Goal: Task Accomplishment & Management: Use online tool/utility

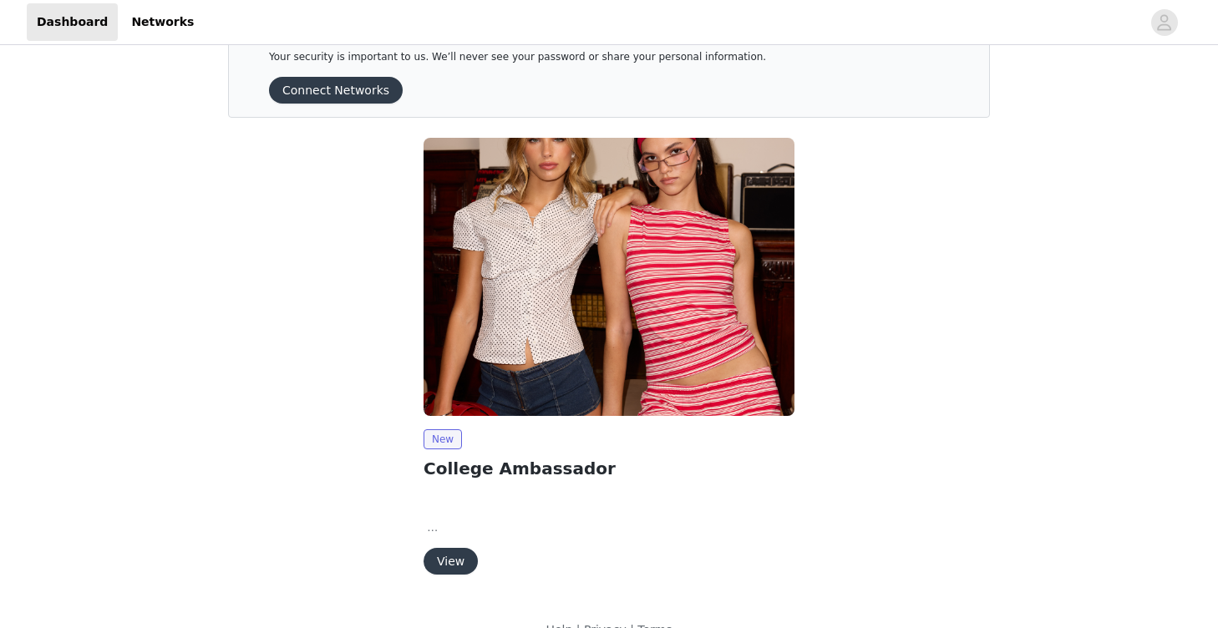
scroll to position [58, 0]
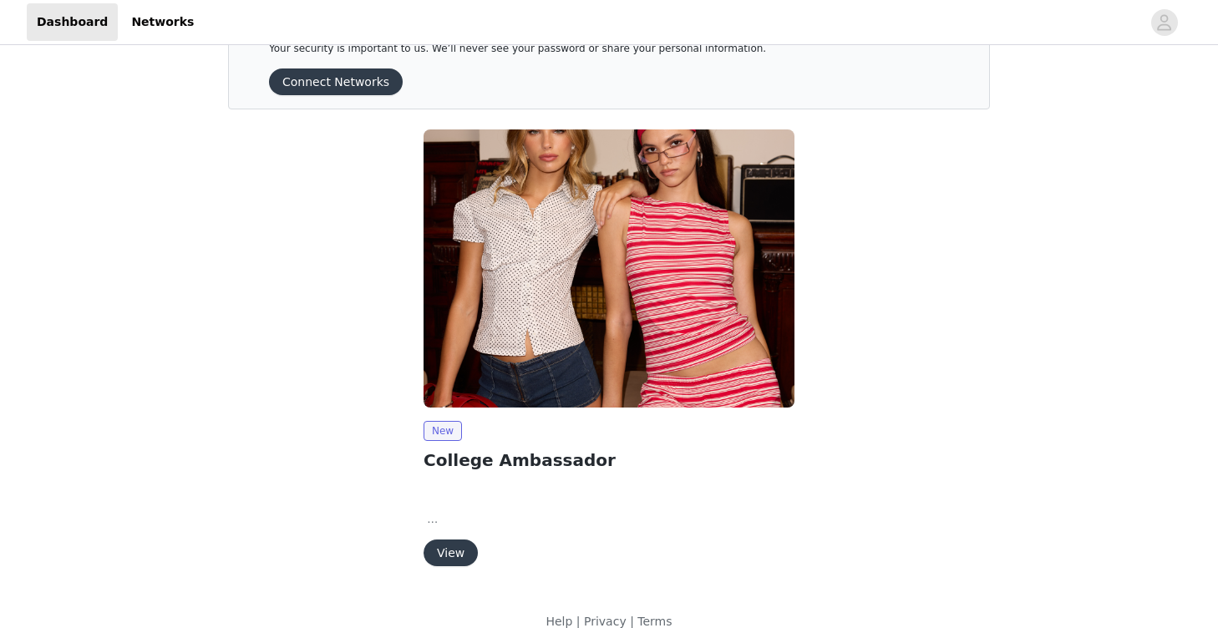
click at [436, 552] on button "View" at bounding box center [451, 553] width 54 height 27
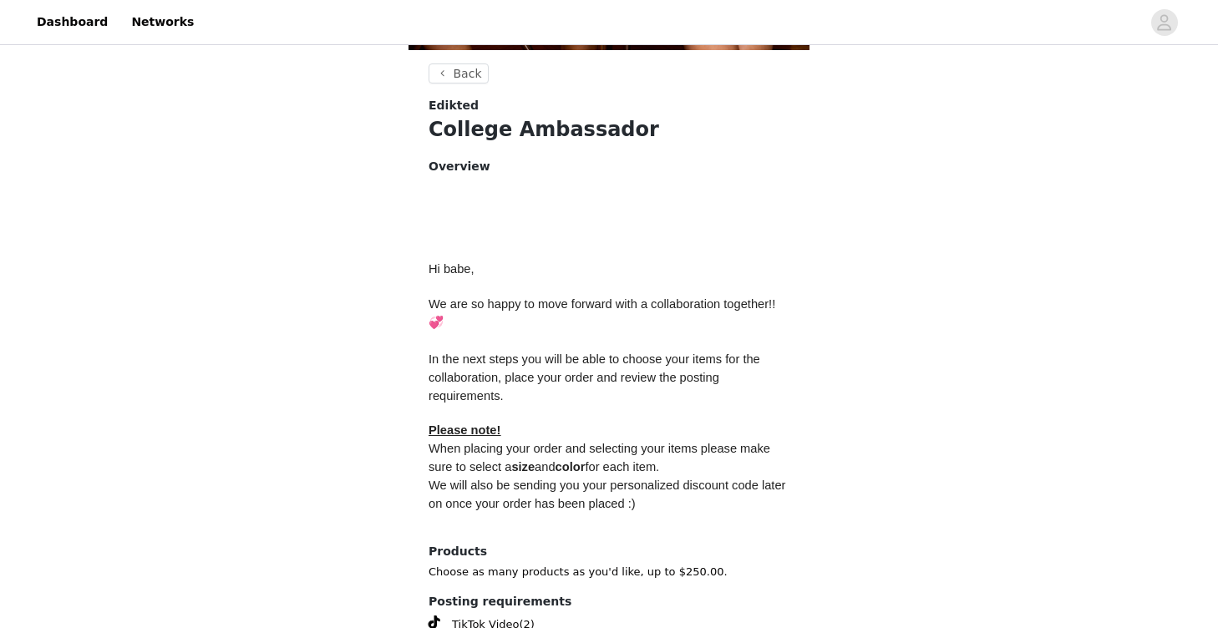
scroll to position [721, 0]
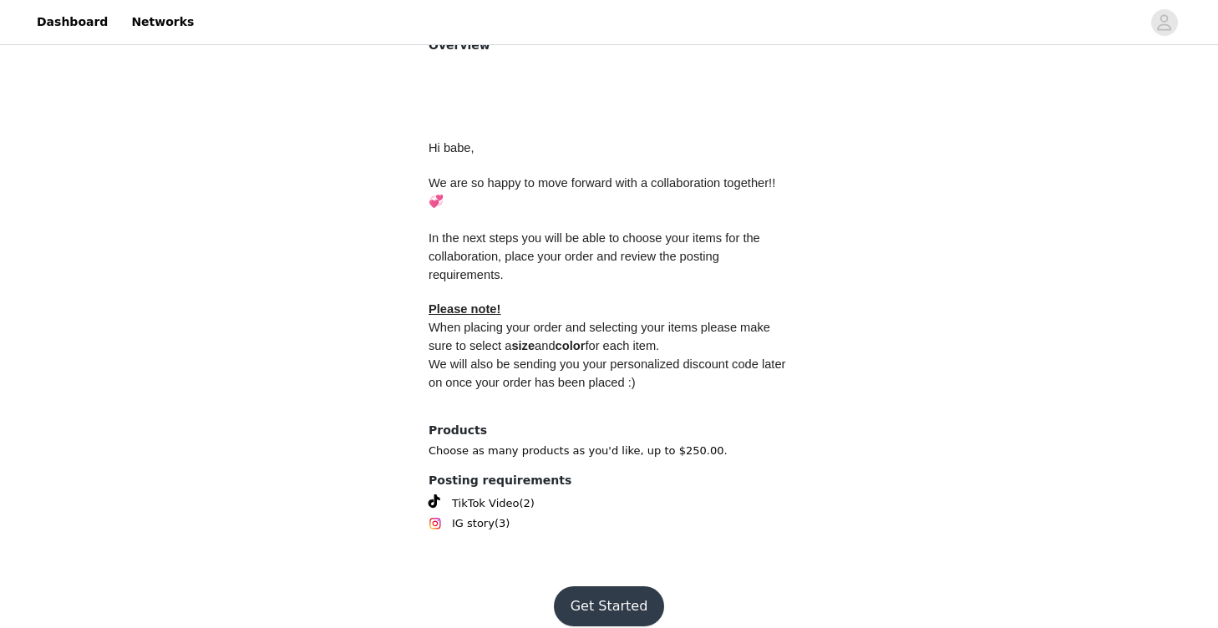
click at [603, 587] on button "Get Started" at bounding box center [609, 607] width 111 height 40
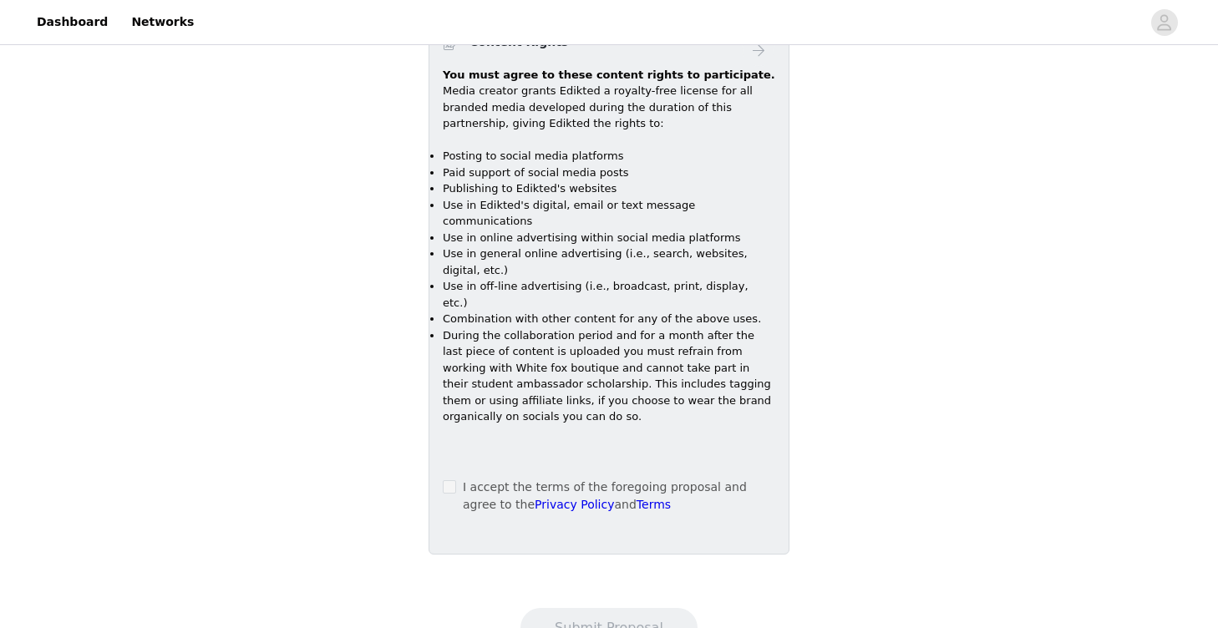
scroll to position [1049, 0]
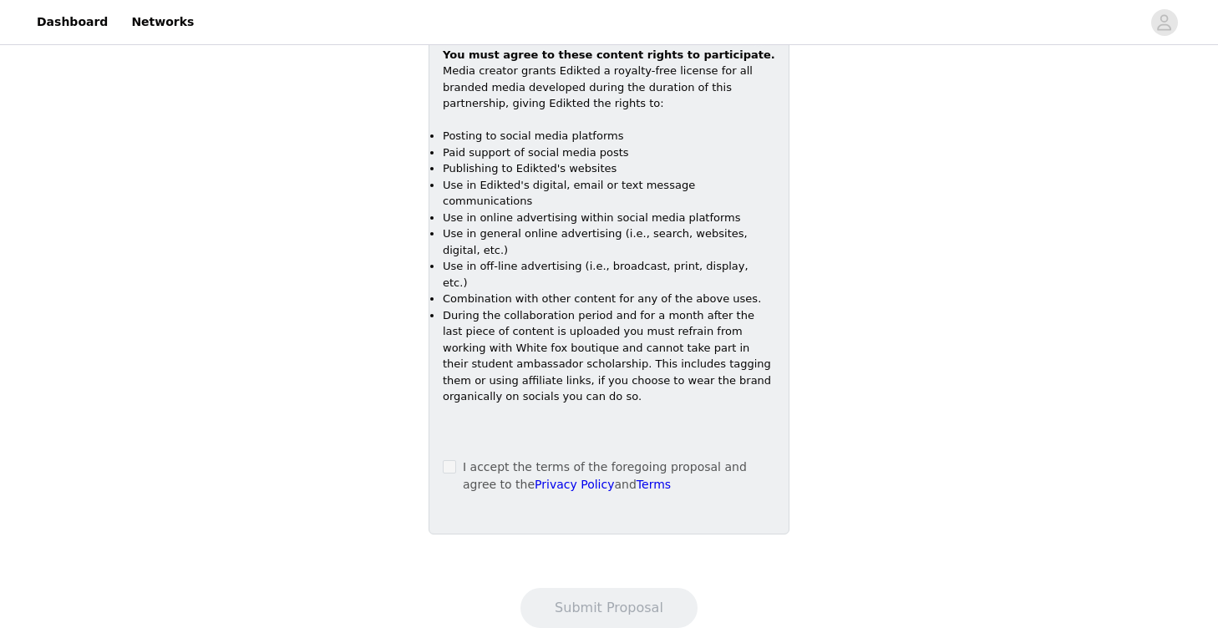
click at [445, 460] on span at bounding box center [449, 466] width 13 height 13
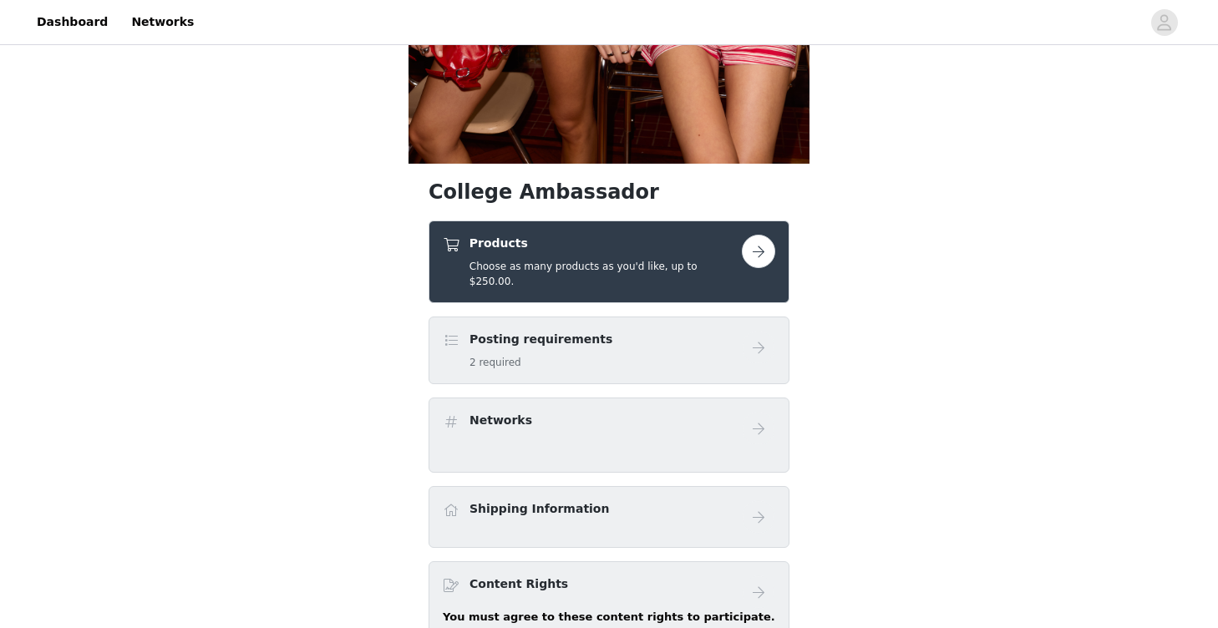
scroll to position [309, 0]
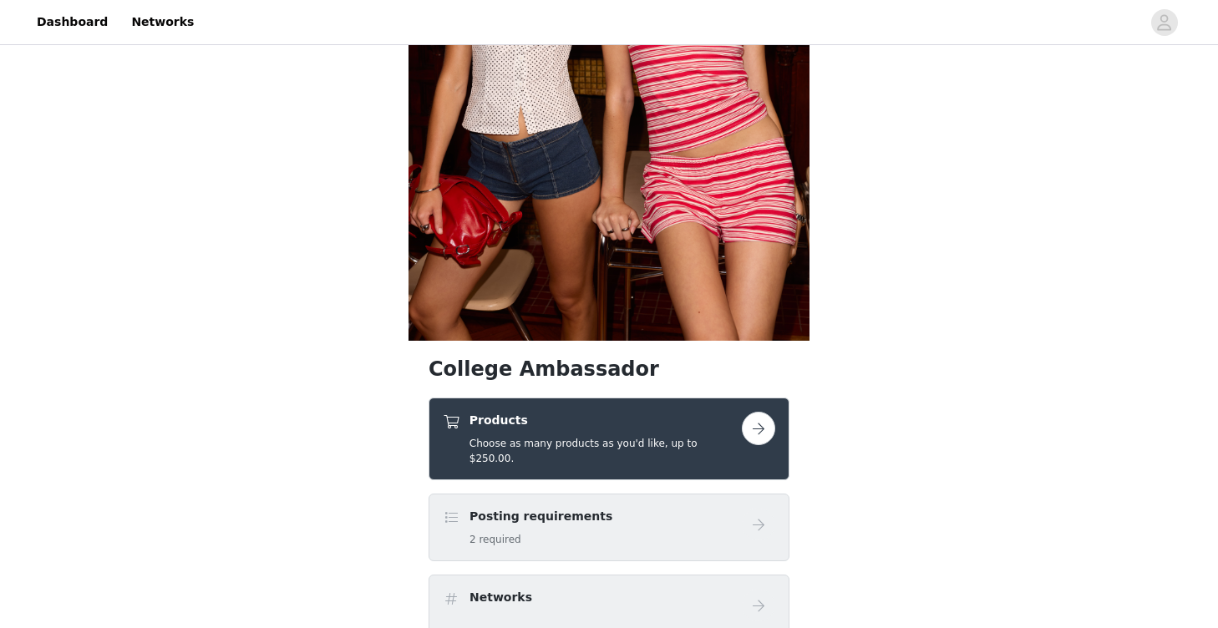
click at [760, 431] on button "button" at bounding box center [758, 428] width 33 height 33
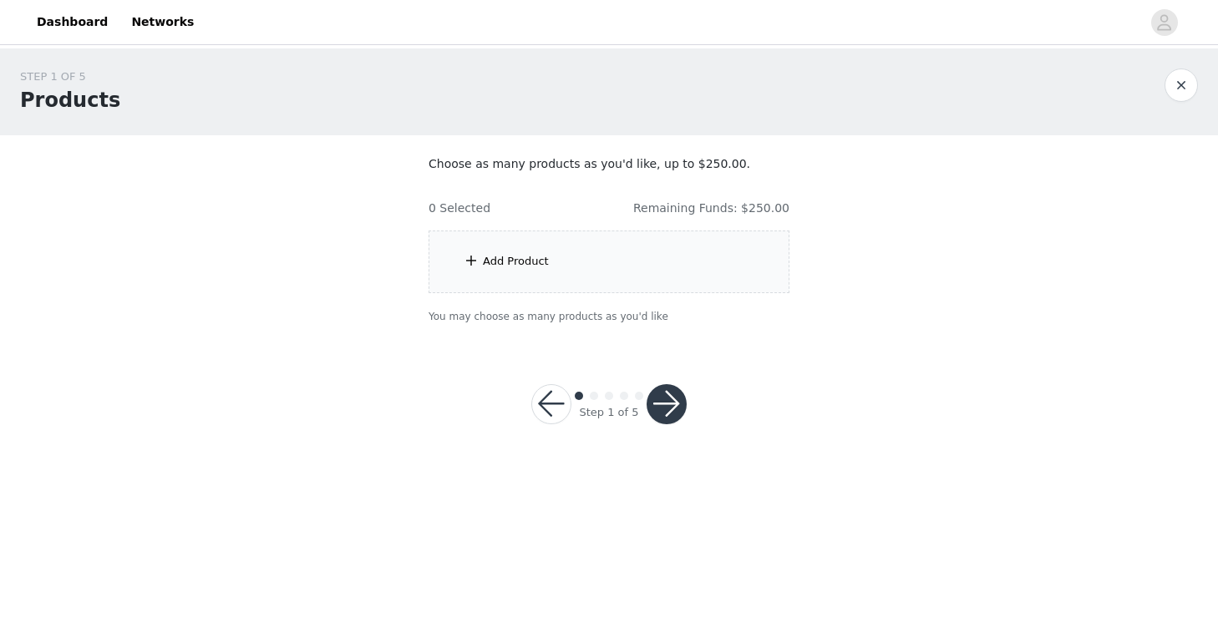
click at [543, 255] on div "Add Product" at bounding box center [516, 261] width 66 height 17
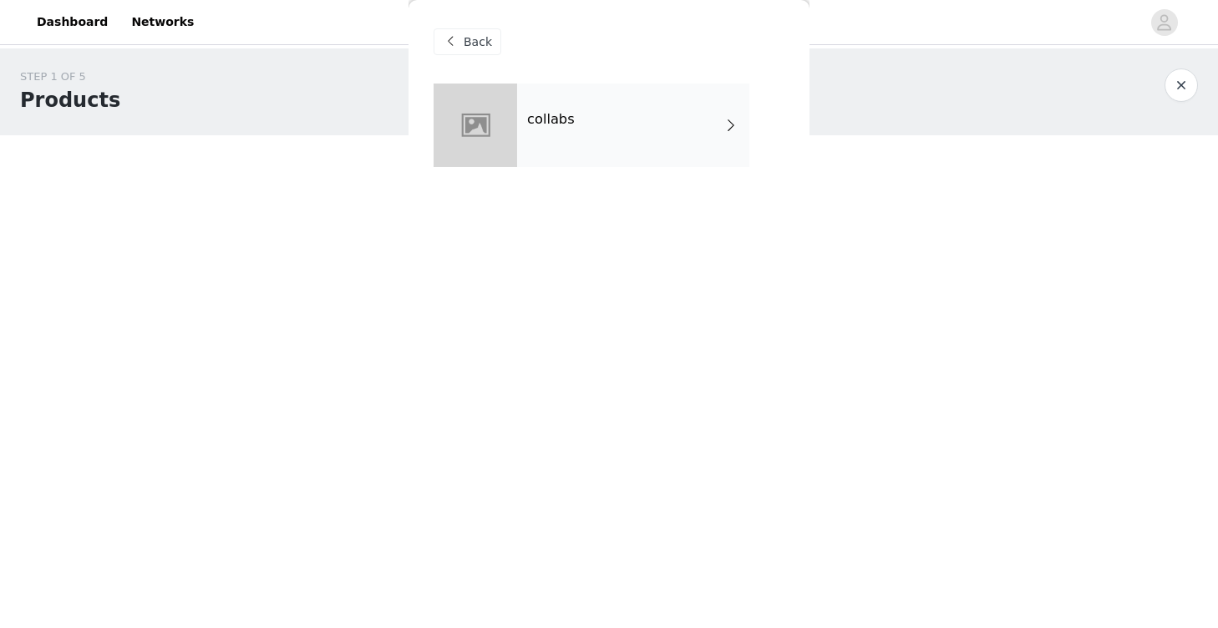
click at [542, 142] on div "collabs" at bounding box center [633, 126] width 232 height 84
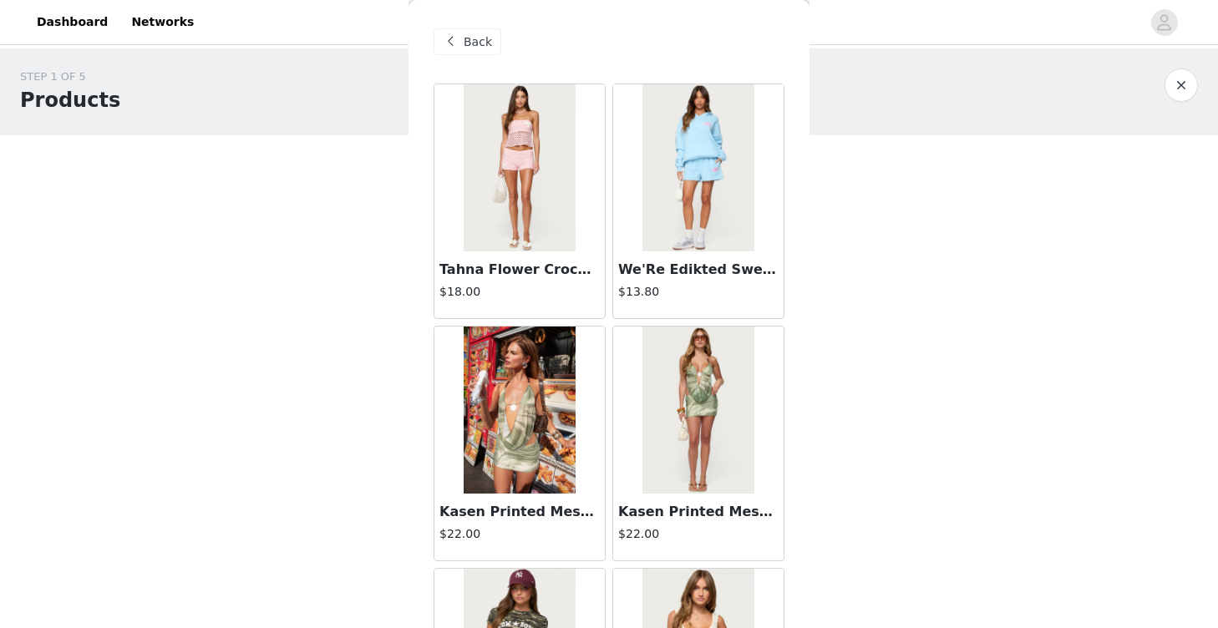
click at [1194, 93] on button "button" at bounding box center [1181, 85] width 33 height 33
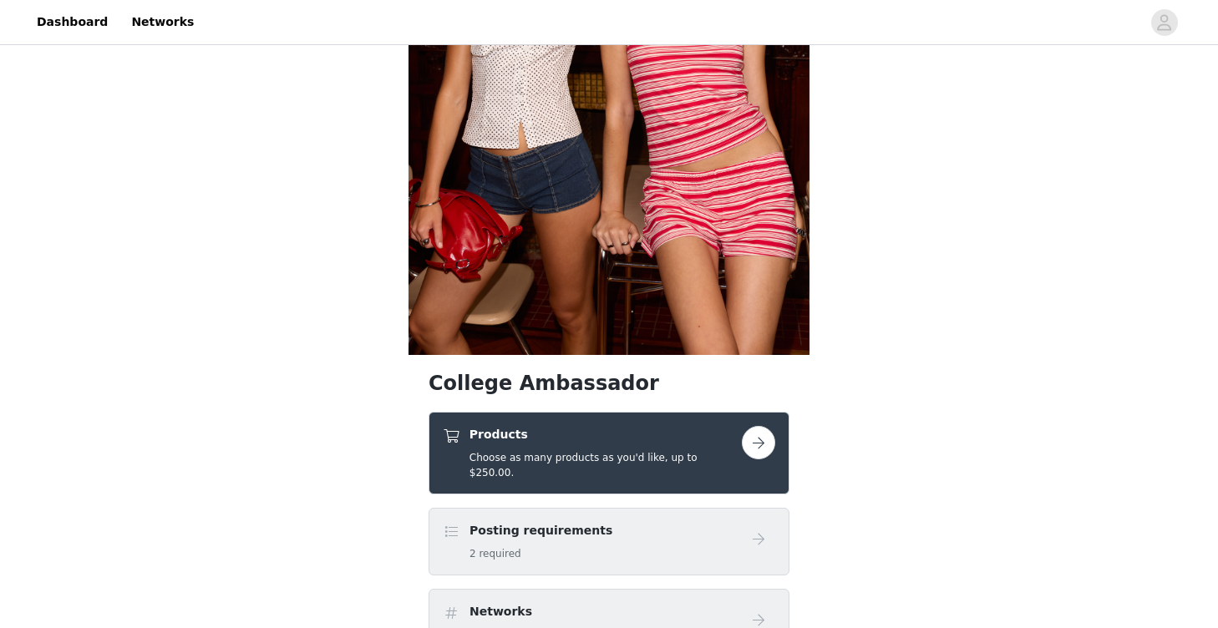
scroll to position [452, 0]
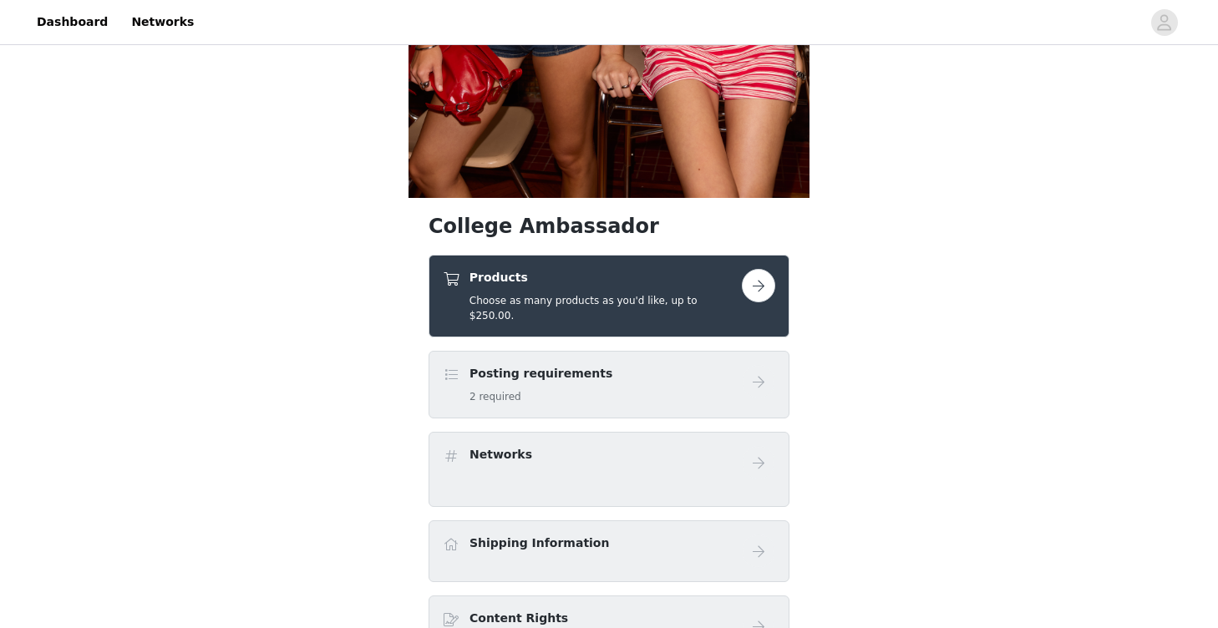
click at [750, 277] on button "button" at bounding box center [758, 285] width 33 height 33
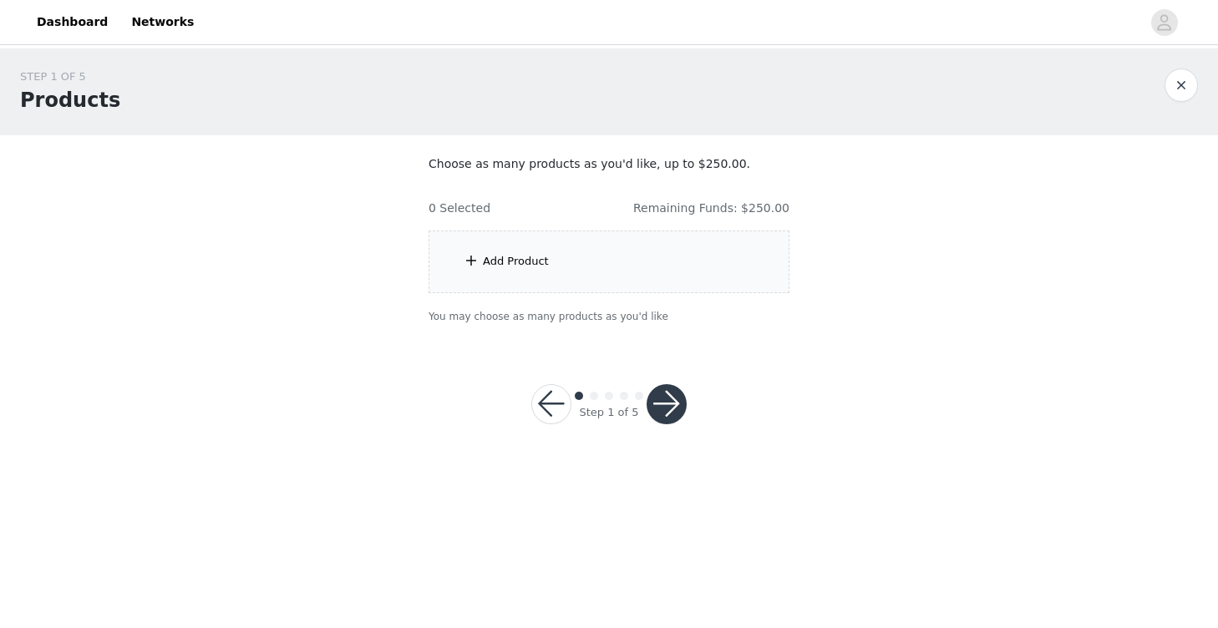
click at [460, 248] on div "Add Product" at bounding box center [609, 262] width 361 height 63
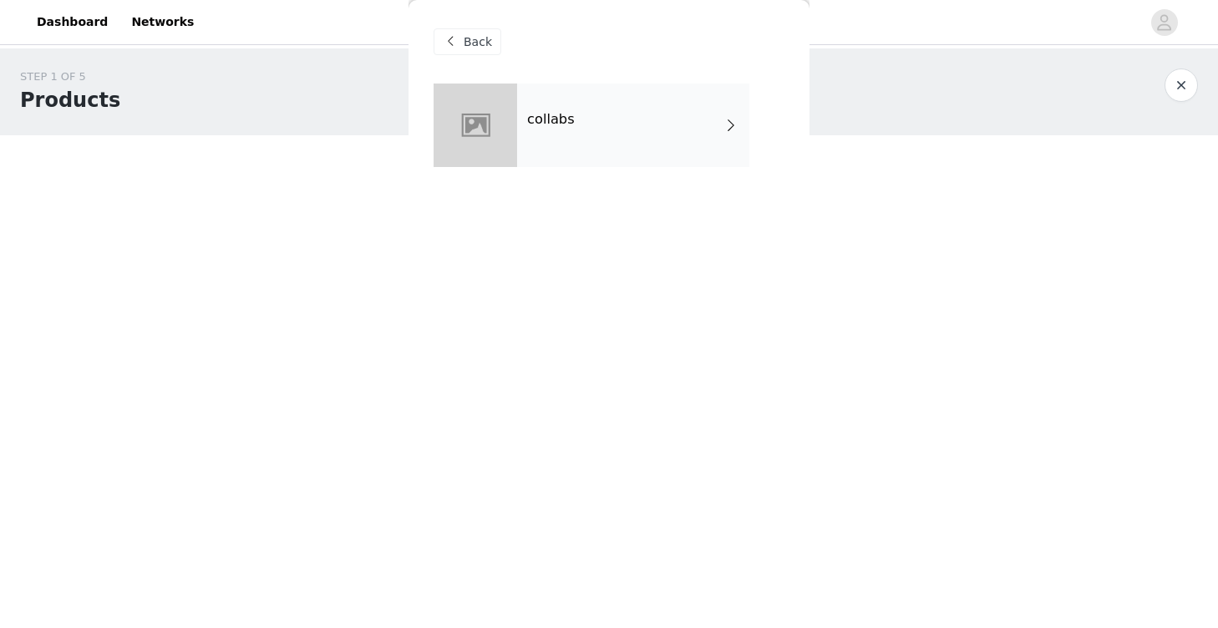
click at [608, 118] on div "collabs" at bounding box center [633, 126] width 232 height 84
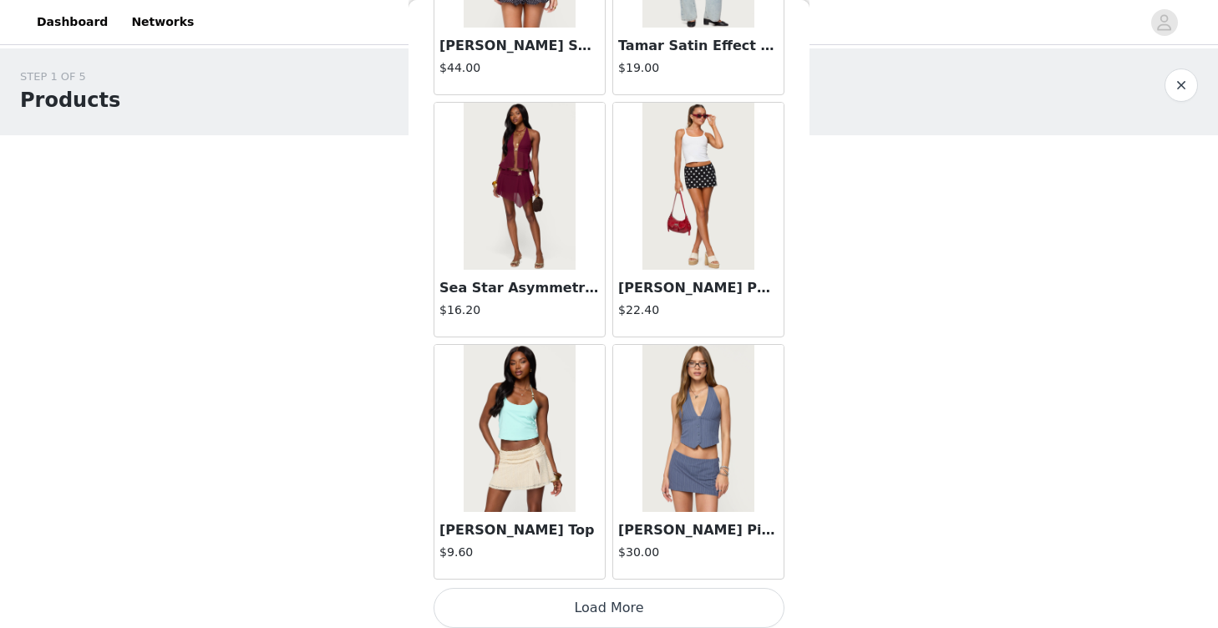
scroll to position [1928, 0]
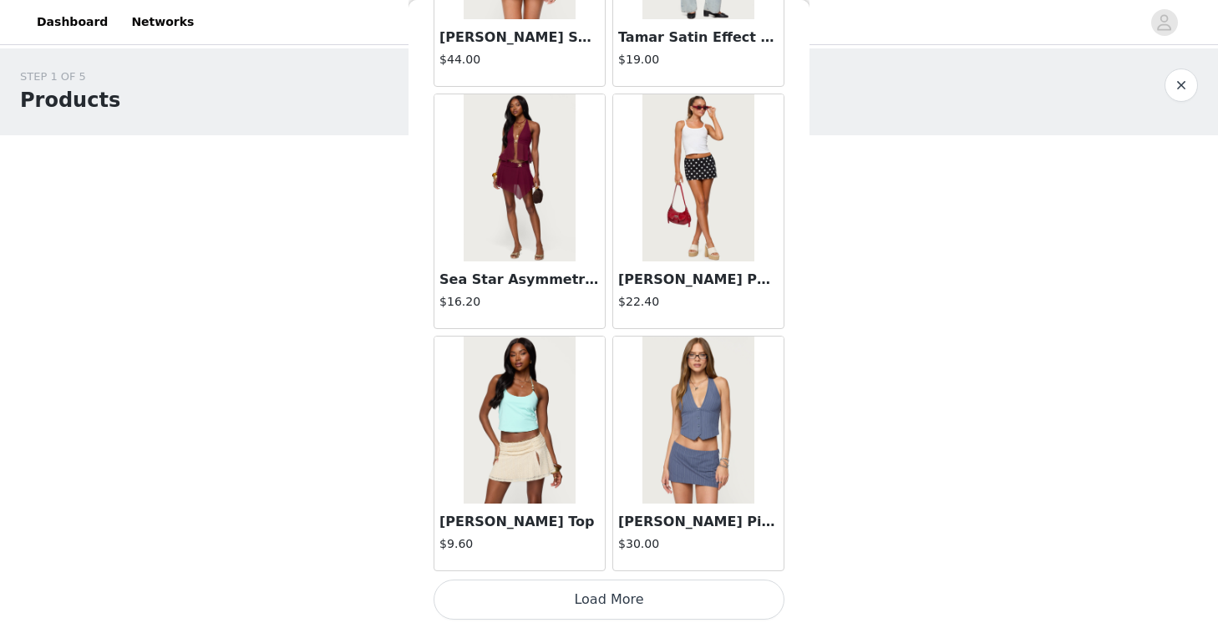
click at [534, 601] on button "Load More" at bounding box center [609, 600] width 351 height 40
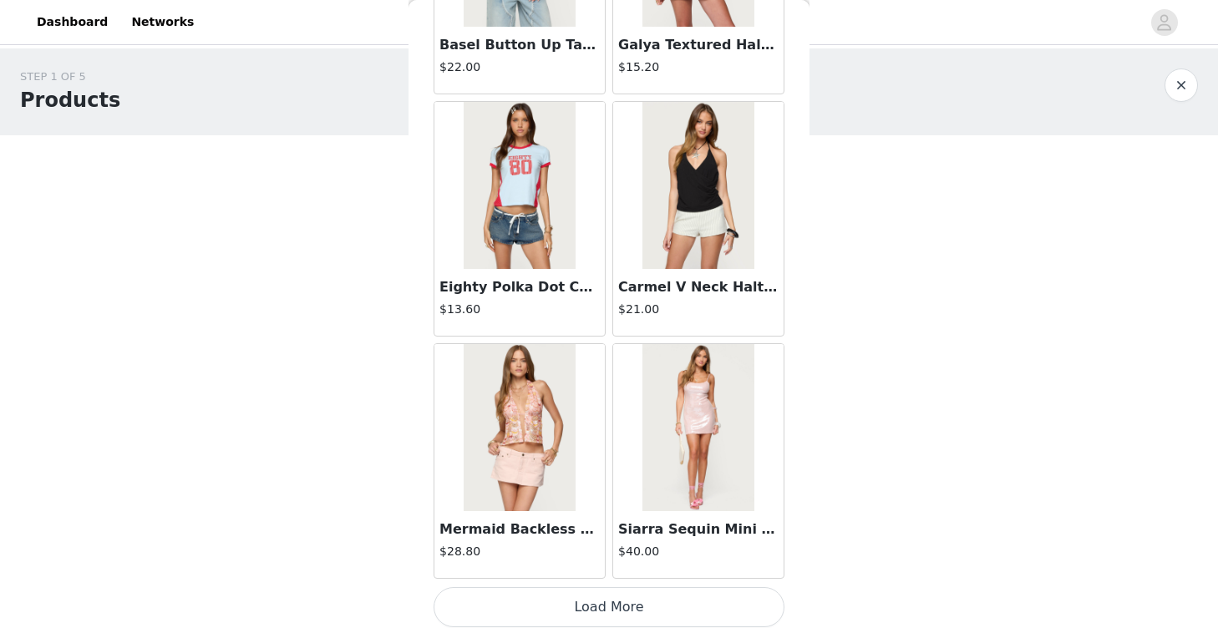
scroll to position [4352, 0]
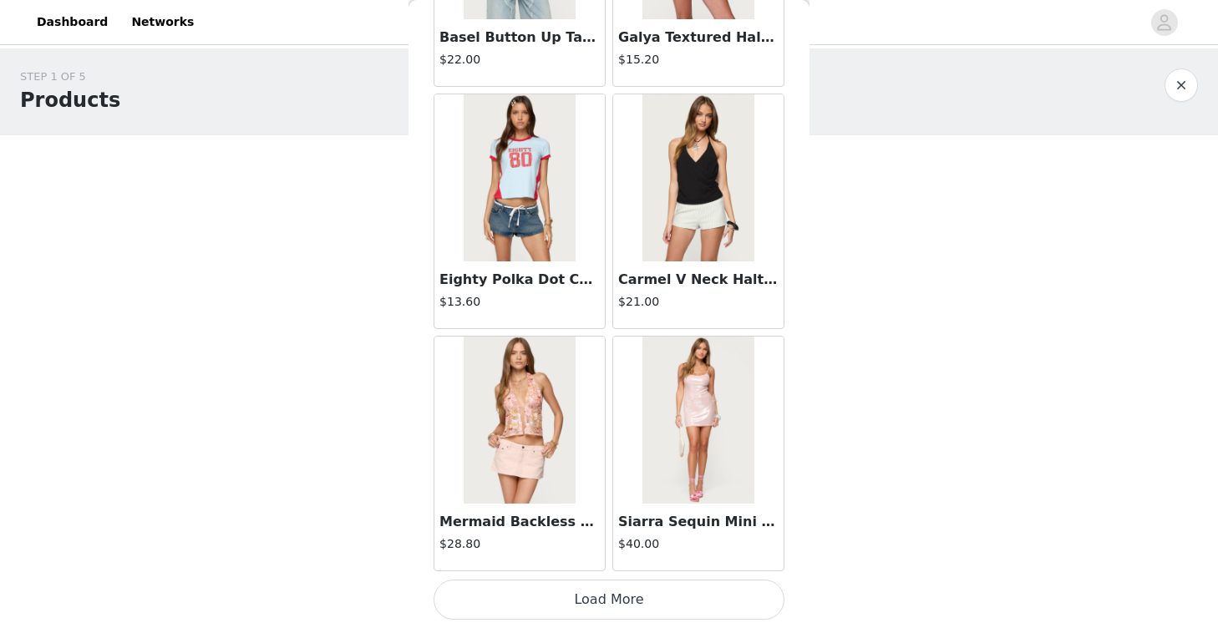
click at [496, 596] on button "Load More" at bounding box center [609, 600] width 351 height 40
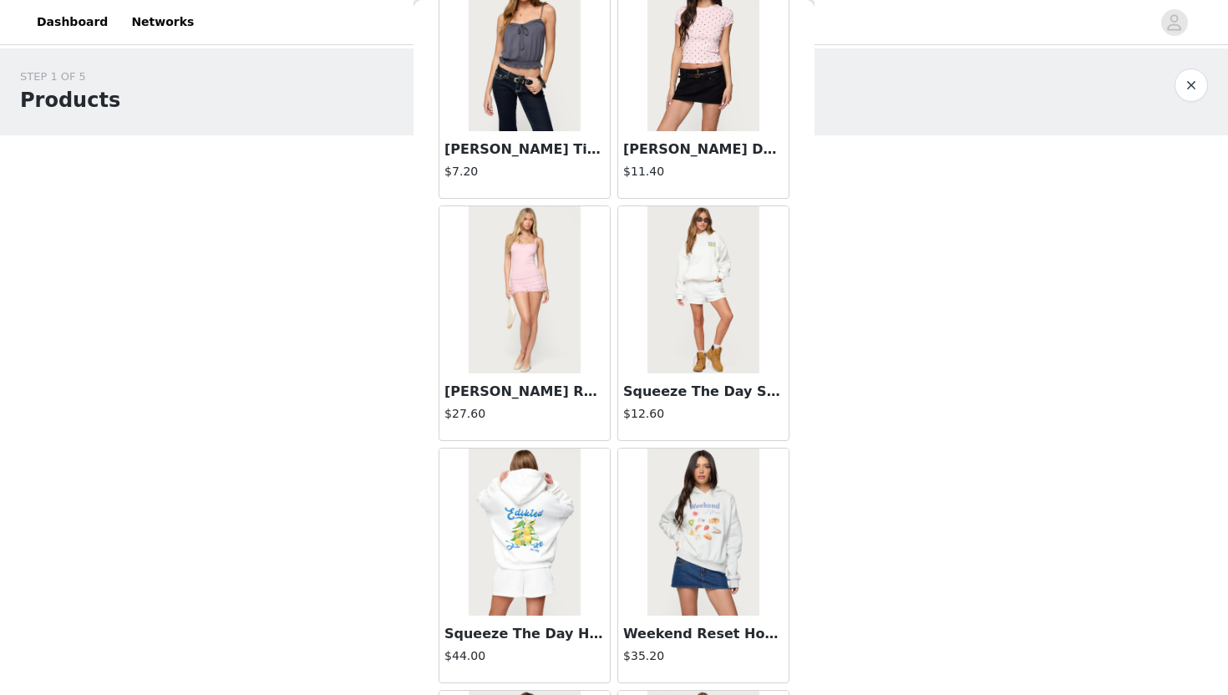
scroll to position [5699, 0]
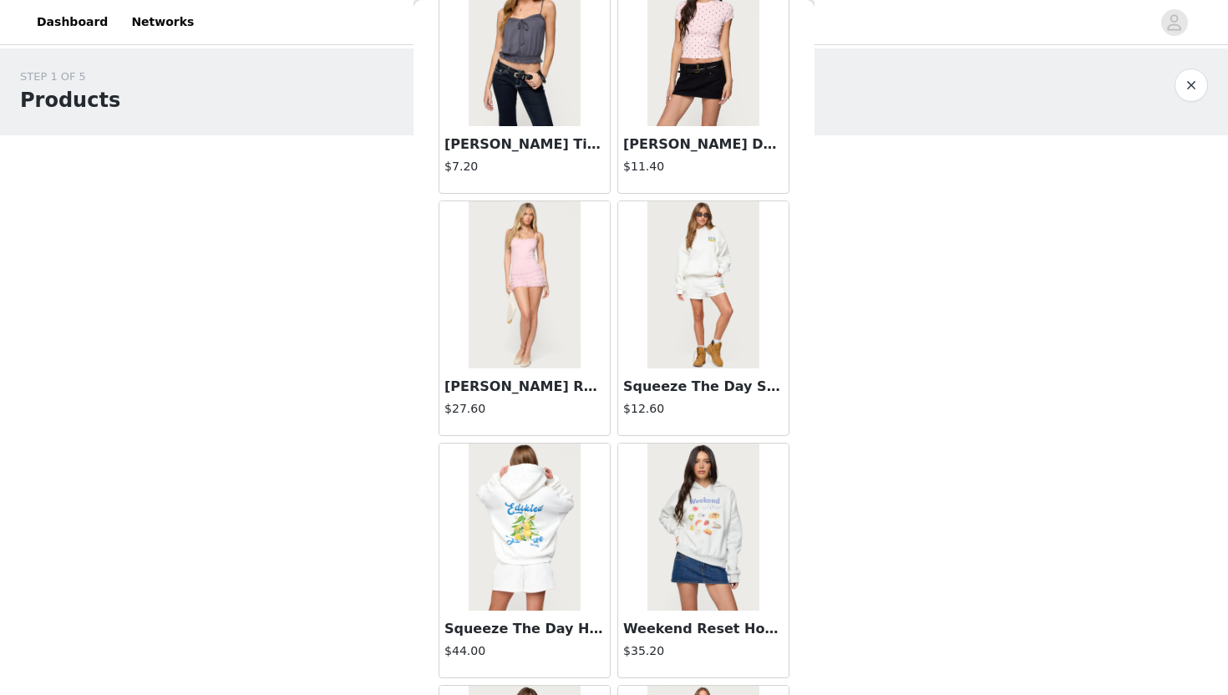
click at [574, 356] on img at bounding box center [524, 284] width 111 height 167
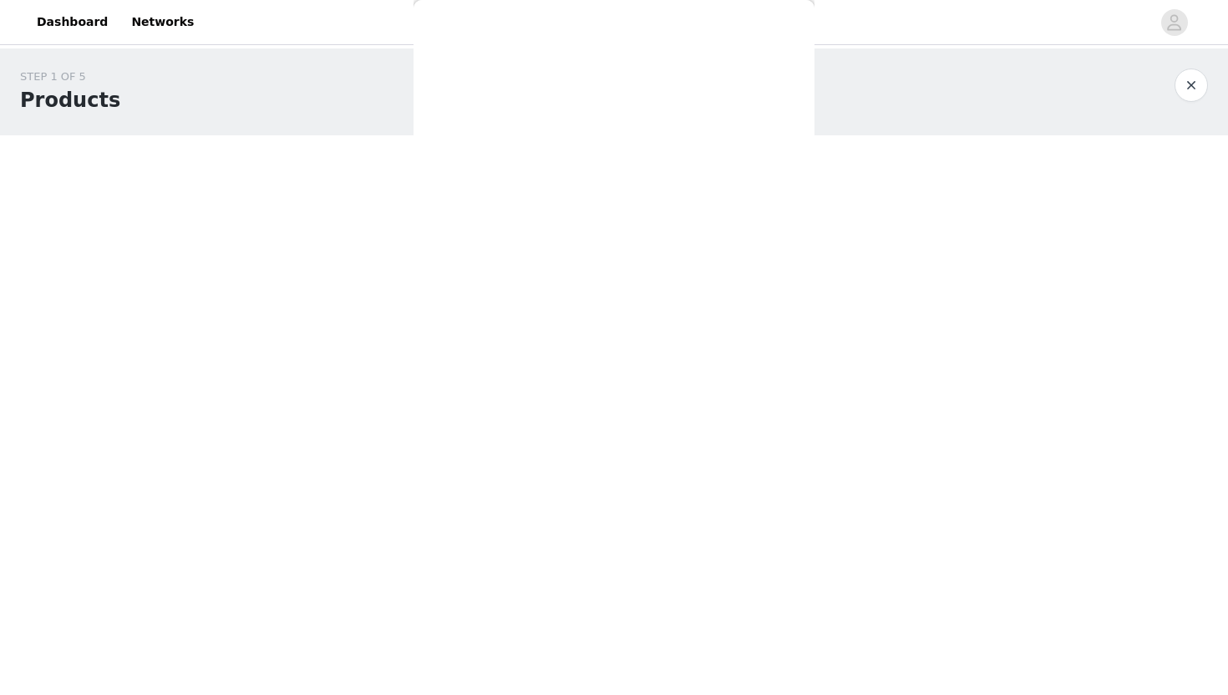
scroll to position [0, 0]
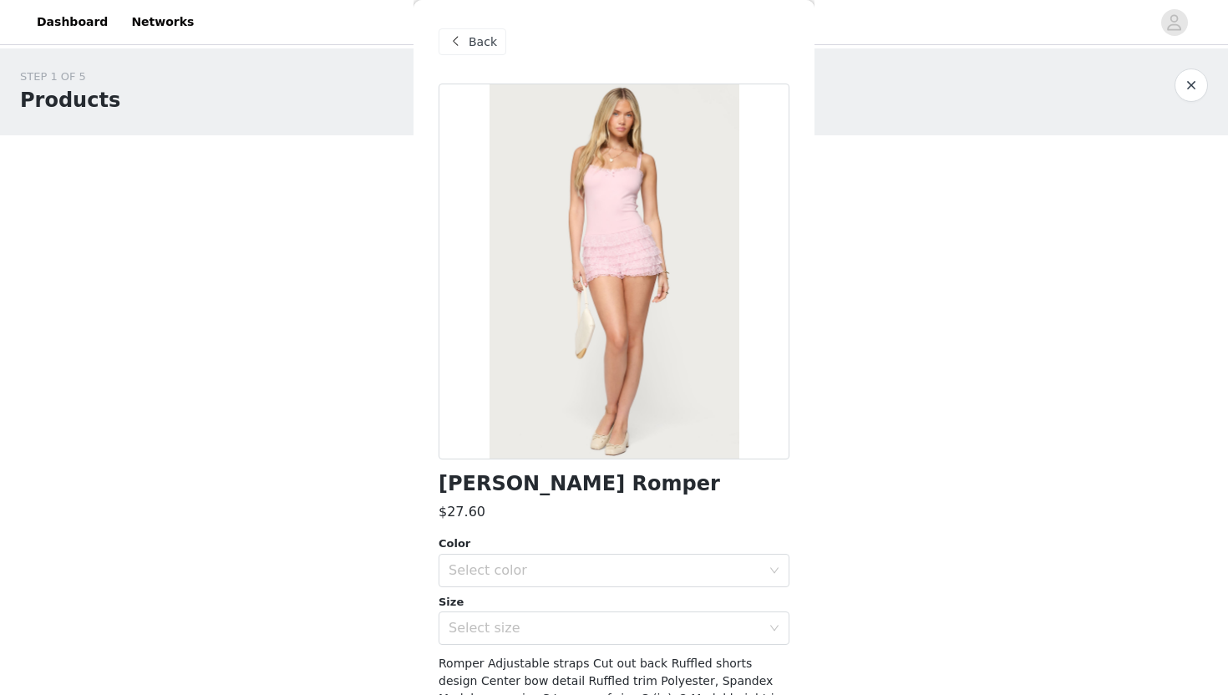
click at [475, 38] on span "Back" at bounding box center [483, 42] width 28 height 18
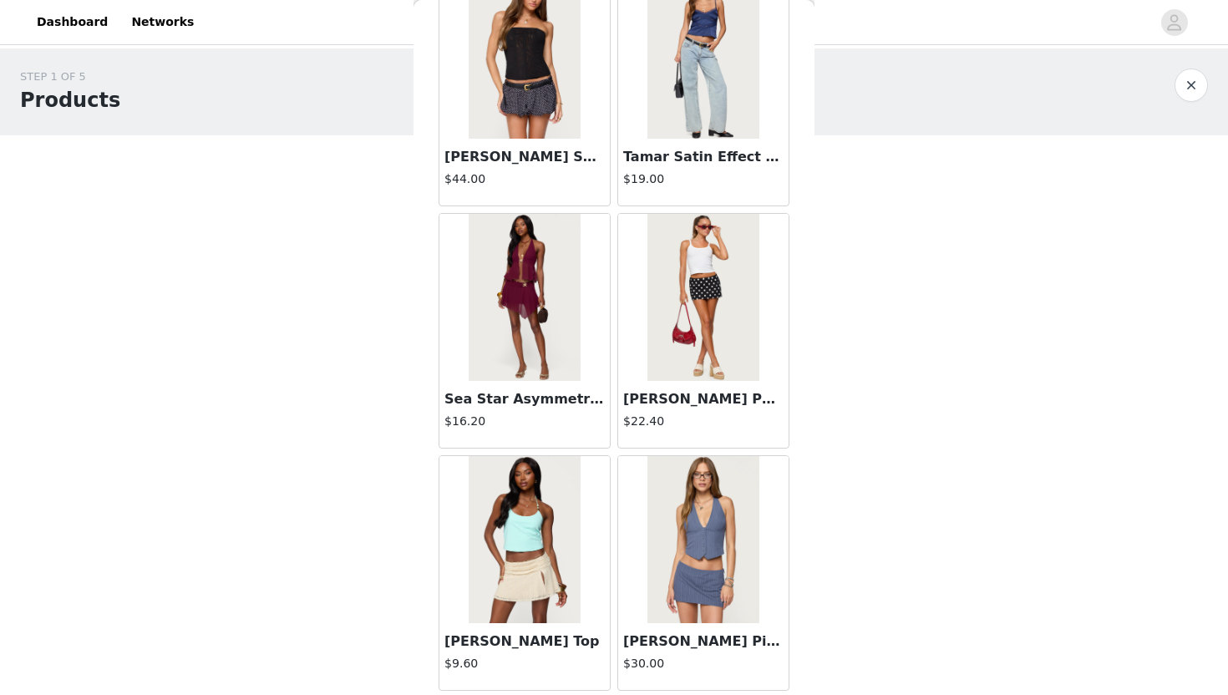
scroll to position [1811, 0]
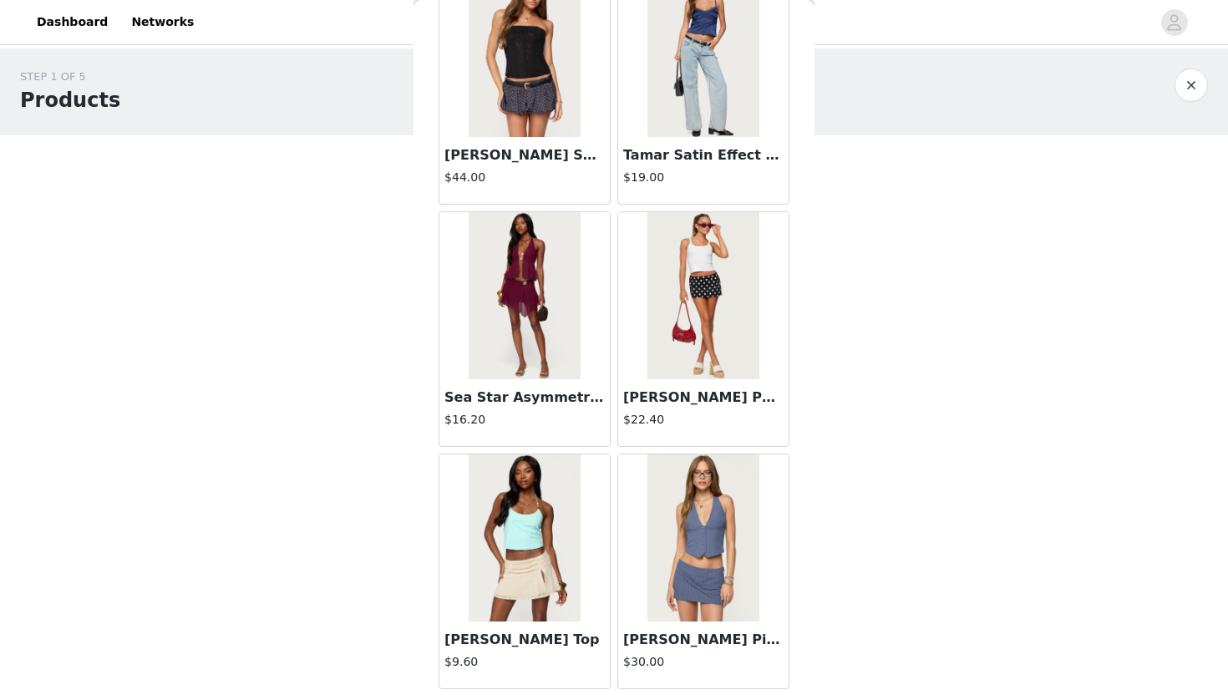
click at [704, 344] on img at bounding box center [703, 295] width 111 height 167
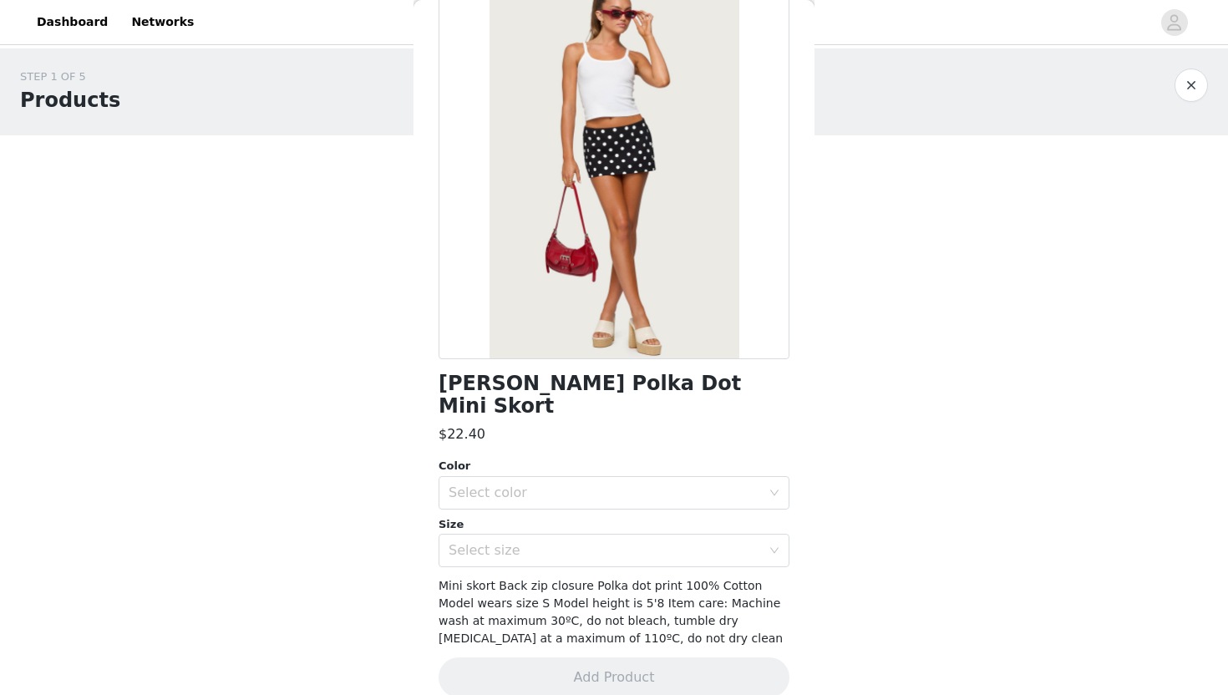
scroll to position [0, 0]
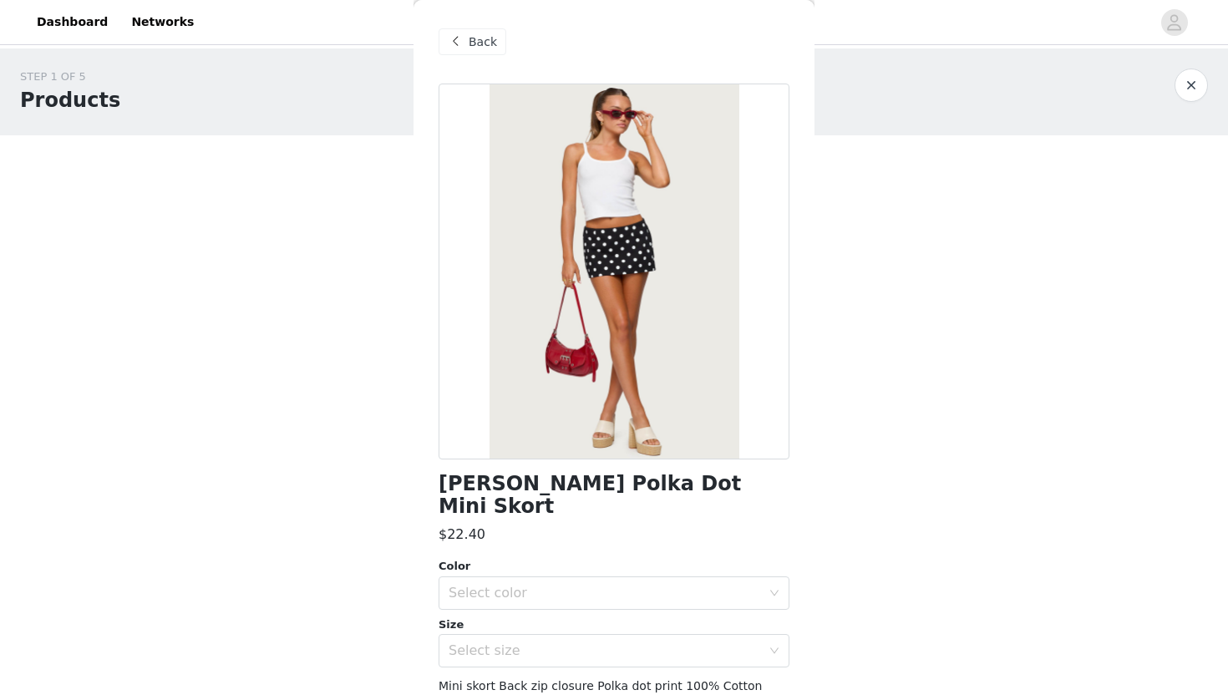
click at [478, 38] on span "Back" at bounding box center [483, 42] width 28 height 18
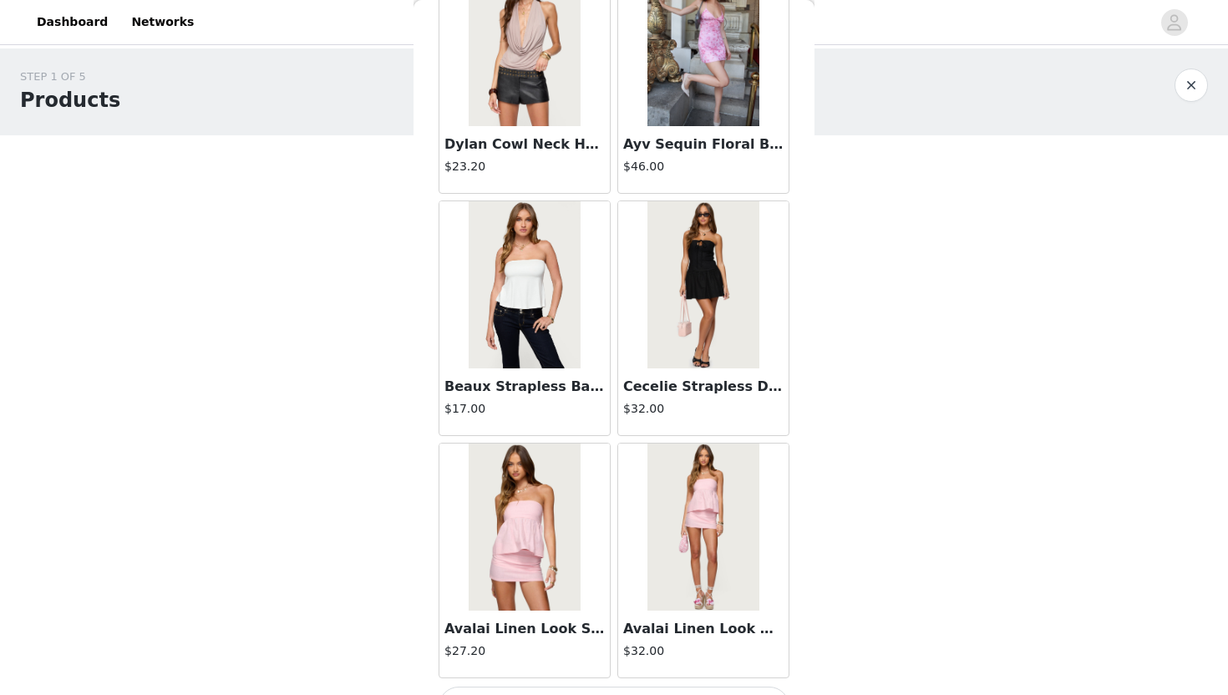
scroll to position [6708, 0]
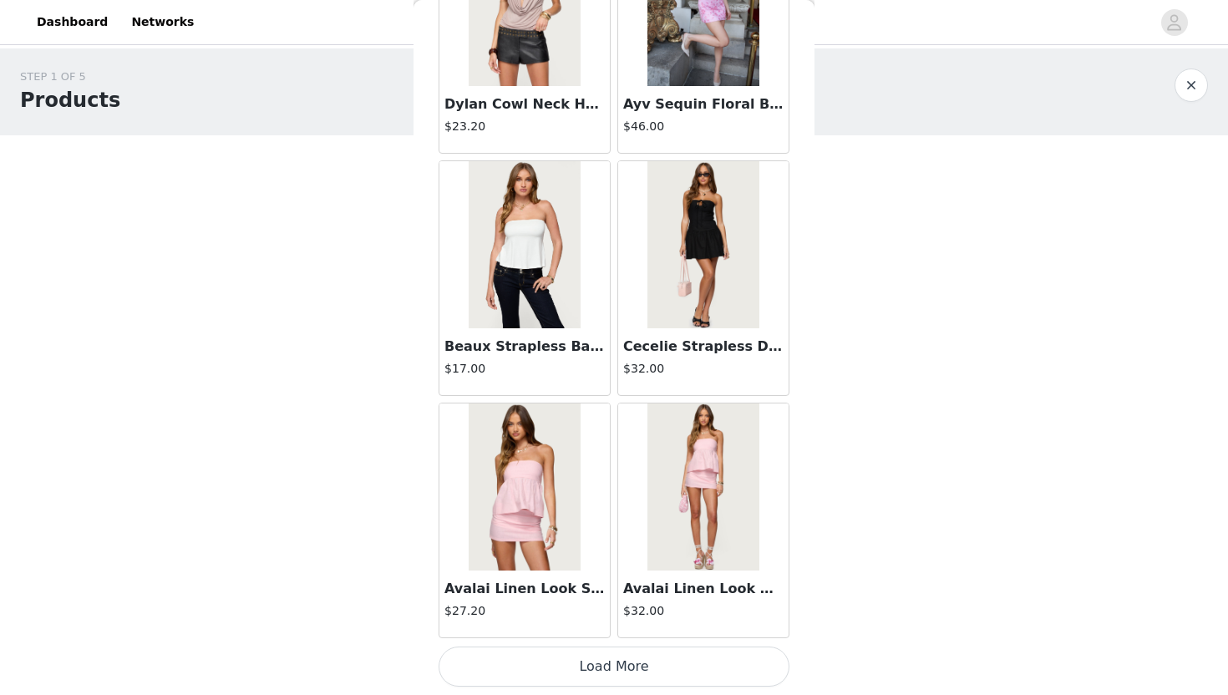
click at [607, 628] on button "Load More" at bounding box center [614, 667] width 351 height 40
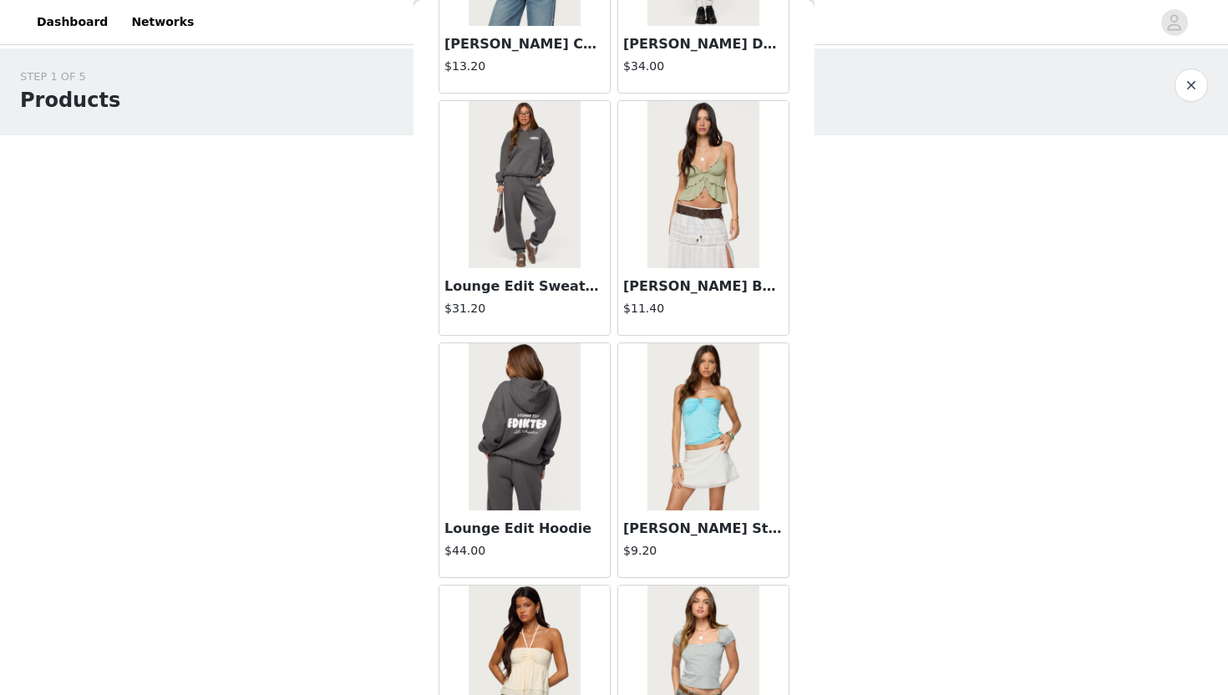
scroll to position [9131, 0]
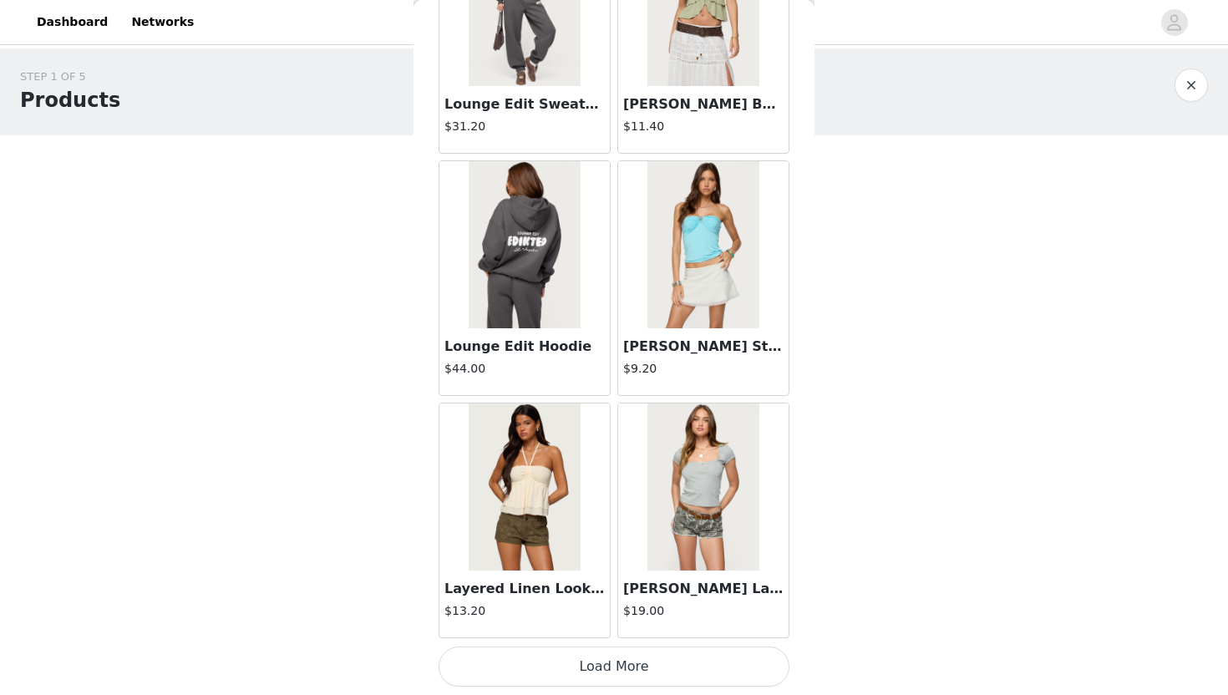
click at [638, 628] on button "Load More" at bounding box center [614, 667] width 351 height 40
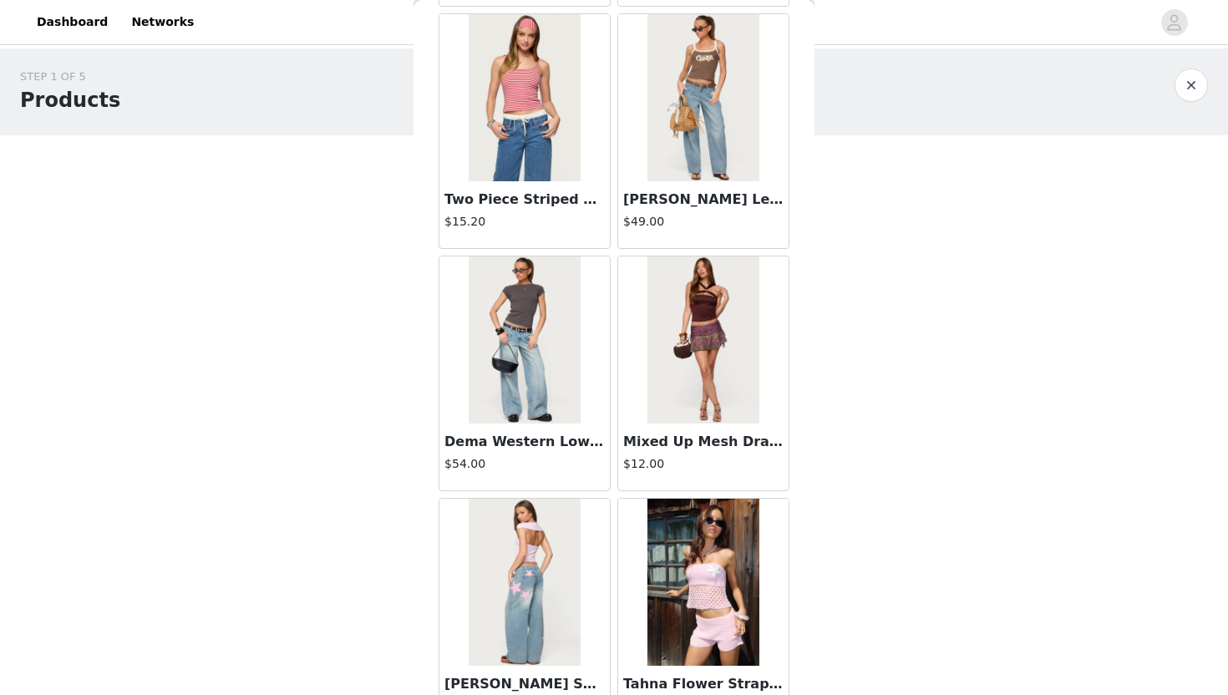
scroll to position [10044, 0]
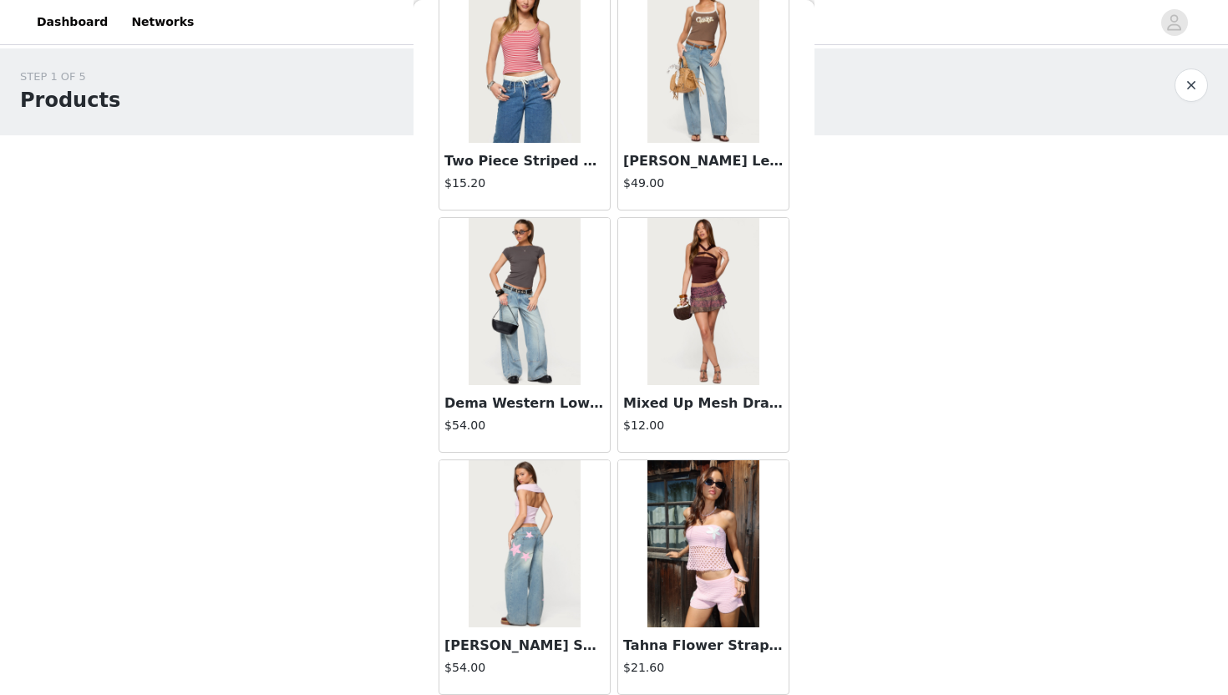
click at [662, 356] on img at bounding box center [703, 301] width 111 height 167
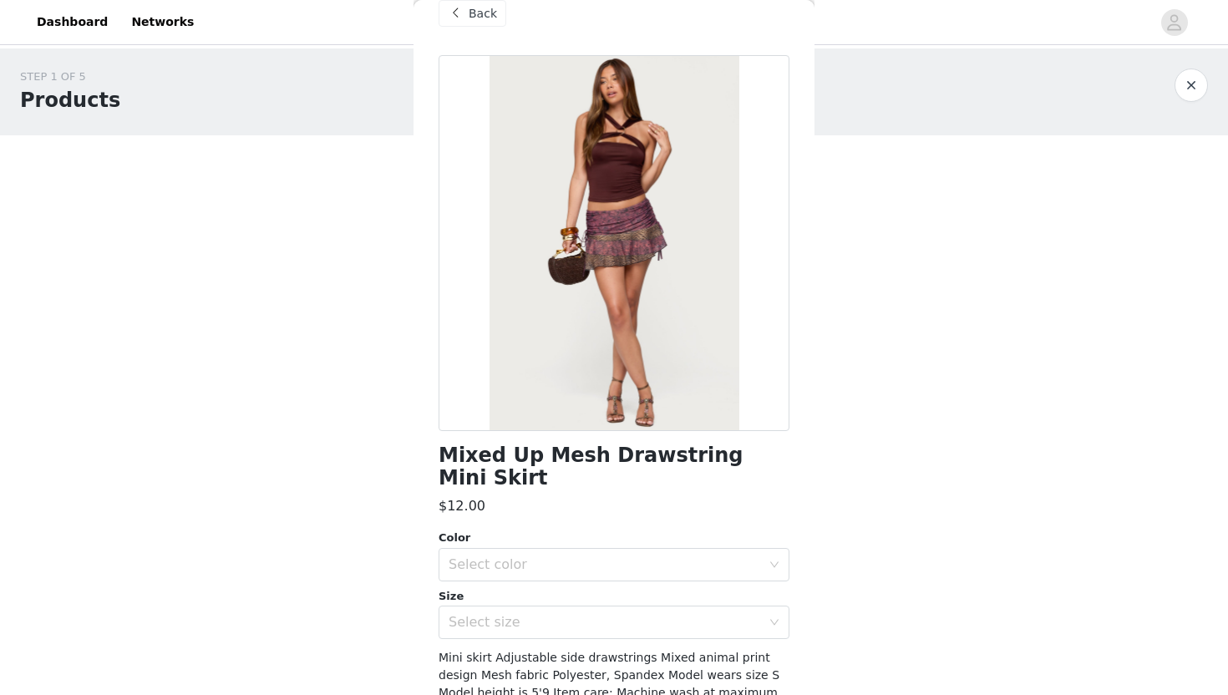
scroll to position [0, 0]
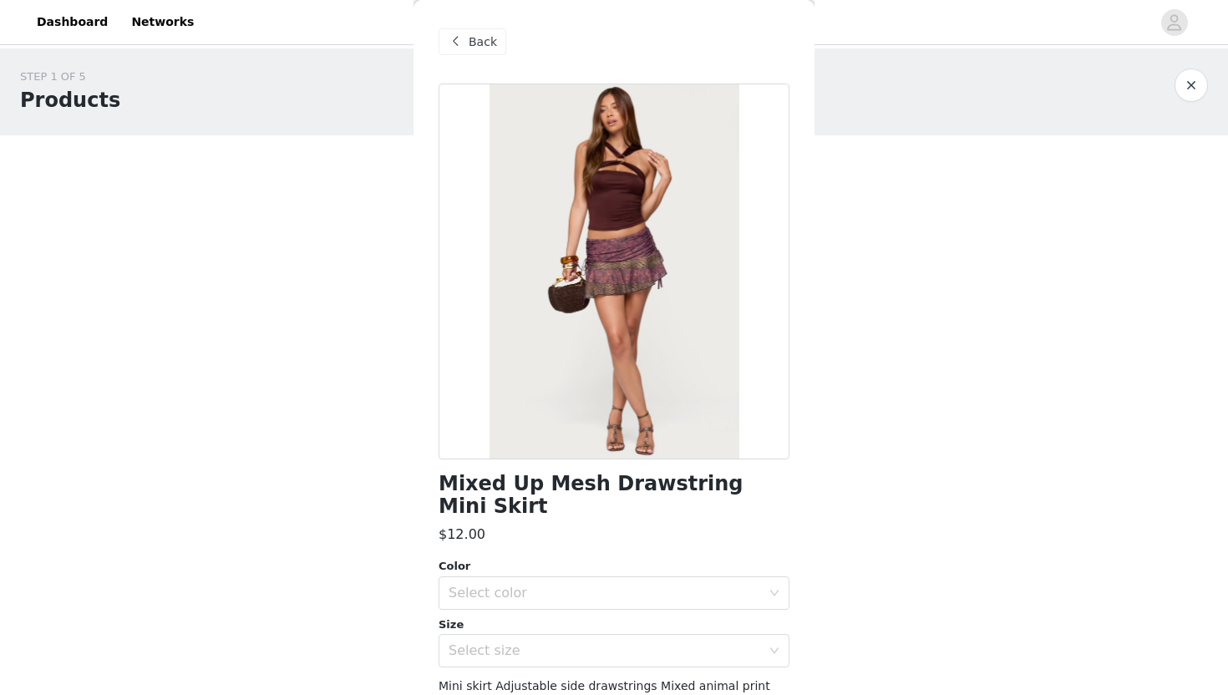
click at [469, 47] on span "Back" at bounding box center [483, 42] width 28 height 18
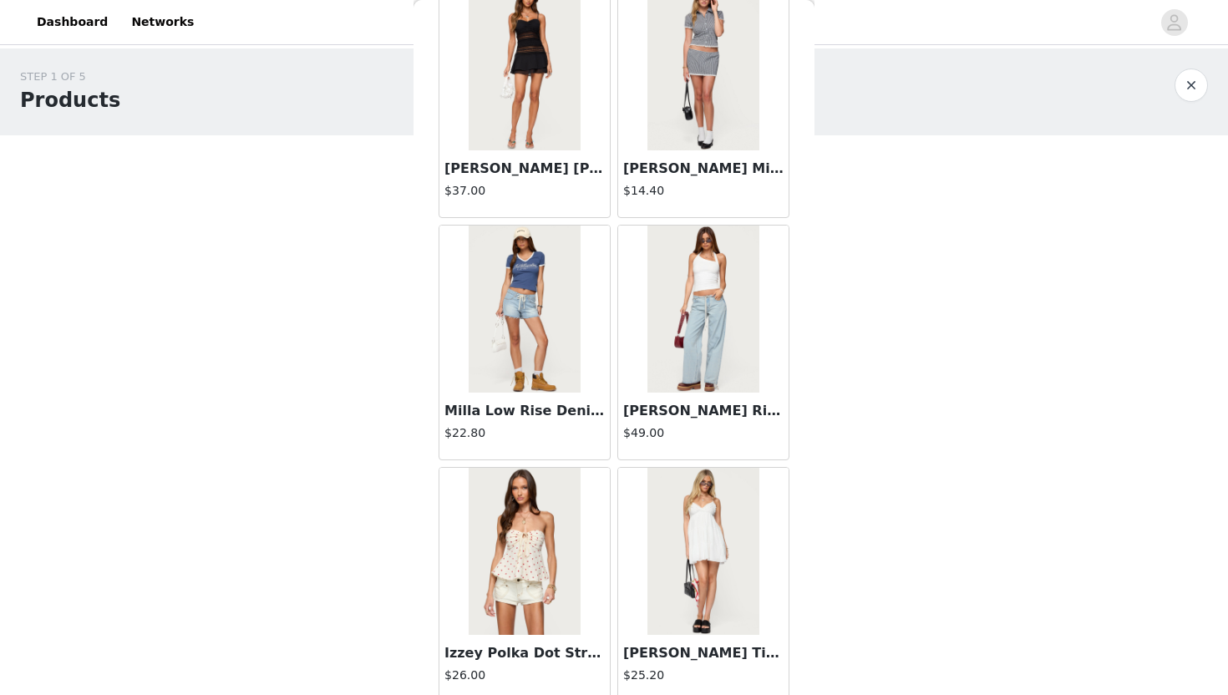
scroll to position [11554, 0]
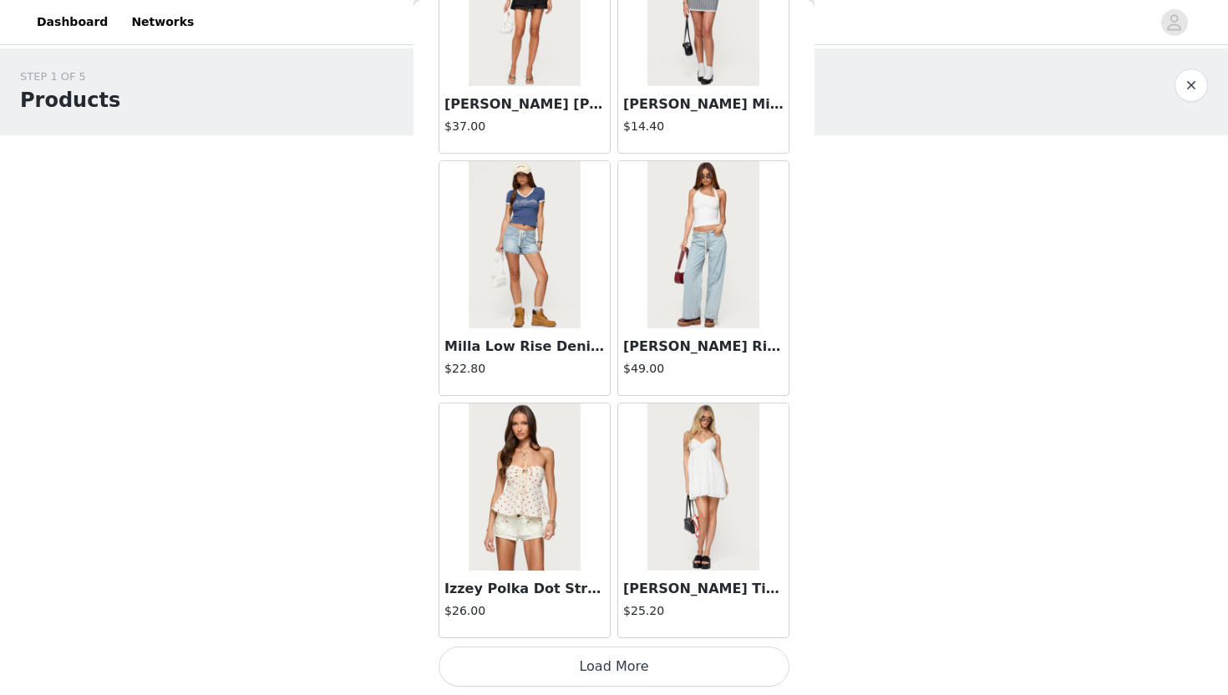
click at [586, 628] on button "Load More" at bounding box center [614, 667] width 351 height 40
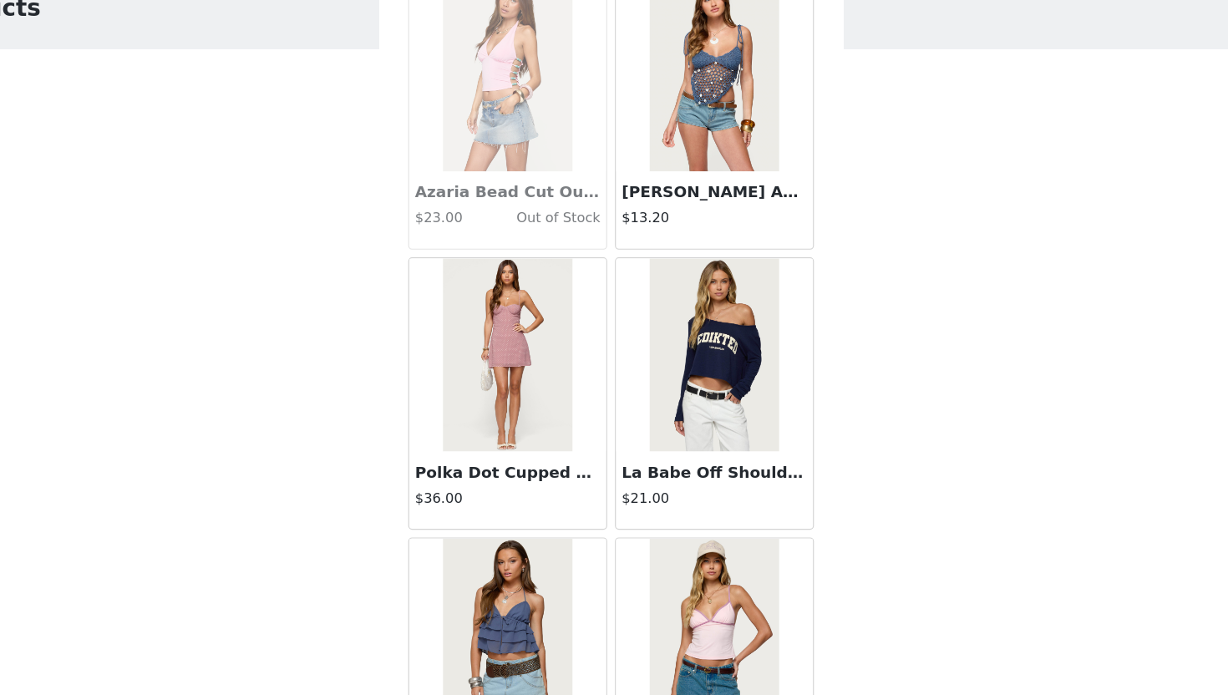
scroll to position [13977, 0]
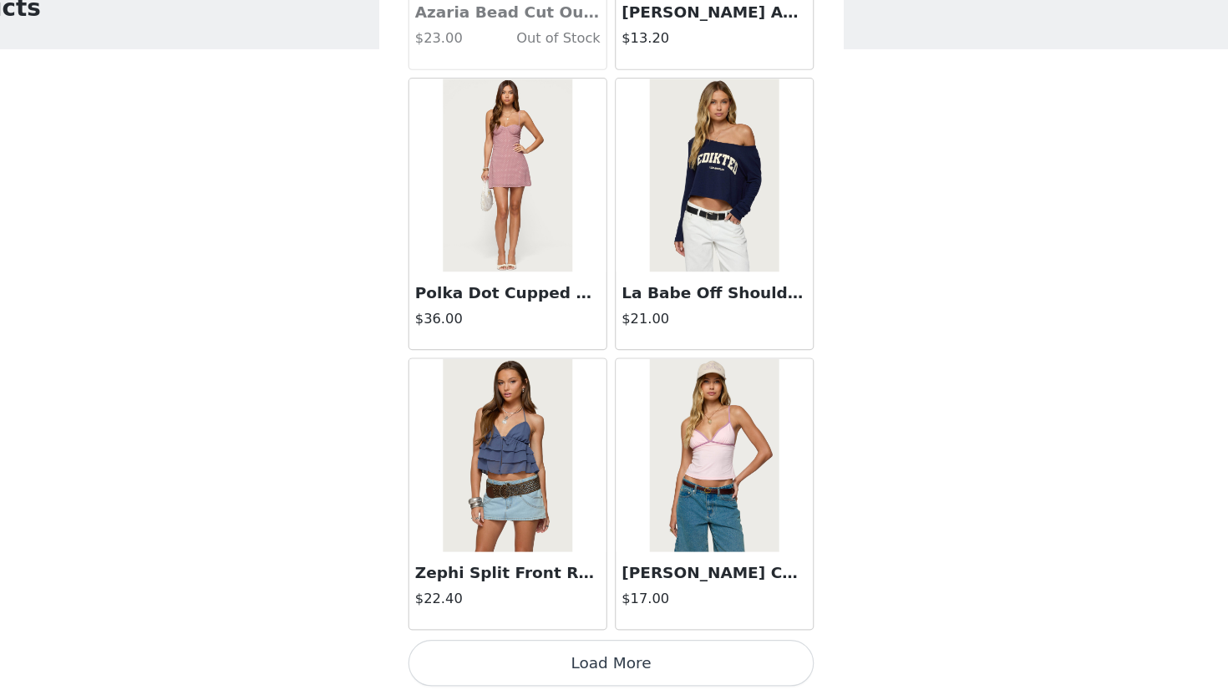
click at [631, 628] on button "Load More" at bounding box center [614, 667] width 351 height 40
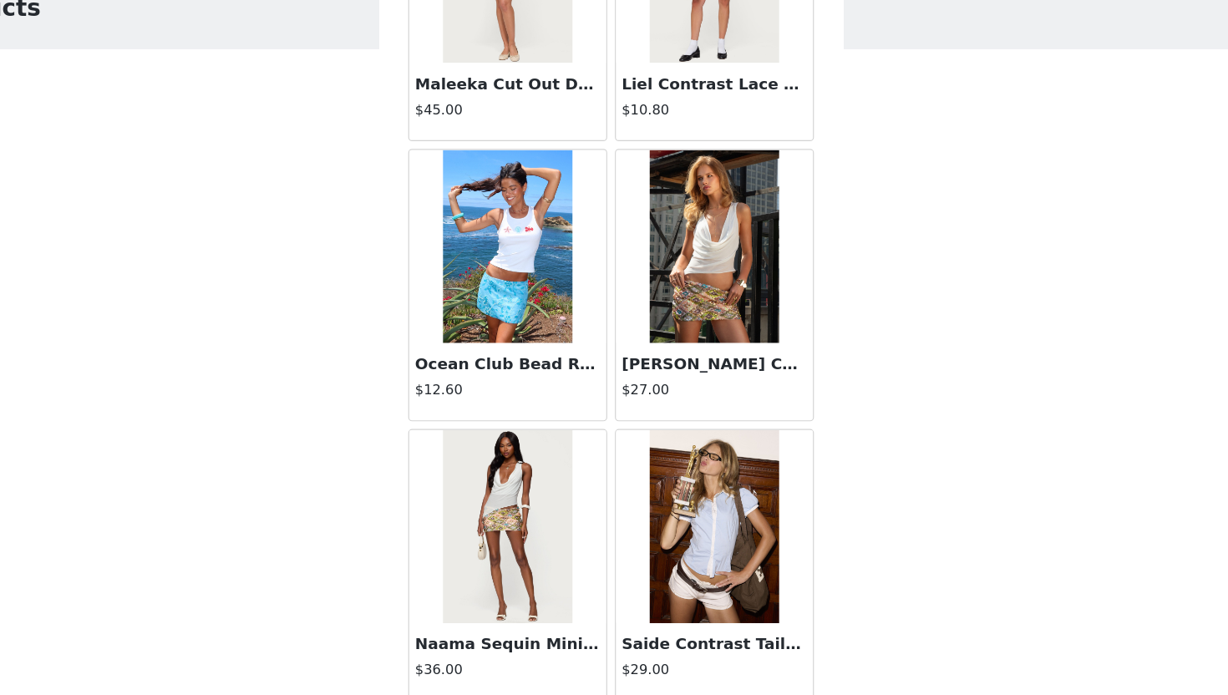
scroll to position [16401, 0]
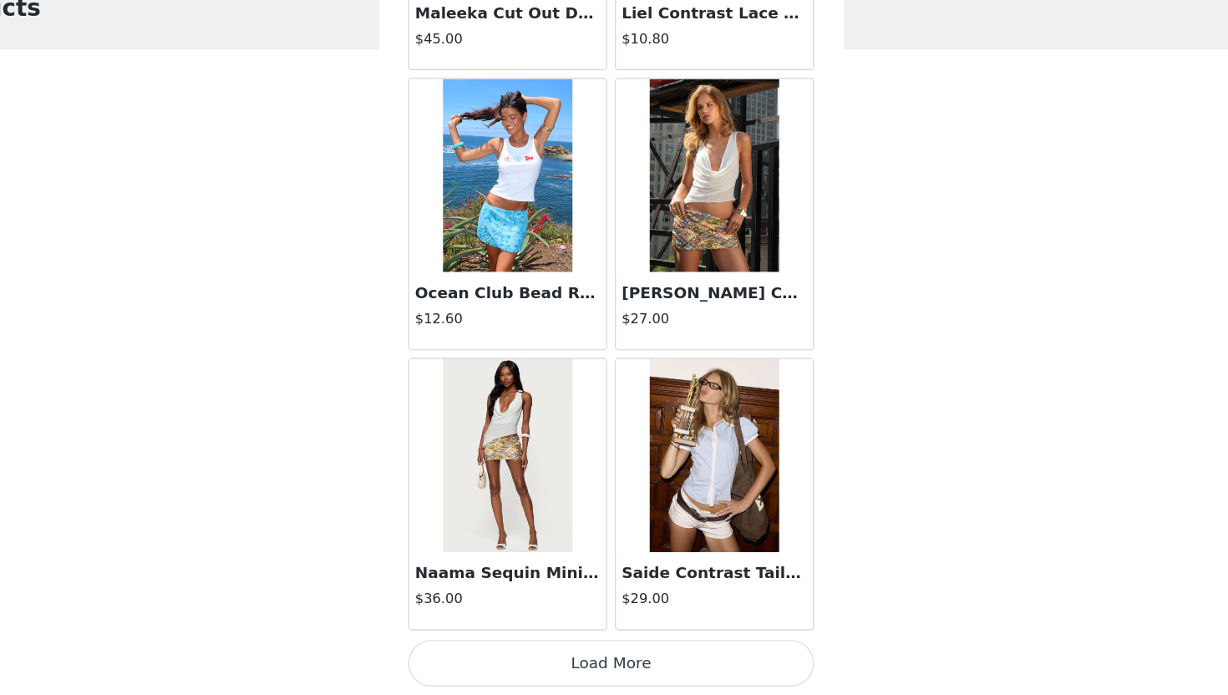
click at [613, 628] on button "Load More" at bounding box center [614, 667] width 351 height 40
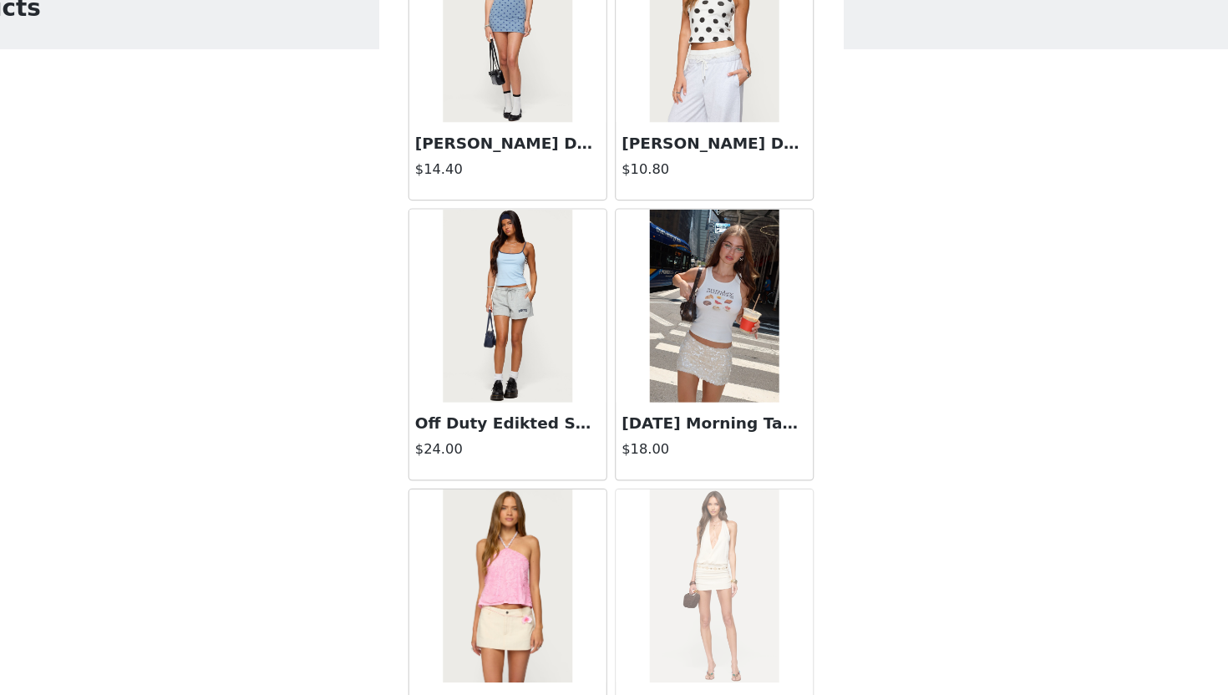
scroll to position [18824, 0]
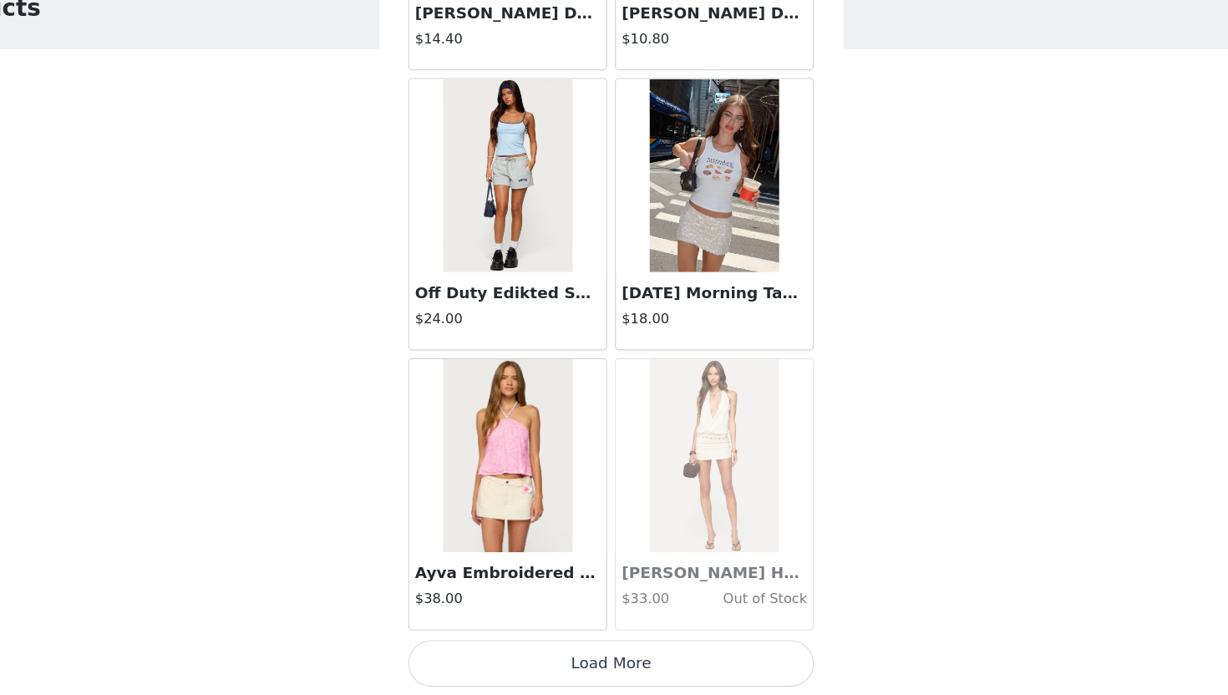
click at [591, 628] on button "Load More" at bounding box center [614, 667] width 351 height 40
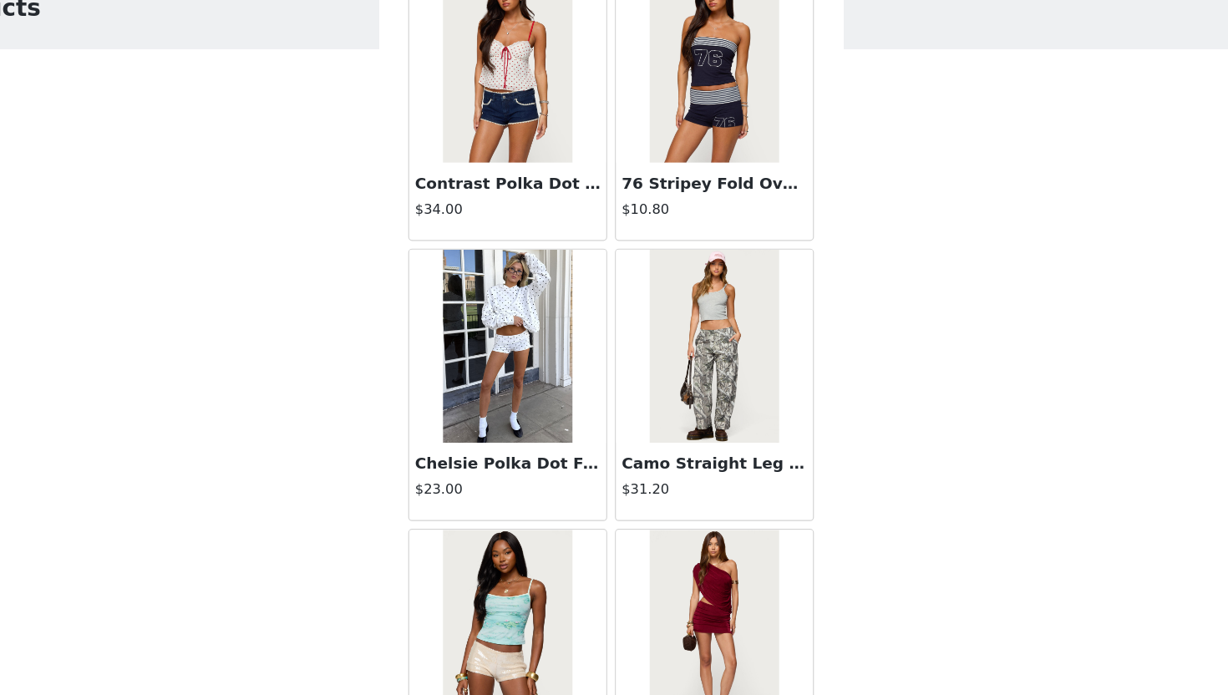
scroll to position [19658, 0]
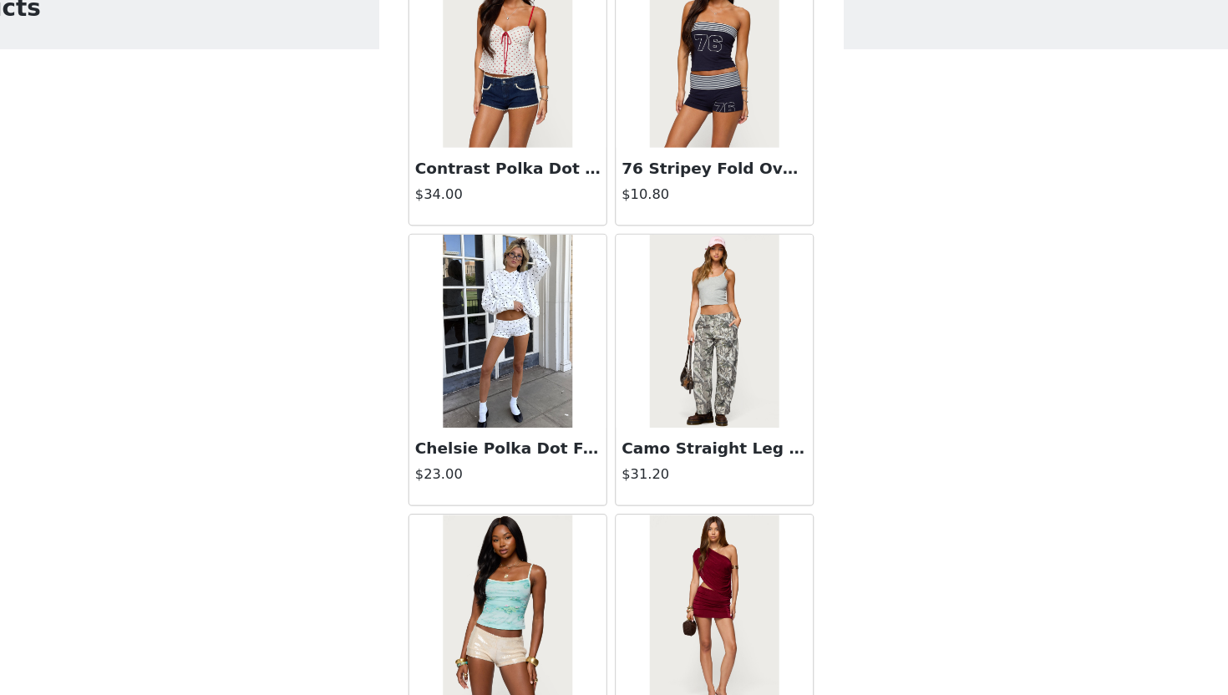
click at [541, 446] on img at bounding box center [524, 379] width 111 height 167
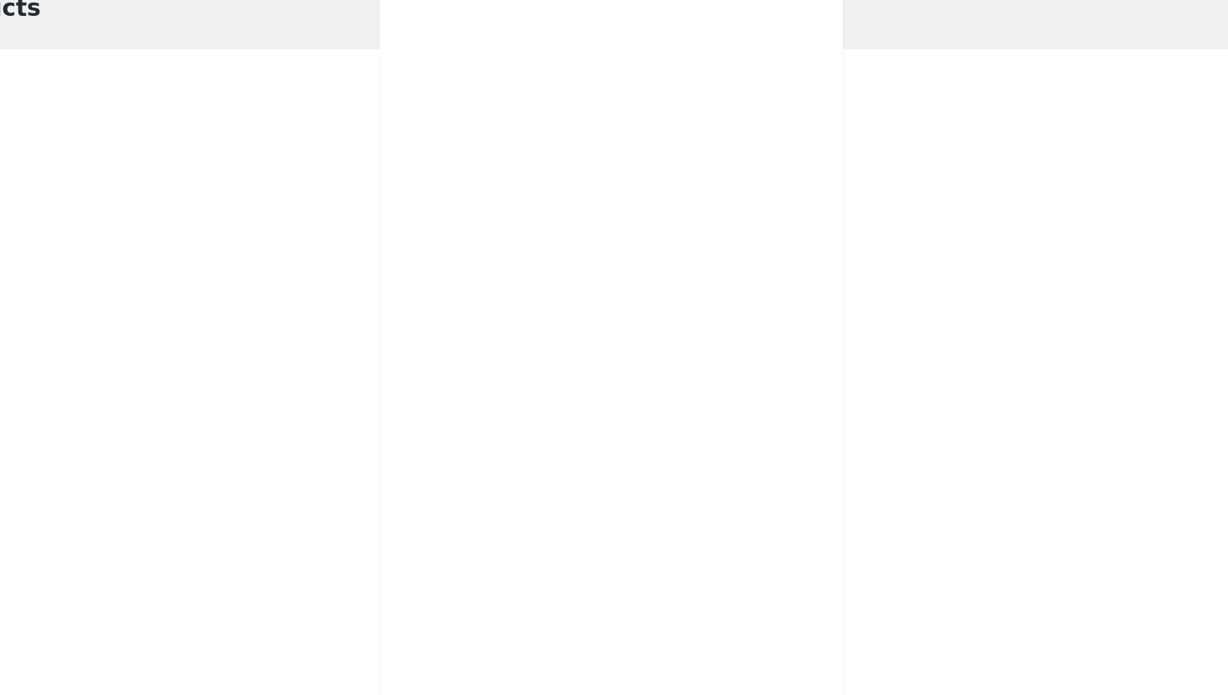
scroll to position [0, 0]
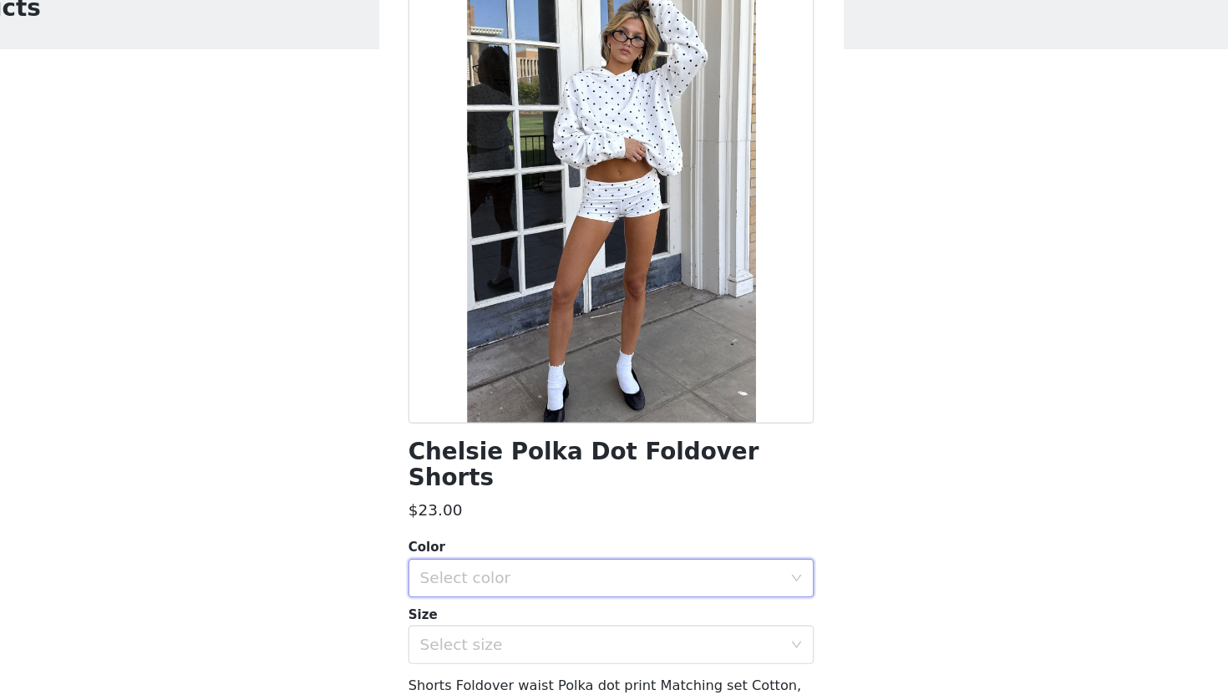
click at [493, 577] on div "Select color" at bounding box center [609, 593] width 320 height 32
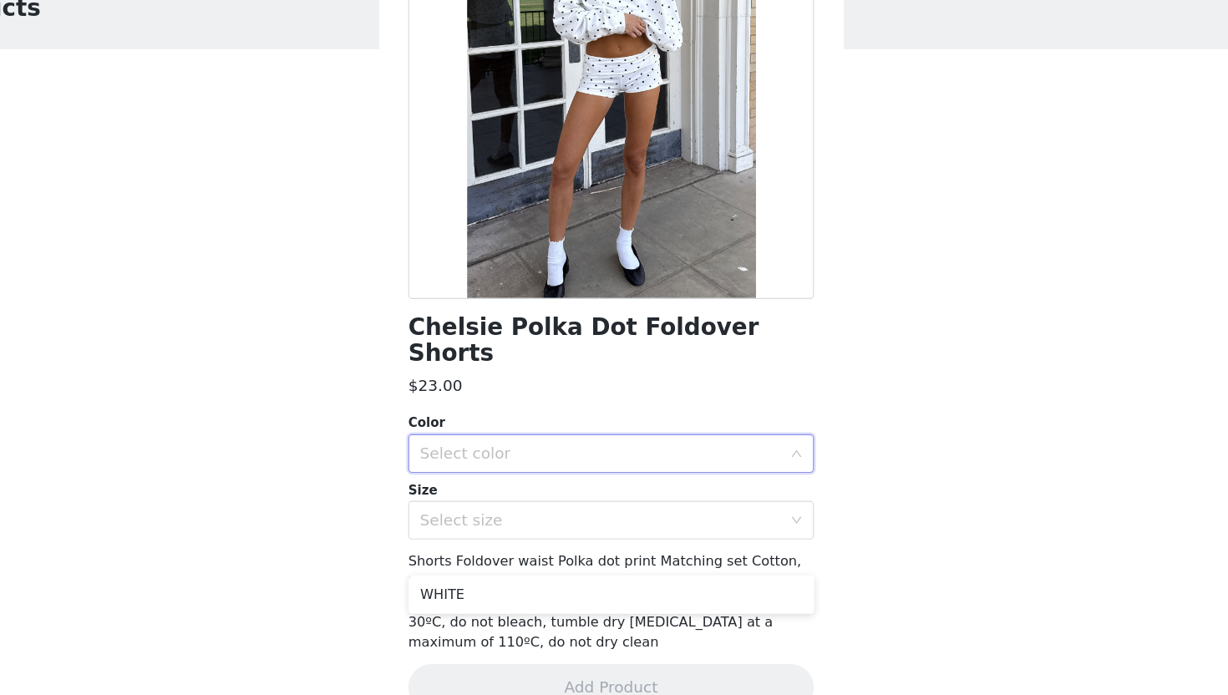
scroll to position [118, 0]
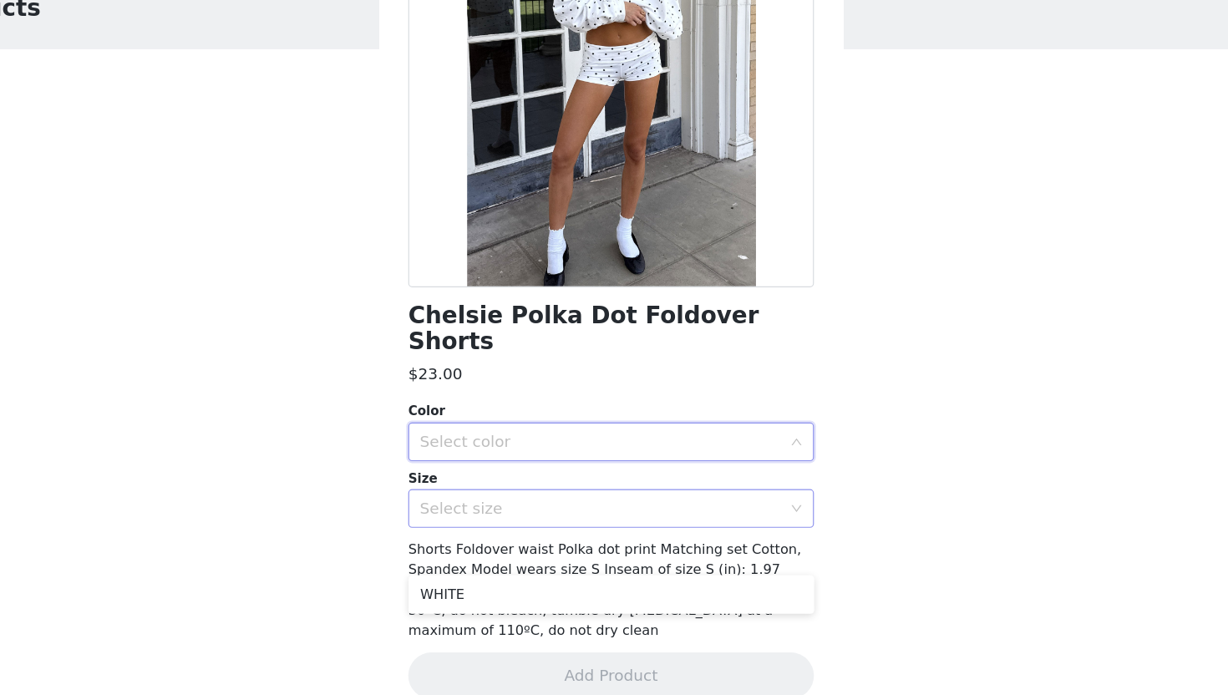
click at [500, 519] on div "Select size" at bounding box center [609, 533] width 320 height 32
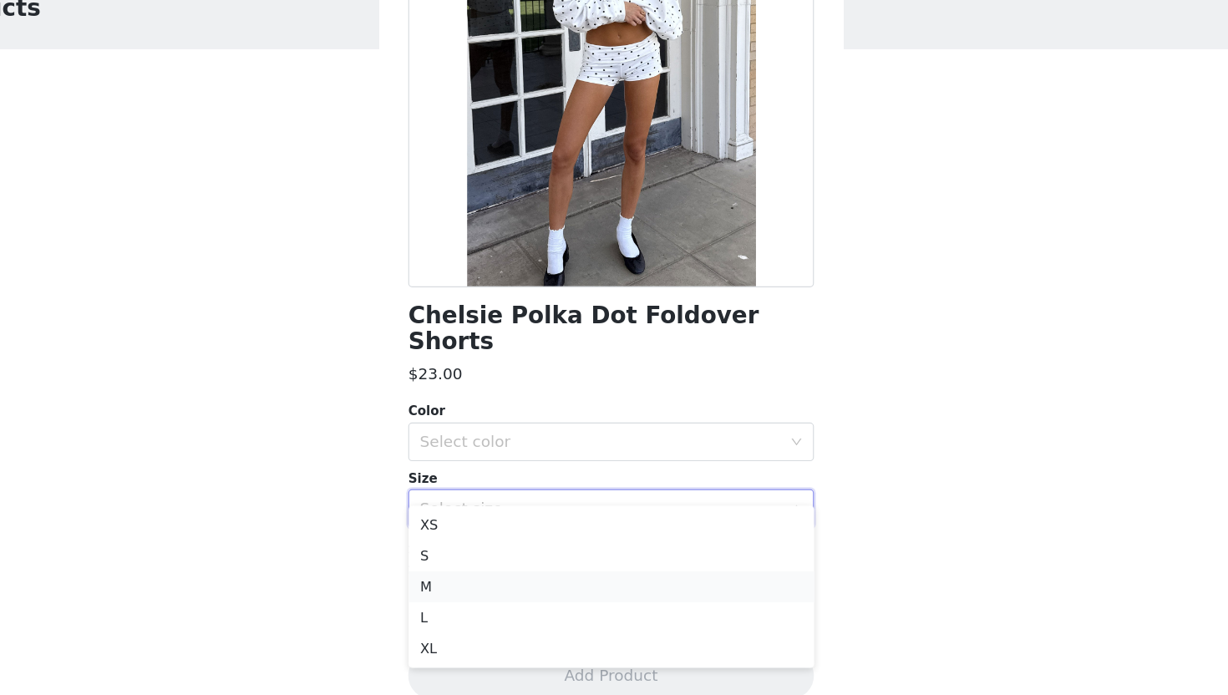
click at [490, 587] on li "M" at bounding box center [614, 600] width 351 height 27
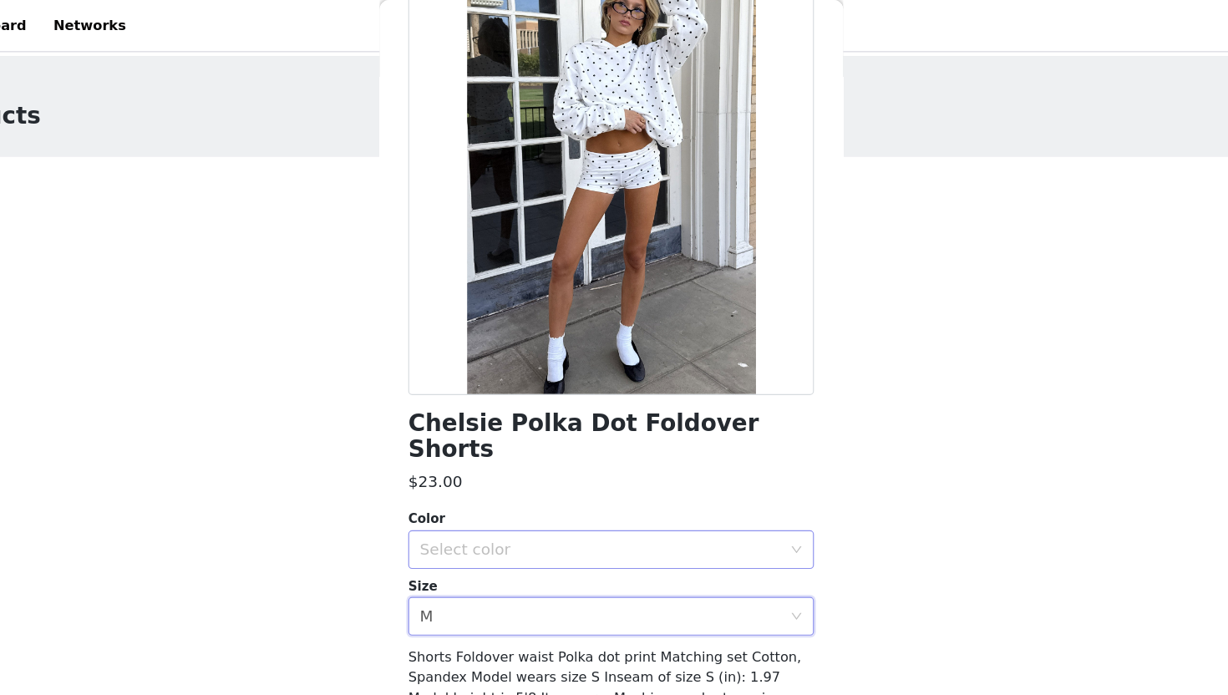
click at [524, 467] on div "Select color" at bounding box center [605, 475] width 313 height 17
click at [523, 493] on li "WHITE" at bounding box center [614, 489] width 351 height 27
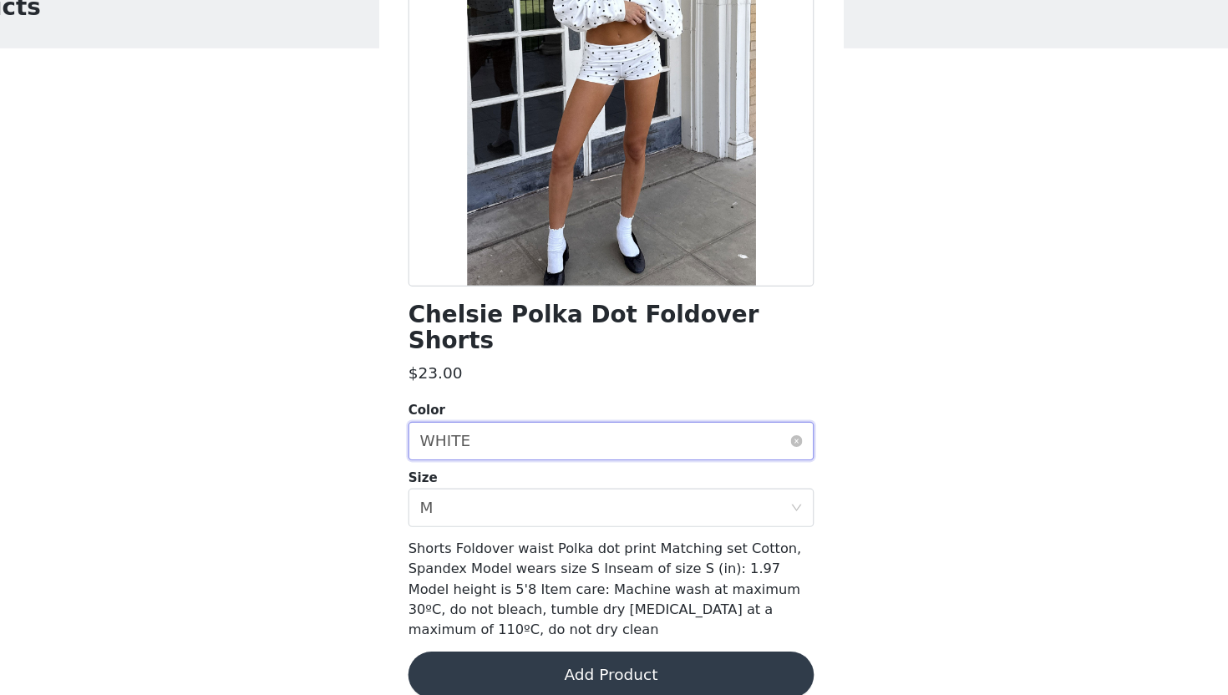
click at [582, 460] on div "Select color WHITE" at bounding box center [609, 476] width 320 height 32
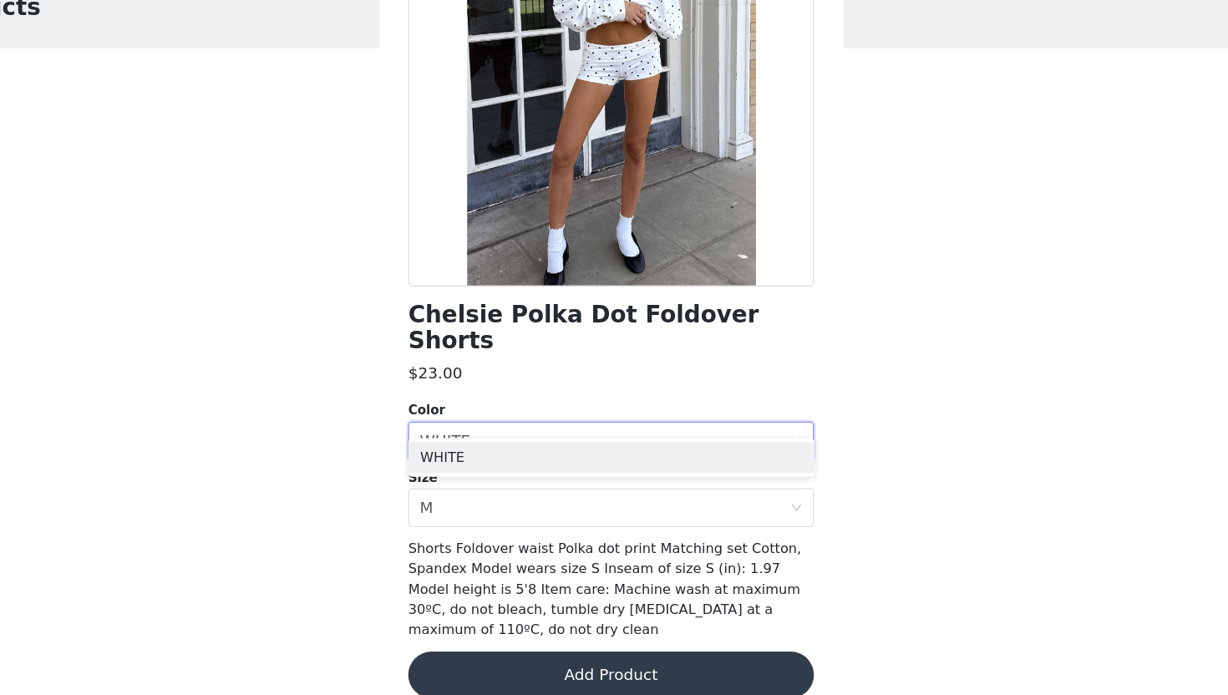
click at [568, 591] on span "Shorts Foldover waist Polka dot print Matching set Cotton, Spandex Model wears …" at bounding box center [609, 604] width 340 height 84
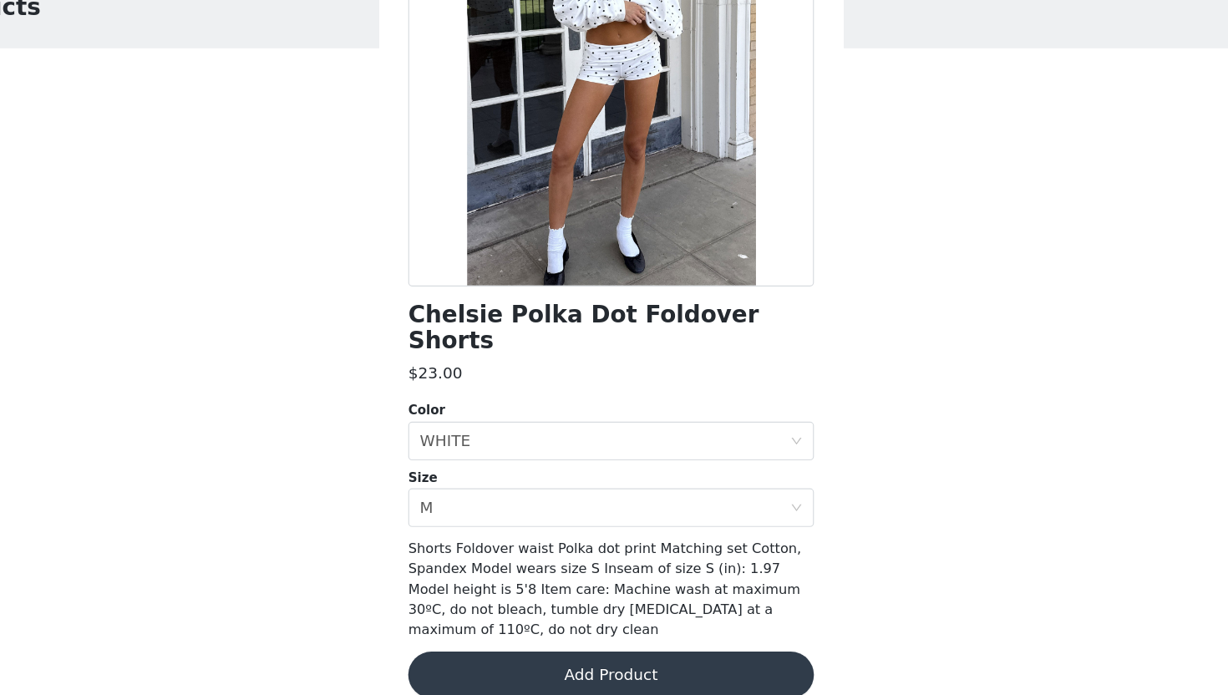
click at [569, 628] on button "Add Product" at bounding box center [614, 678] width 351 height 40
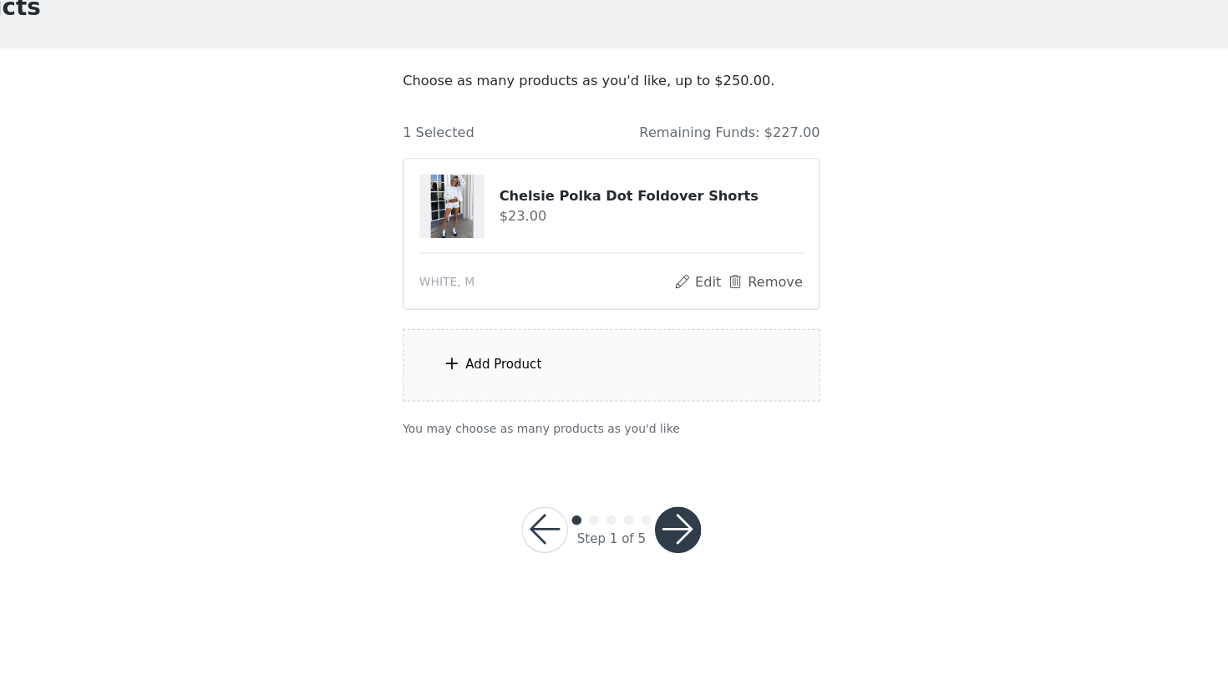
click at [574, 413] on div "Add Product" at bounding box center [614, 410] width 361 height 63
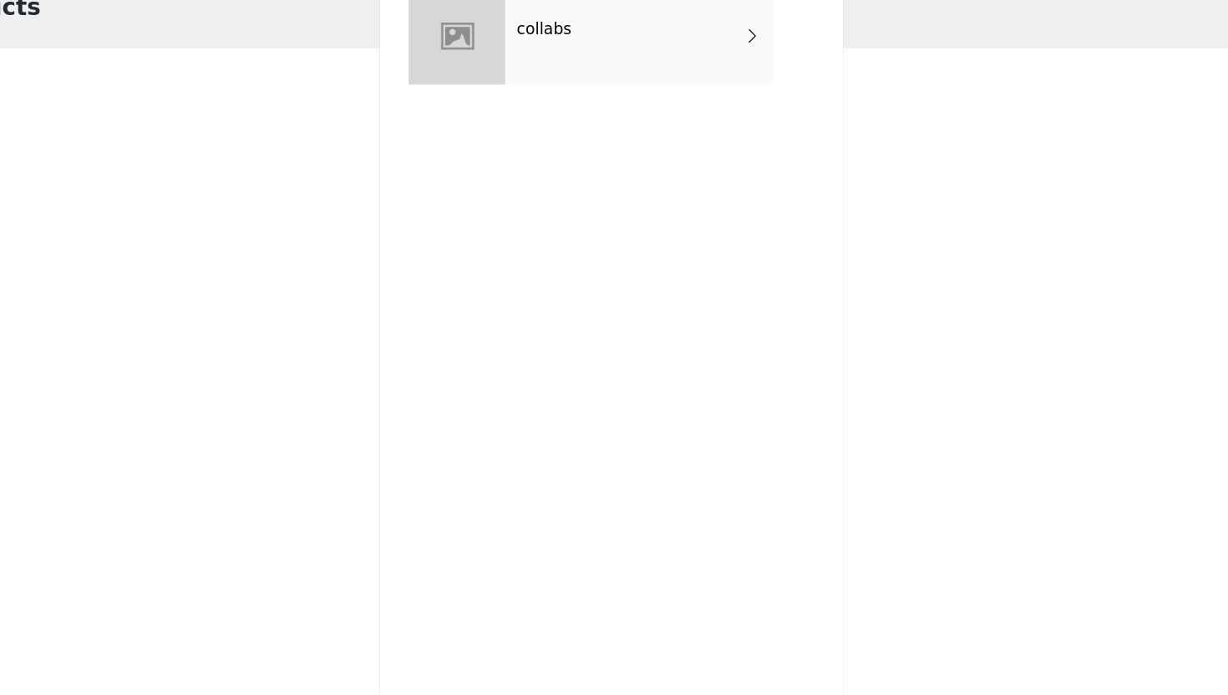
click at [584, 160] on div "collabs" at bounding box center [638, 126] width 232 height 84
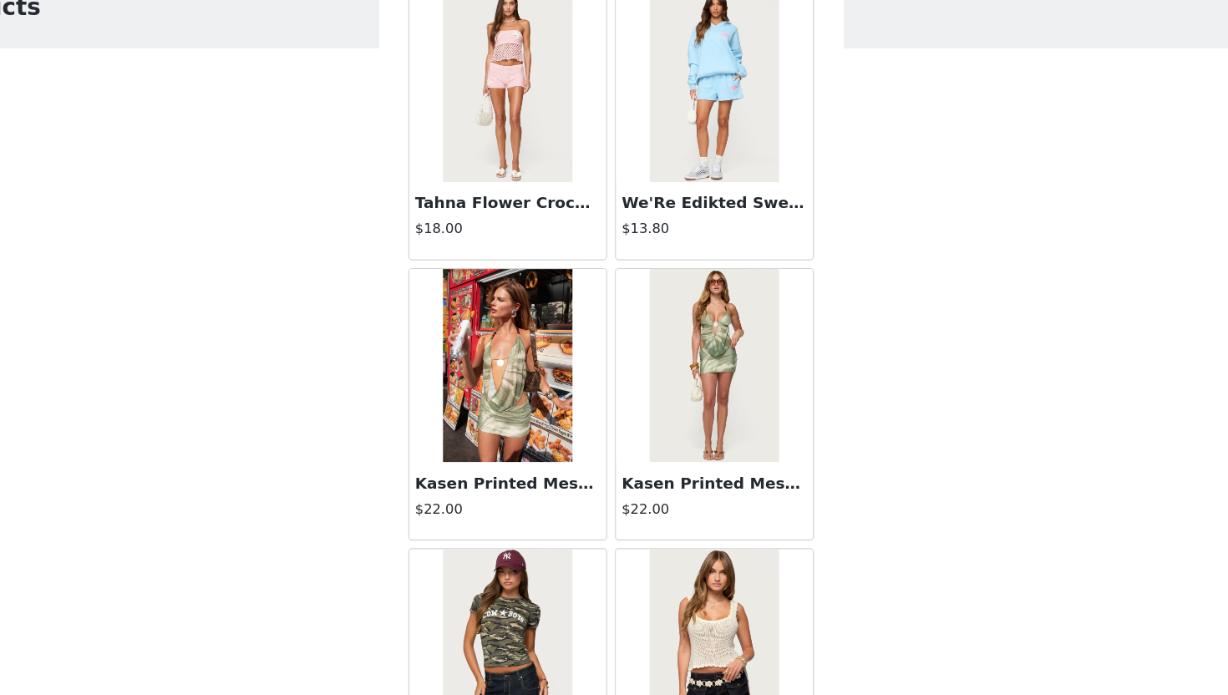
scroll to position [1862, 0]
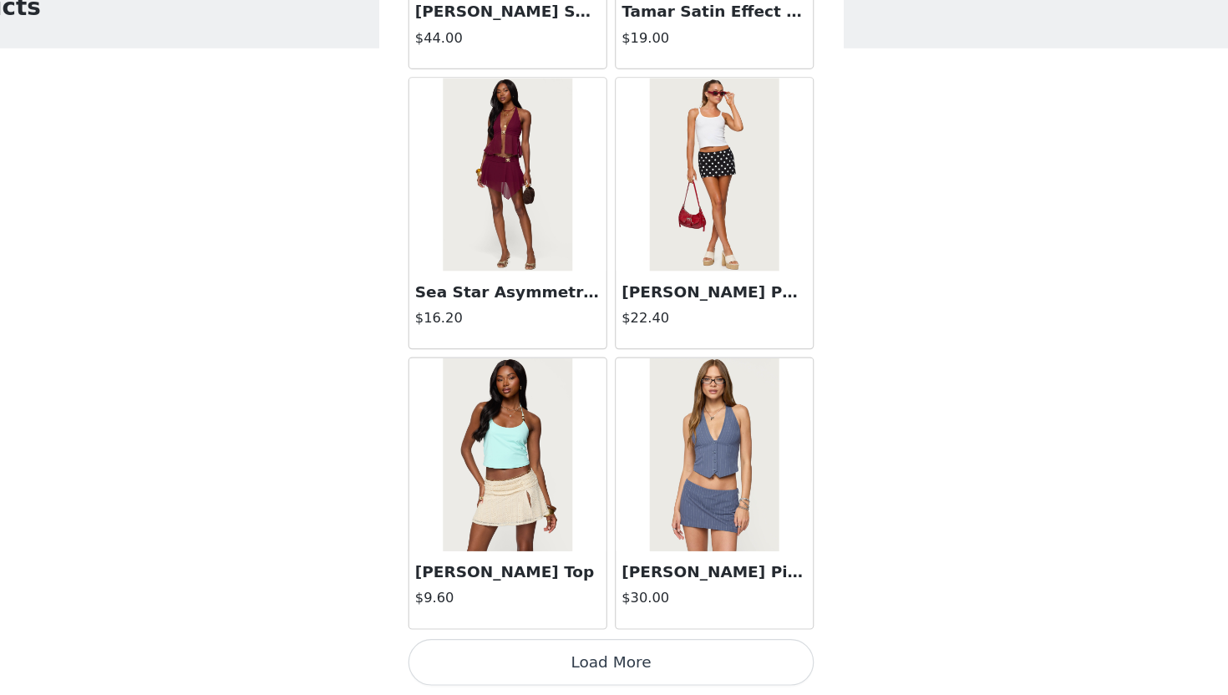
click at [602, 628] on button "Load More" at bounding box center [614, 667] width 351 height 40
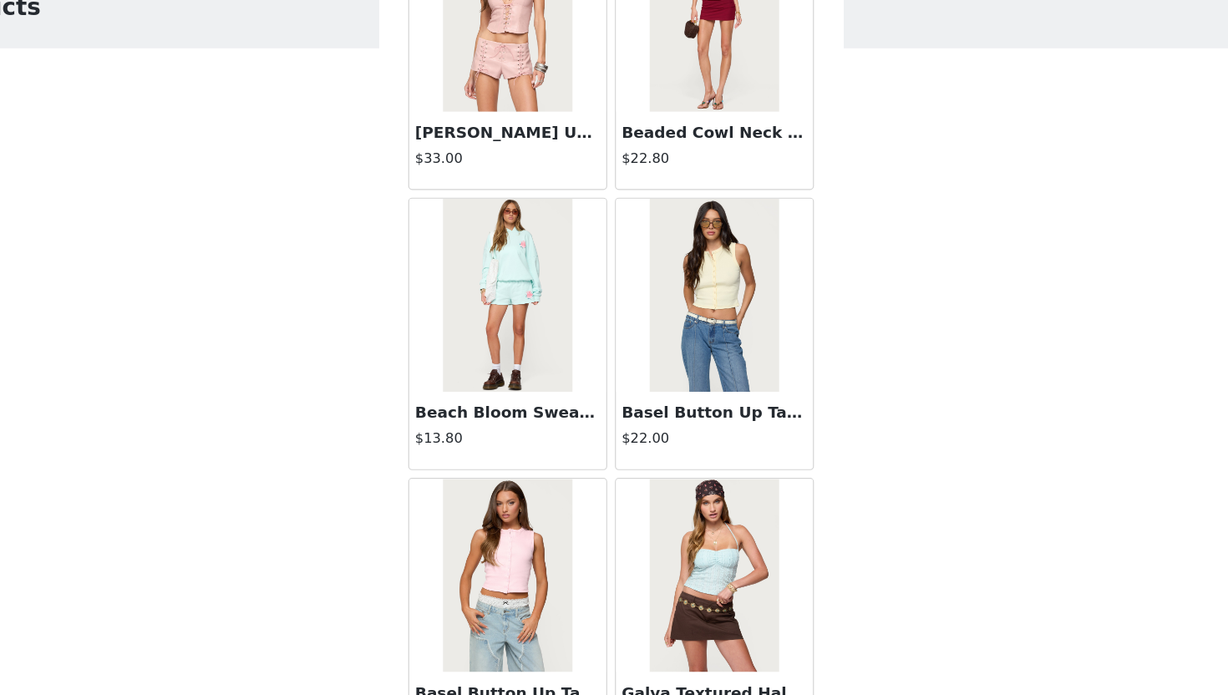
scroll to position [4285, 0]
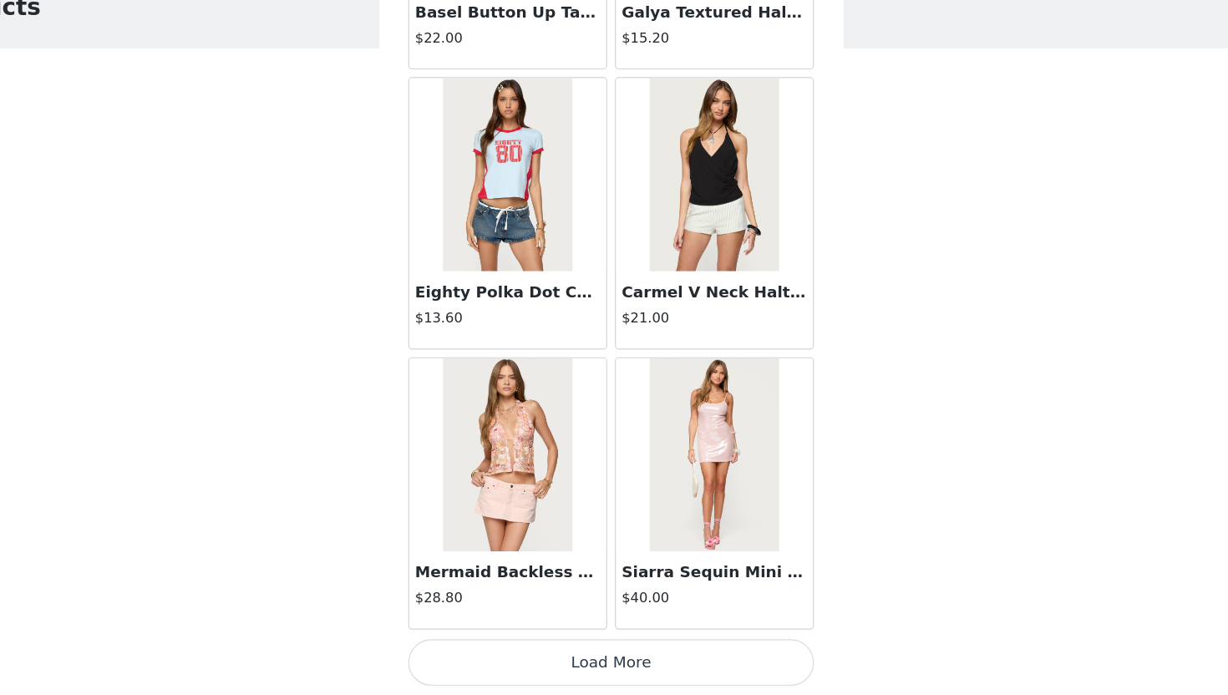
click at [595, 628] on button "Load More" at bounding box center [614, 667] width 351 height 40
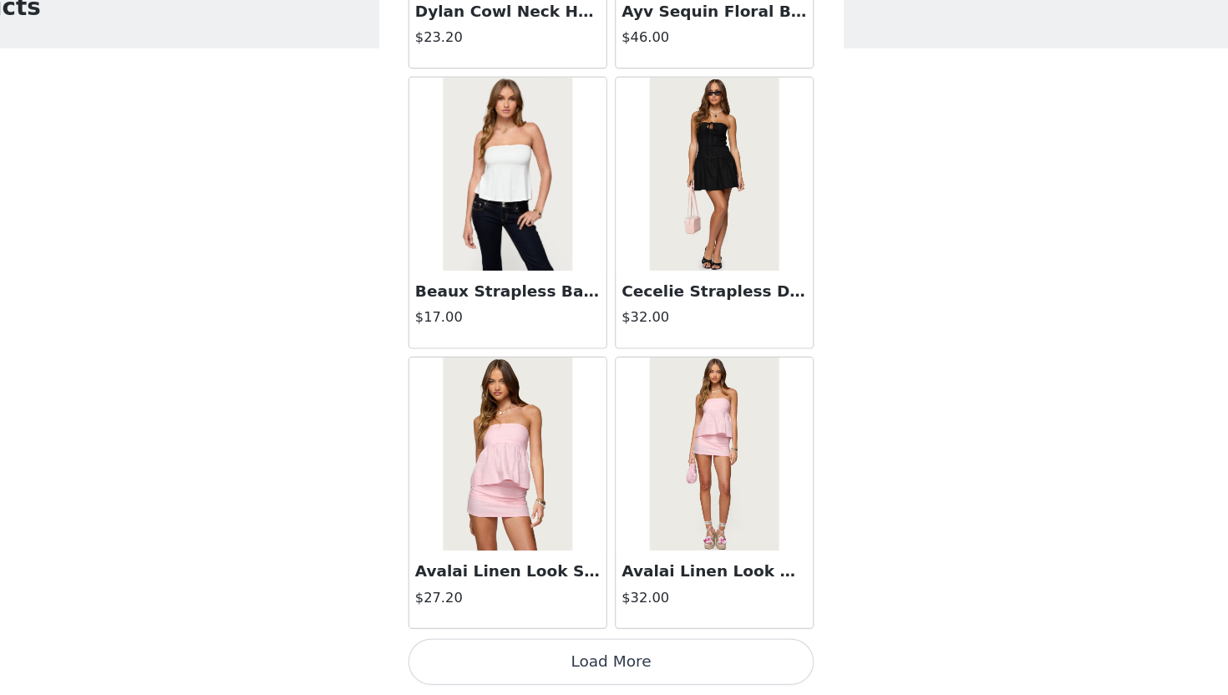
click at [621, 628] on button "Load More" at bounding box center [614, 667] width 351 height 40
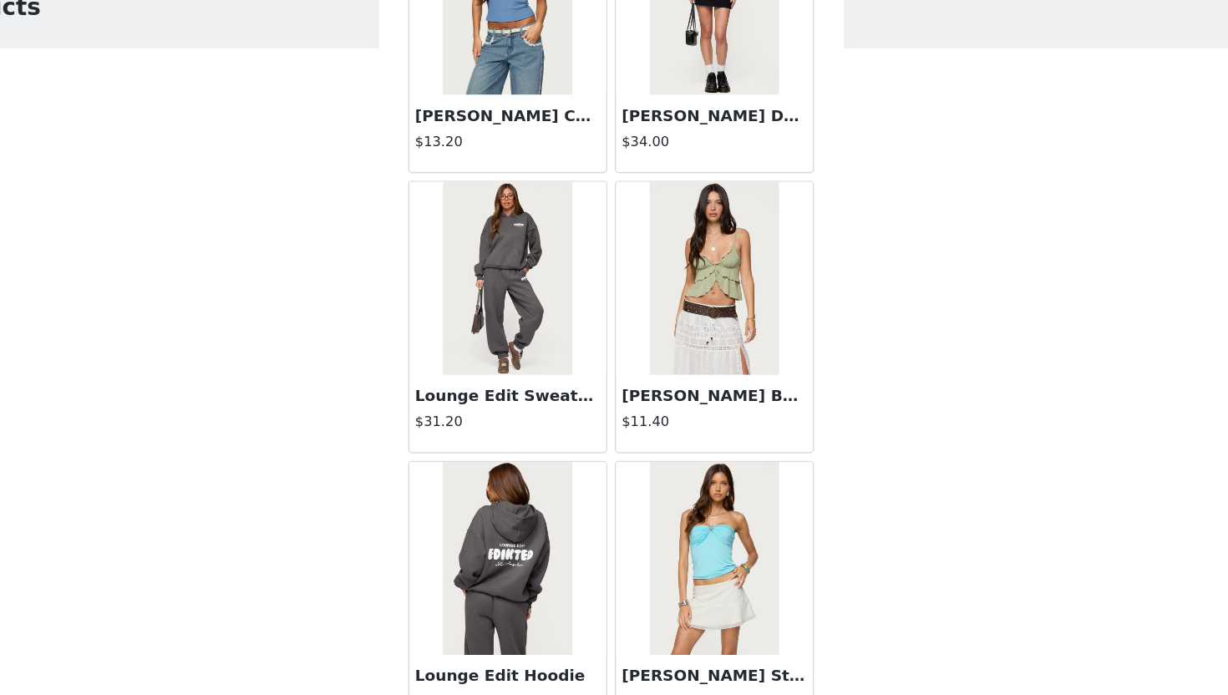
scroll to position [9131, 0]
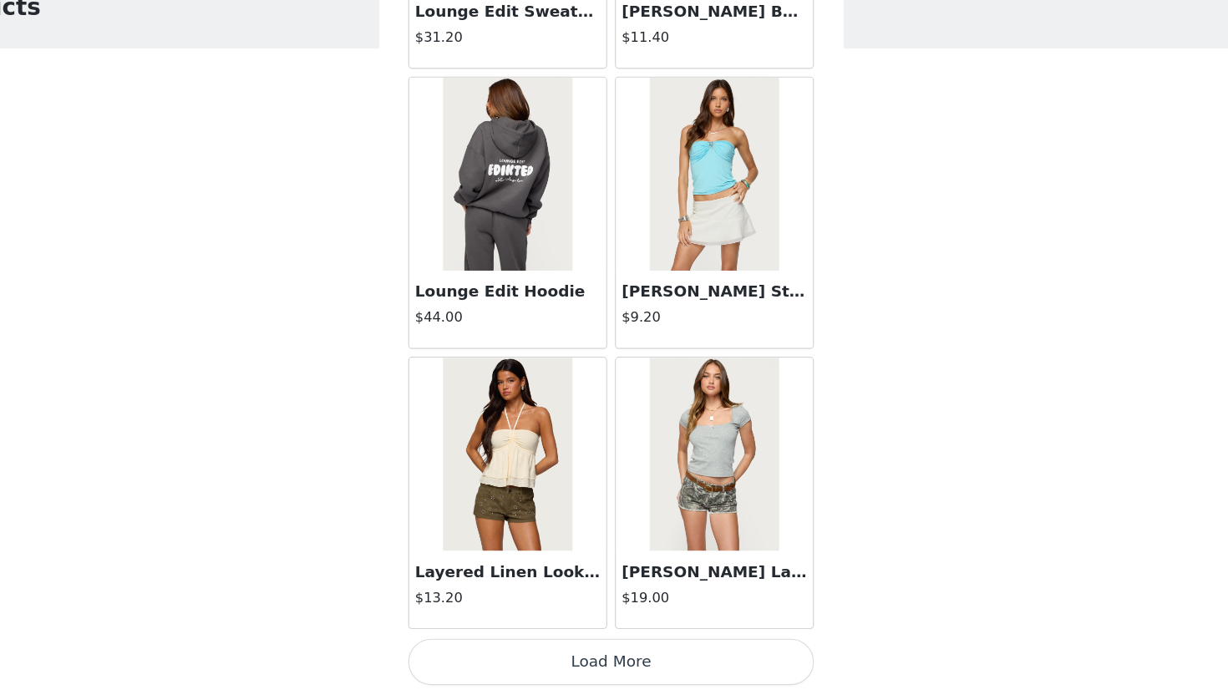
click at [615, 628] on button "Load More" at bounding box center [614, 667] width 351 height 40
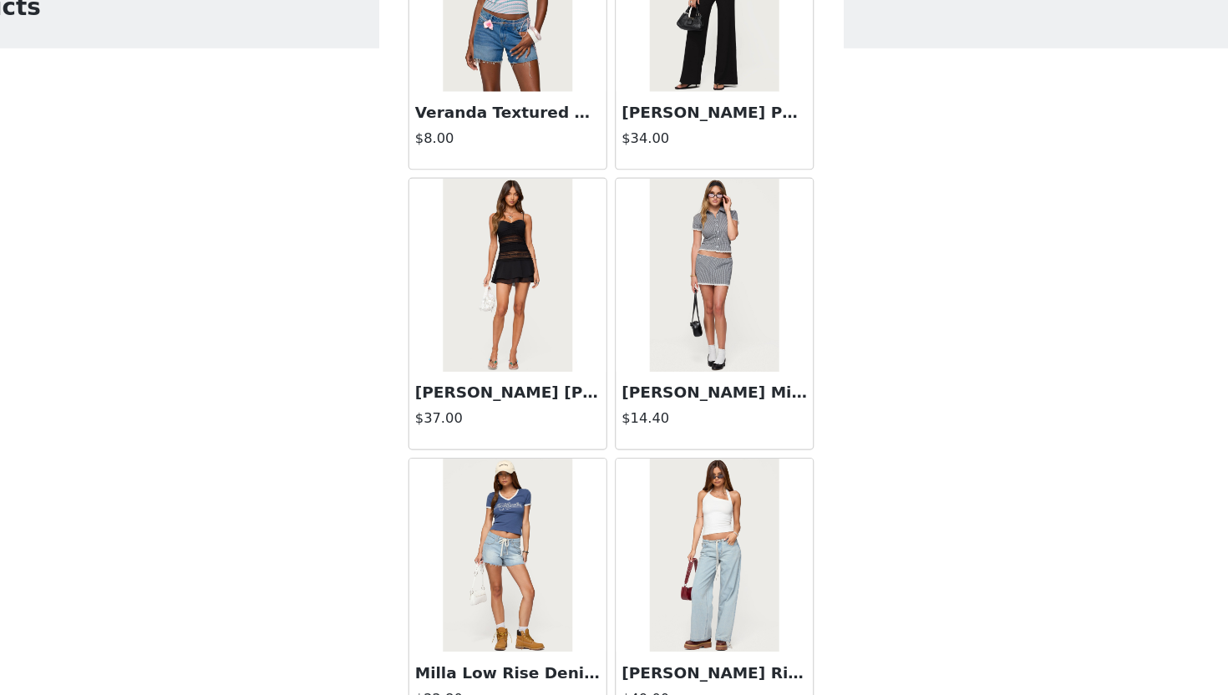
scroll to position [11554, 0]
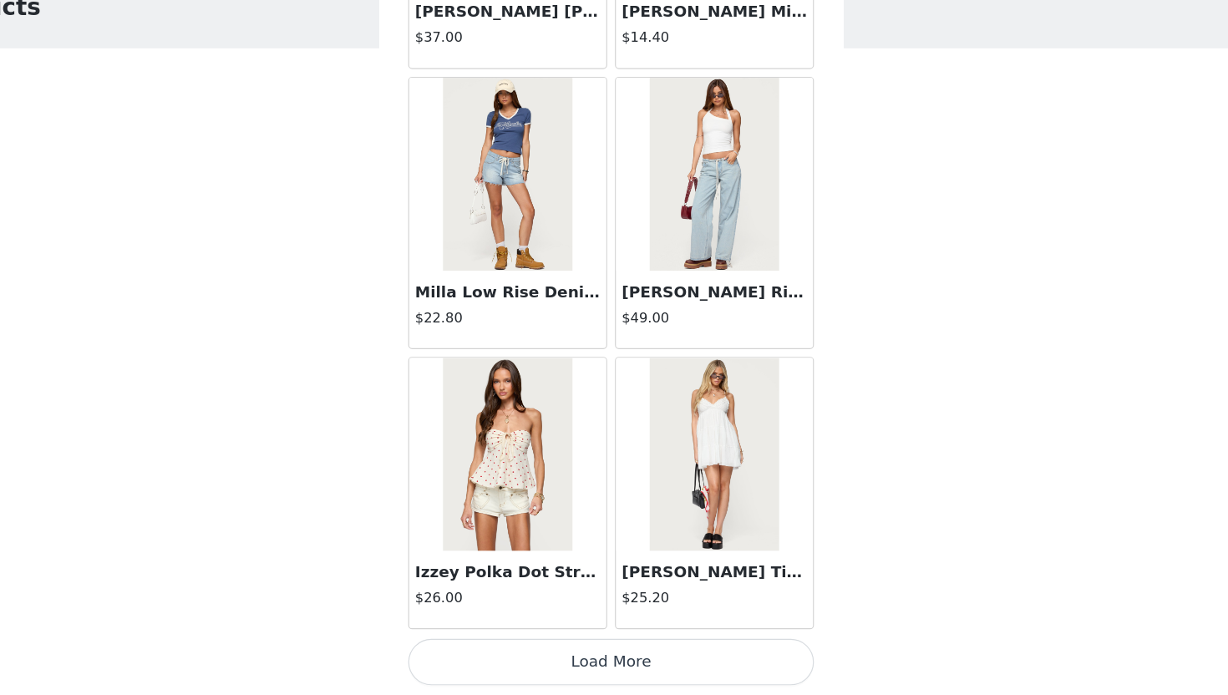
click at [610, 628] on button "Load More" at bounding box center [614, 667] width 351 height 40
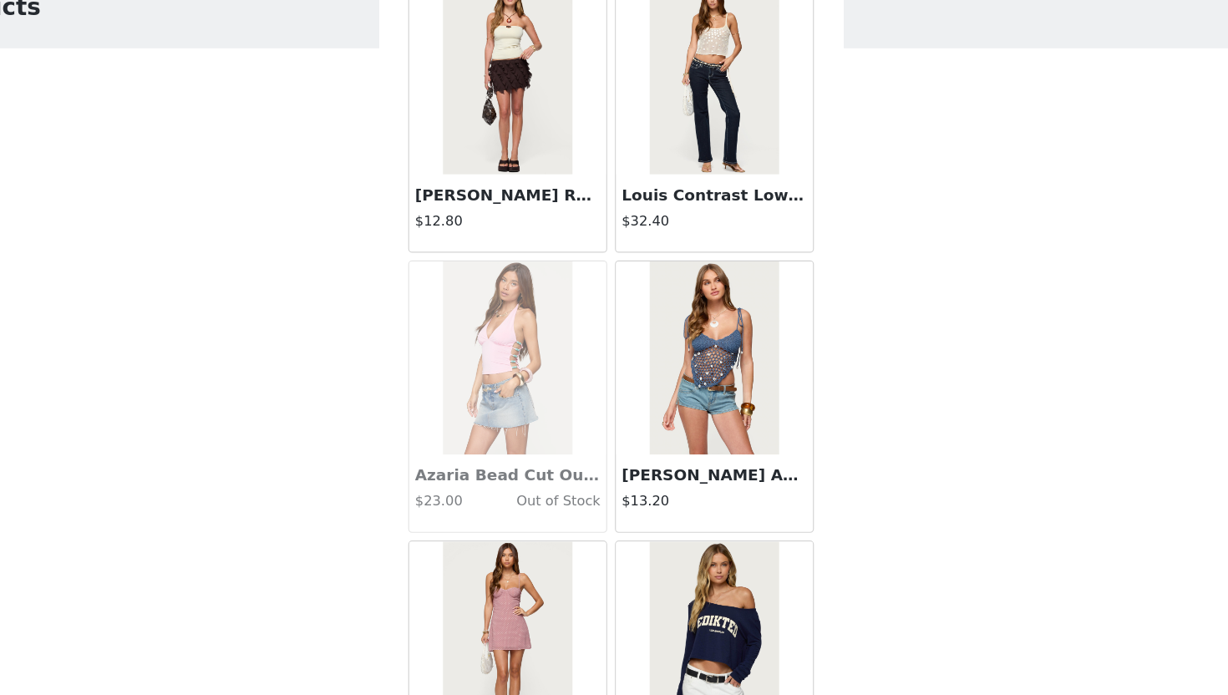
scroll to position [13977, 0]
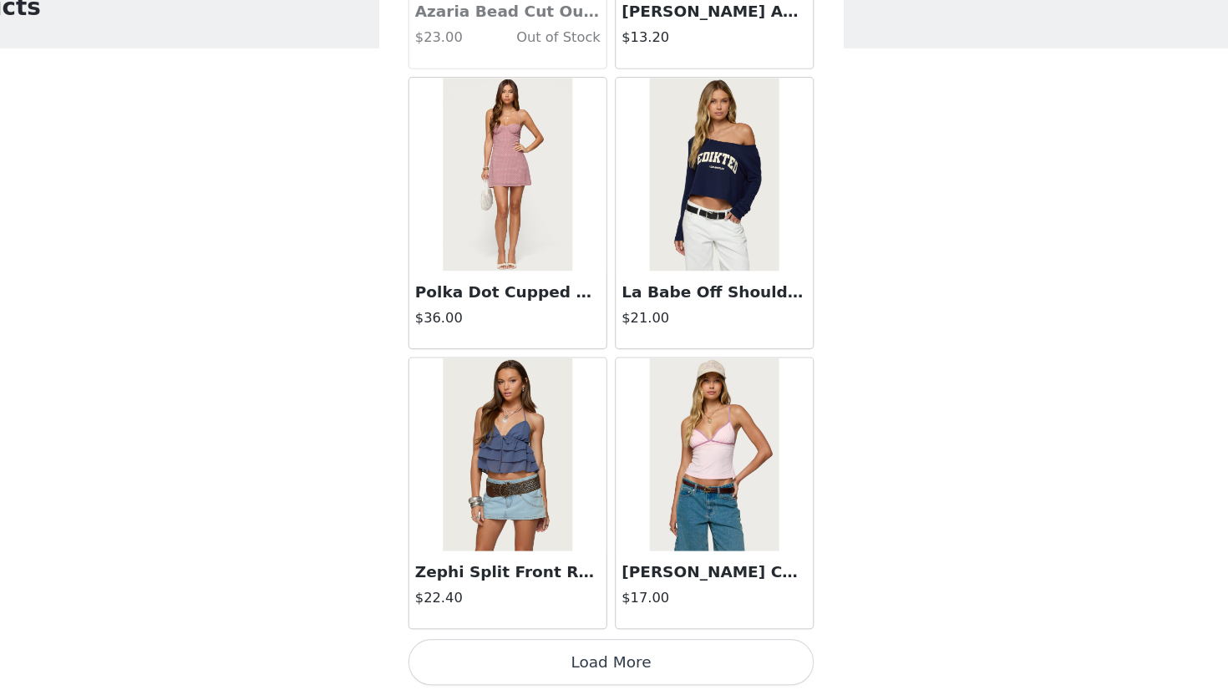
click at [599, 628] on button "Load More" at bounding box center [614, 667] width 351 height 40
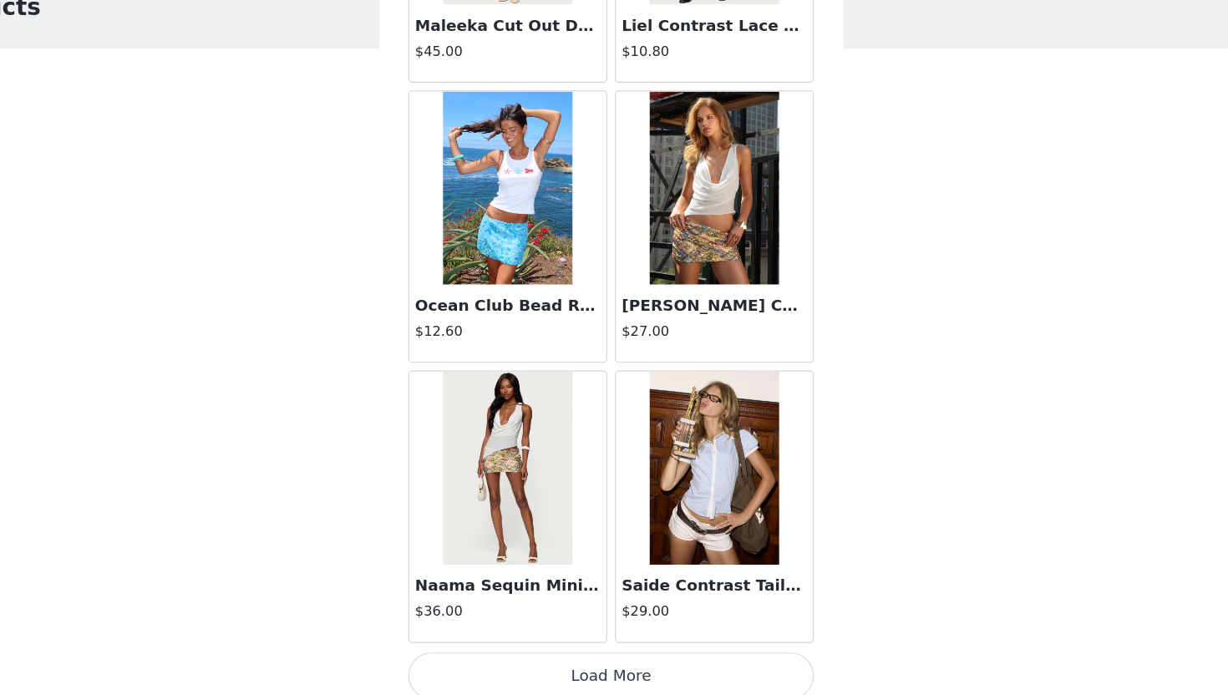
scroll to position [16401, 0]
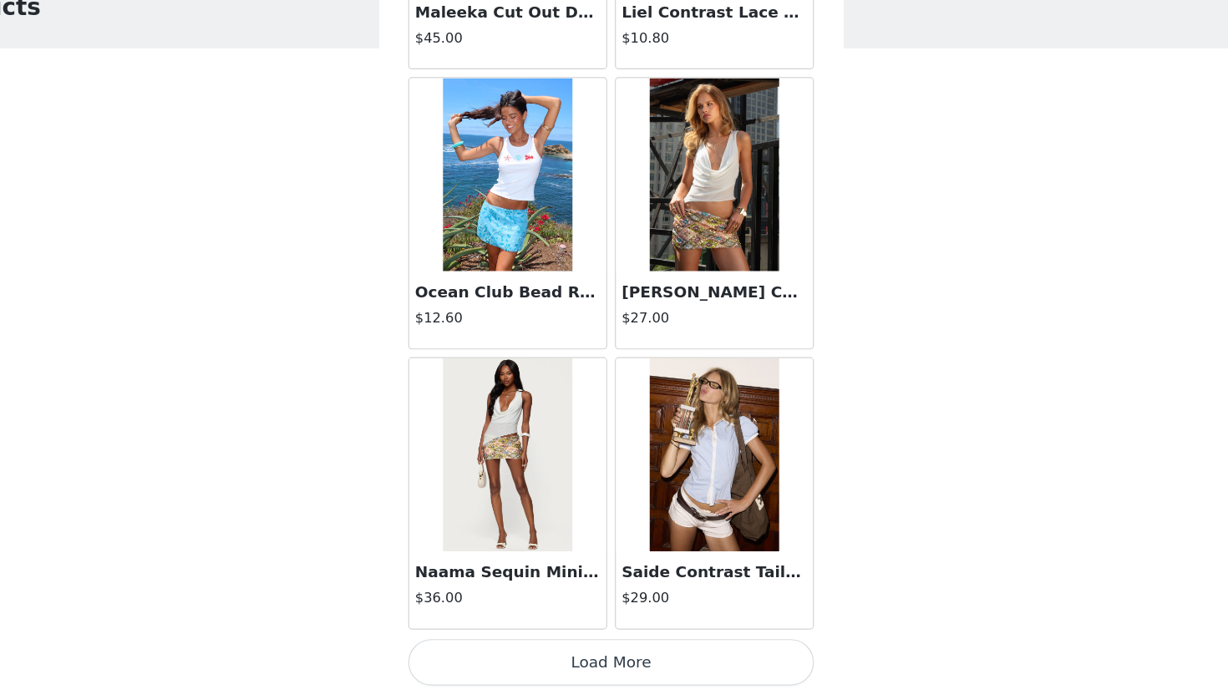
click at [609, 628] on button "Load More" at bounding box center [614, 667] width 351 height 40
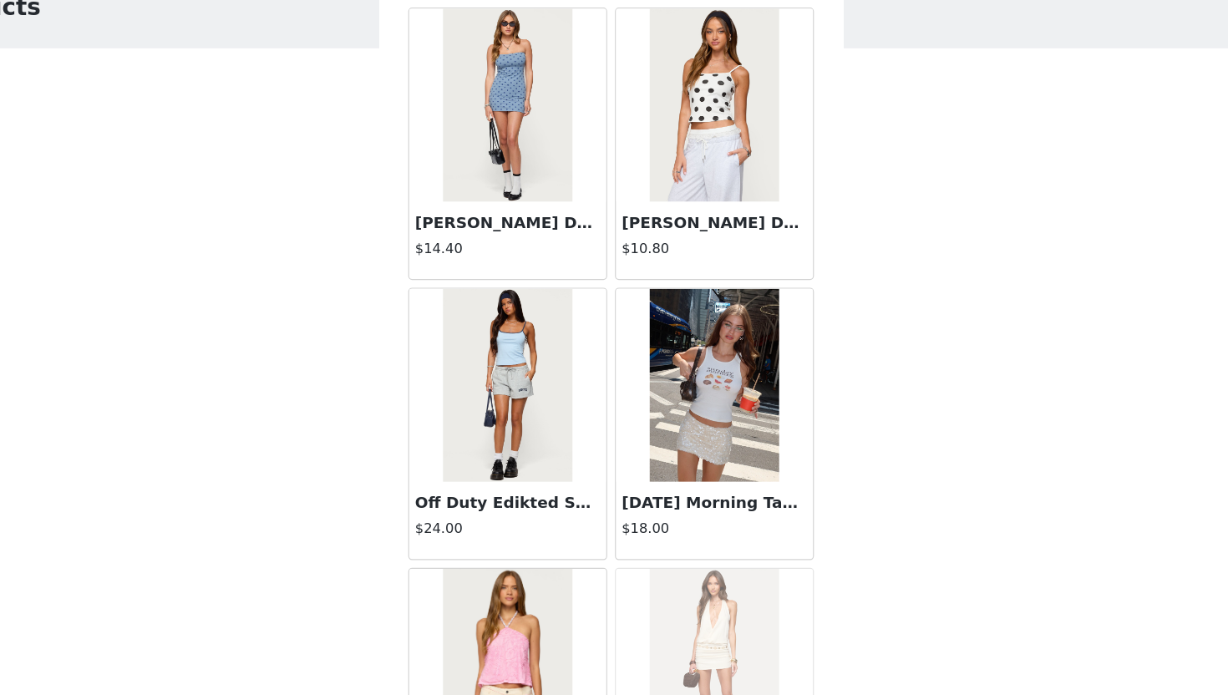
scroll to position [18824, 0]
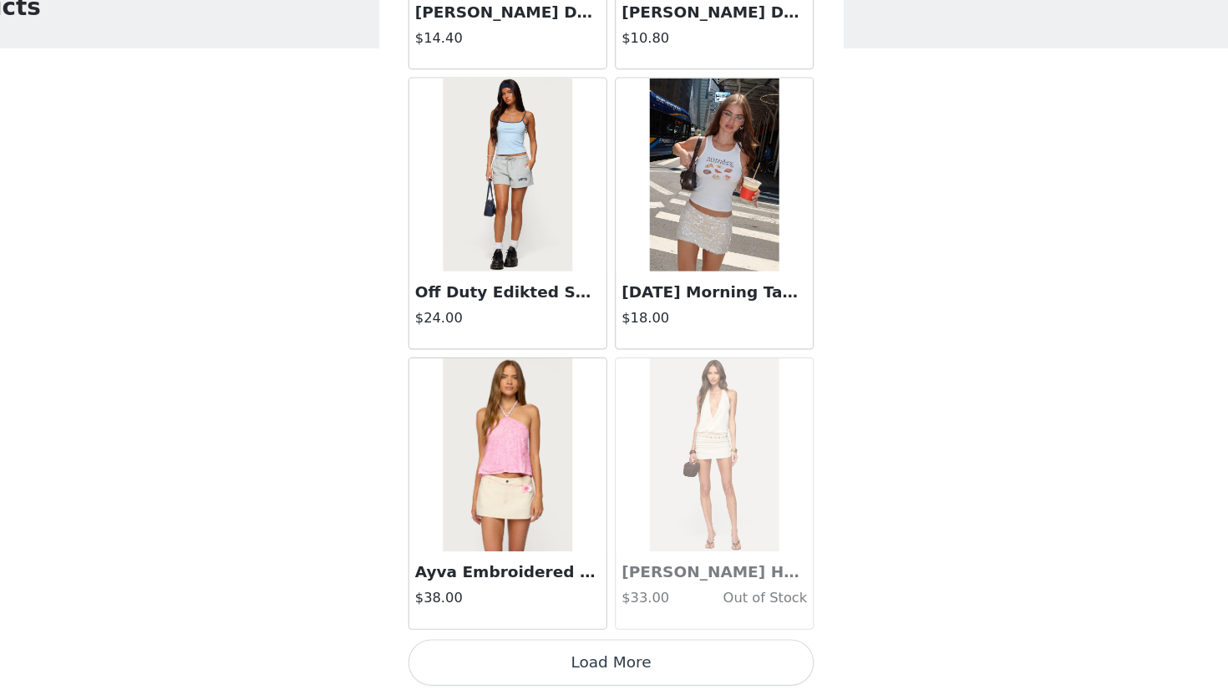
click at [609, 628] on button "Load More" at bounding box center [614, 667] width 351 height 40
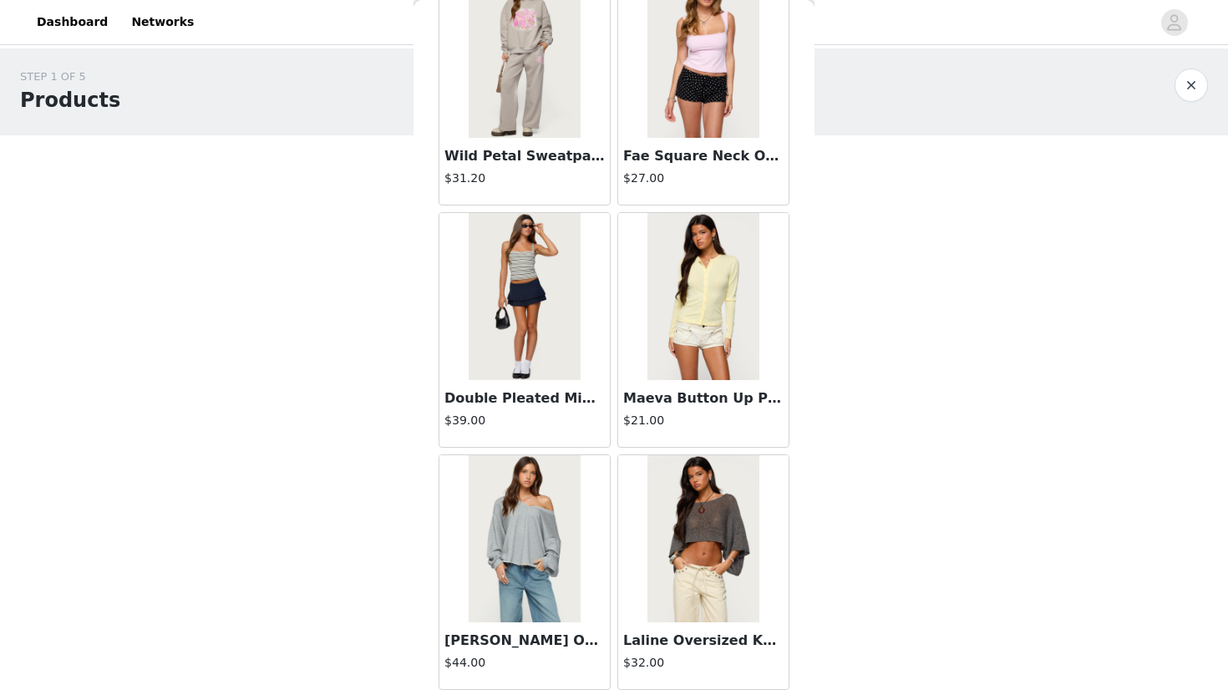
scroll to position [21247, 0]
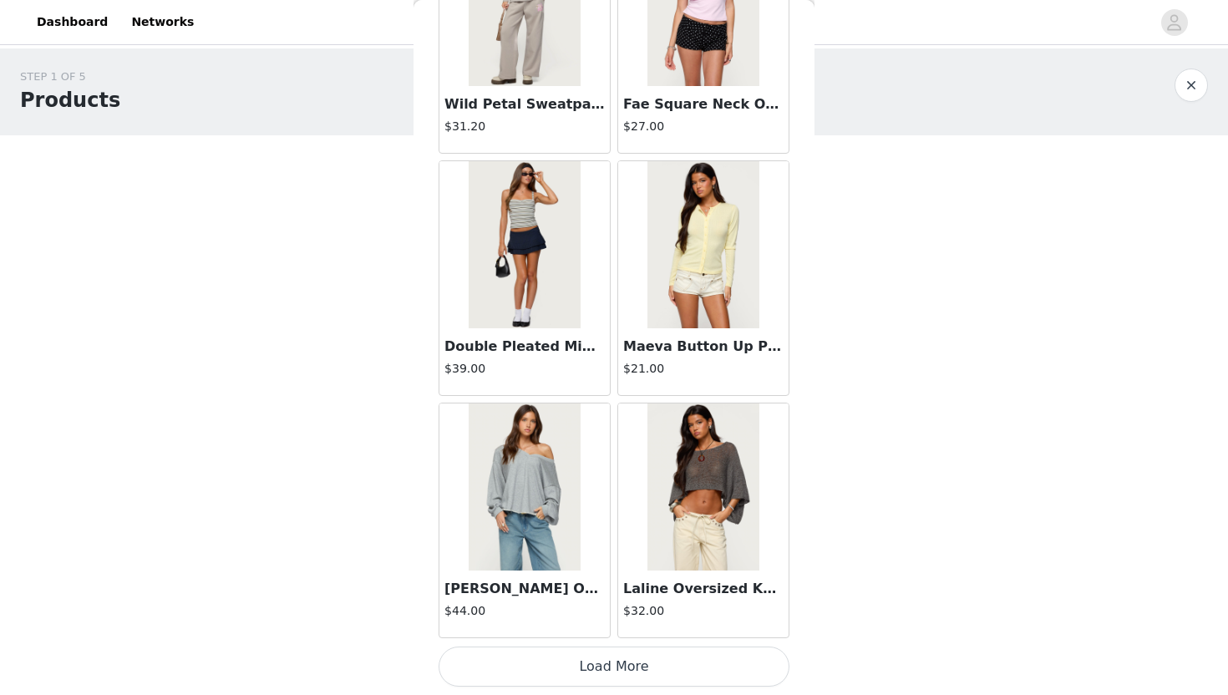
click at [597, 628] on button "Load More" at bounding box center [614, 667] width 351 height 40
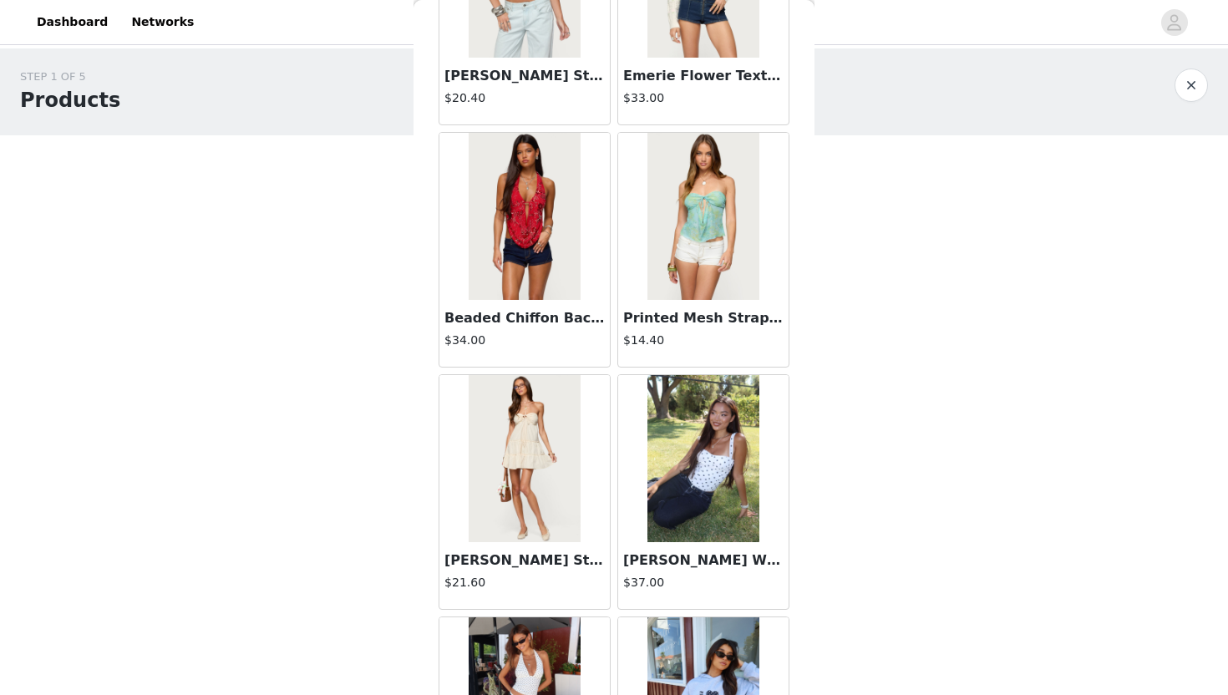
scroll to position [23670, 0]
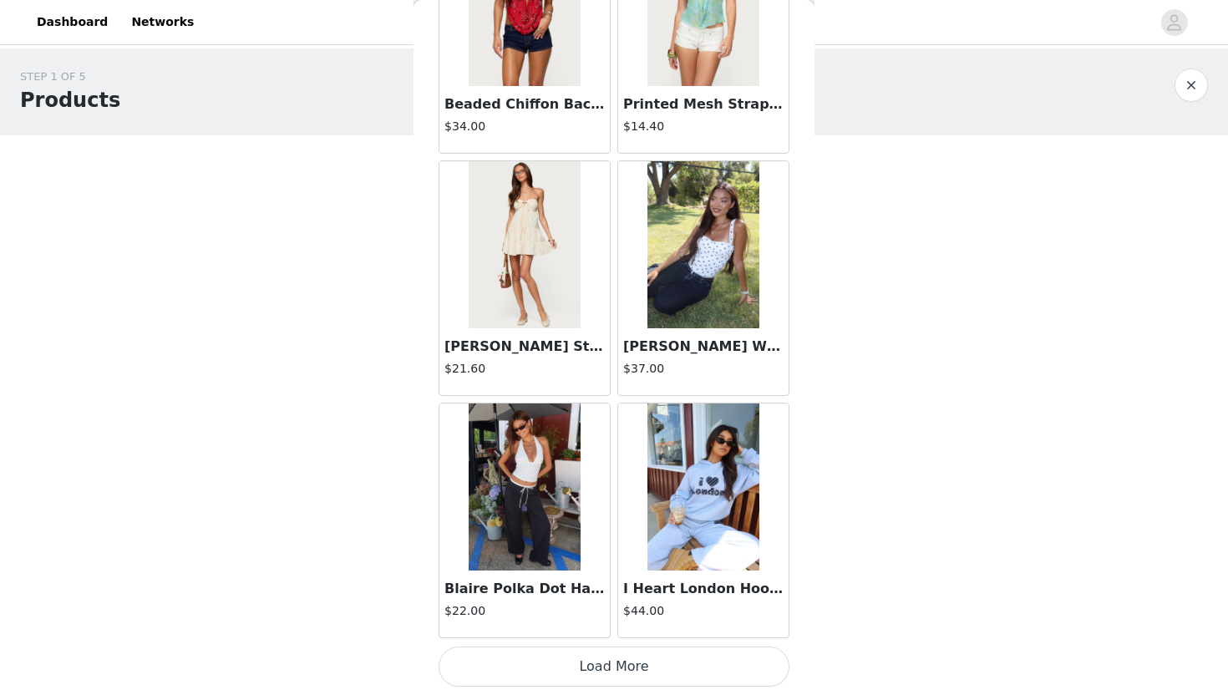
click at [609, 628] on button "Load More" at bounding box center [614, 667] width 351 height 40
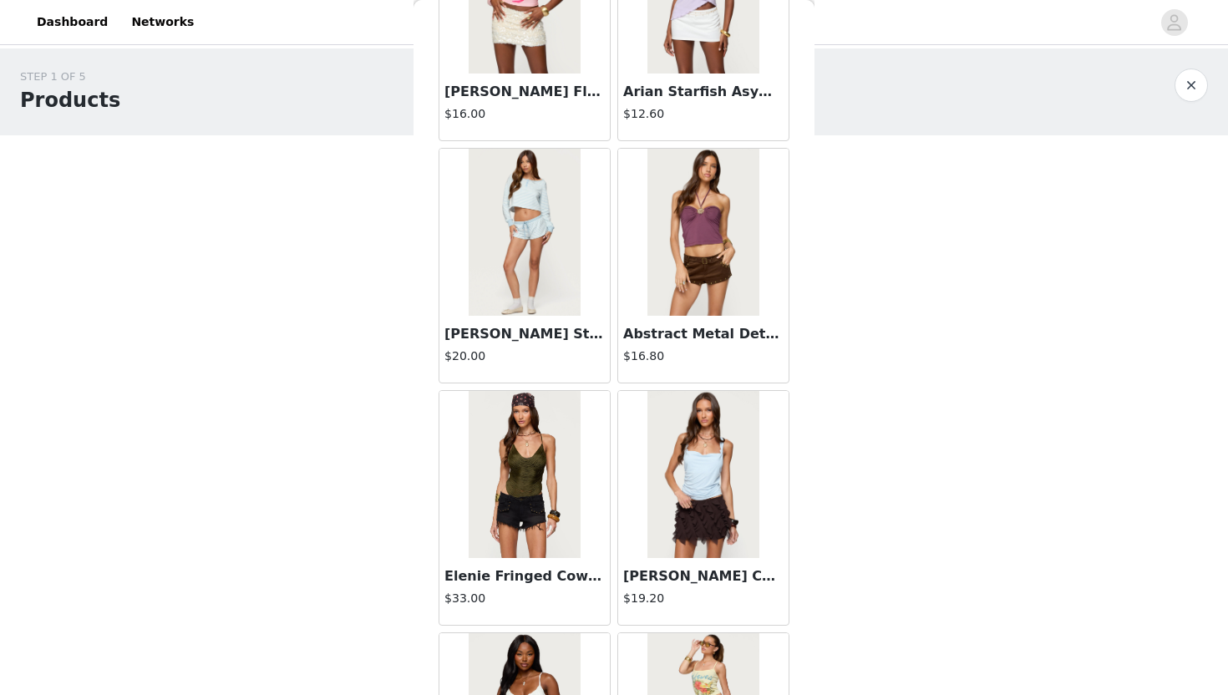
scroll to position [26050, 0]
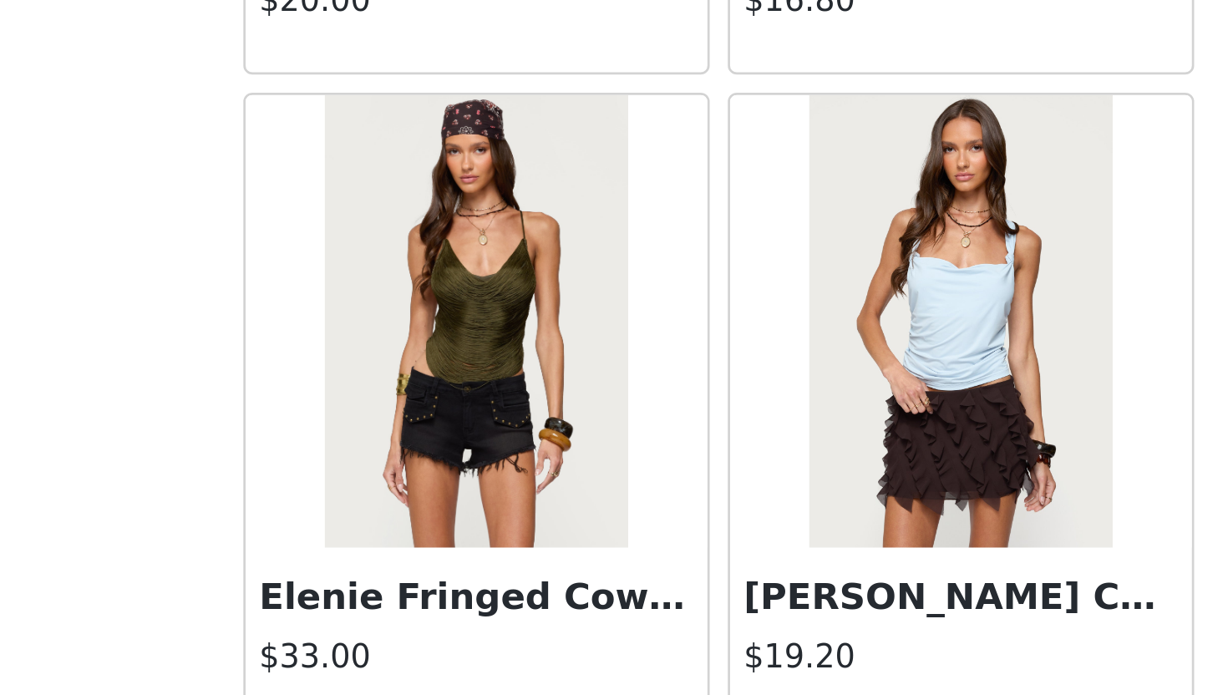
click at [694, 321] on img at bounding box center [703, 288] width 111 height 167
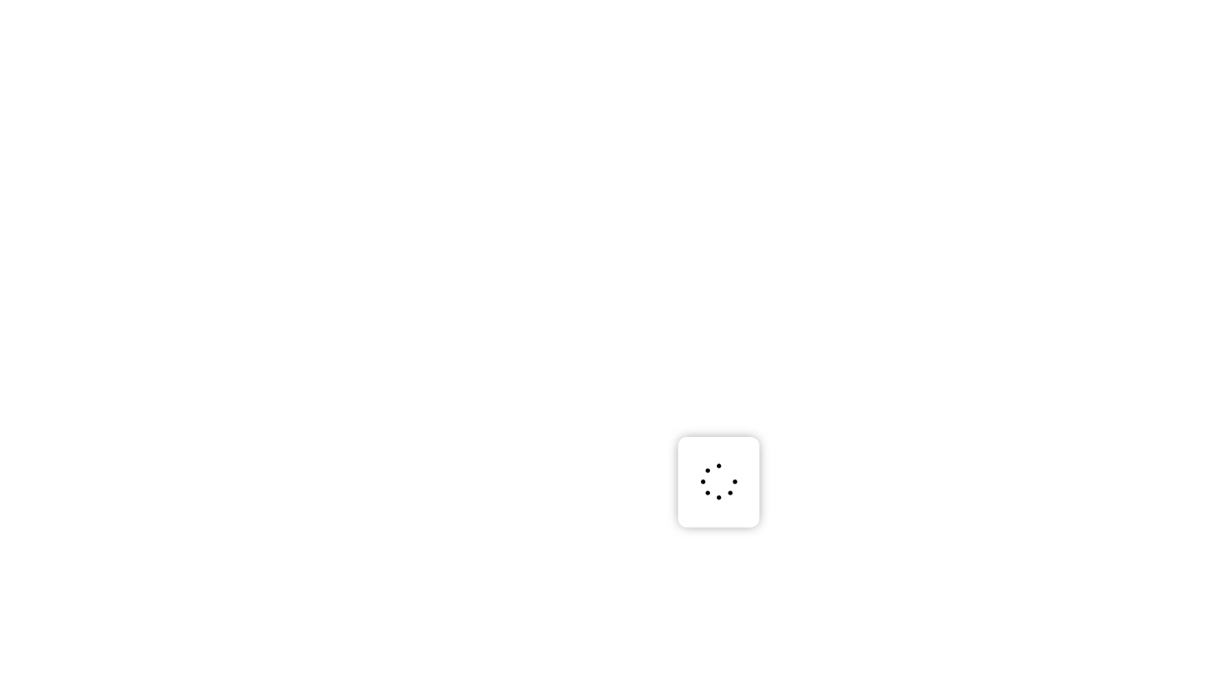
scroll to position [0, 0]
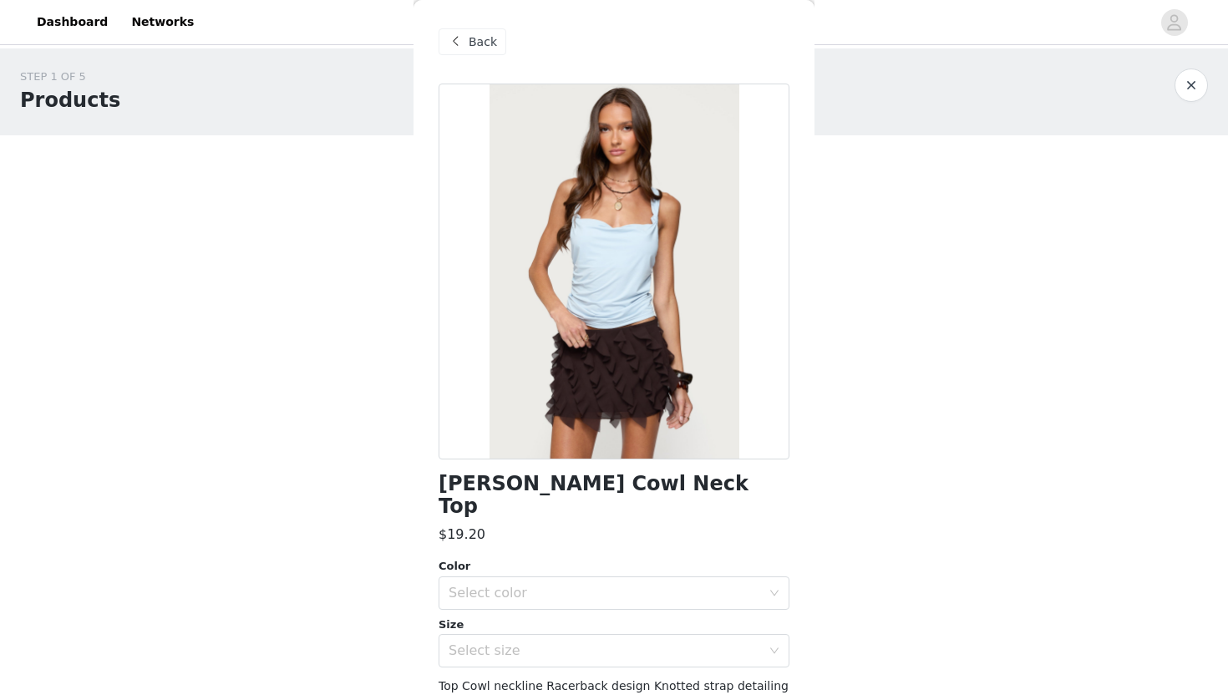
click at [652, 587] on div "Color Select color Size Select size" at bounding box center [614, 612] width 351 height 109
click at [643, 585] on div "Select color" at bounding box center [605, 593] width 313 height 17
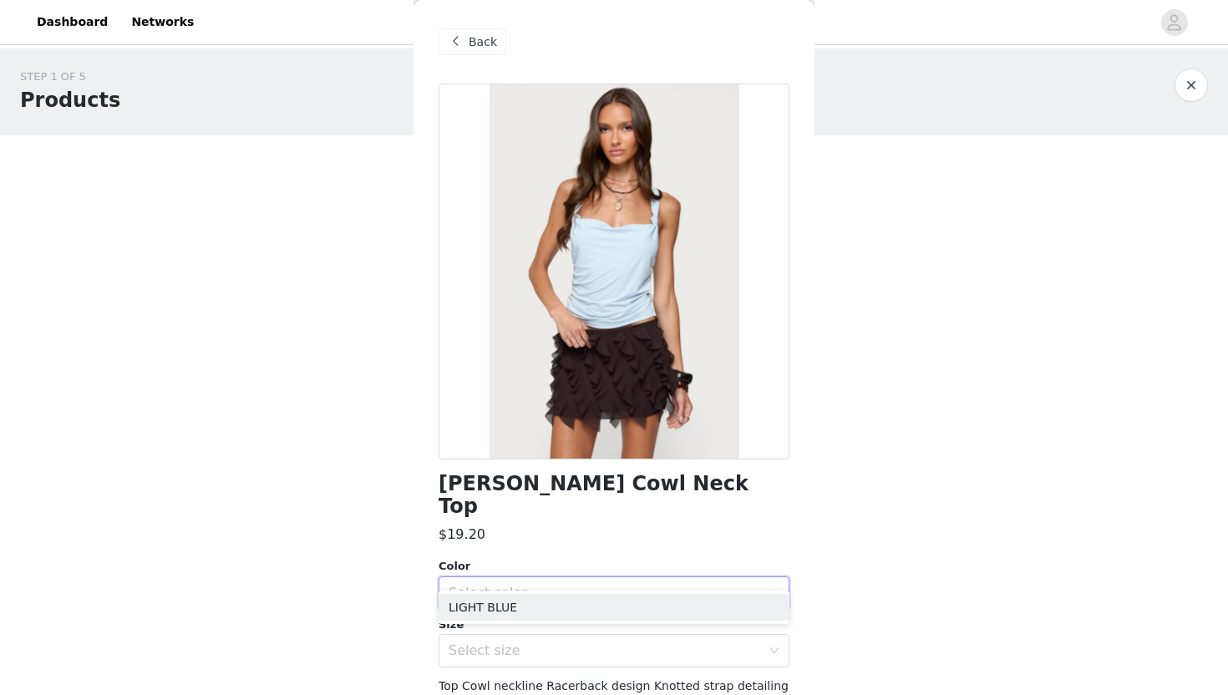
click at [475, 33] on span "Back" at bounding box center [483, 42] width 28 height 18
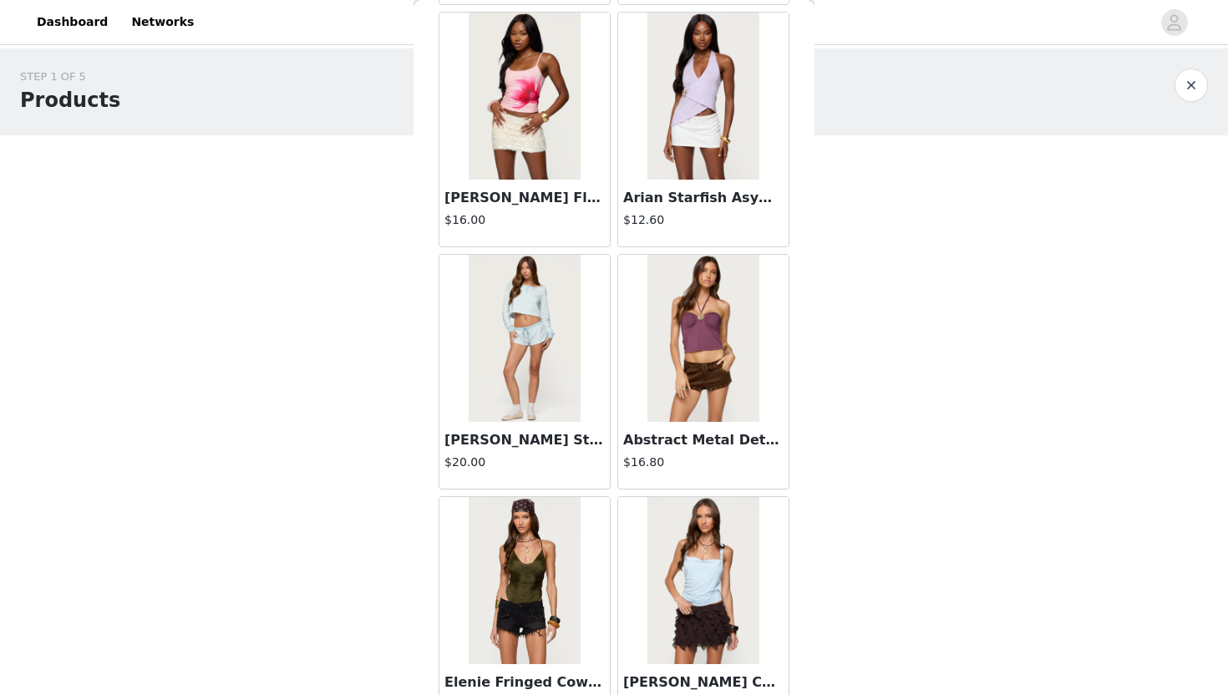
scroll to position [26093, 0]
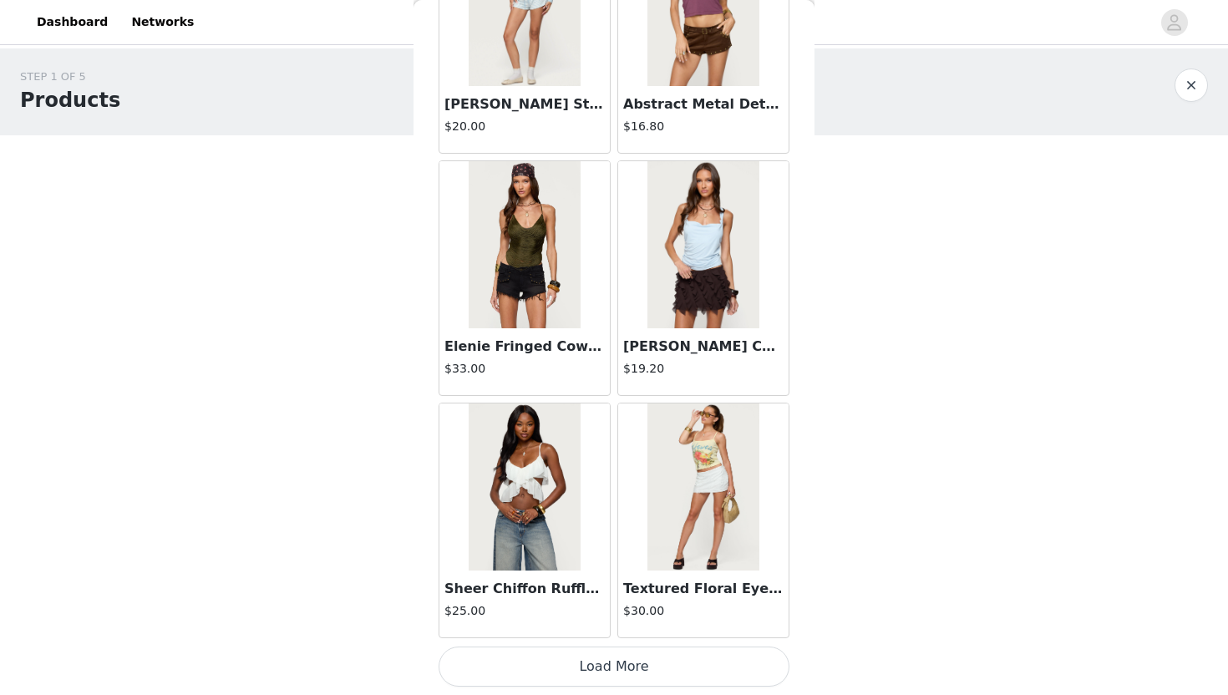
click at [591, 628] on button "Load More" at bounding box center [614, 667] width 351 height 40
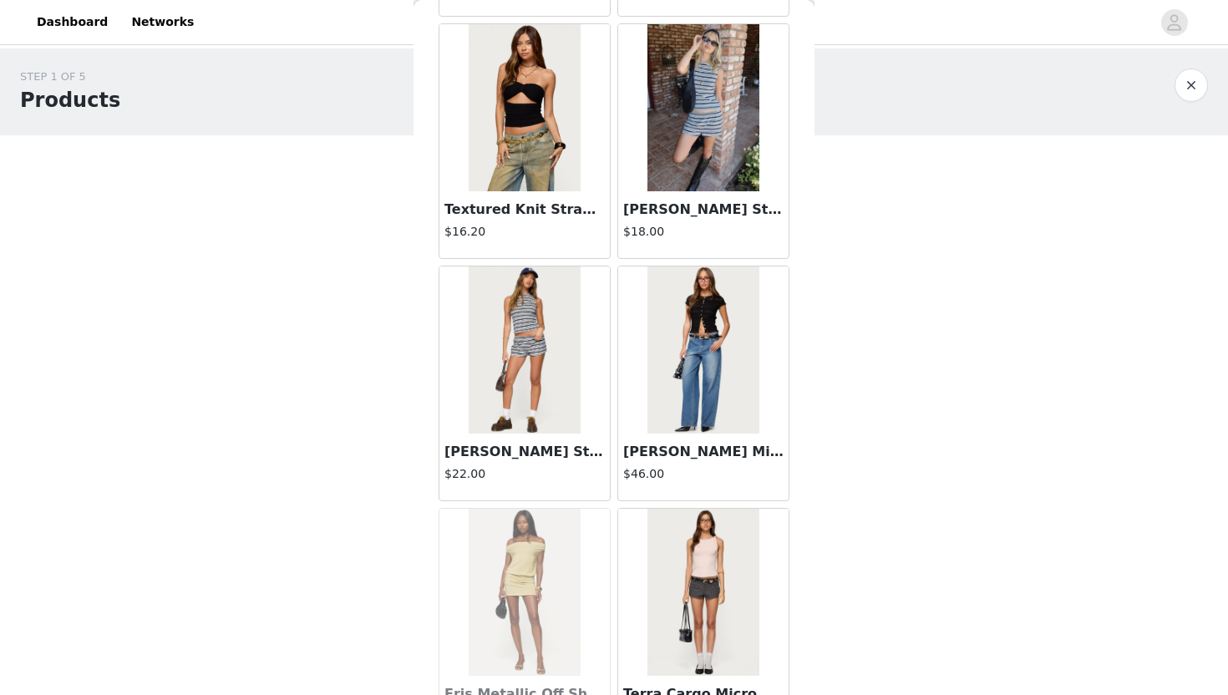
scroll to position [26710, 0]
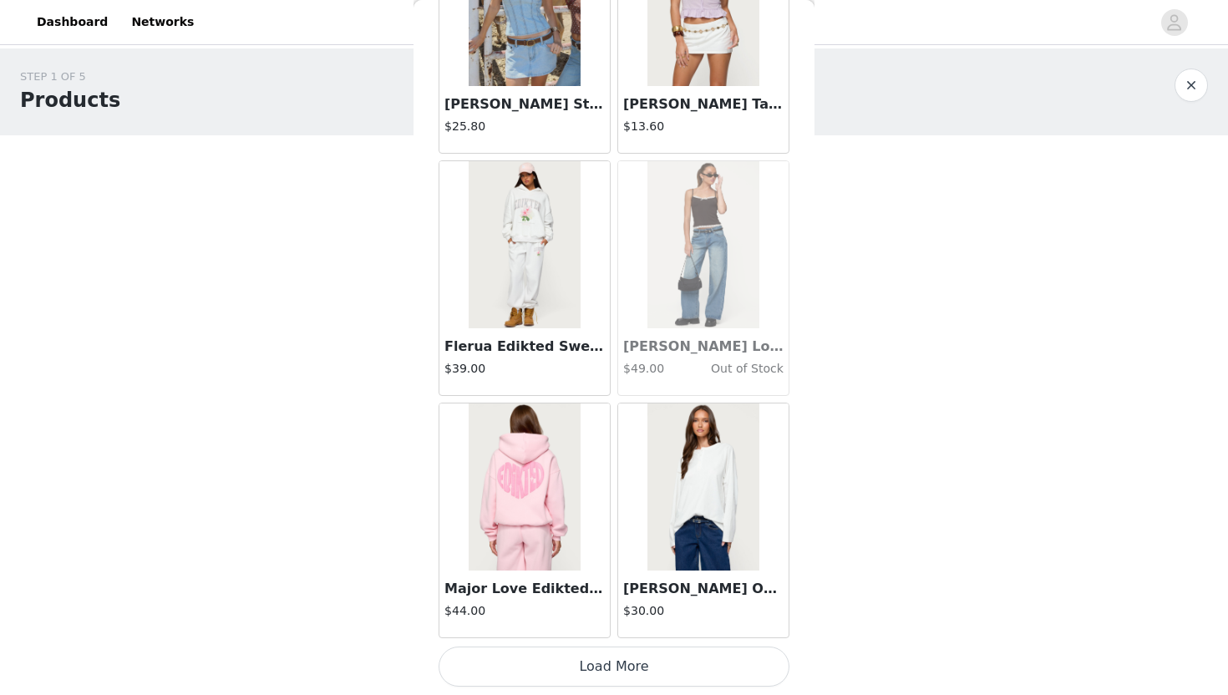
click at [611, 628] on button "Load More" at bounding box center [614, 667] width 351 height 40
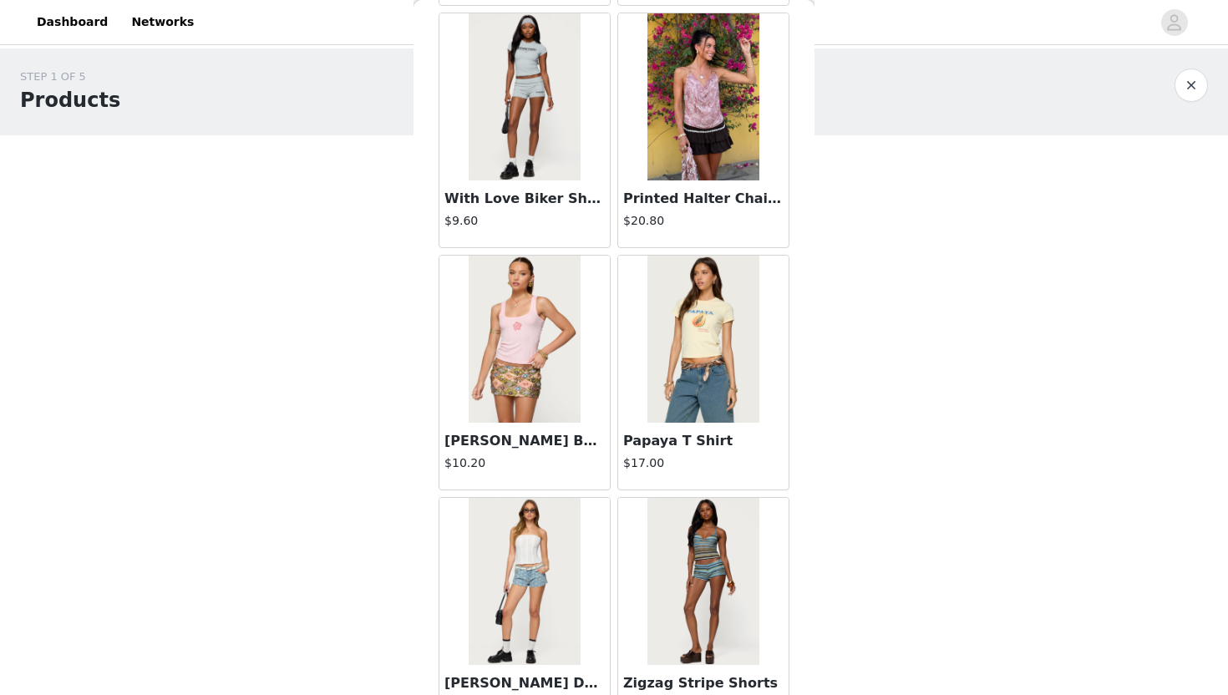
scroll to position [30939, 0]
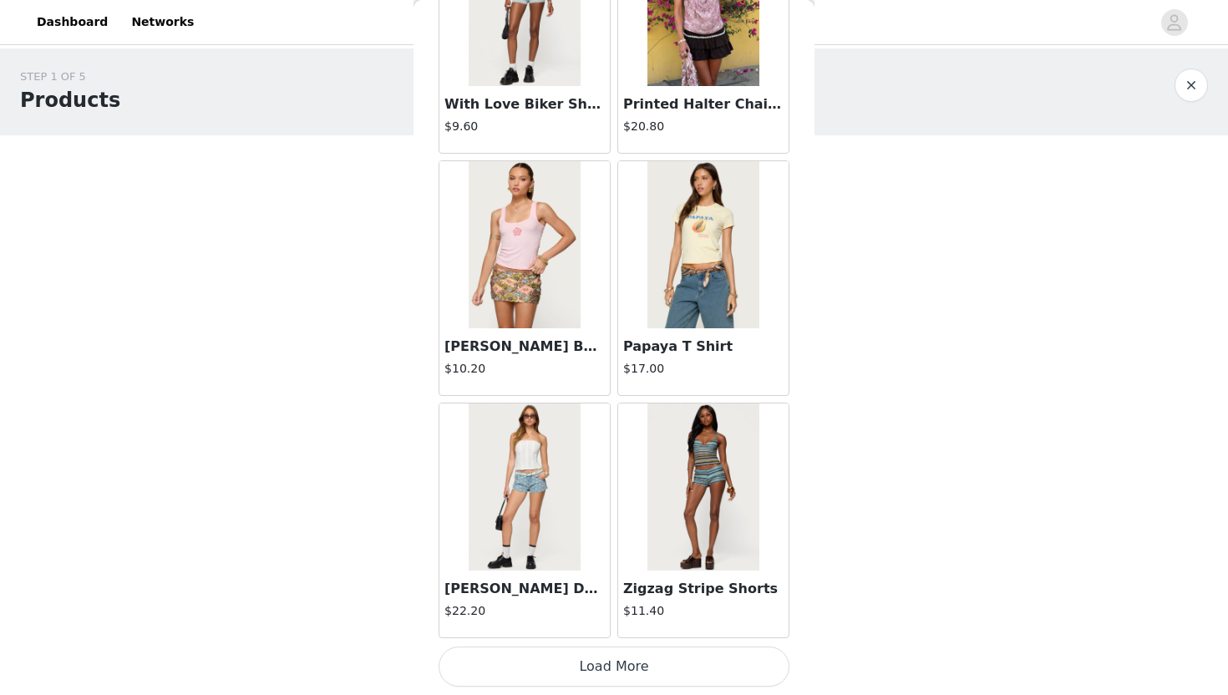
click at [598, 628] on button "Load More" at bounding box center [614, 667] width 351 height 40
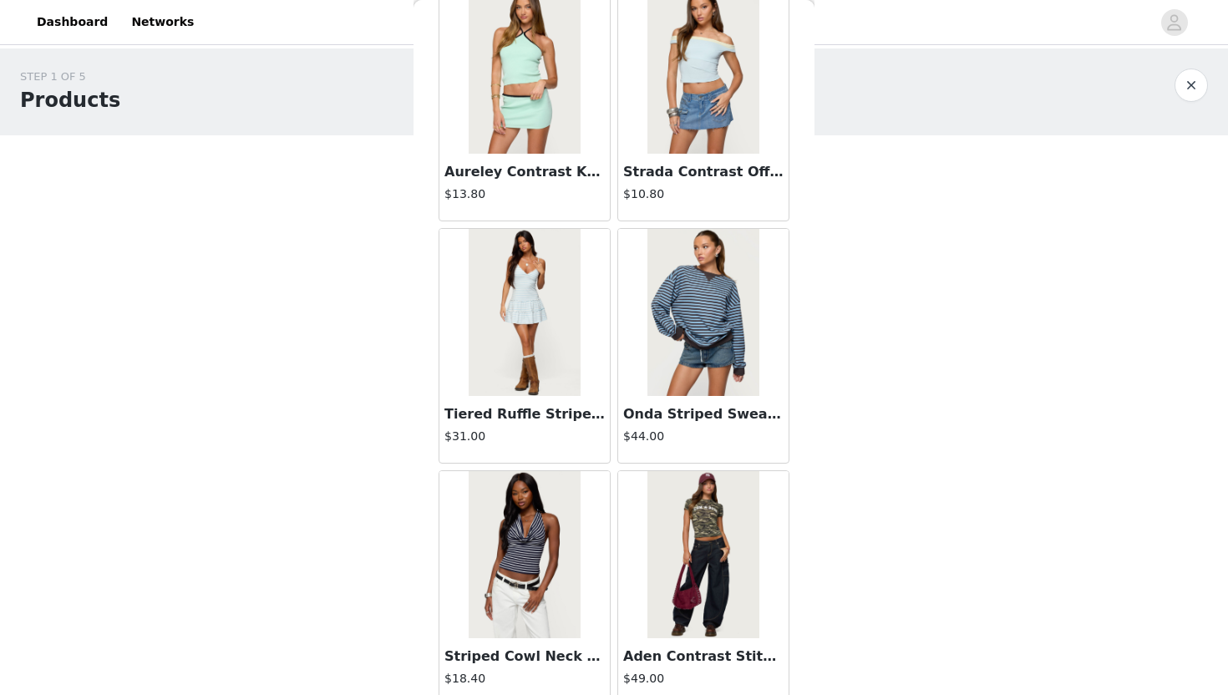
scroll to position [33363, 0]
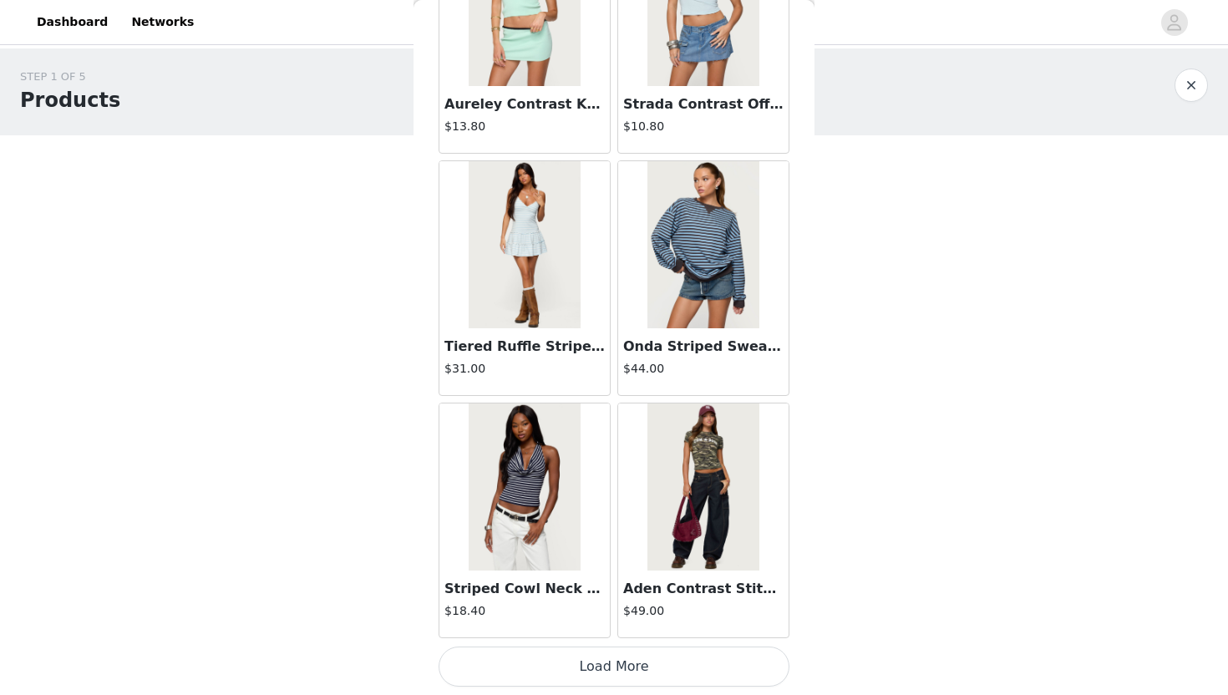
click at [610, 628] on button "Load More" at bounding box center [614, 667] width 351 height 40
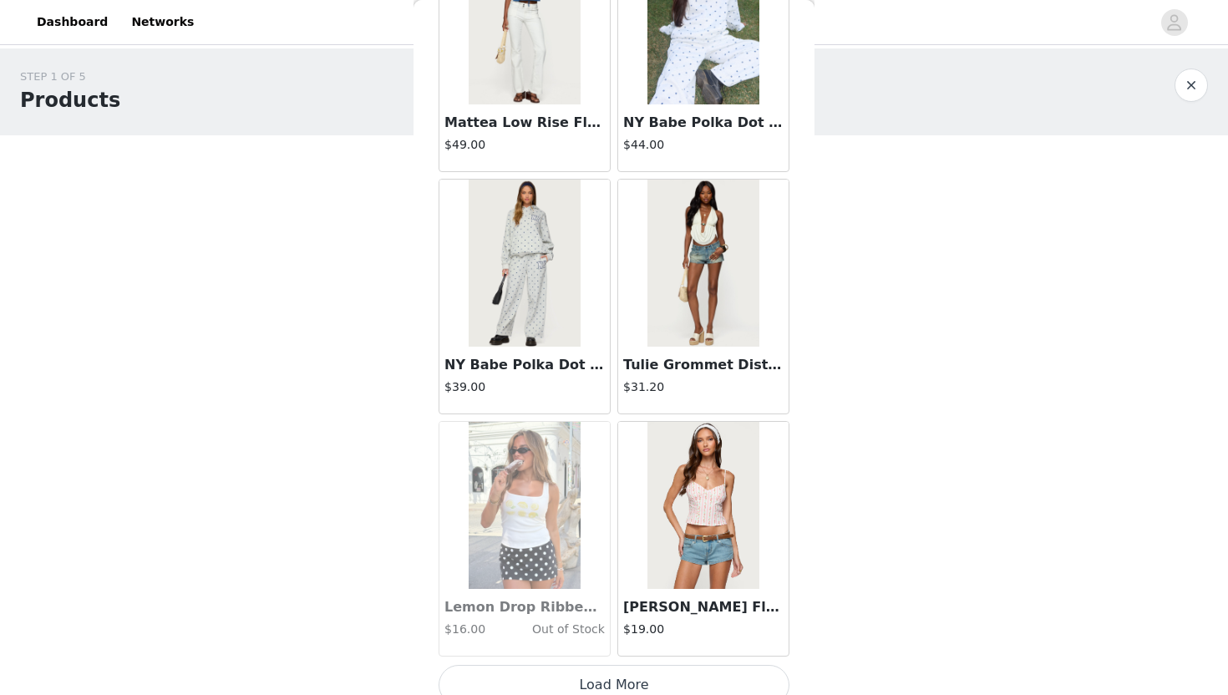
scroll to position [35786, 0]
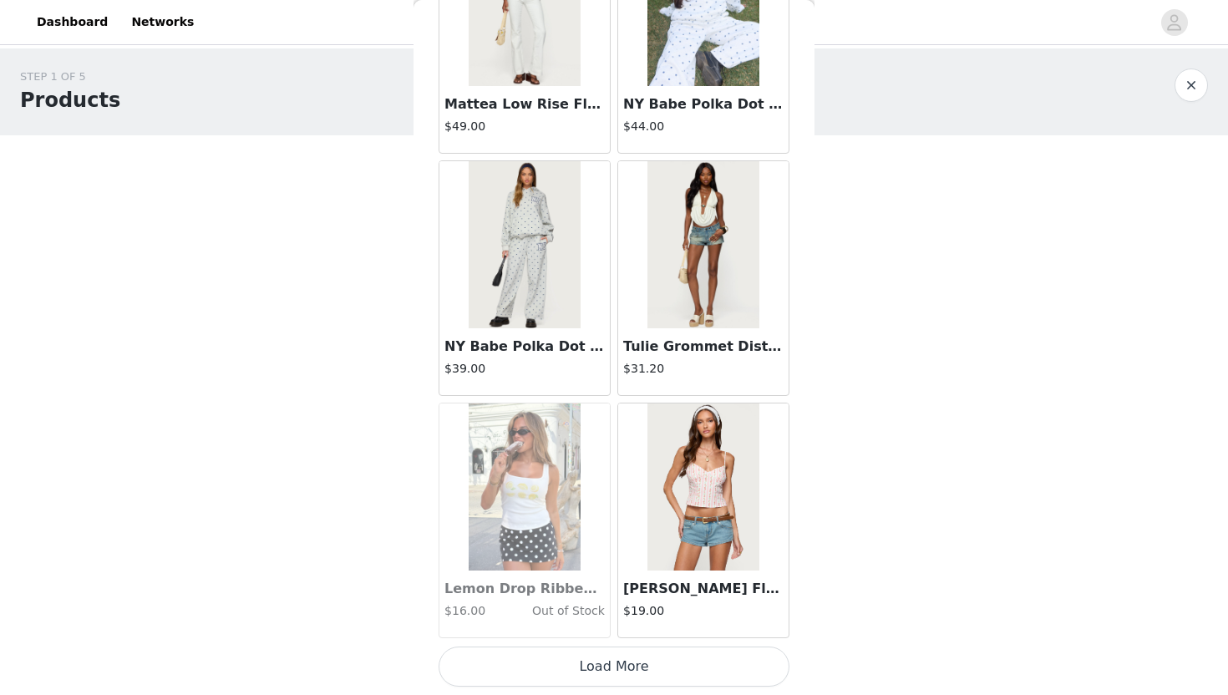
click at [605, 628] on button "Load More" at bounding box center [614, 667] width 351 height 40
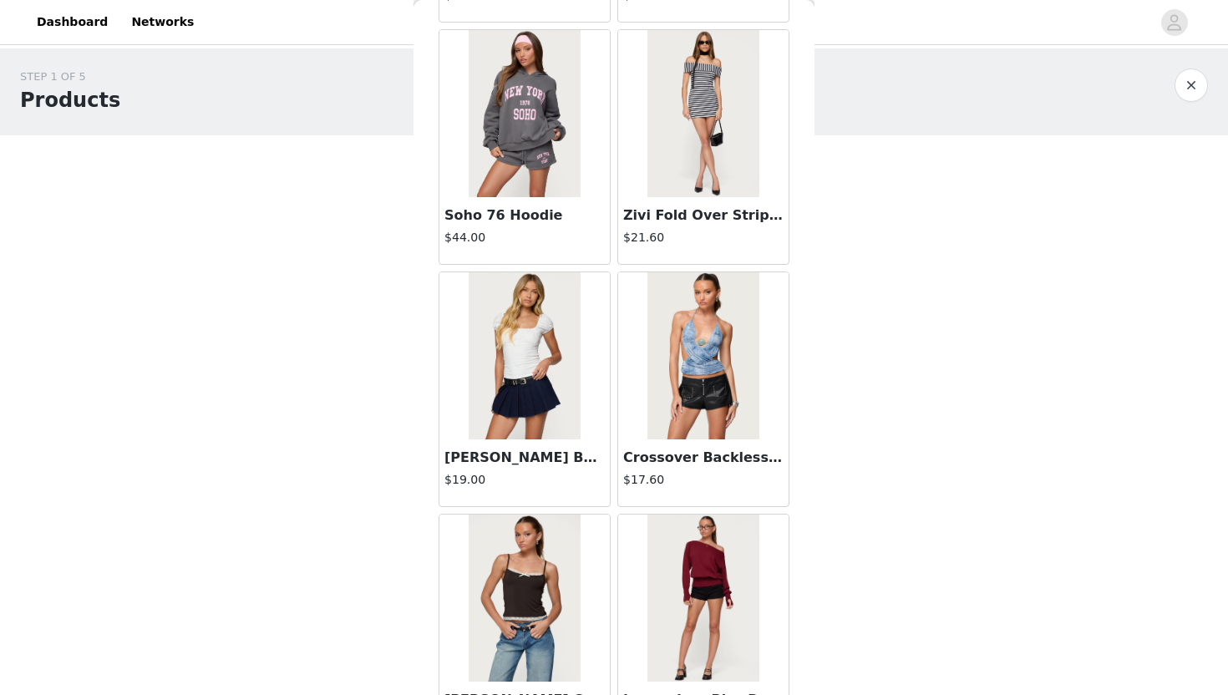
scroll to position [38209, 0]
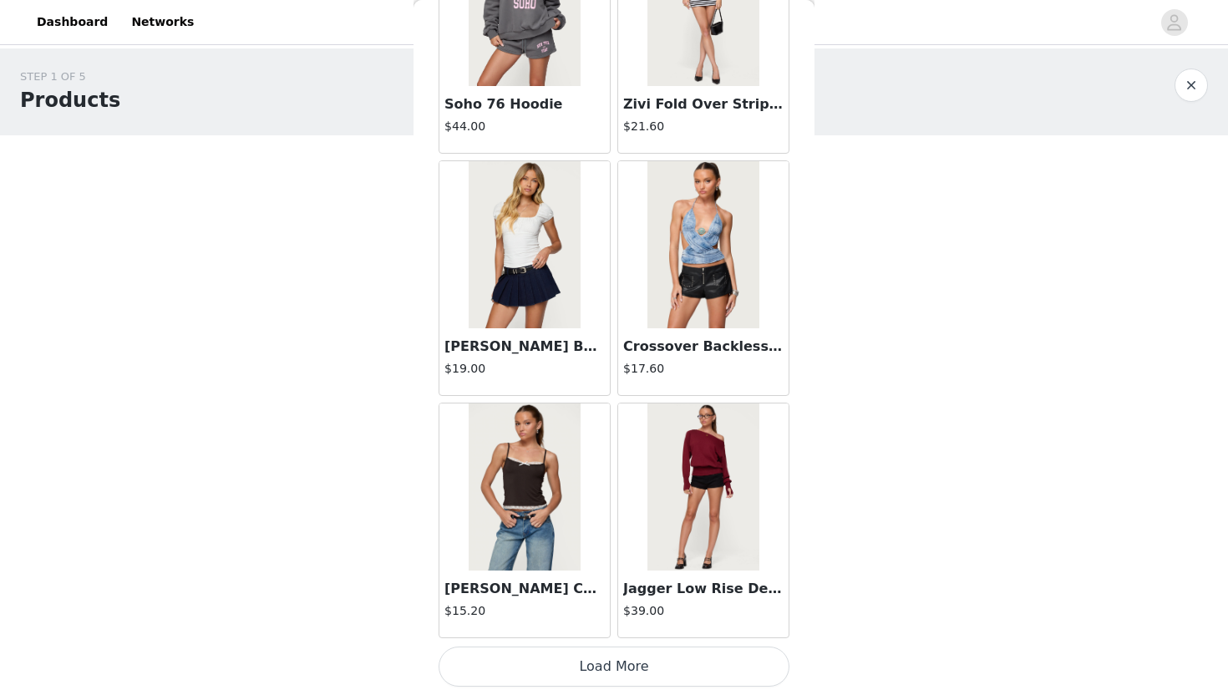
click at [614, 628] on button "Load More" at bounding box center [614, 667] width 351 height 40
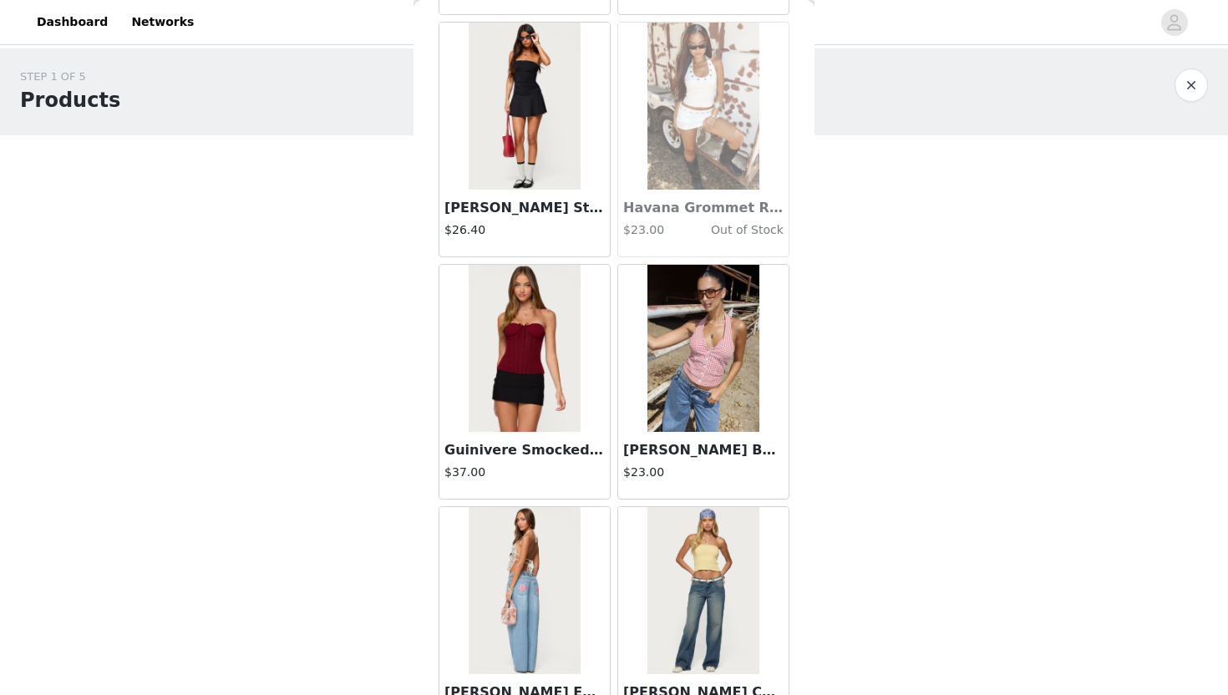
scroll to position [40632, 0]
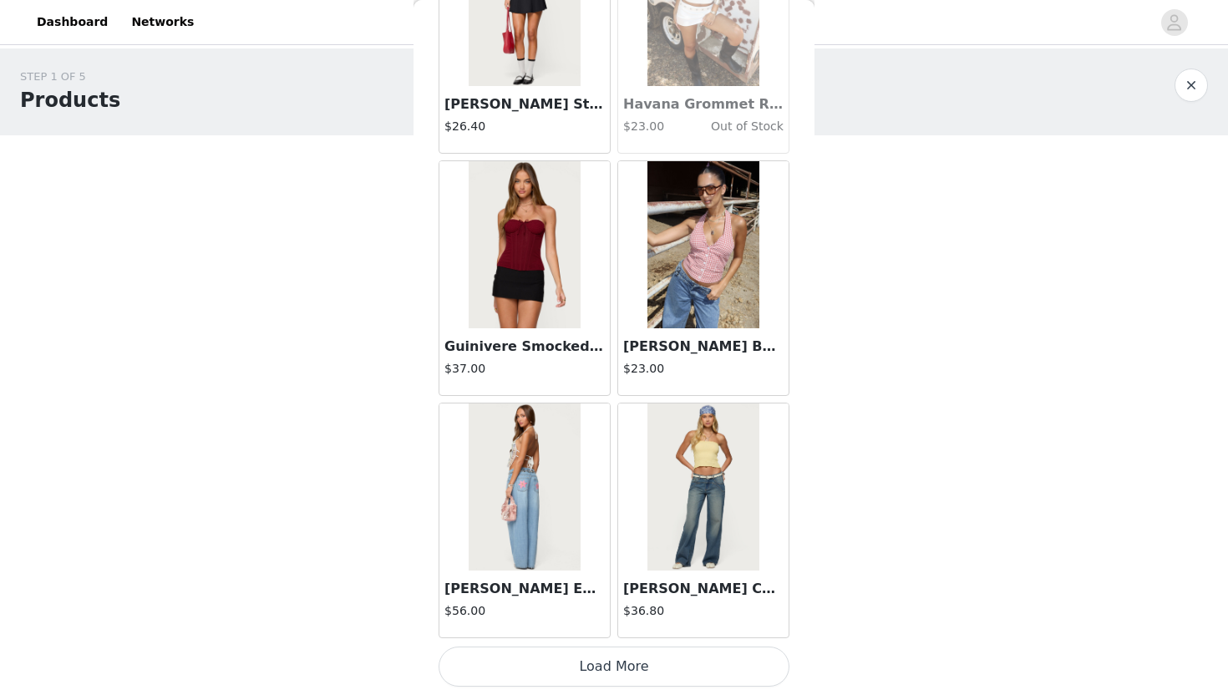
click at [613, 628] on button "Load More" at bounding box center [614, 667] width 351 height 40
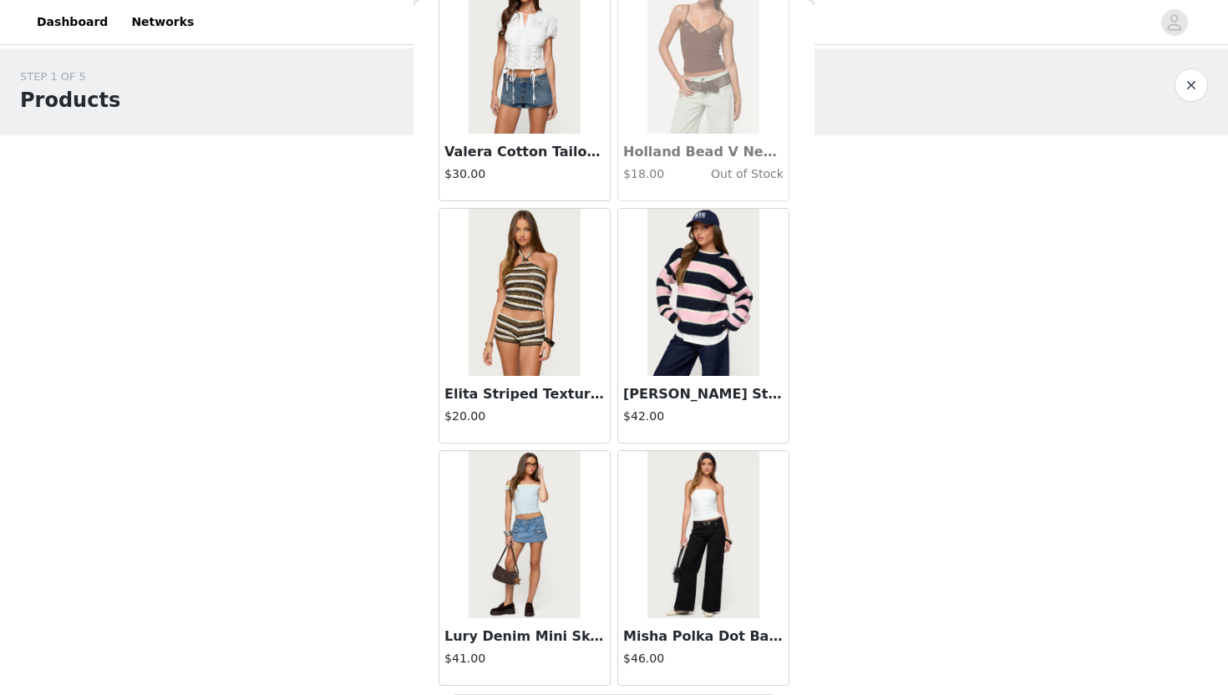
scroll to position [43055, 0]
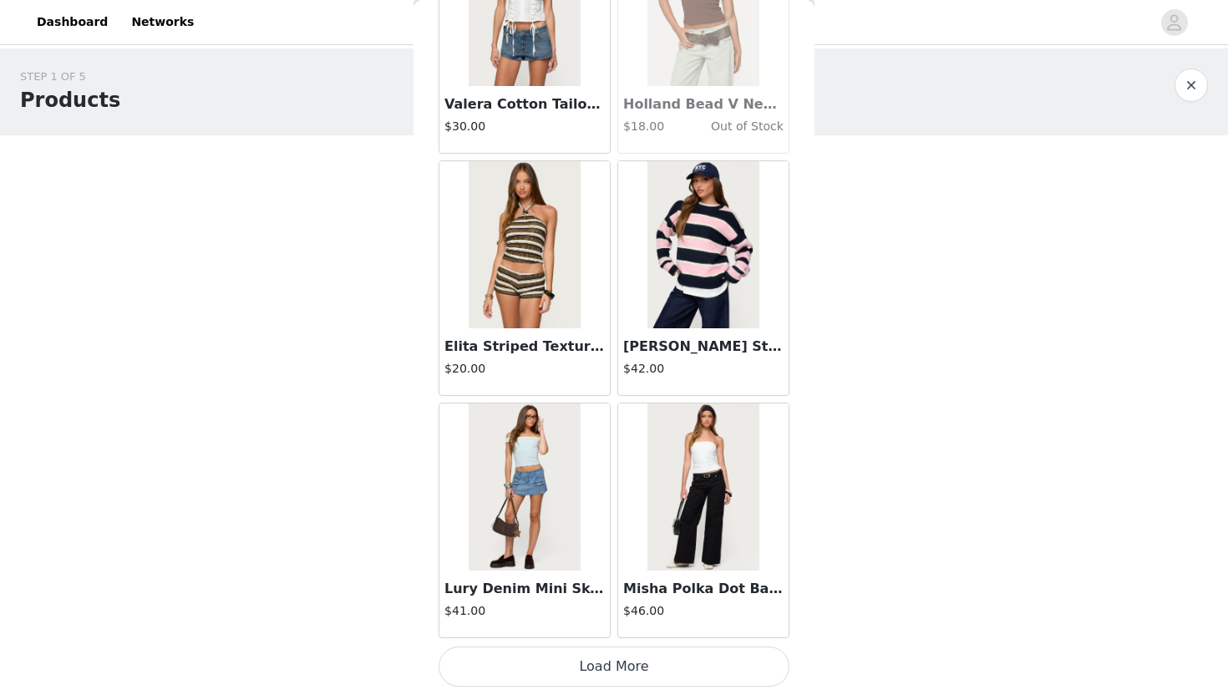
click at [617, 628] on button "Load More" at bounding box center [614, 667] width 351 height 40
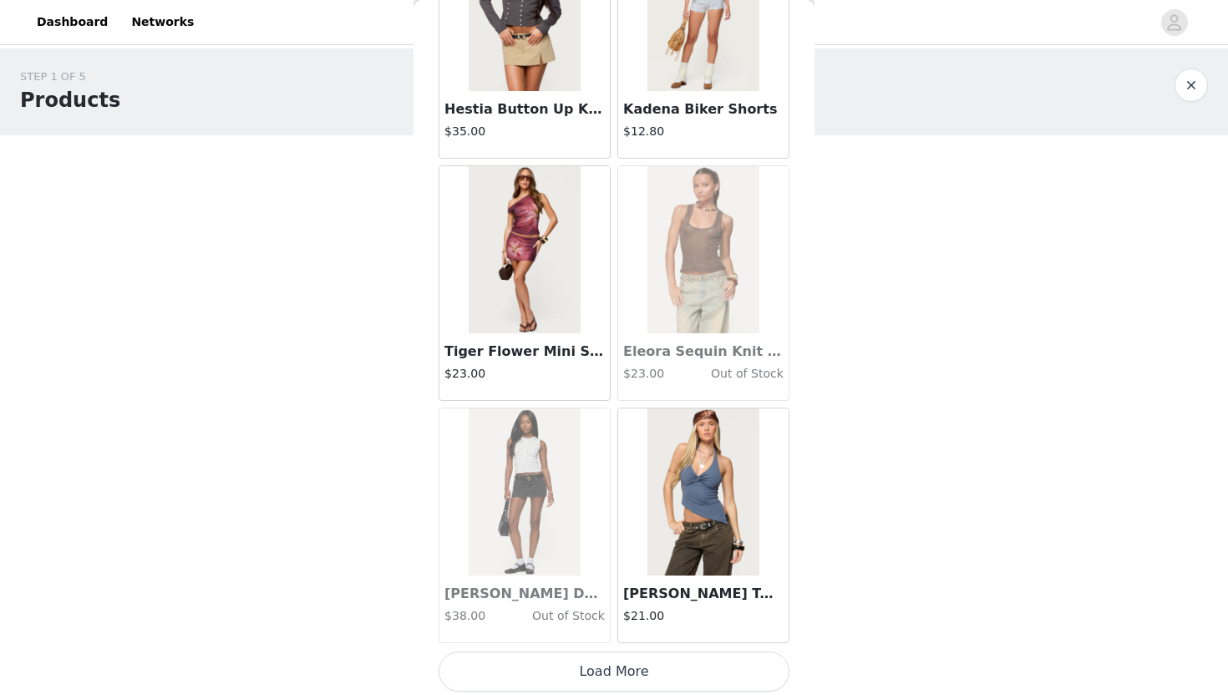
scroll to position [45478, 0]
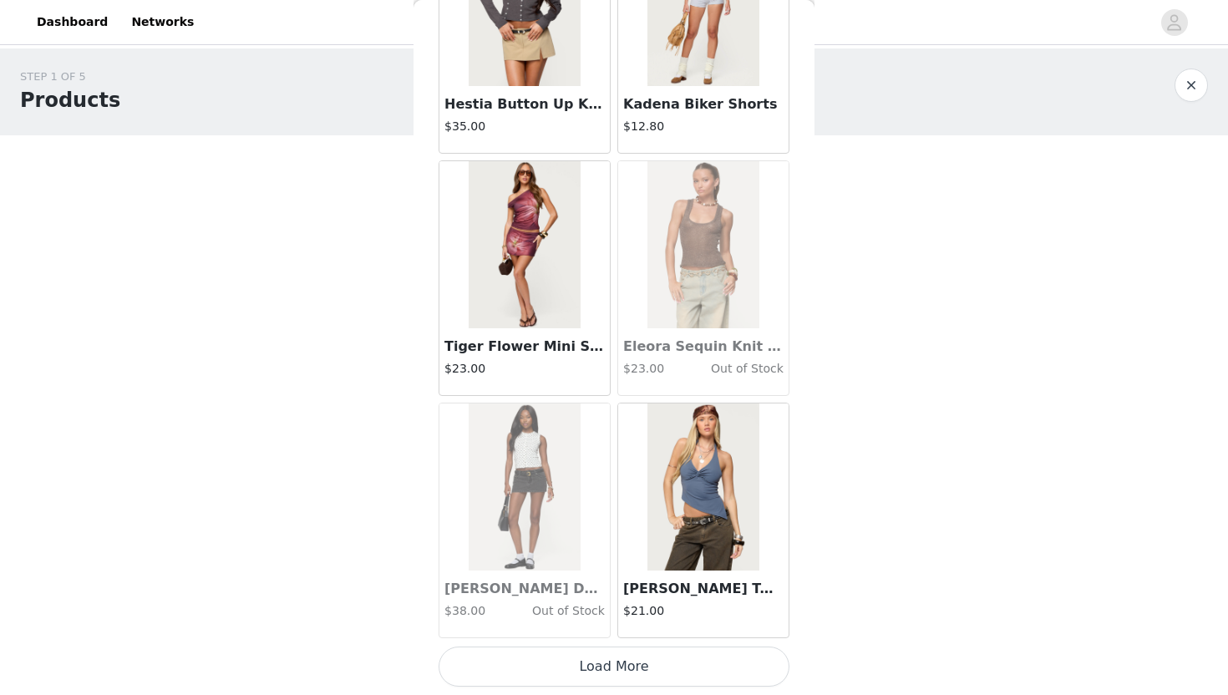
click at [610, 628] on button "Load More" at bounding box center [614, 667] width 351 height 40
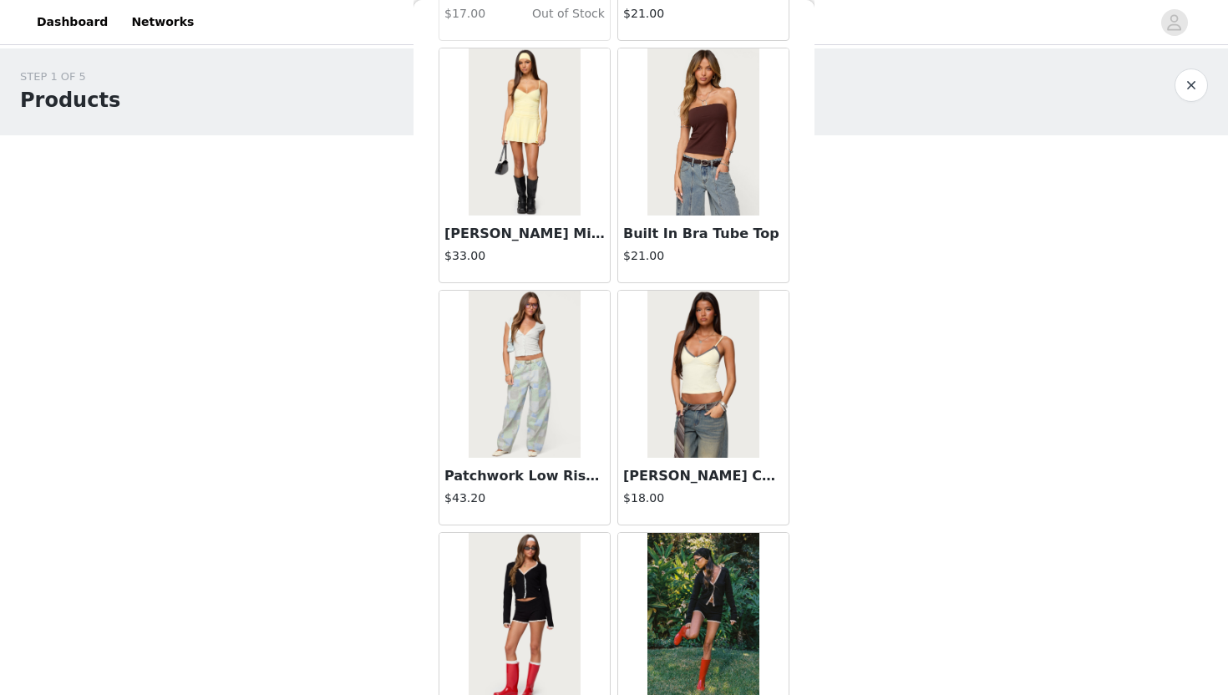
scroll to position [47902, 0]
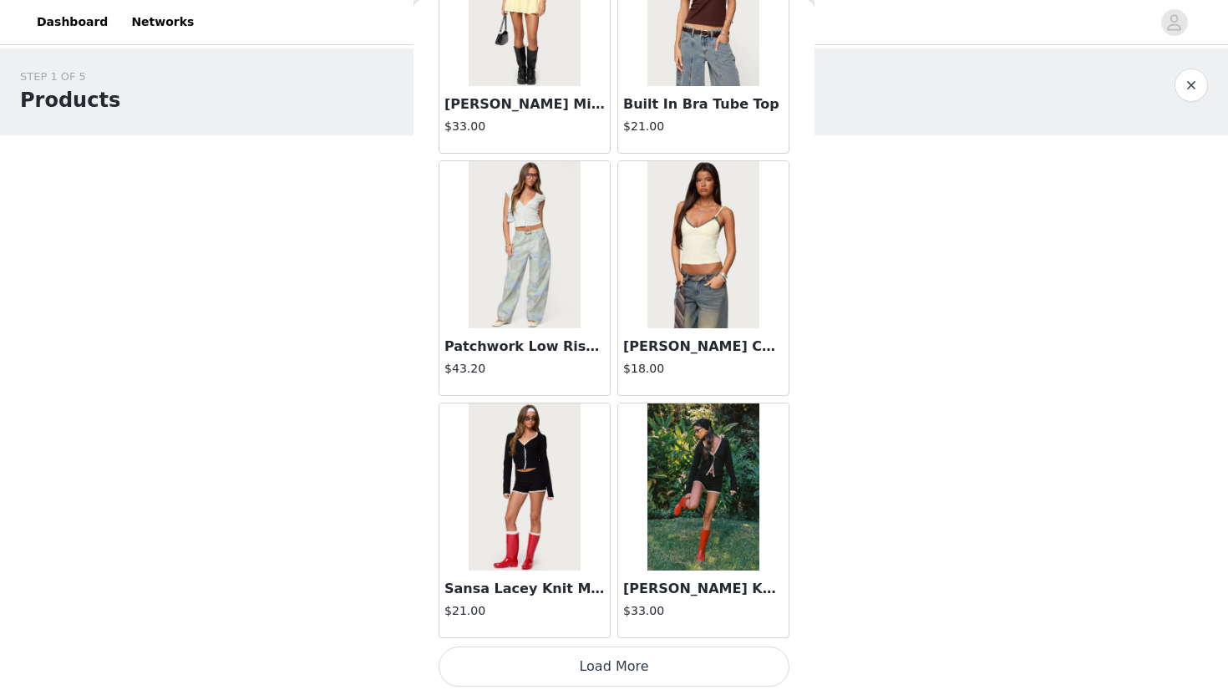
click at [617, 628] on button "Load More" at bounding box center [614, 667] width 351 height 40
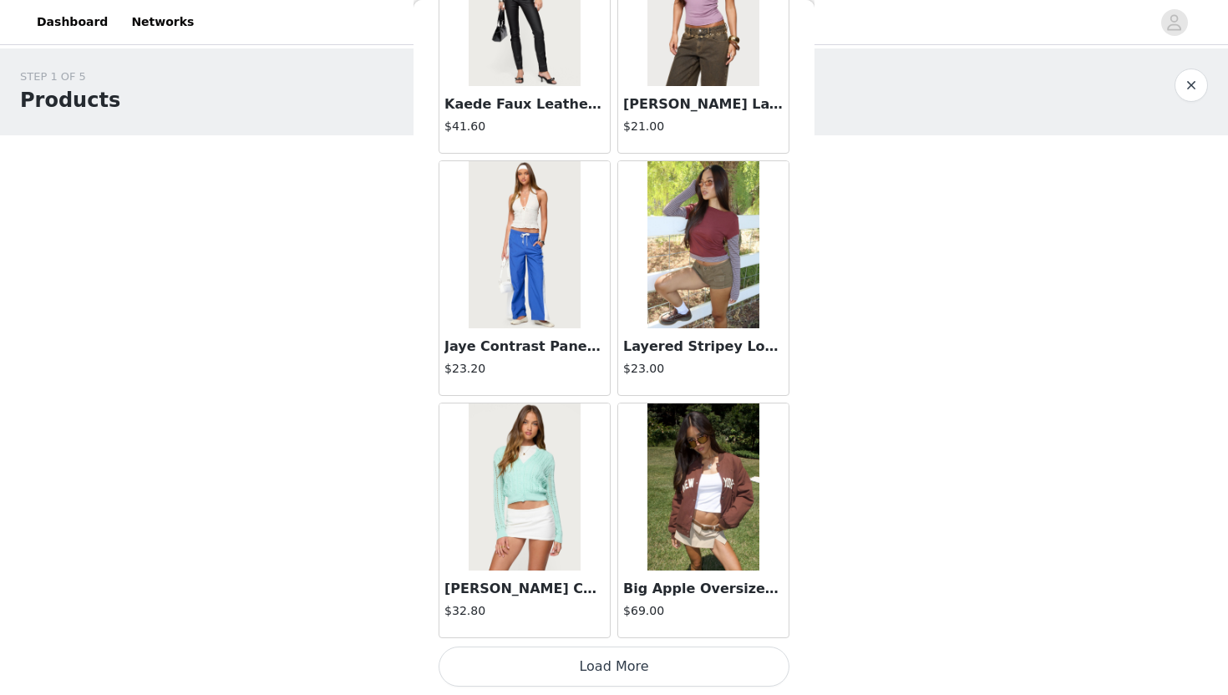
scroll to position [50323, 0]
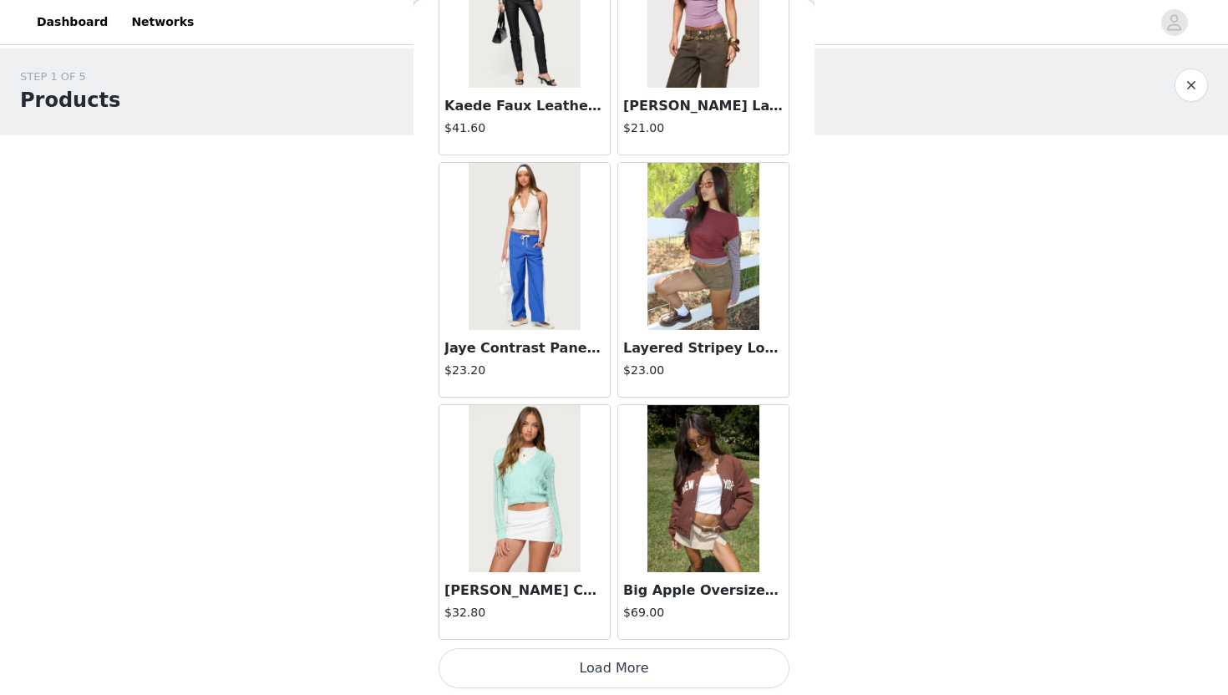
click at [630, 628] on button "Load More" at bounding box center [614, 668] width 351 height 40
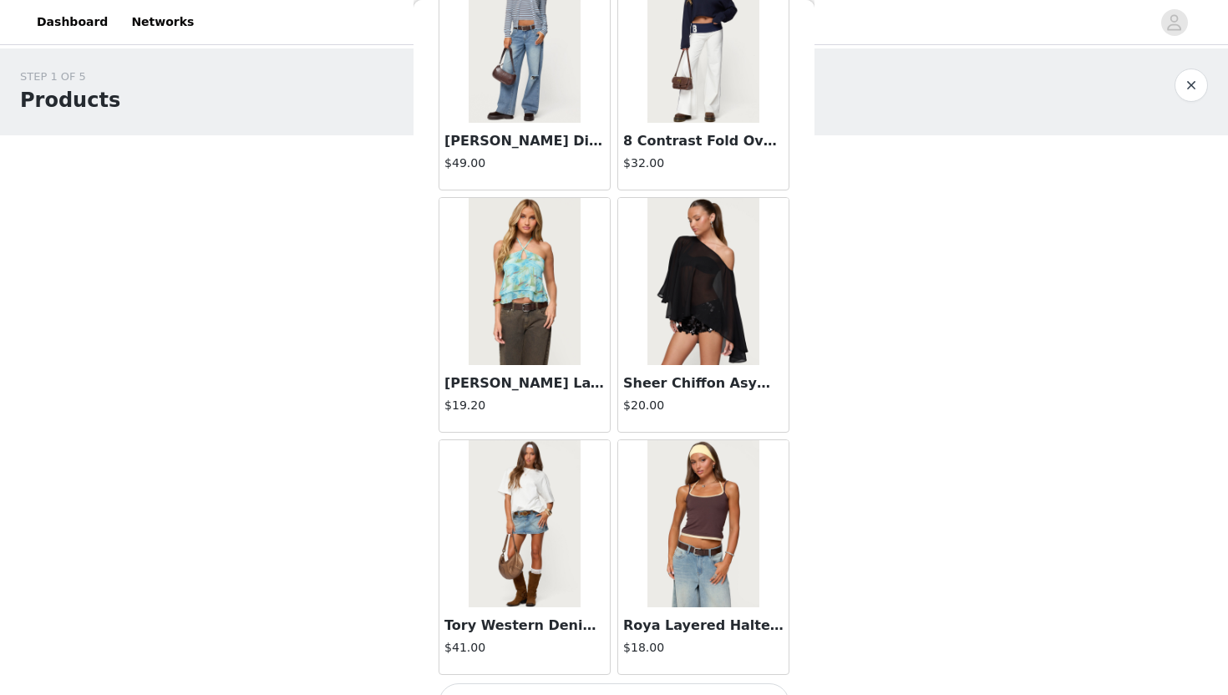
scroll to position [52748, 0]
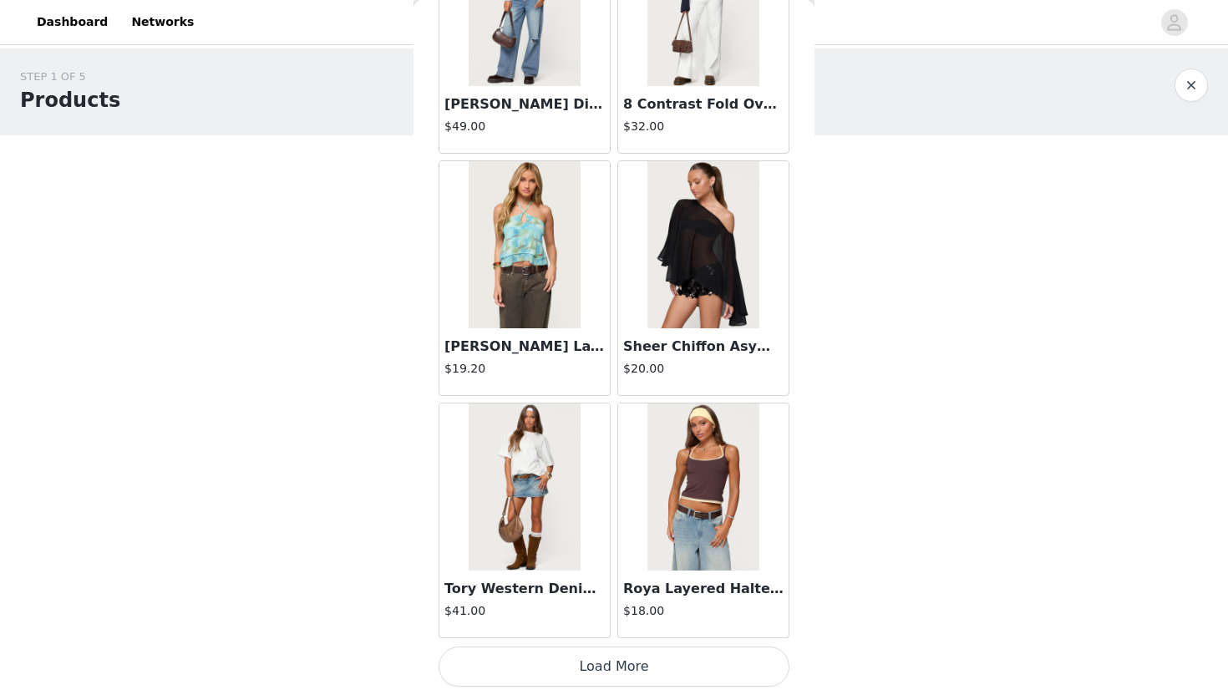
click at [602, 628] on button "Load More" at bounding box center [614, 667] width 351 height 40
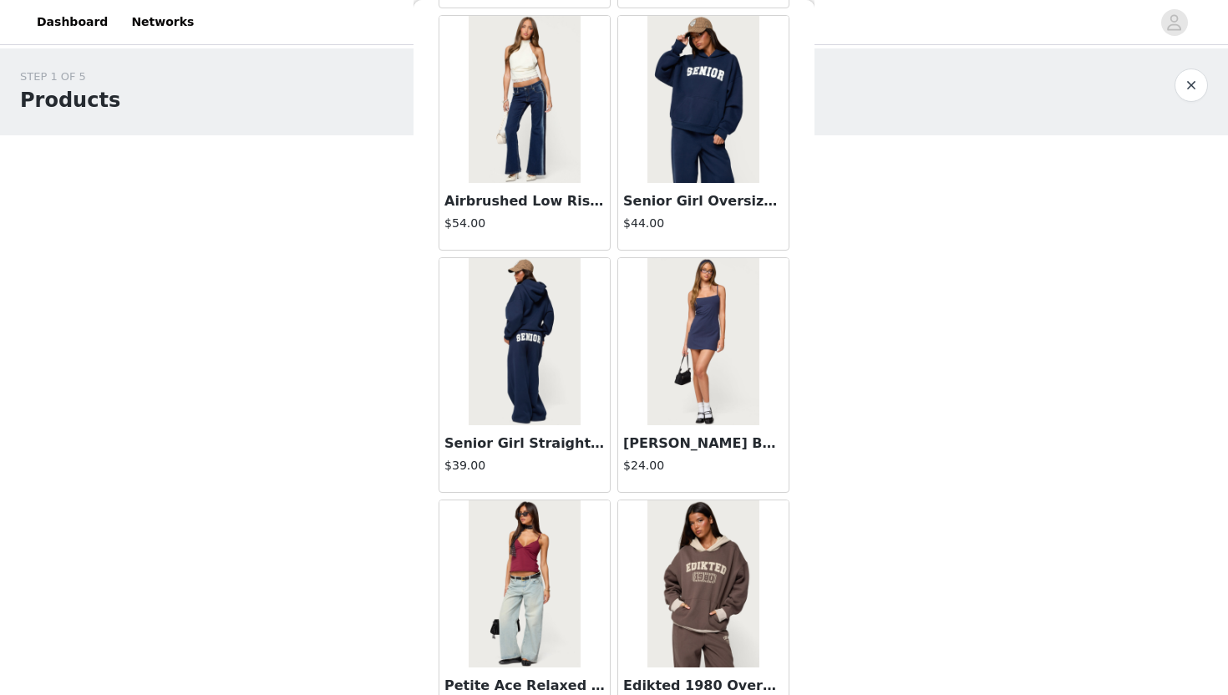
scroll to position [55171, 0]
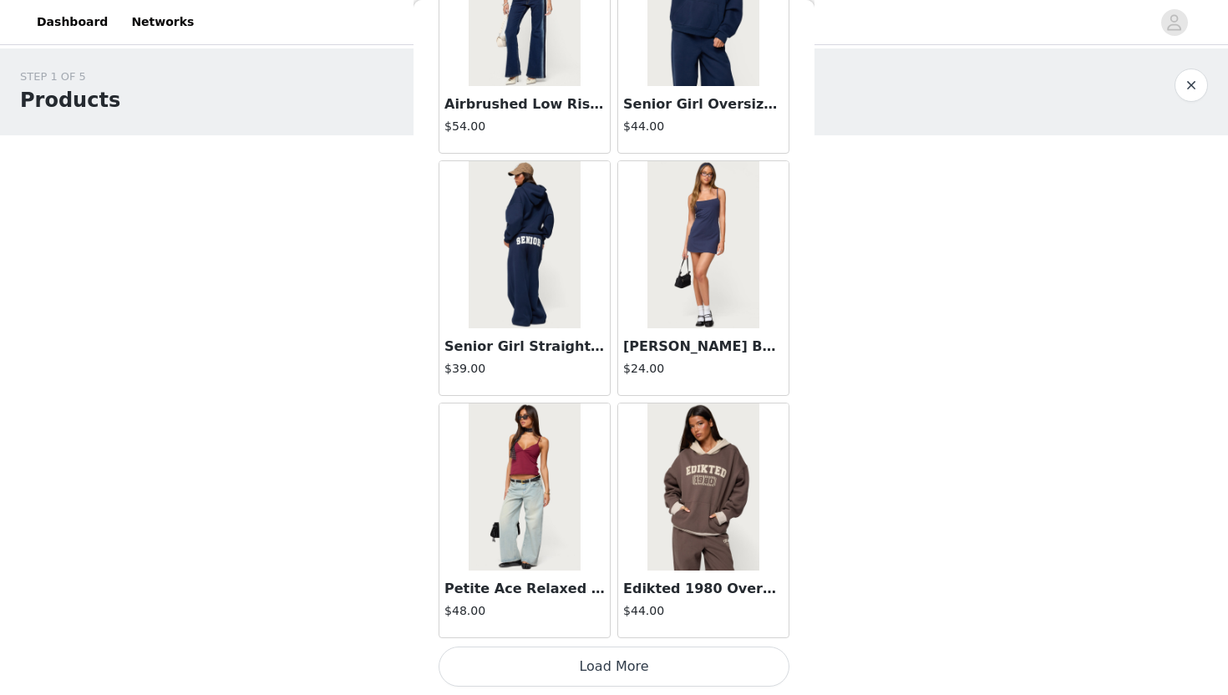
click at [617, 628] on button "Load More" at bounding box center [614, 667] width 351 height 40
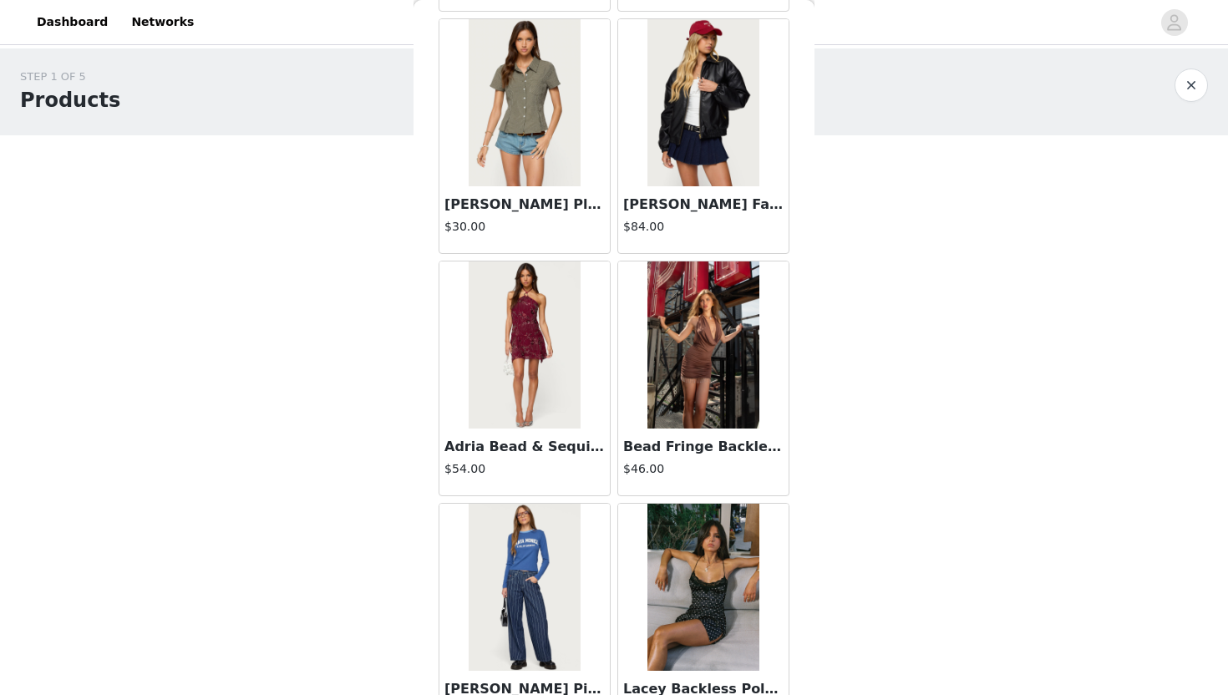
scroll to position [57594, 0]
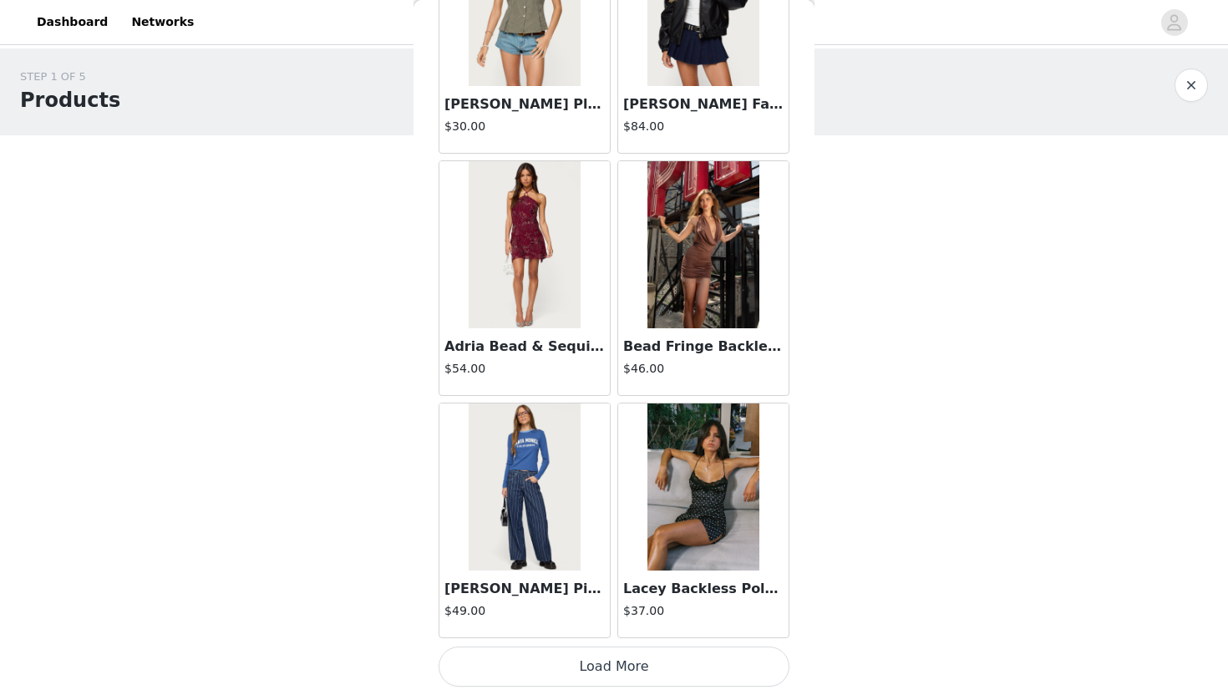
click at [628, 628] on button "Load More" at bounding box center [614, 667] width 351 height 40
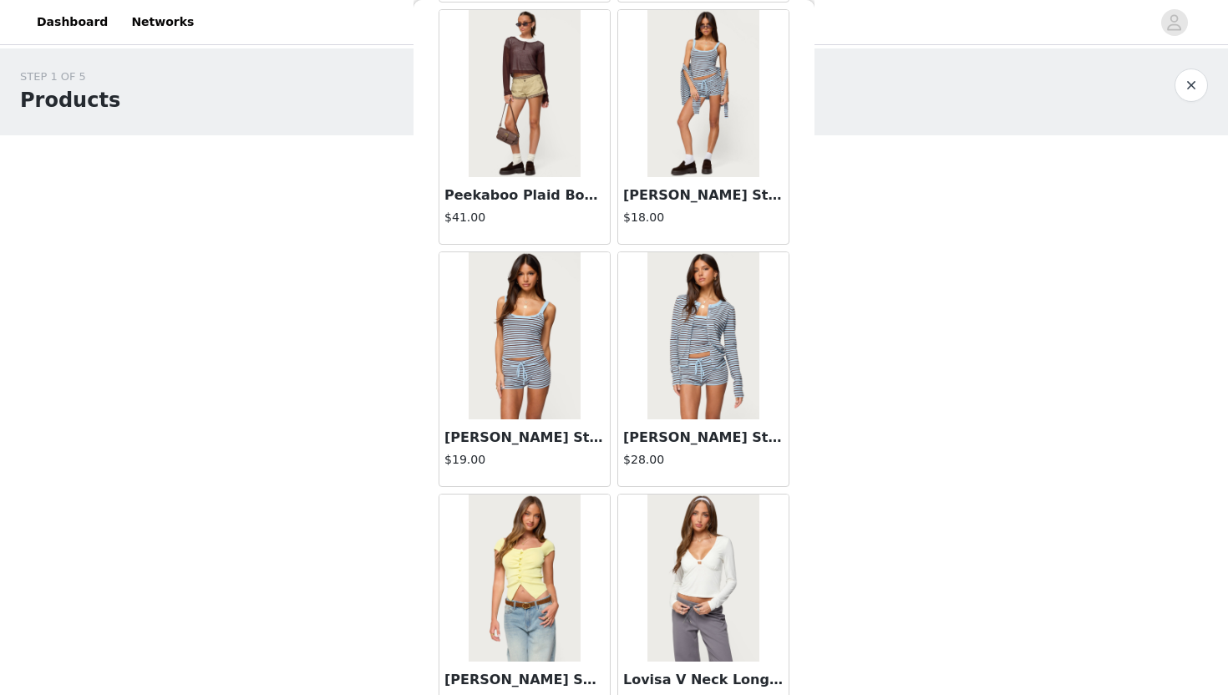
scroll to position [59874, 0]
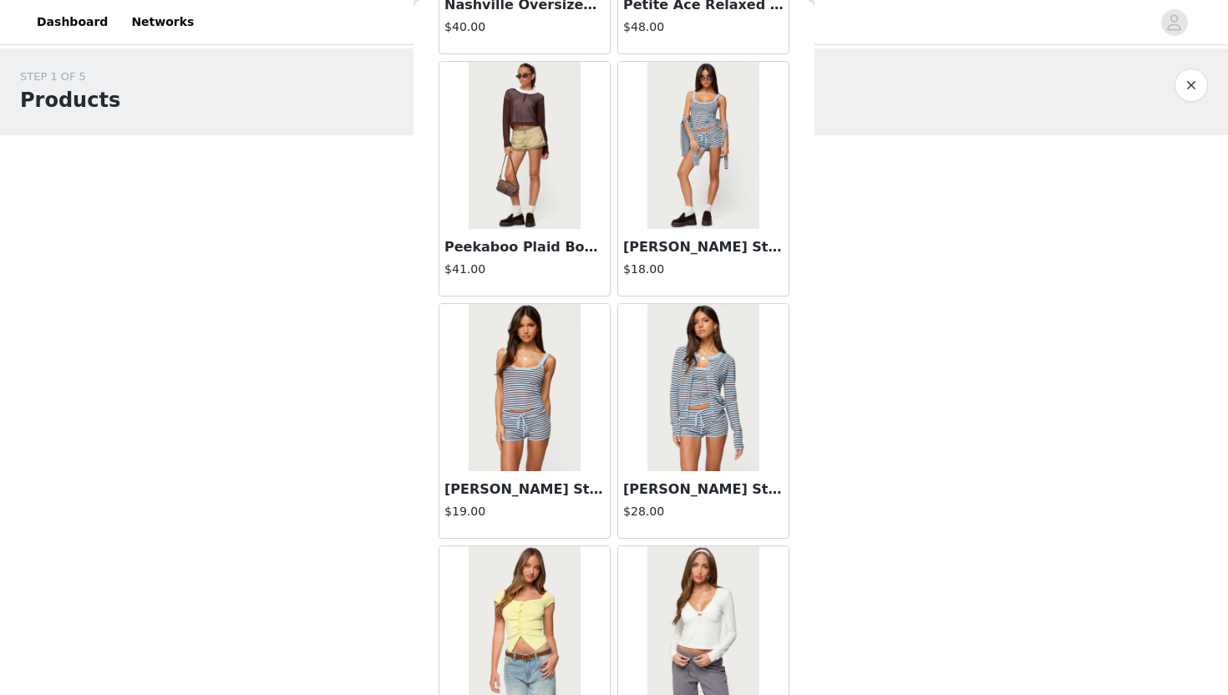
click at [702, 233] on div "[PERSON_NAME] Striped Knit Shorts $18.00" at bounding box center [703, 262] width 170 height 67
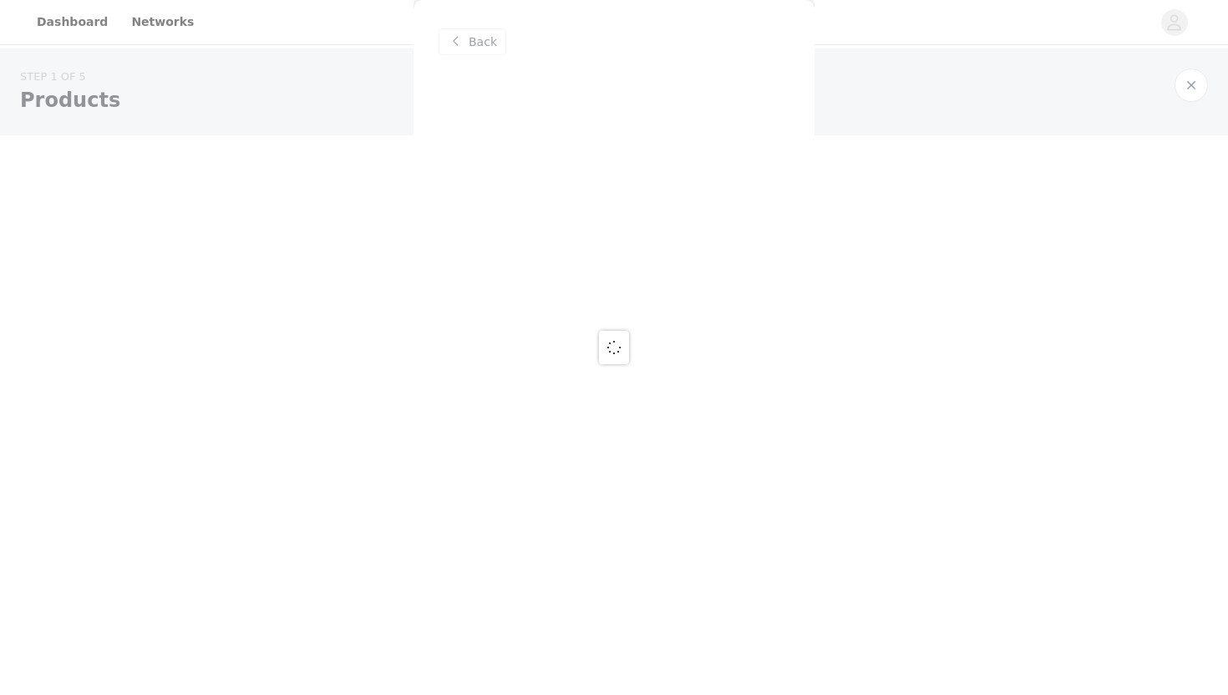
scroll to position [0, 0]
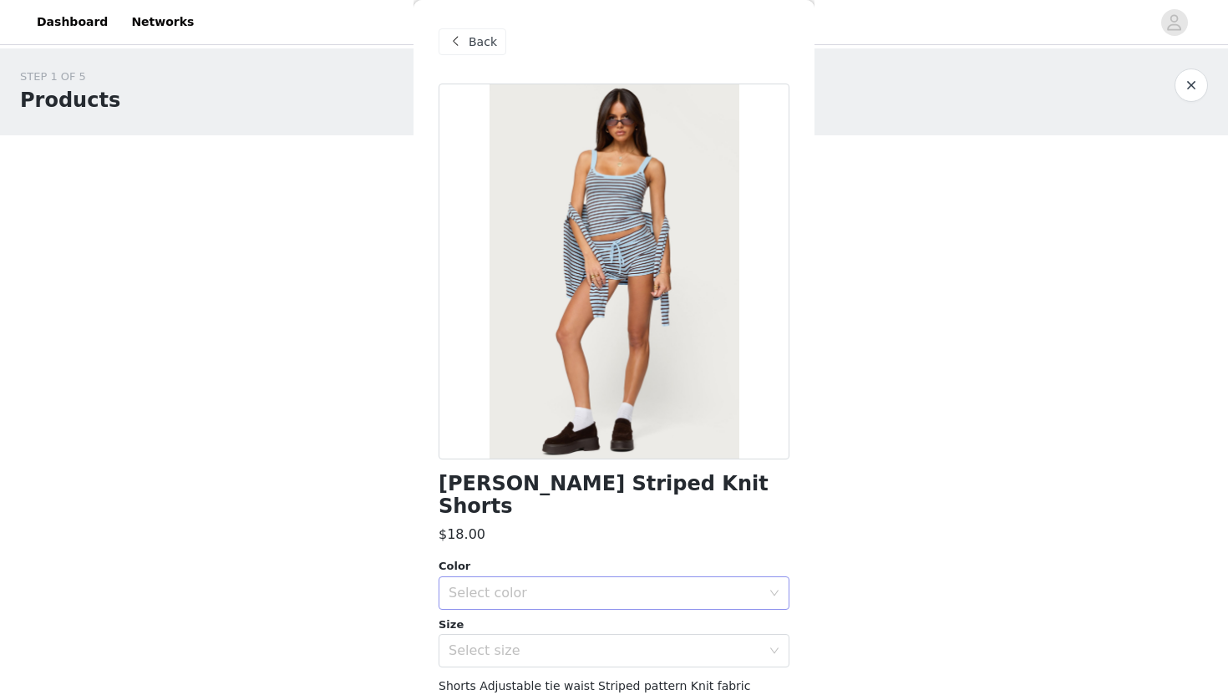
click at [479, 581] on div "Select color" at bounding box center [609, 593] width 320 height 32
click at [478, 604] on li "LIGHT BLUE" at bounding box center [614, 607] width 351 height 27
click at [478, 628] on div "[PERSON_NAME] Striped Knit Shorts $18.00 Color Select color LIGHT BLUE Size Sel…" at bounding box center [614, 469] width 351 height 770
click at [478, 628] on div "Select size" at bounding box center [609, 651] width 320 height 32
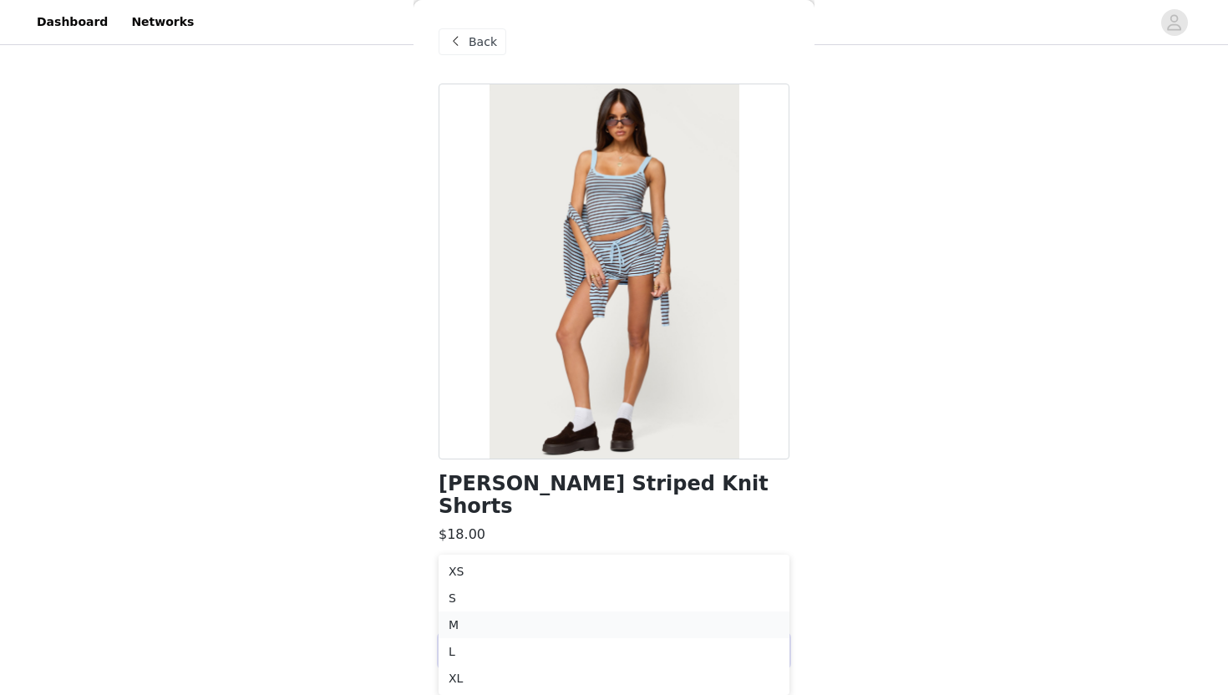
click at [476, 626] on li "M" at bounding box center [614, 625] width 351 height 27
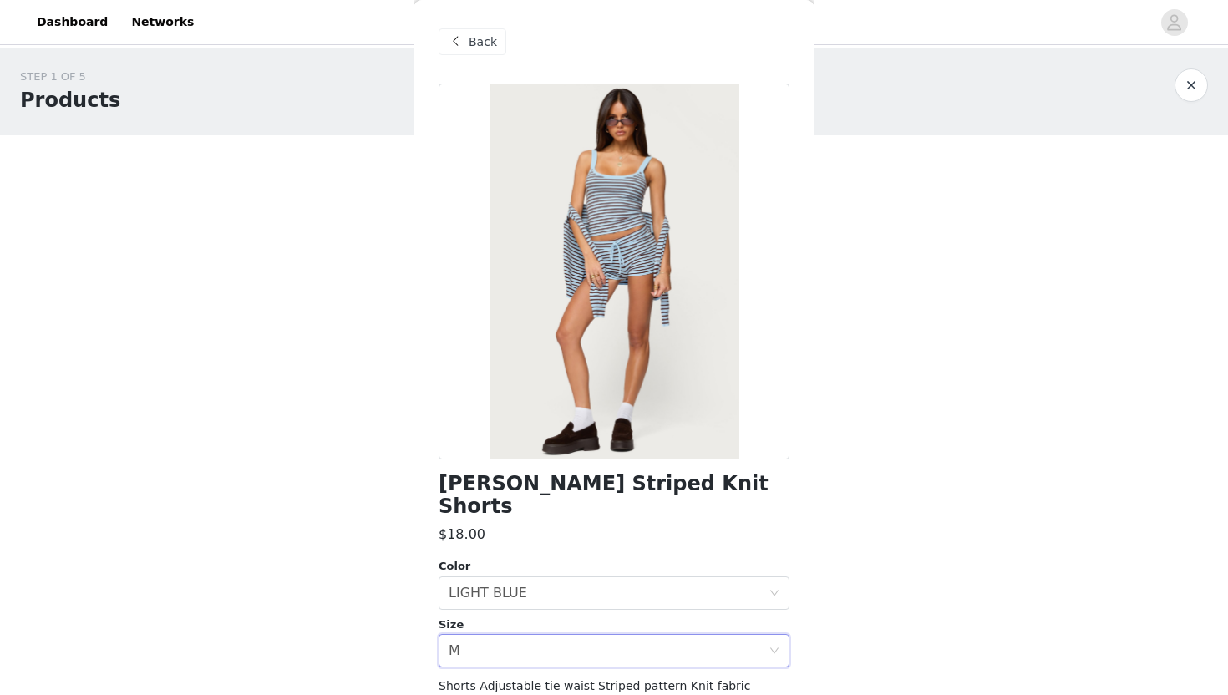
scroll to position [118, 0]
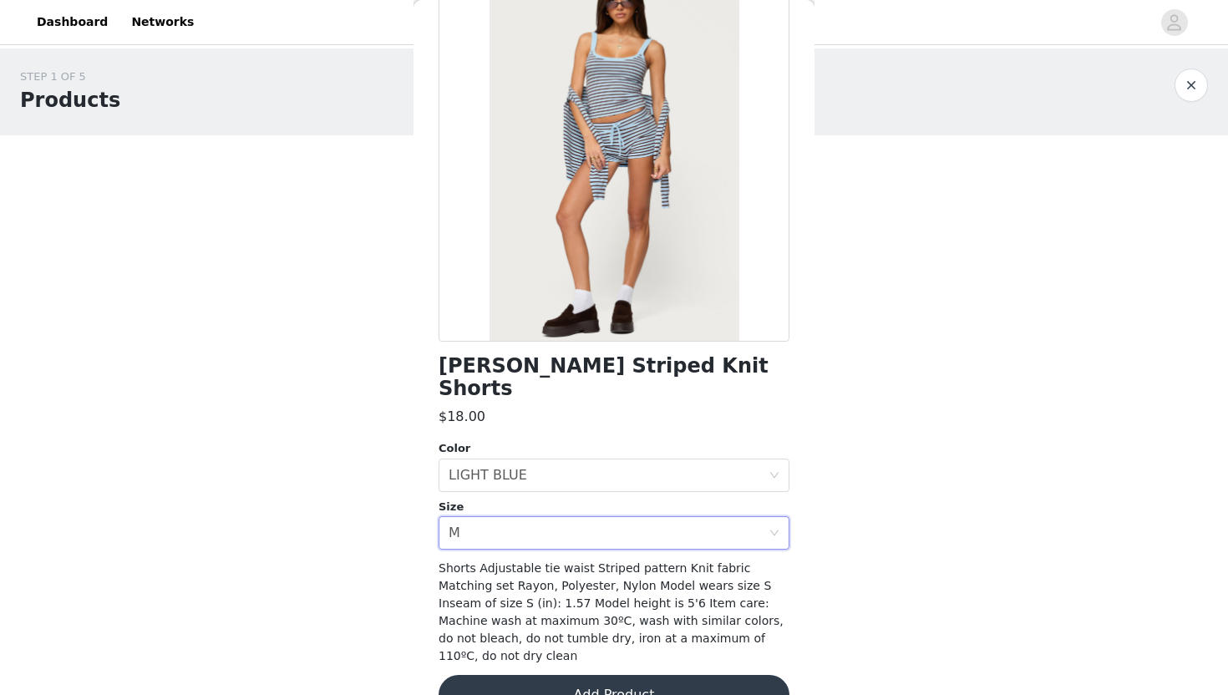
click at [588, 628] on button "Add Product" at bounding box center [614, 695] width 351 height 40
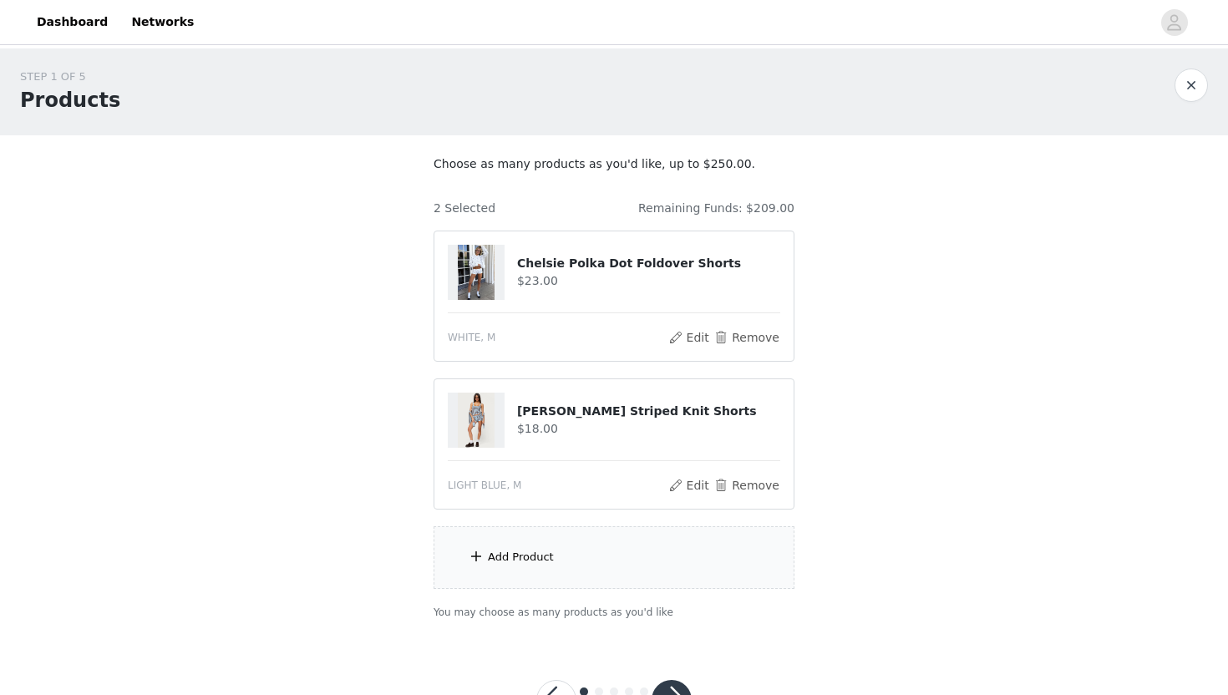
click at [535, 551] on div "Add Product" at bounding box center [521, 557] width 66 height 17
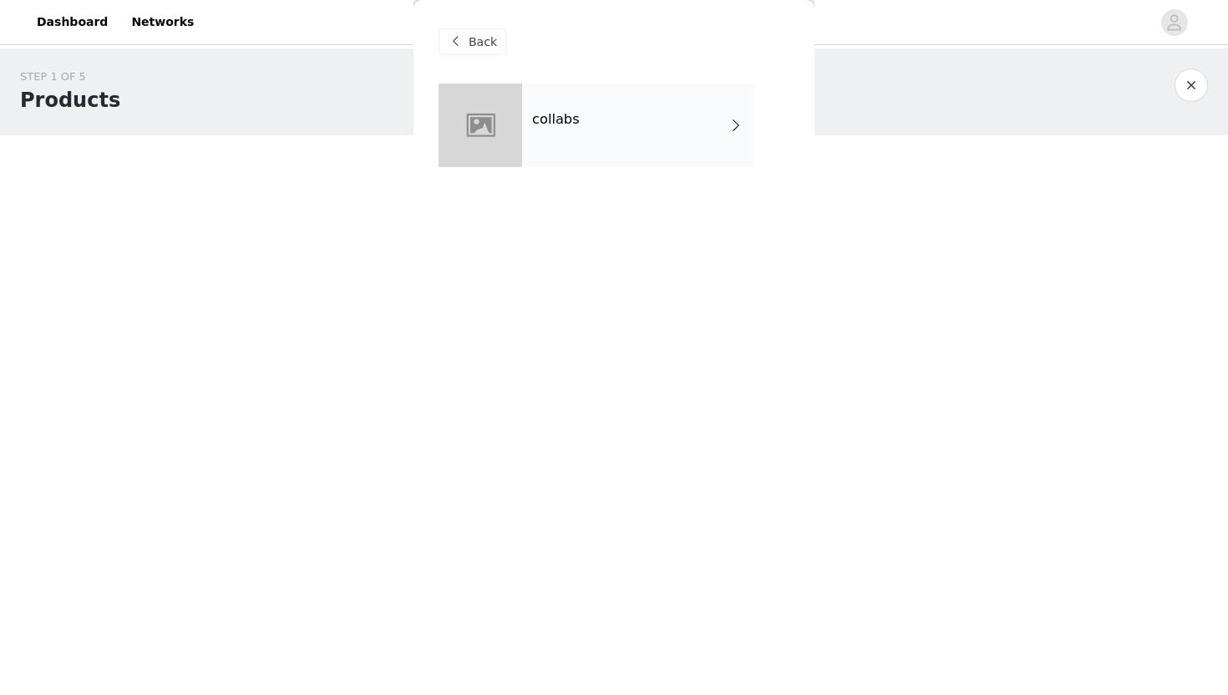
click at [562, 145] on div "collabs" at bounding box center [638, 126] width 232 height 84
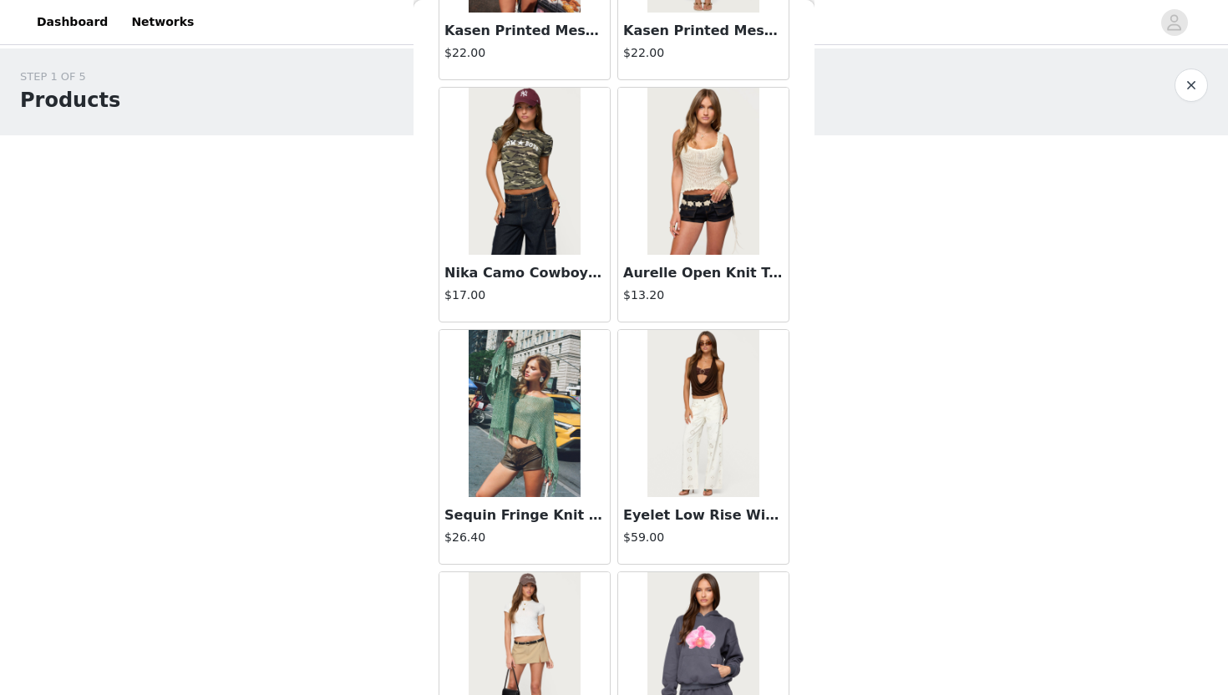
scroll to position [65, 0]
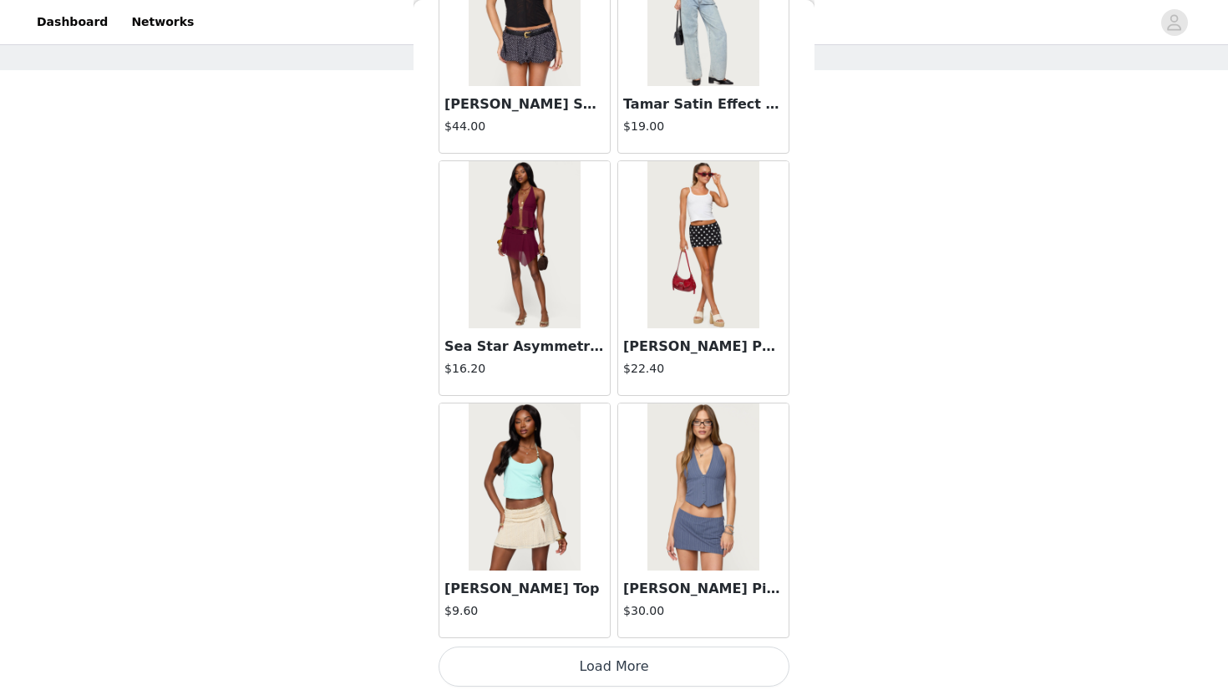
click at [616, 628] on button "Load More" at bounding box center [614, 667] width 351 height 40
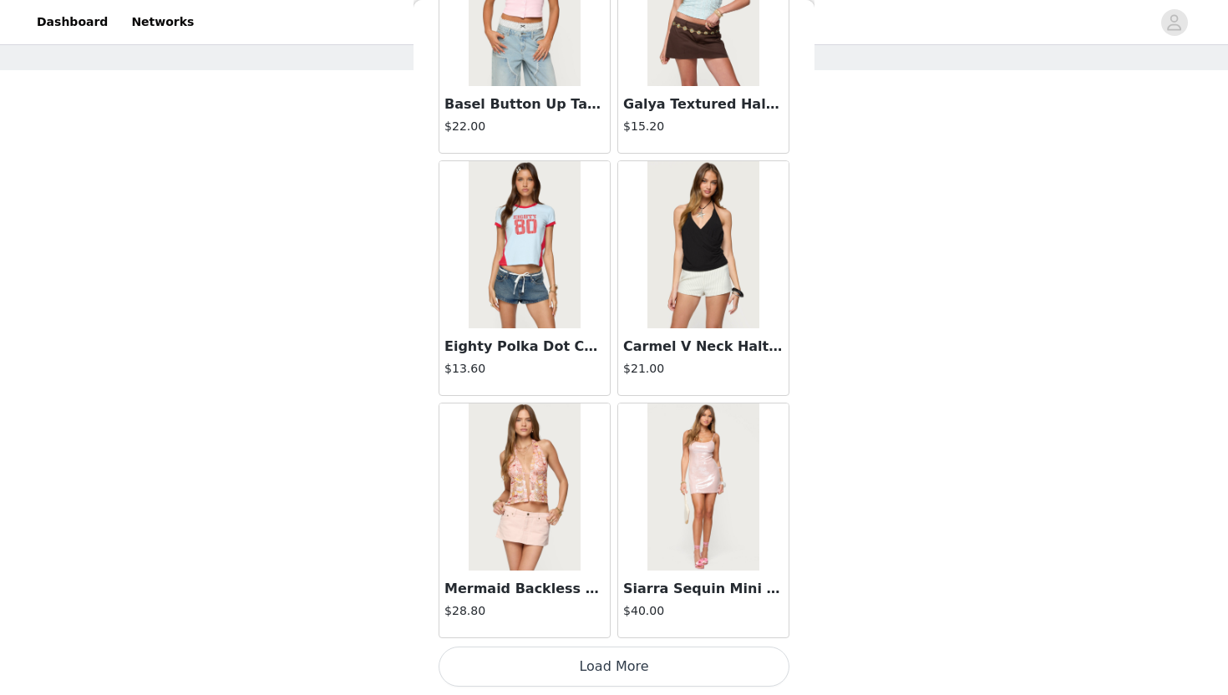
click at [599, 628] on button "Load More" at bounding box center [614, 667] width 351 height 40
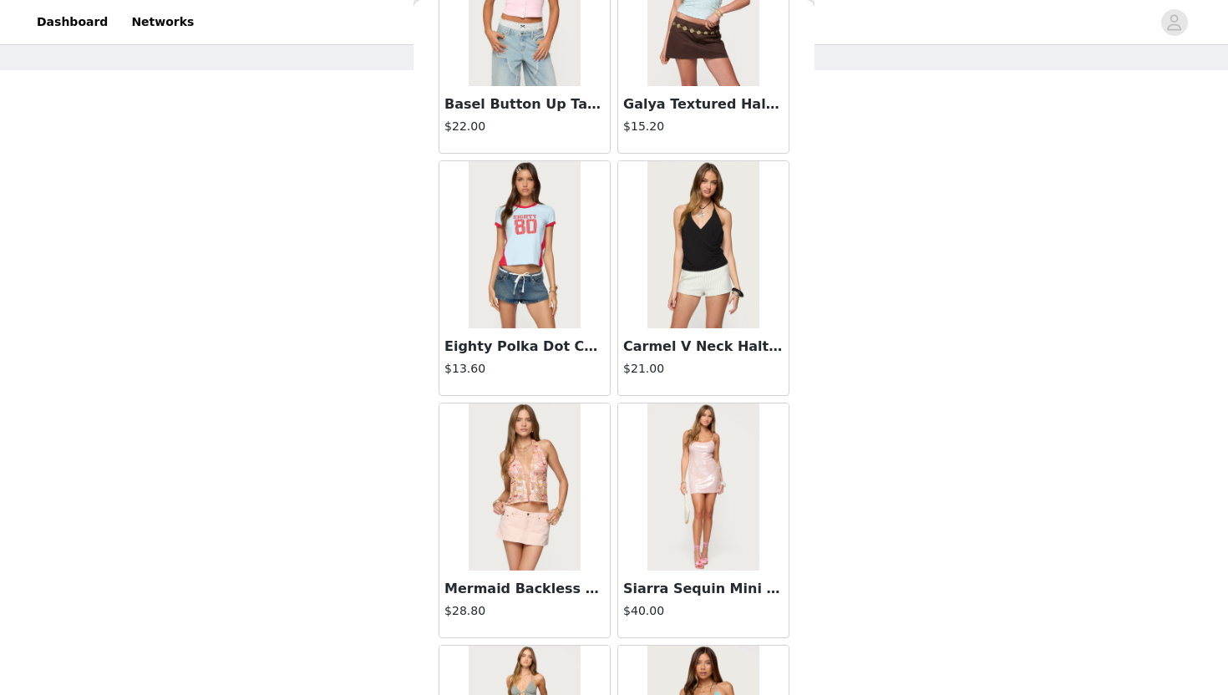
scroll to position [6708, 0]
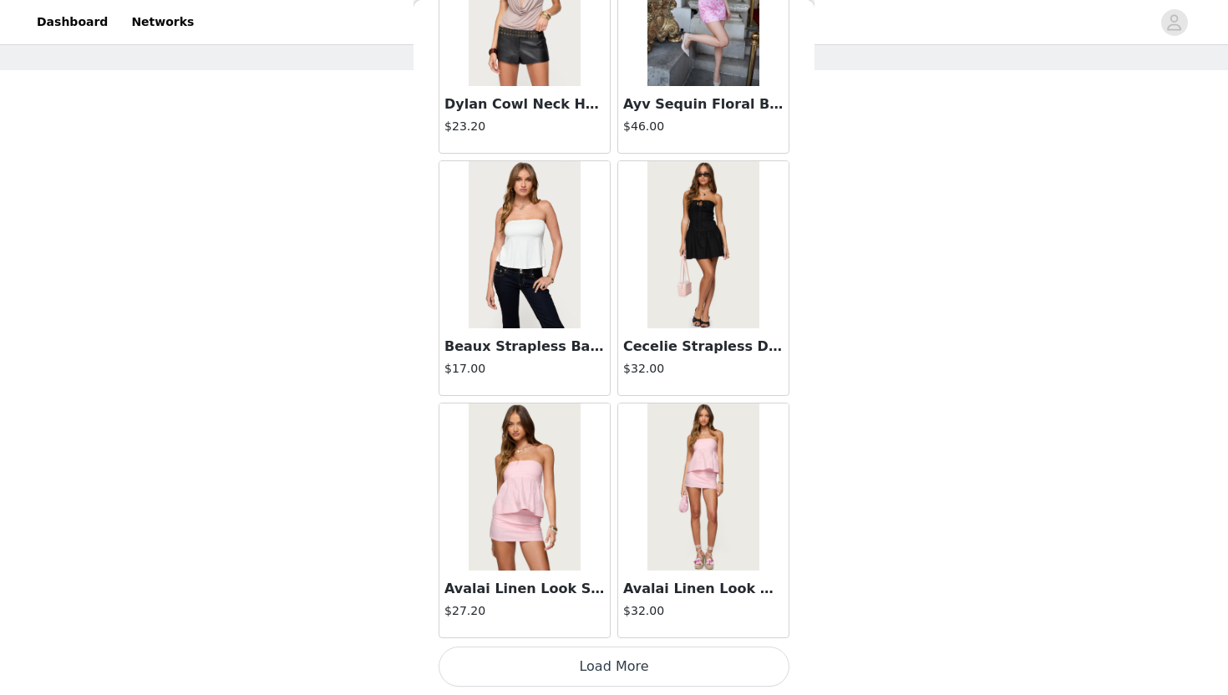
click at [602, 628] on button "Load More" at bounding box center [614, 667] width 351 height 40
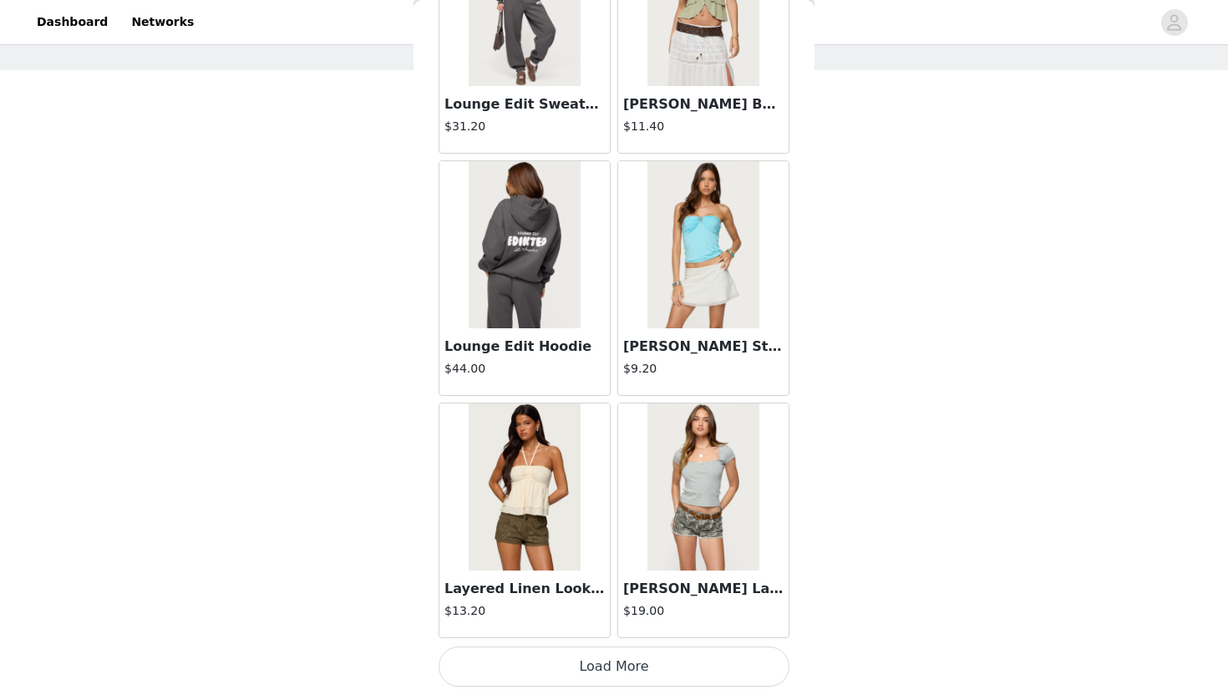
click at [620, 628] on button "Load More" at bounding box center [614, 667] width 351 height 40
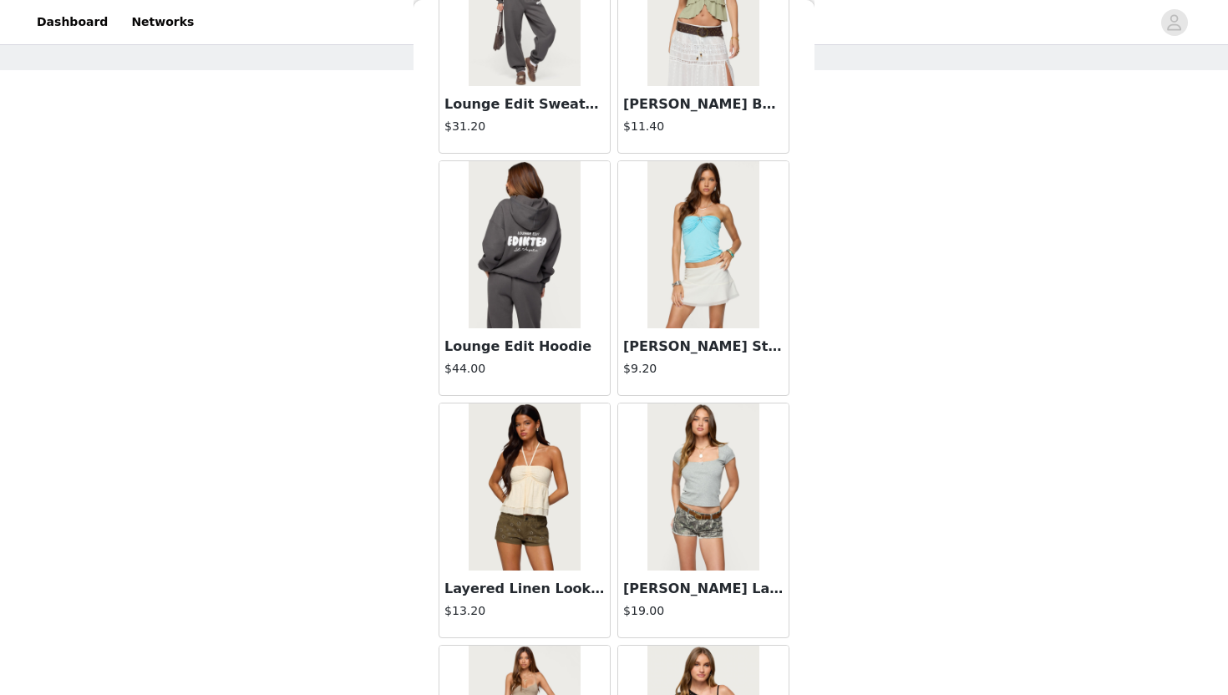
scroll to position [11554, 0]
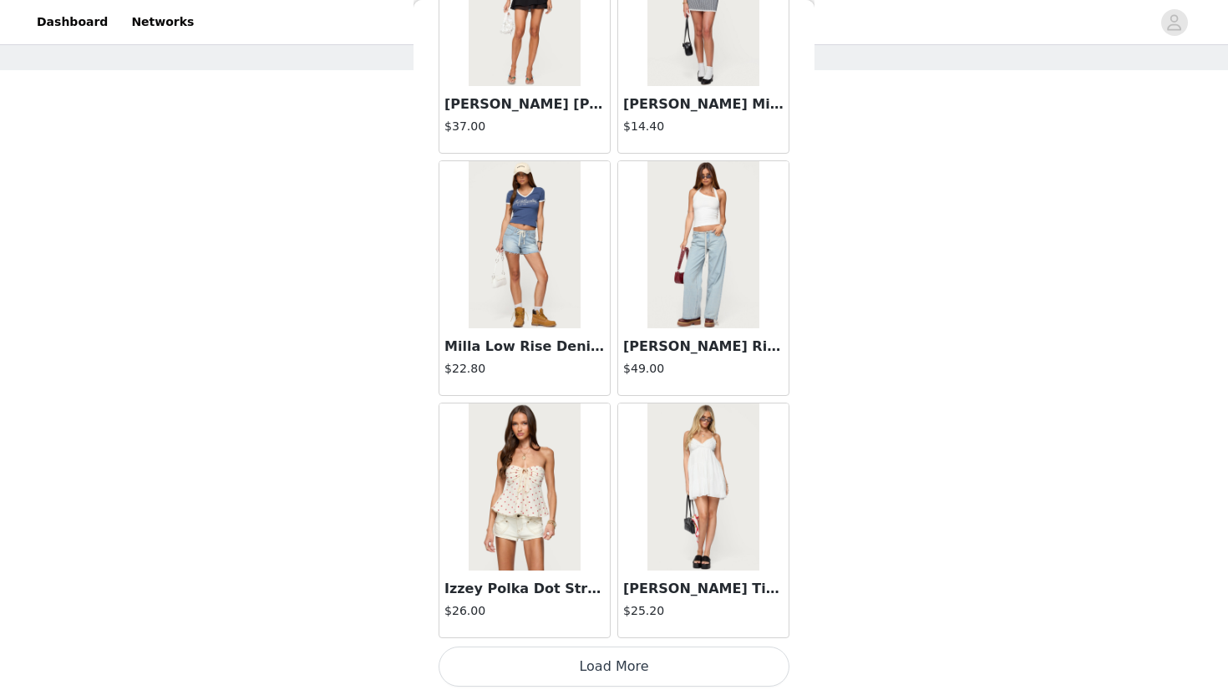
click at [609, 628] on button "Load More" at bounding box center [614, 667] width 351 height 40
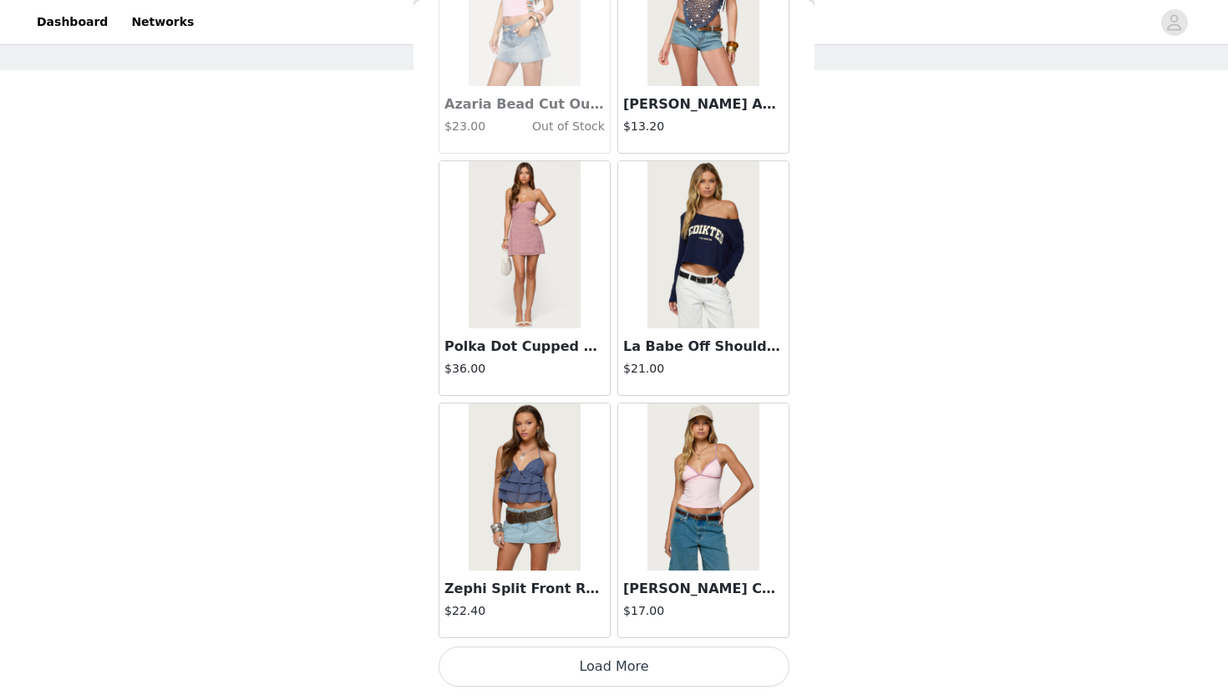
click at [614, 628] on button "Load More" at bounding box center [614, 667] width 351 height 40
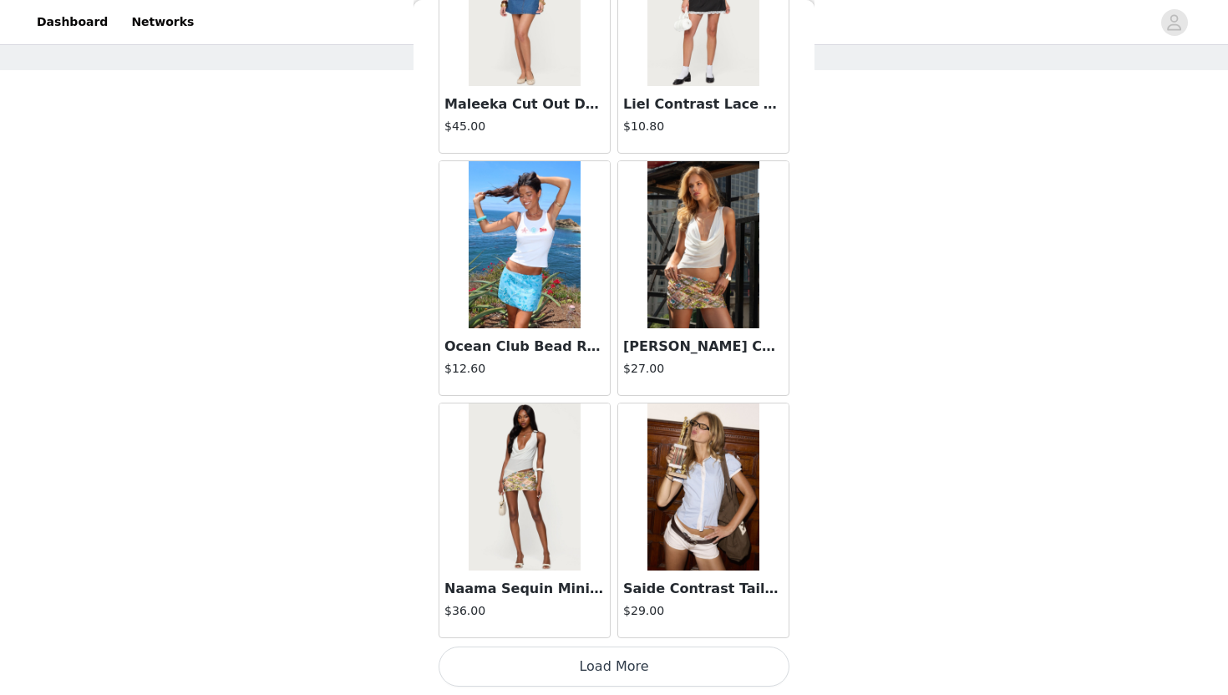
click at [608, 628] on button "Load More" at bounding box center [614, 667] width 351 height 40
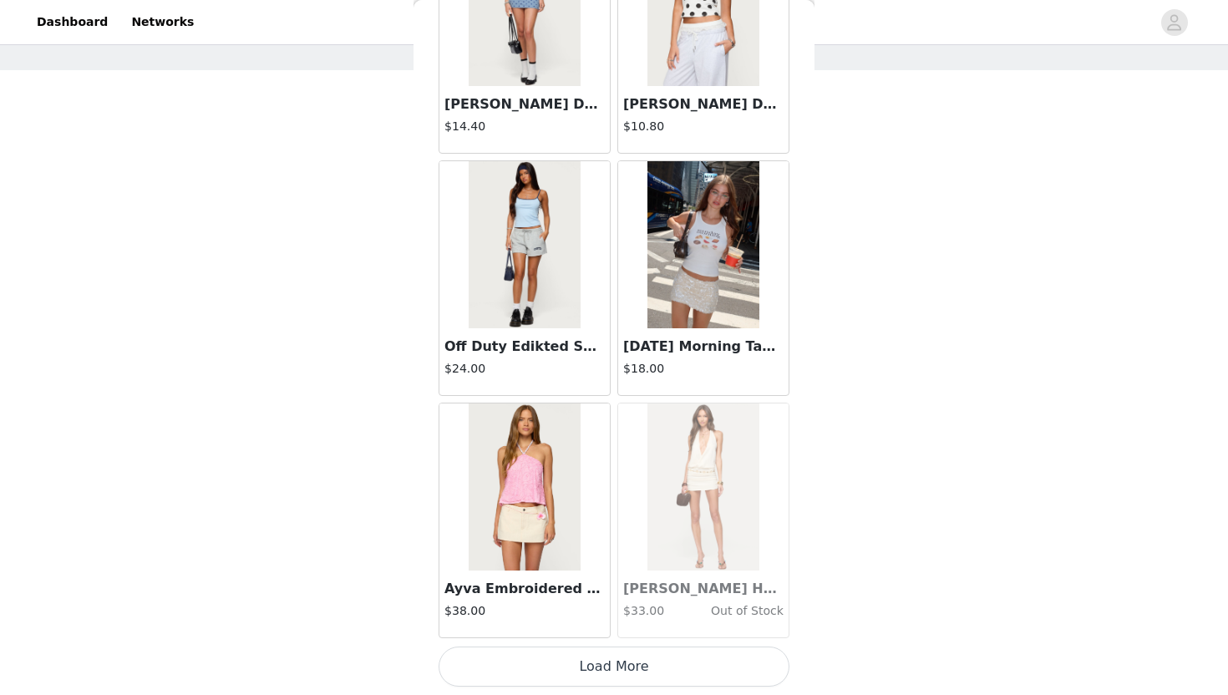
click at [602, 628] on button "Load More" at bounding box center [614, 667] width 351 height 40
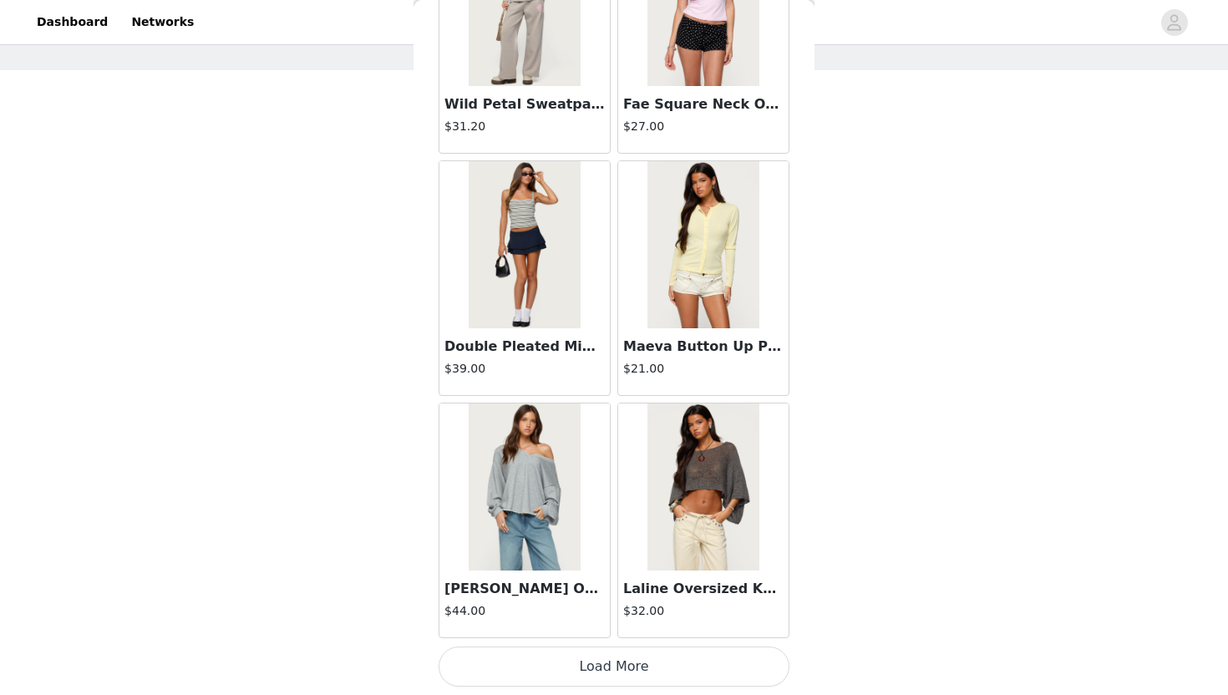
click at [597, 628] on button "Load More" at bounding box center [614, 667] width 351 height 40
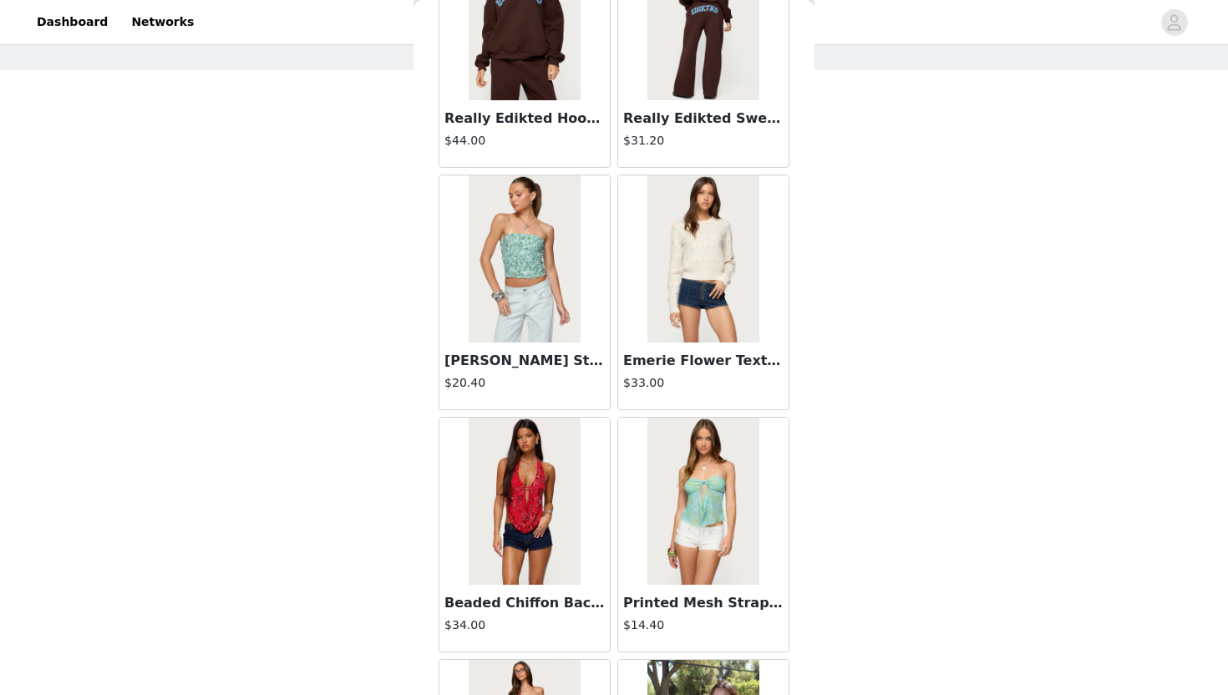
scroll to position [23670, 0]
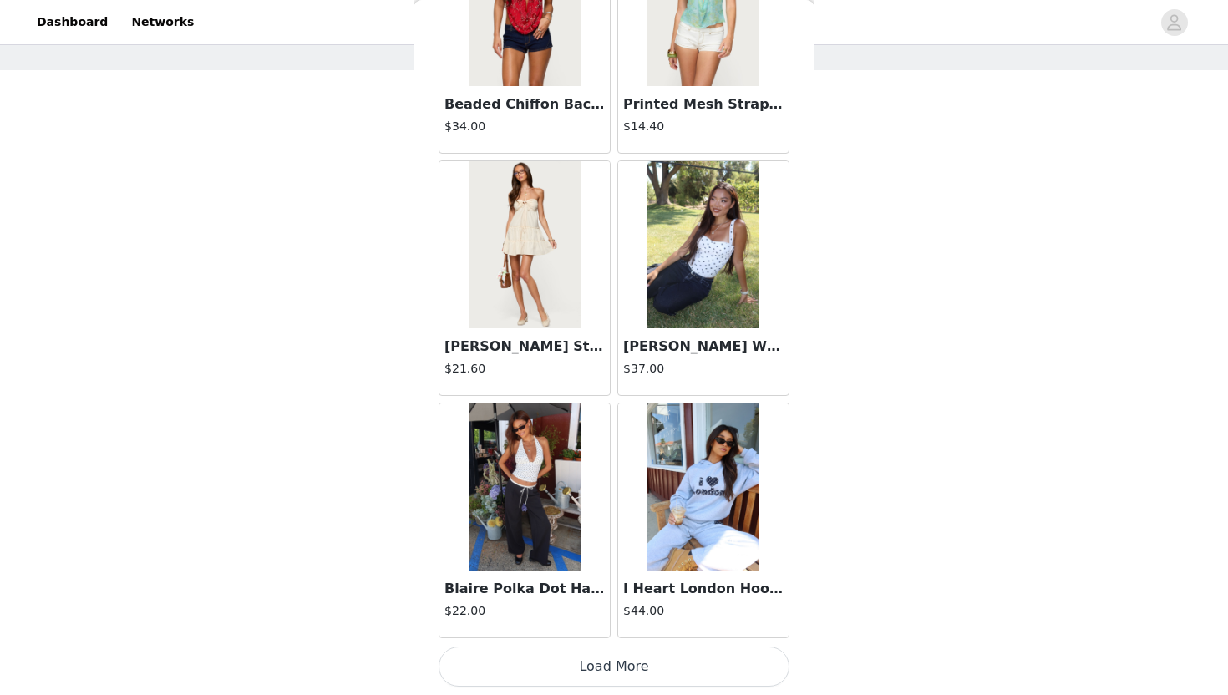
click at [583, 628] on button "Load More" at bounding box center [614, 667] width 351 height 40
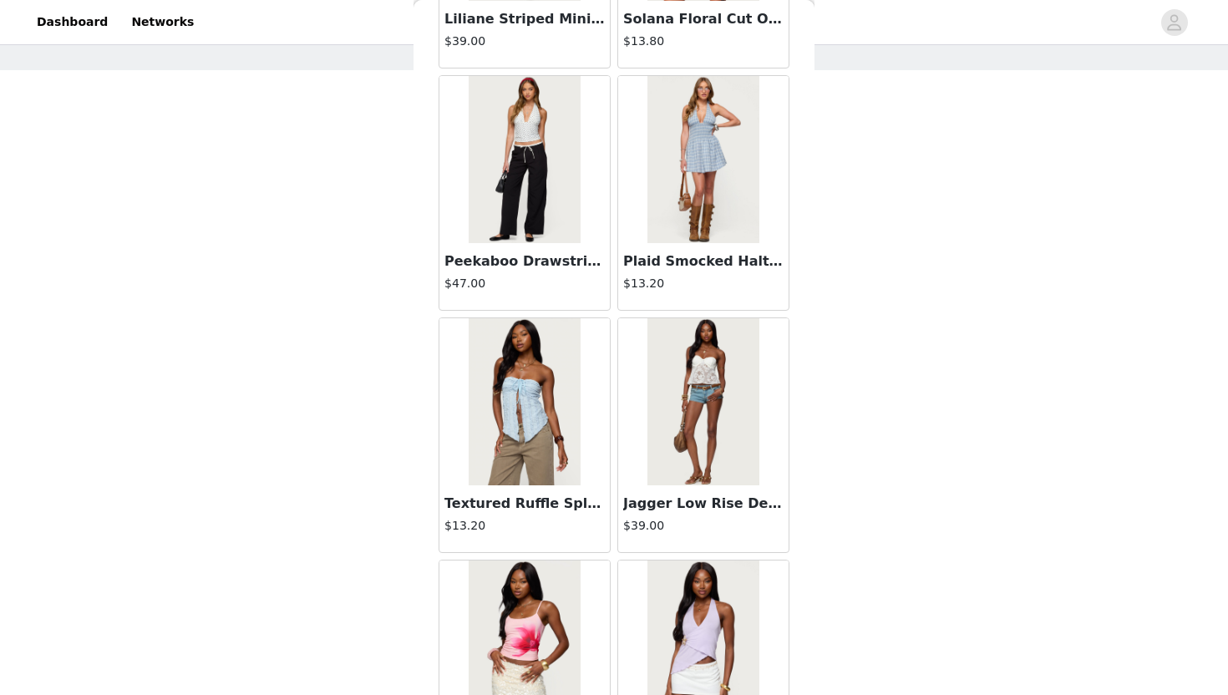
scroll to position [26093, 0]
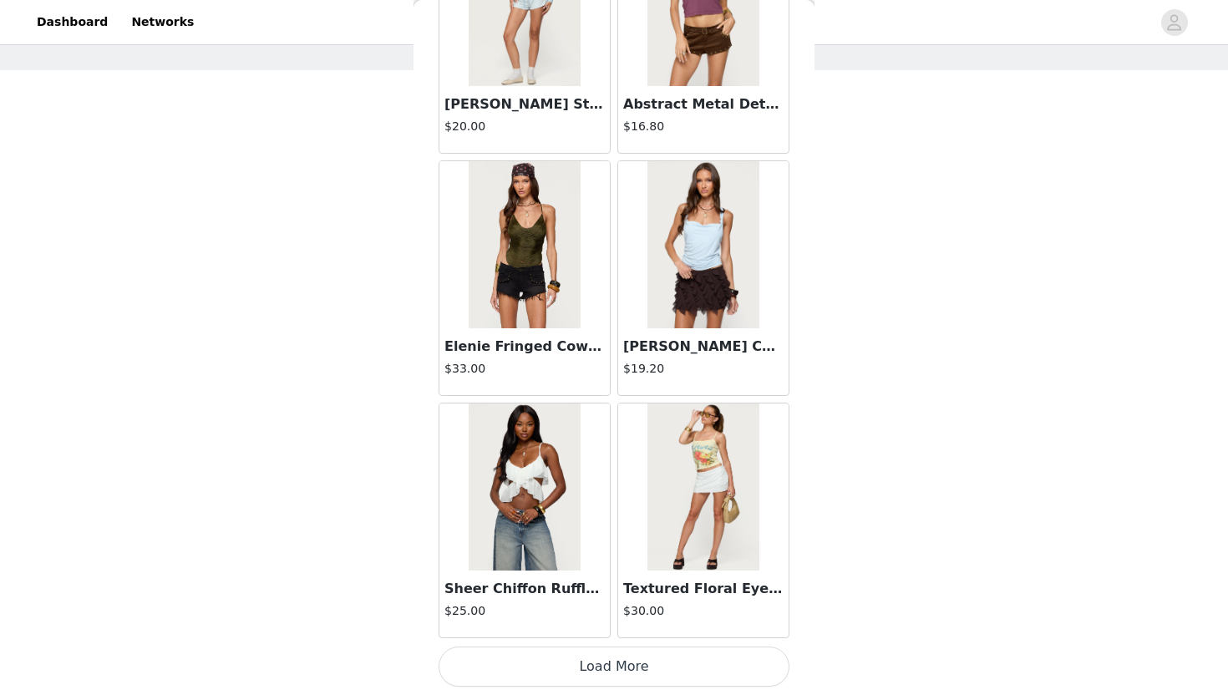
click at [630, 628] on button "Load More" at bounding box center [614, 667] width 351 height 40
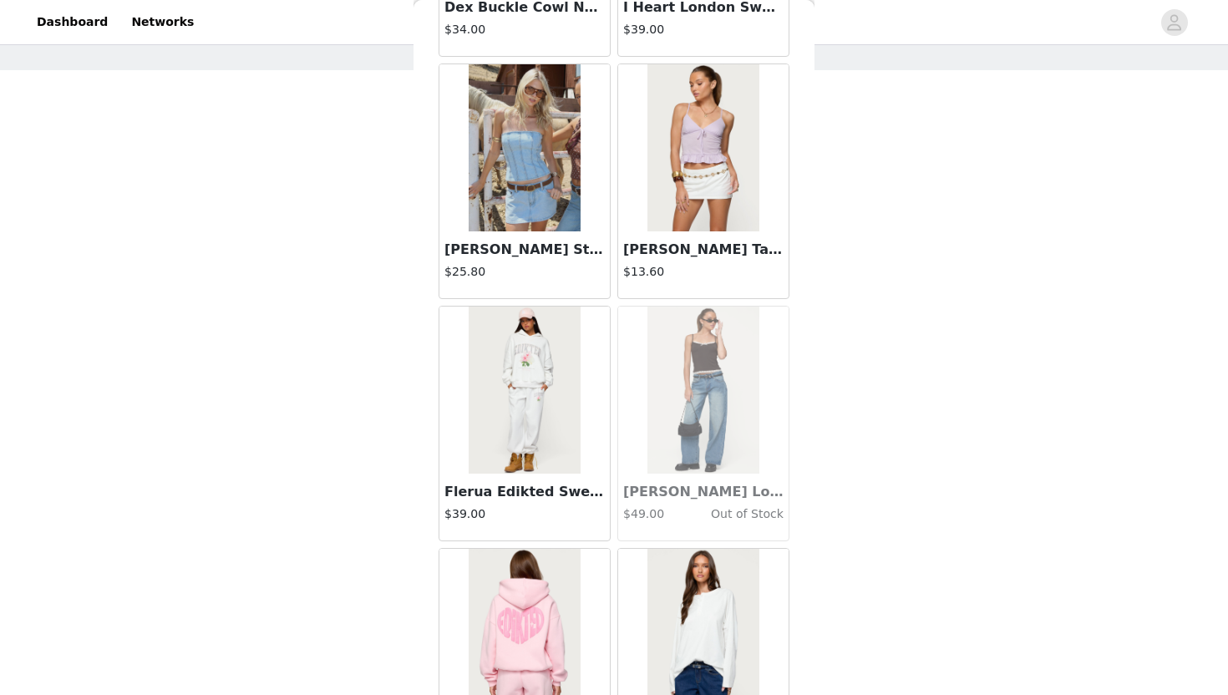
scroll to position [28516, 0]
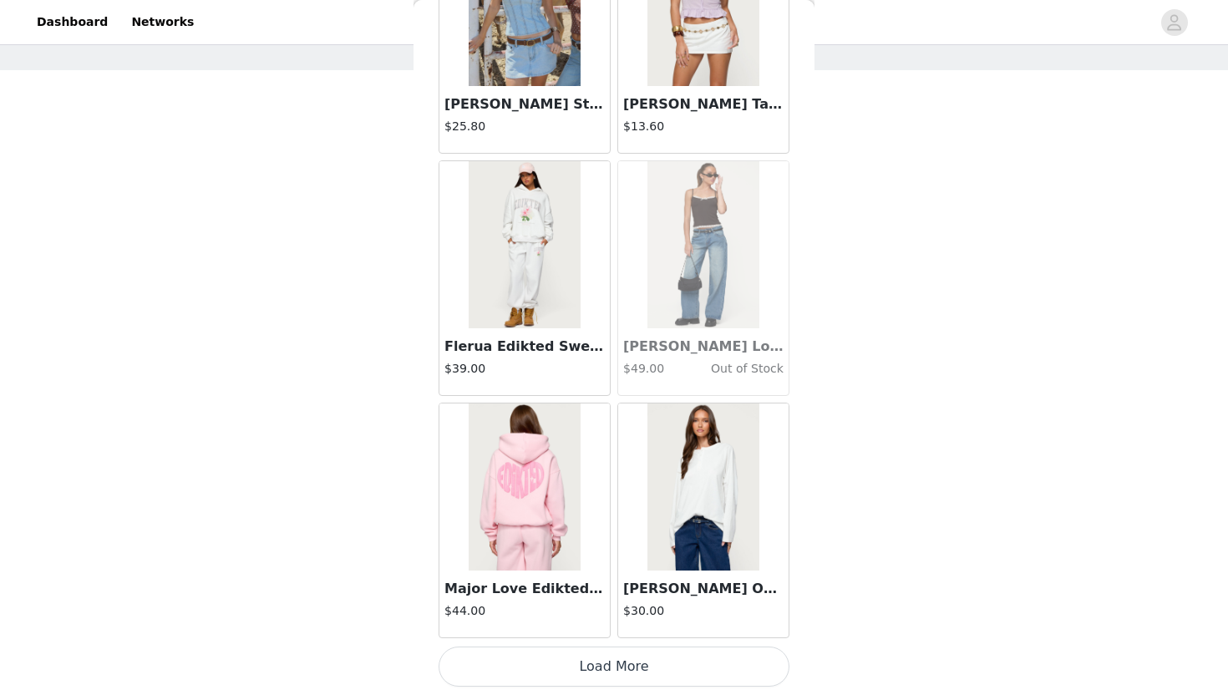
click at [607, 628] on button "Load More" at bounding box center [614, 667] width 351 height 40
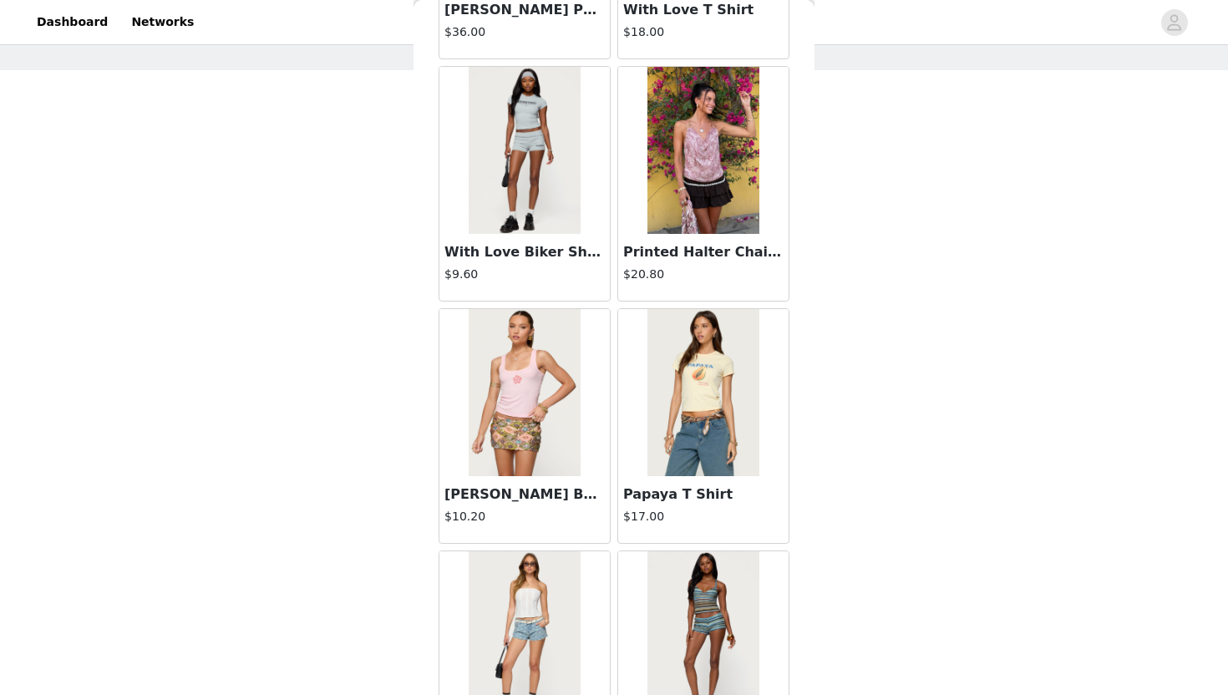
scroll to position [30939, 0]
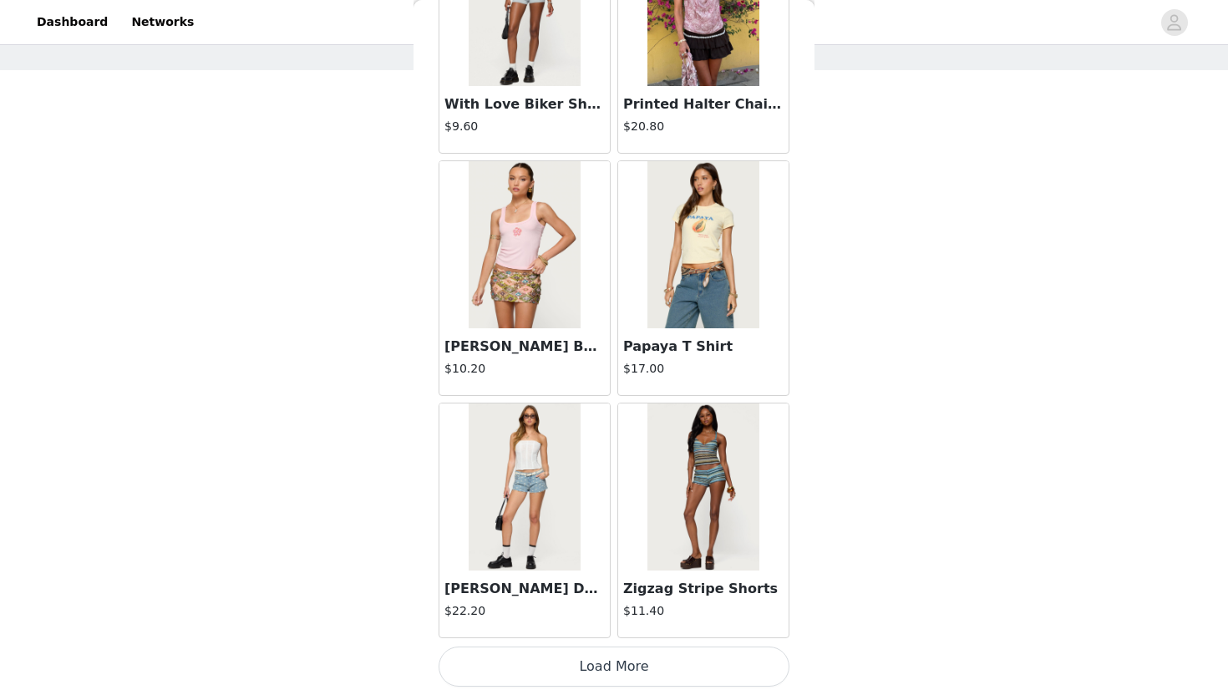
click at [603, 628] on button "Load More" at bounding box center [614, 667] width 351 height 40
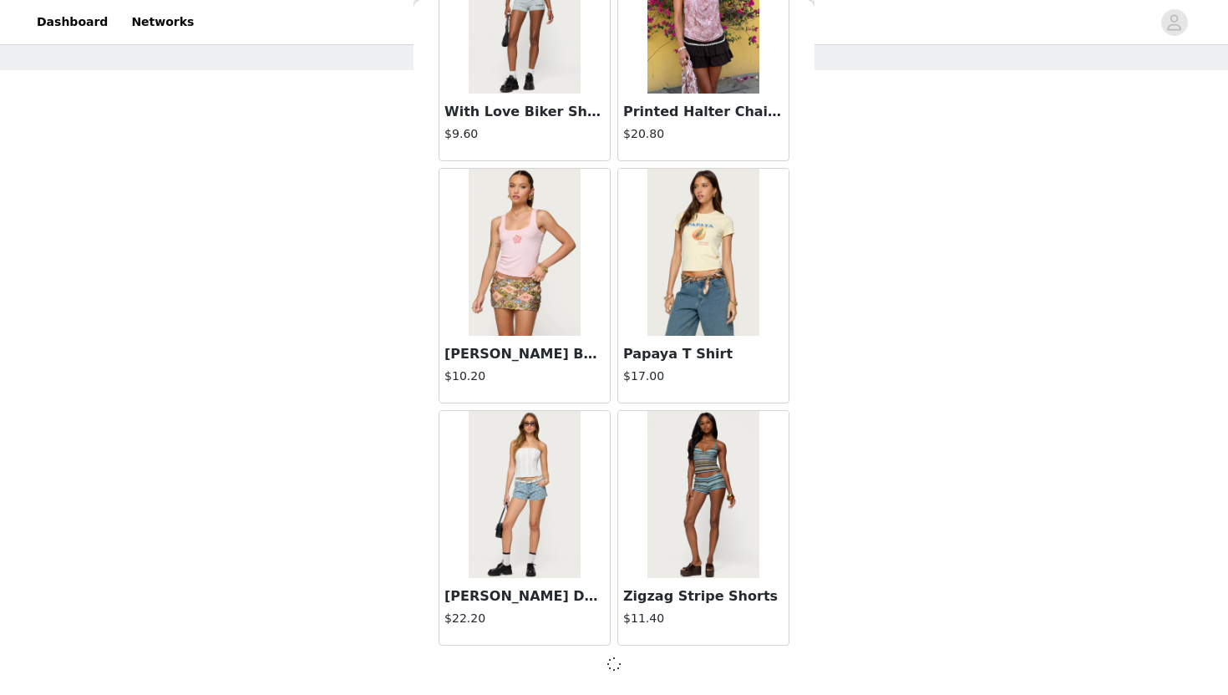
scroll to position [30932, 0]
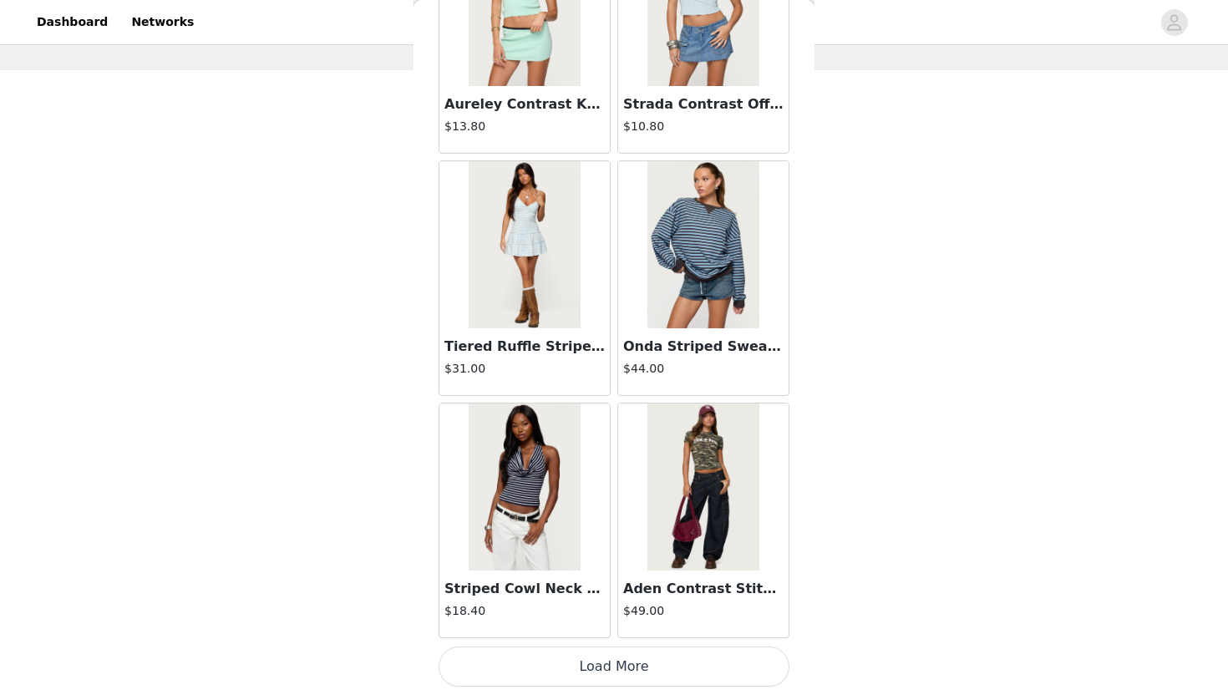
click at [607, 628] on button "Load More" at bounding box center [614, 667] width 351 height 40
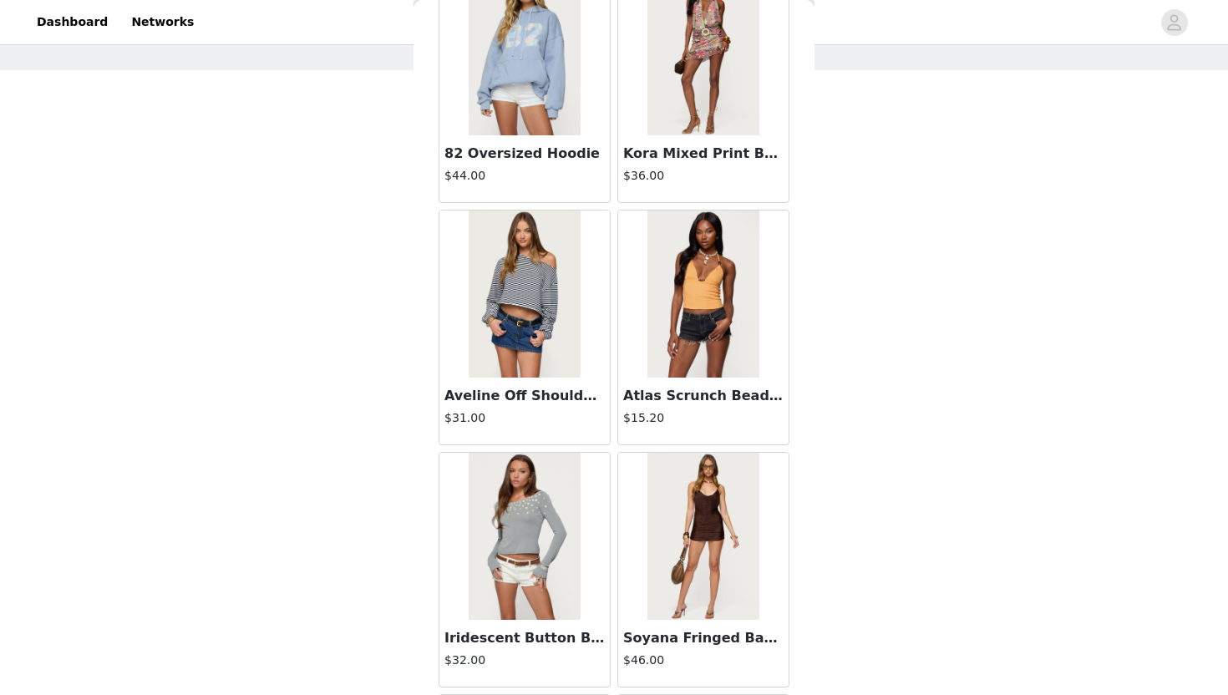
scroll to position [35786, 0]
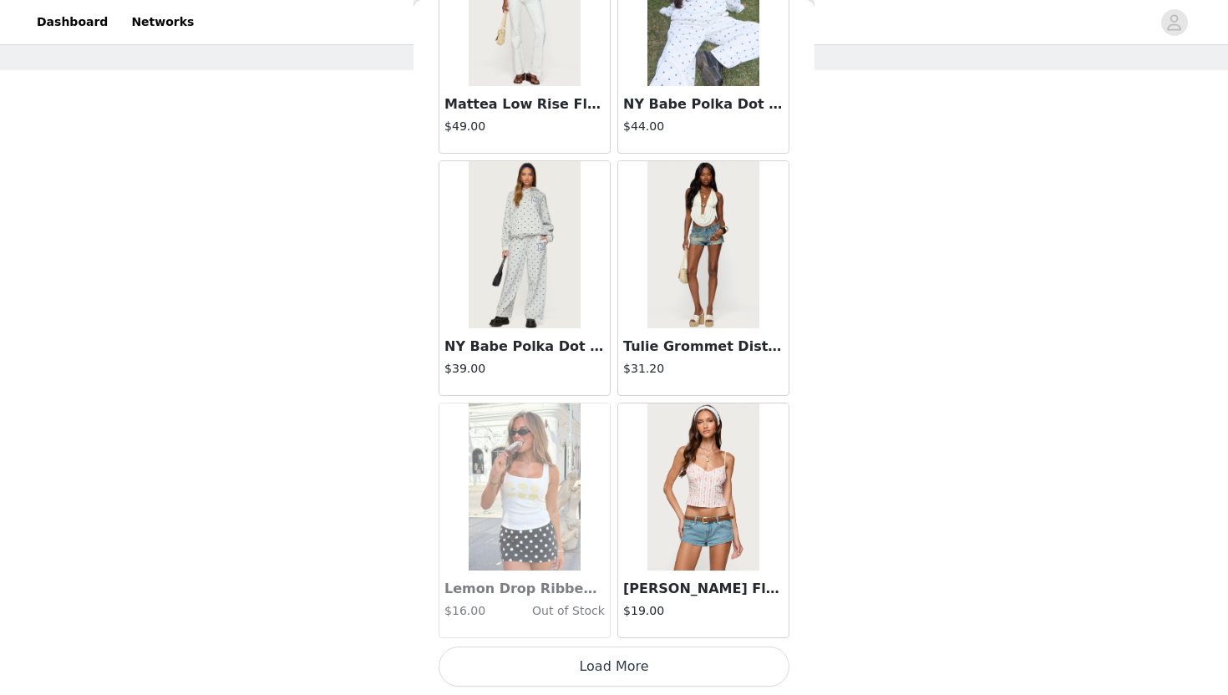
click at [592, 628] on button "Load More" at bounding box center [614, 667] width 351 height 40
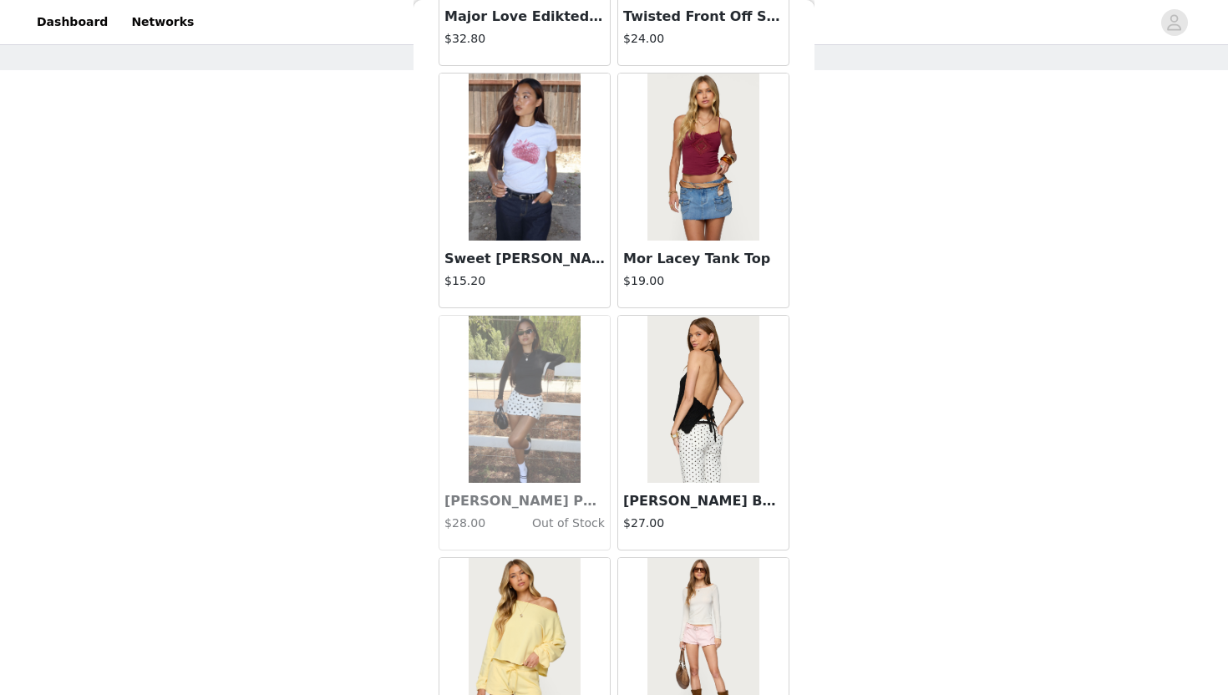
scroll to position [38209, 0]
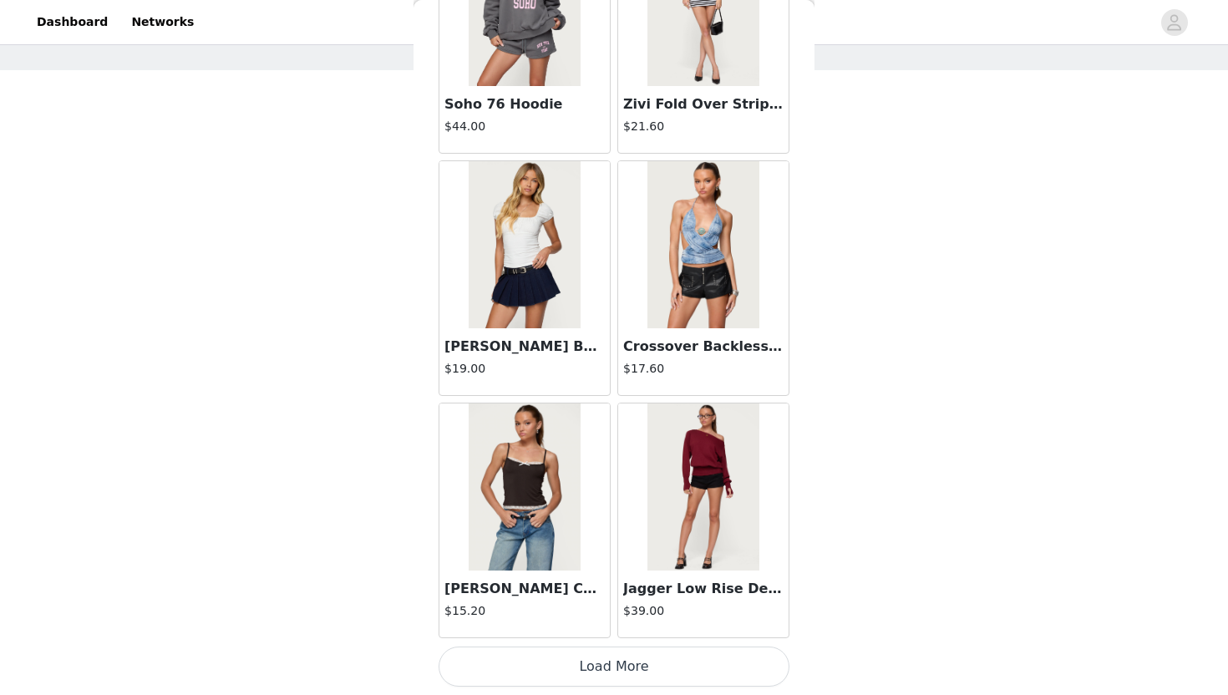
click at [618, 628] on button "Load More" at bounding box center [614, 667] width 351 height 40
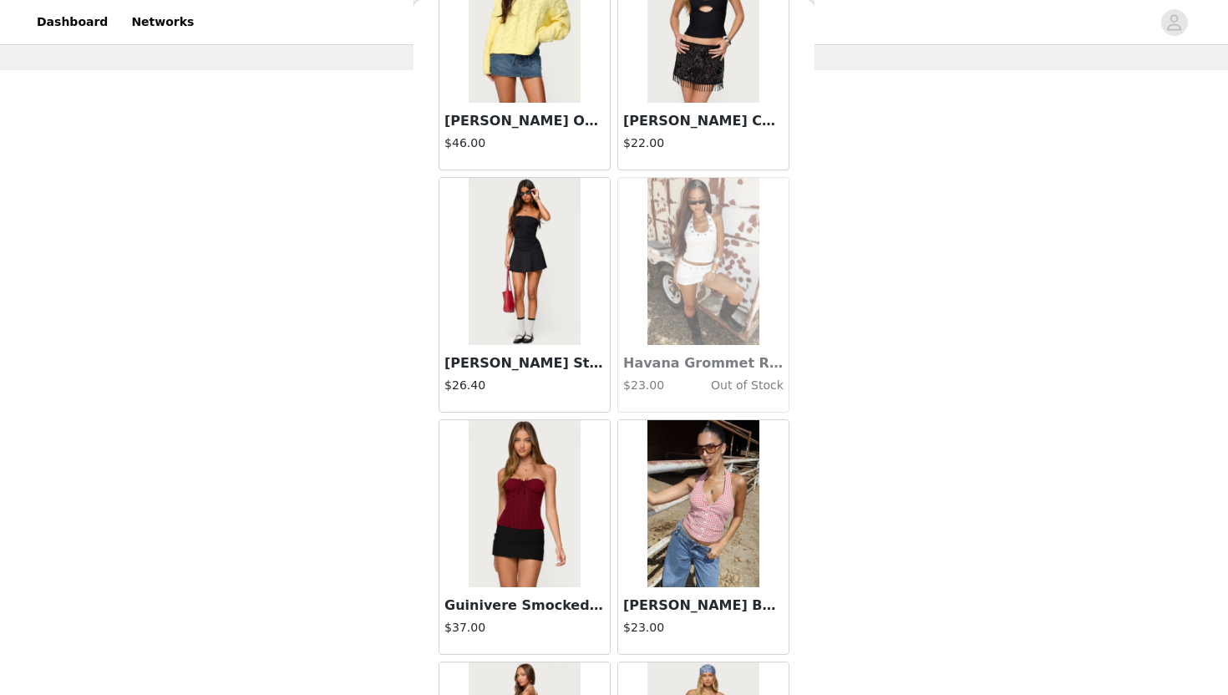
scroll to position [40632, 0]
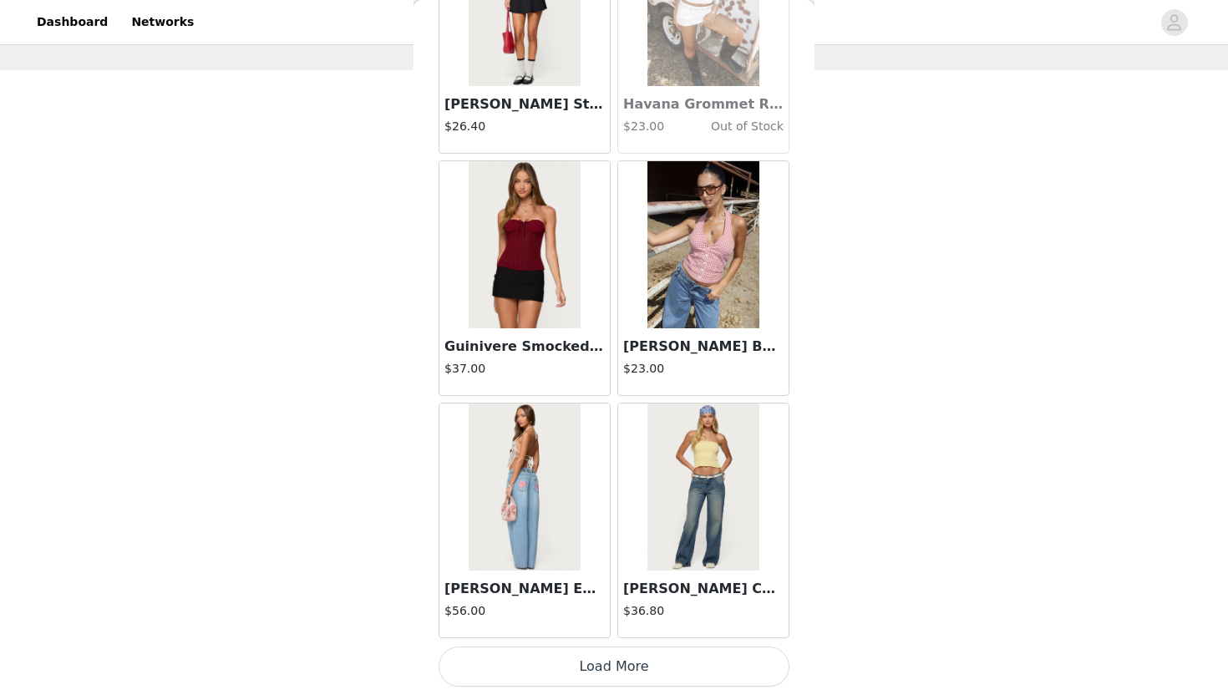
click at [615, 628] on button "Load More" at bounding box center [614, 667] width 351 height 40
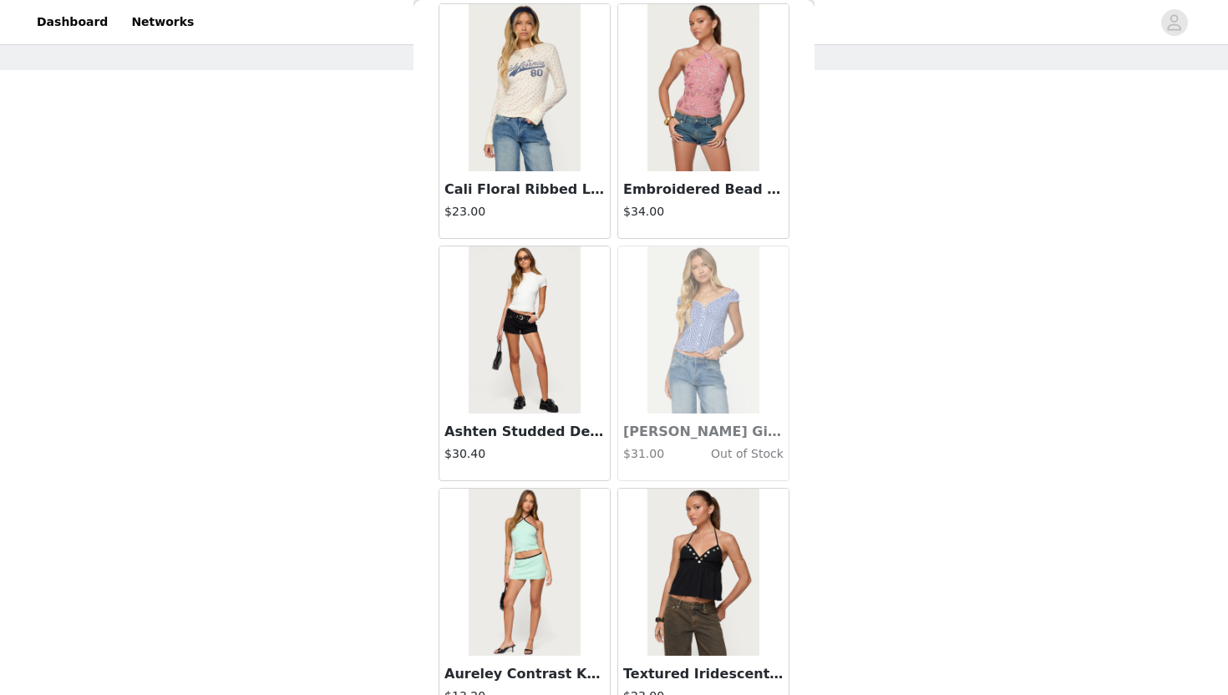
scroll to position [43055, 0]
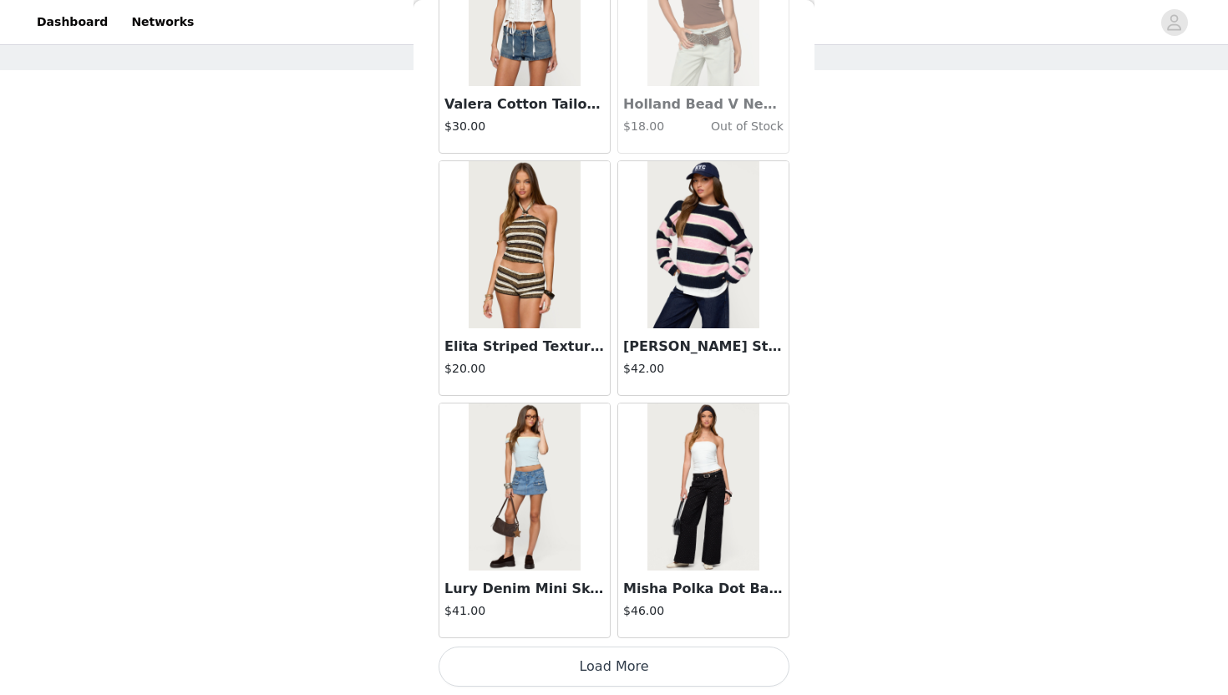
click at [607, 628] on button "Load More" at bounding box center [614, 667] width 351 height 40
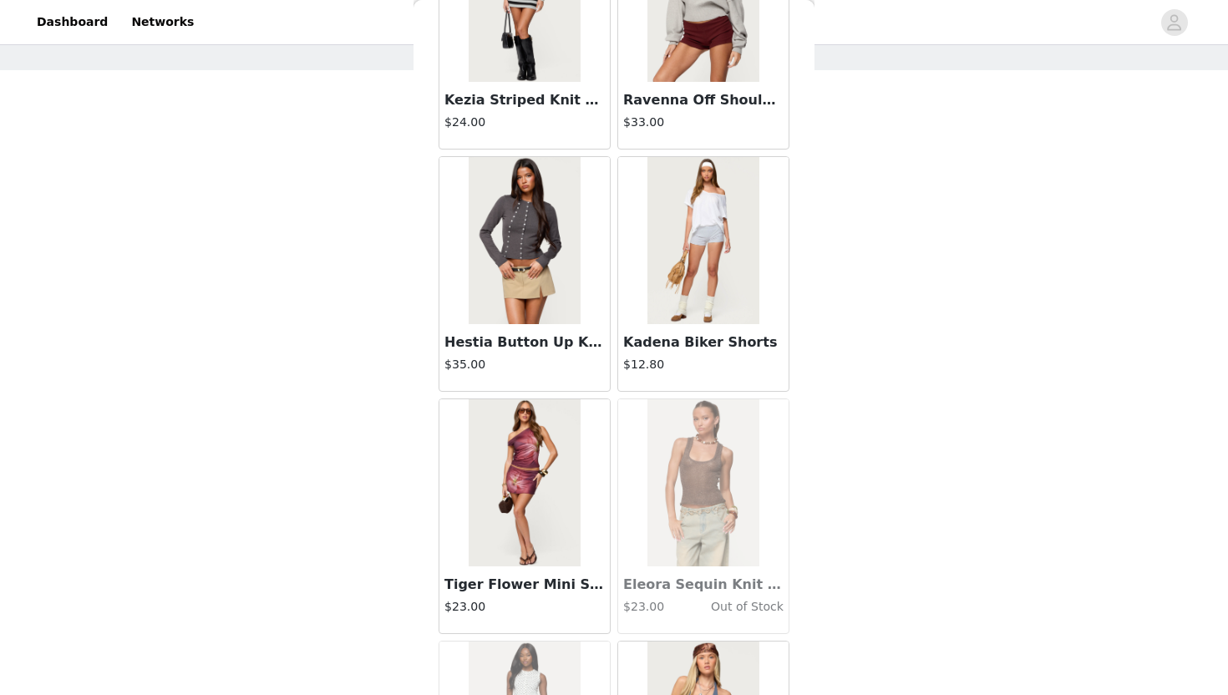
scroll to position [45478, 0]
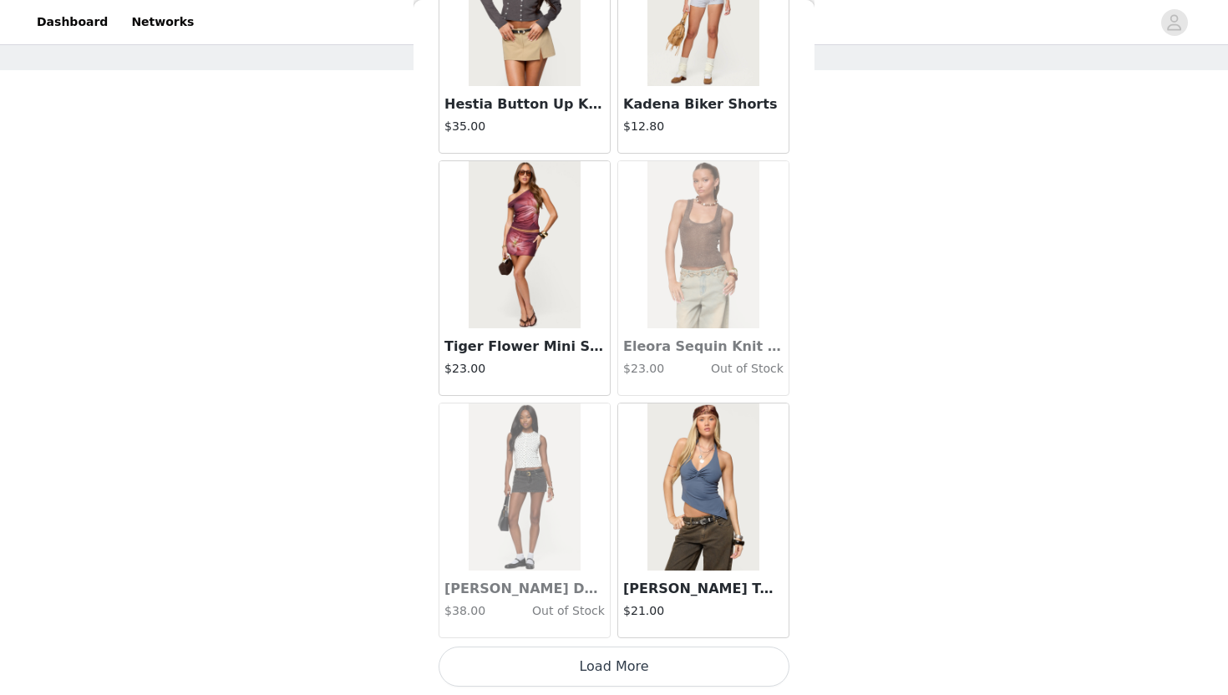
click at [594, 628] on button "Load More" at bounding box center [614, 667] width 351 height 40
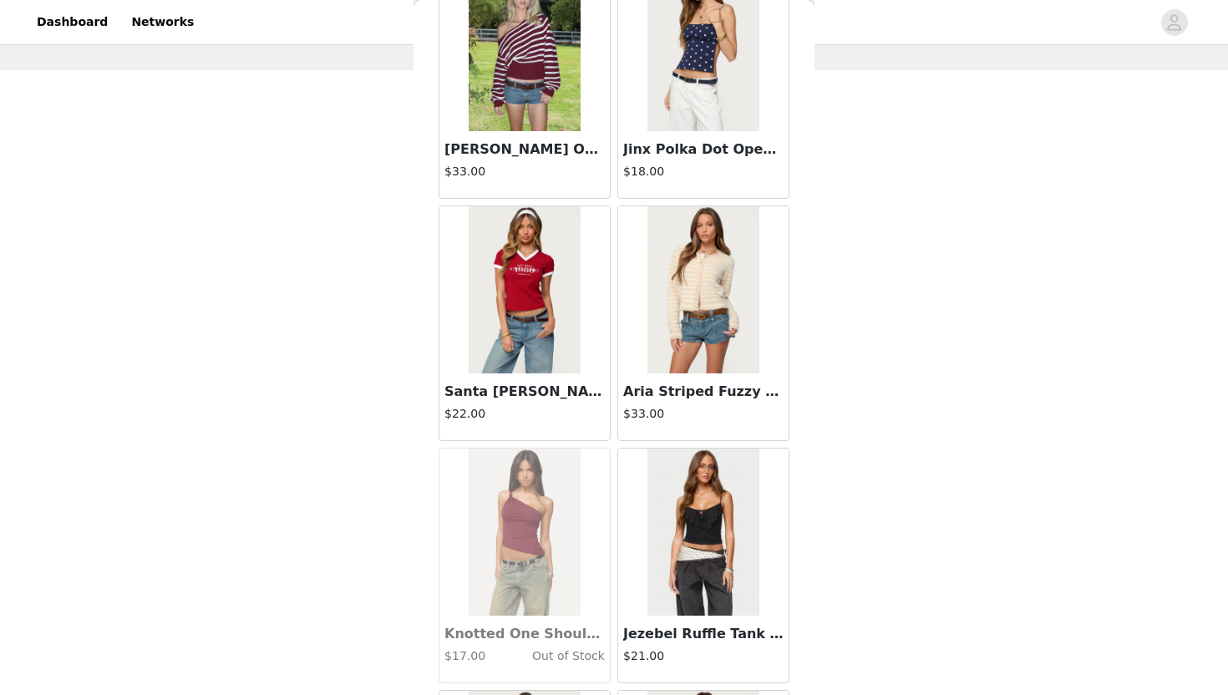
scroll to position [47902, 0]
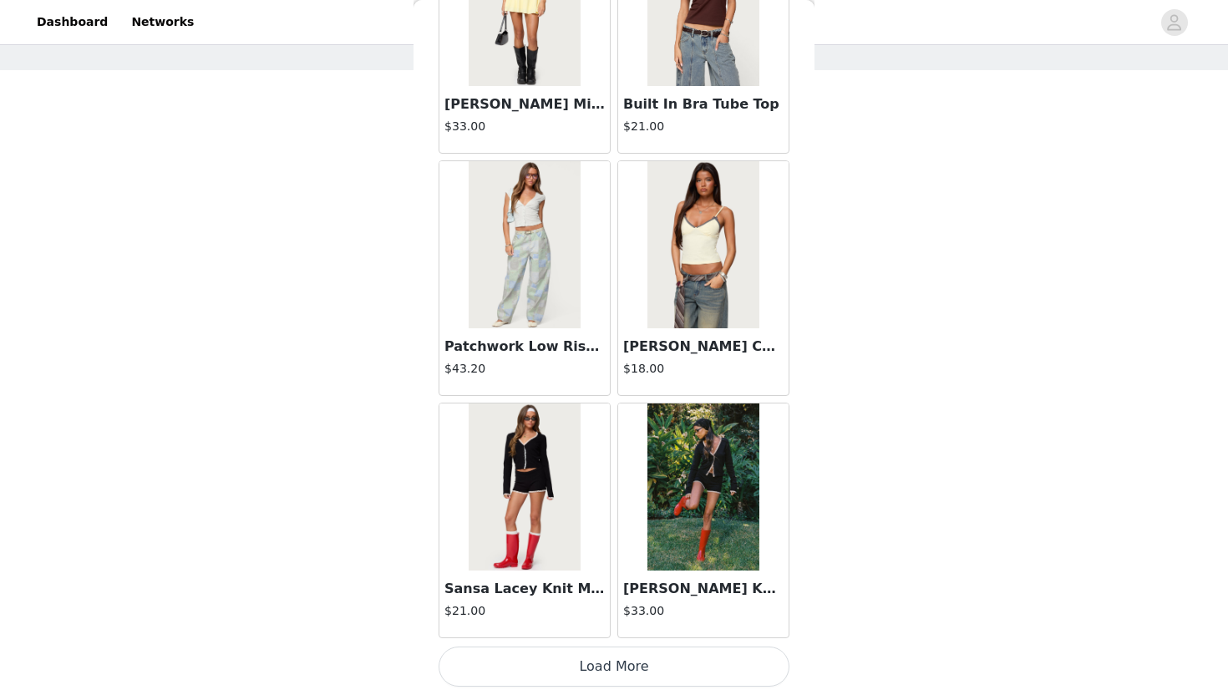
click at [606, 628] on button "Load More" at bounding box center [614, 667] width 351 height 40
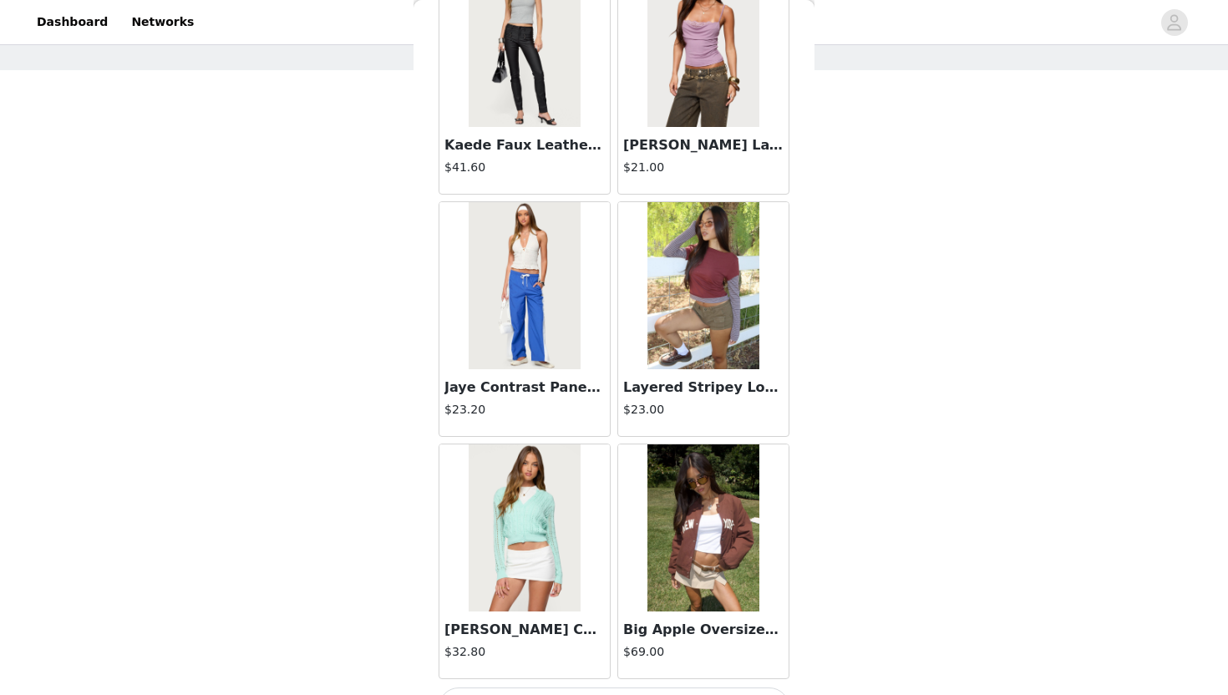
scroll to position [50325, 0]
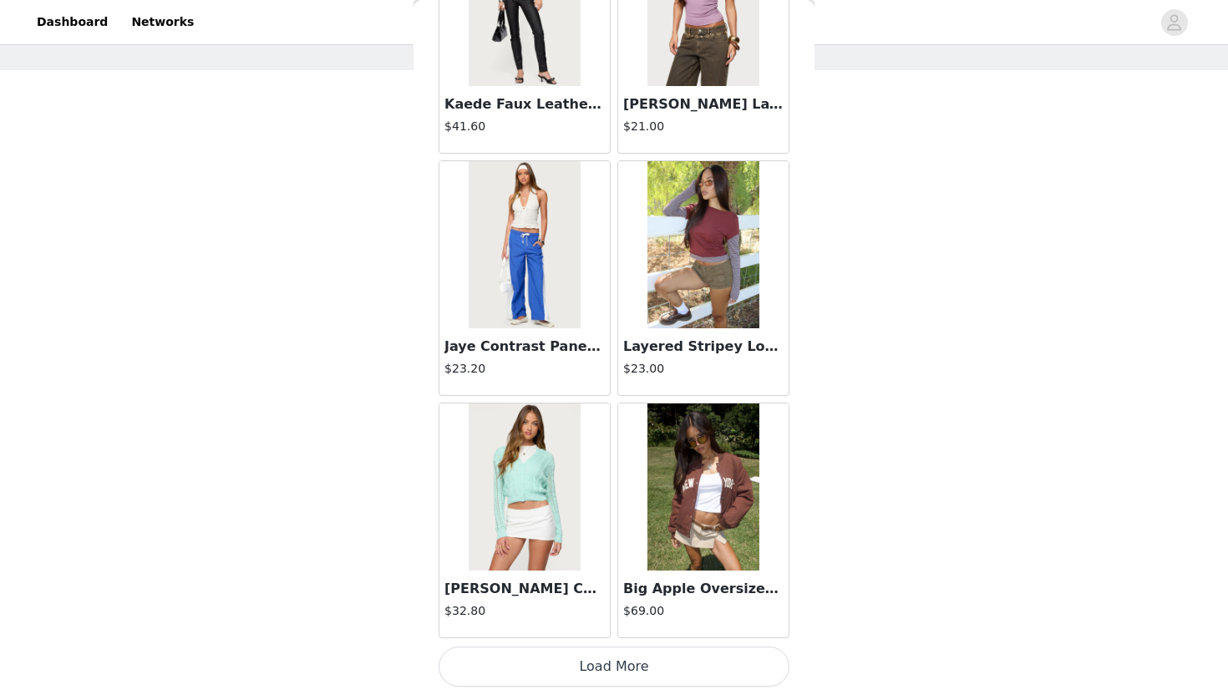
click at [618, 628] on button "Load More" at bounding box center [614, 667] width 351 height 40
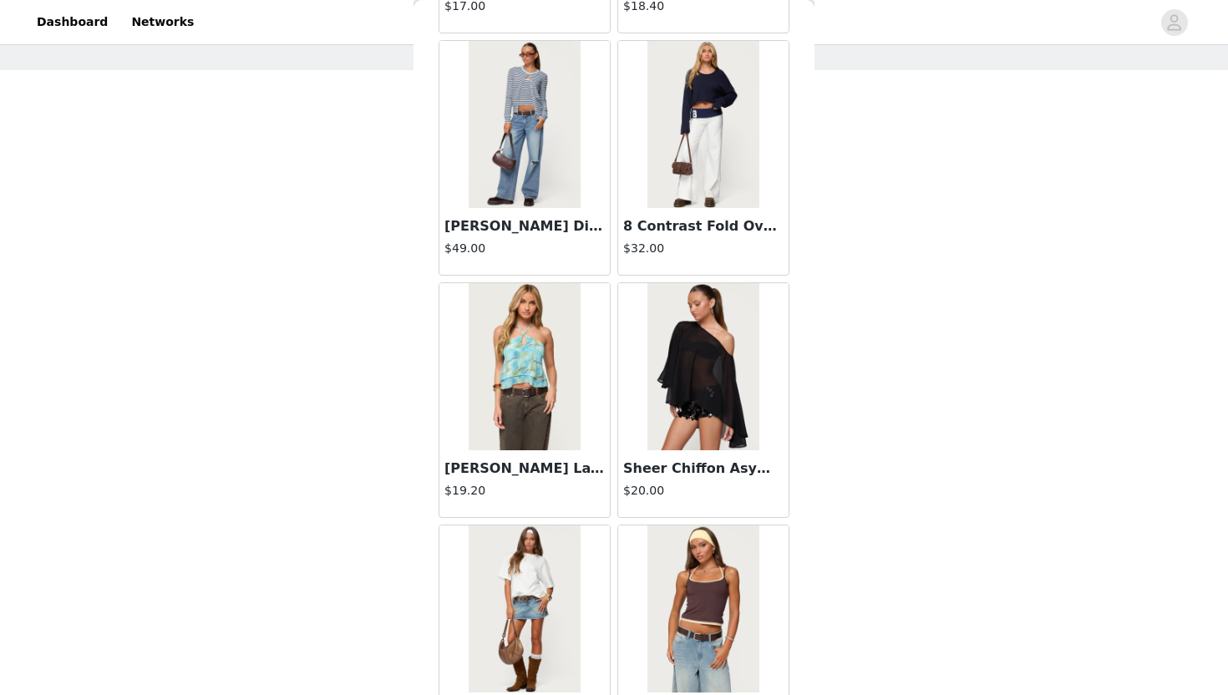
scroll to position [52748, 0]
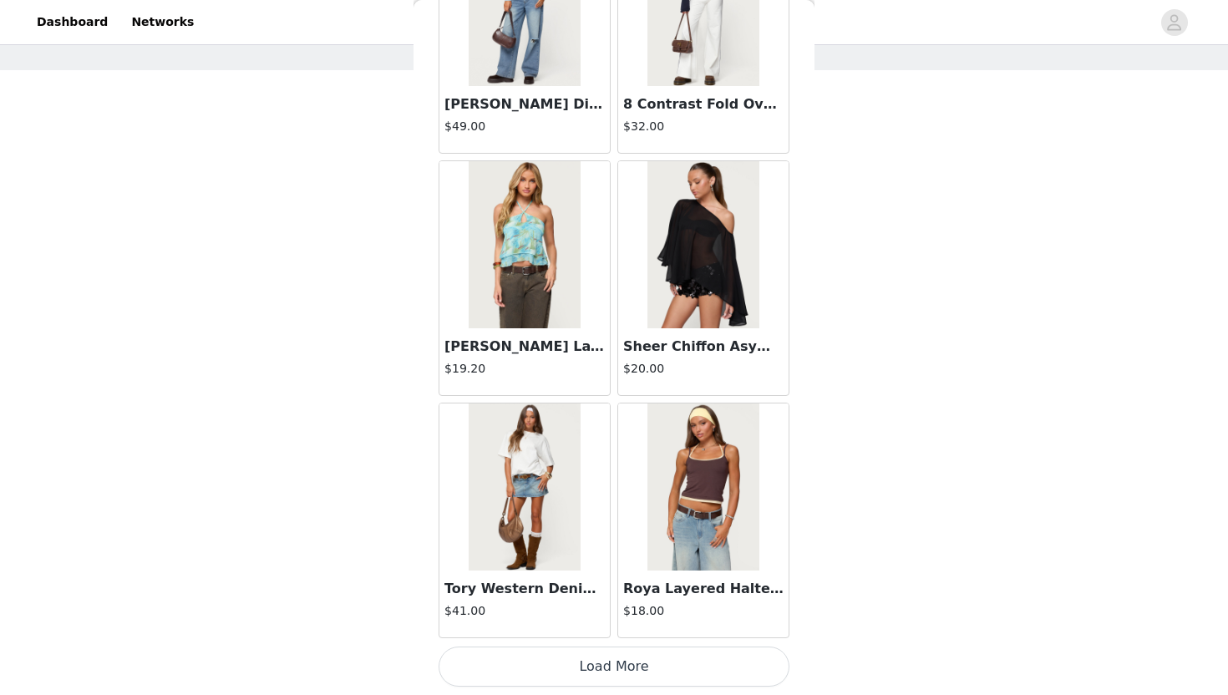
click at [615, 628] on button "Load More" at bounding box center [614, 667] width 351 height 40
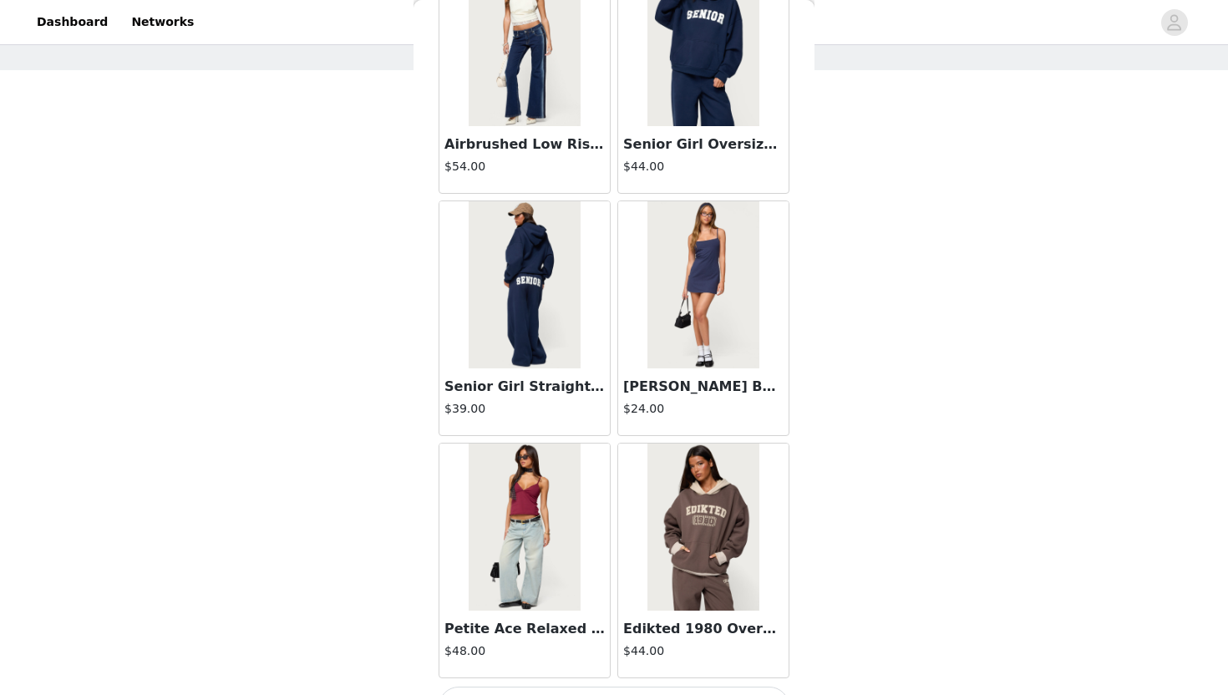
scroll to position [55171, 0]
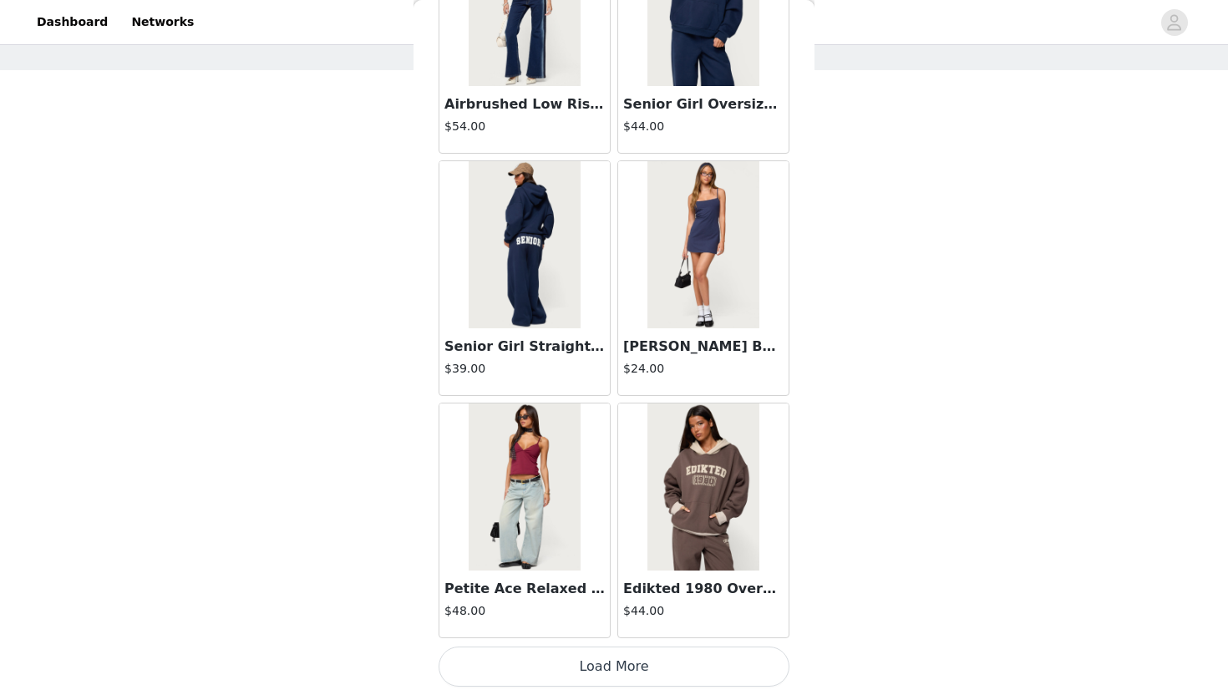
click at [611, 628] on button "Load More" at bounding box center [614, 667] width 351 height 40
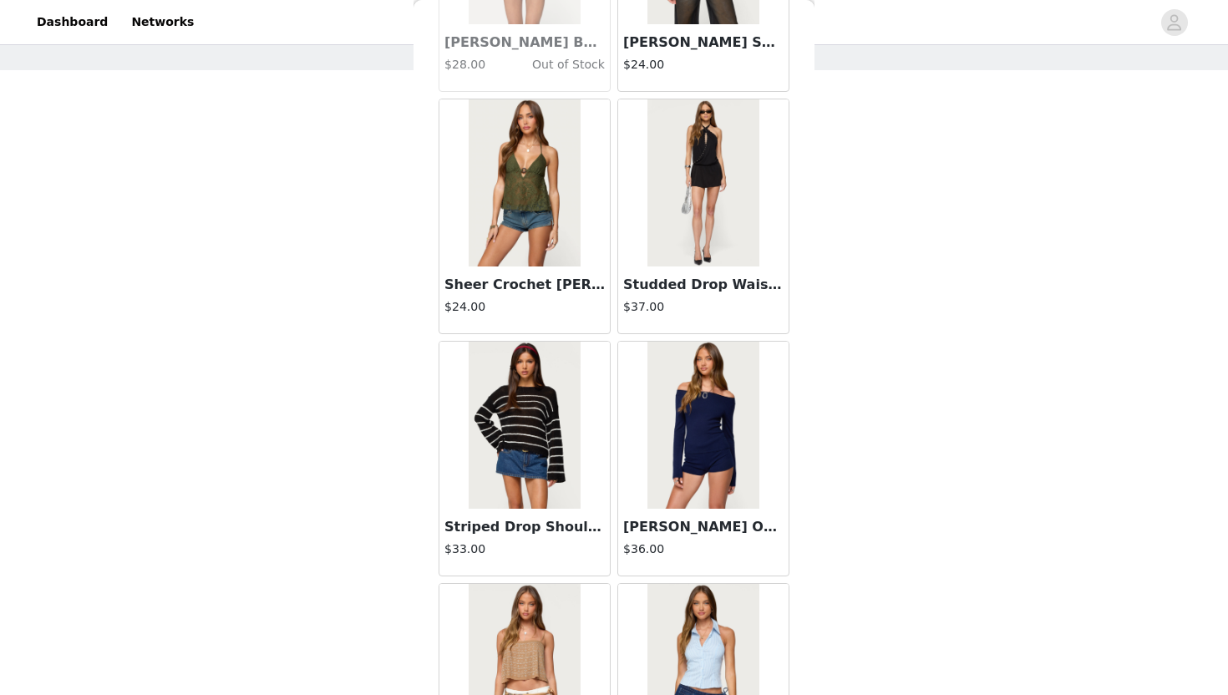
scroll to position [57594, 0]
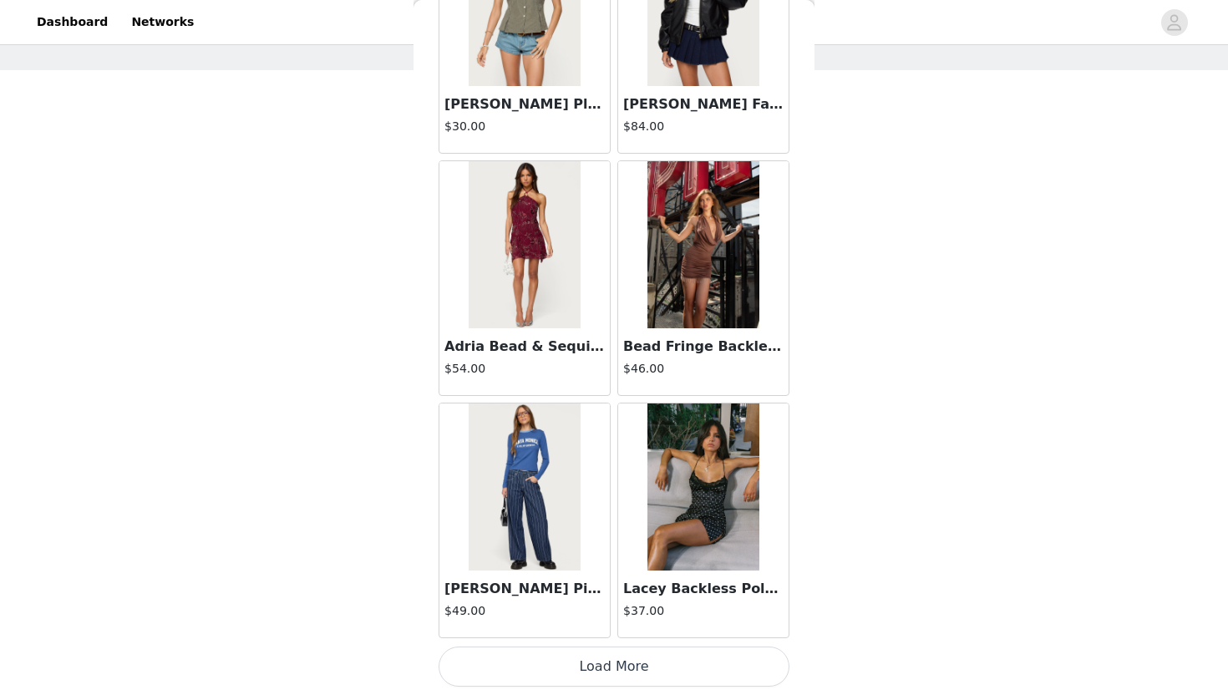
click at [601, 628] on button "Load More" at bounding box center [614, 667] width 351 height 40
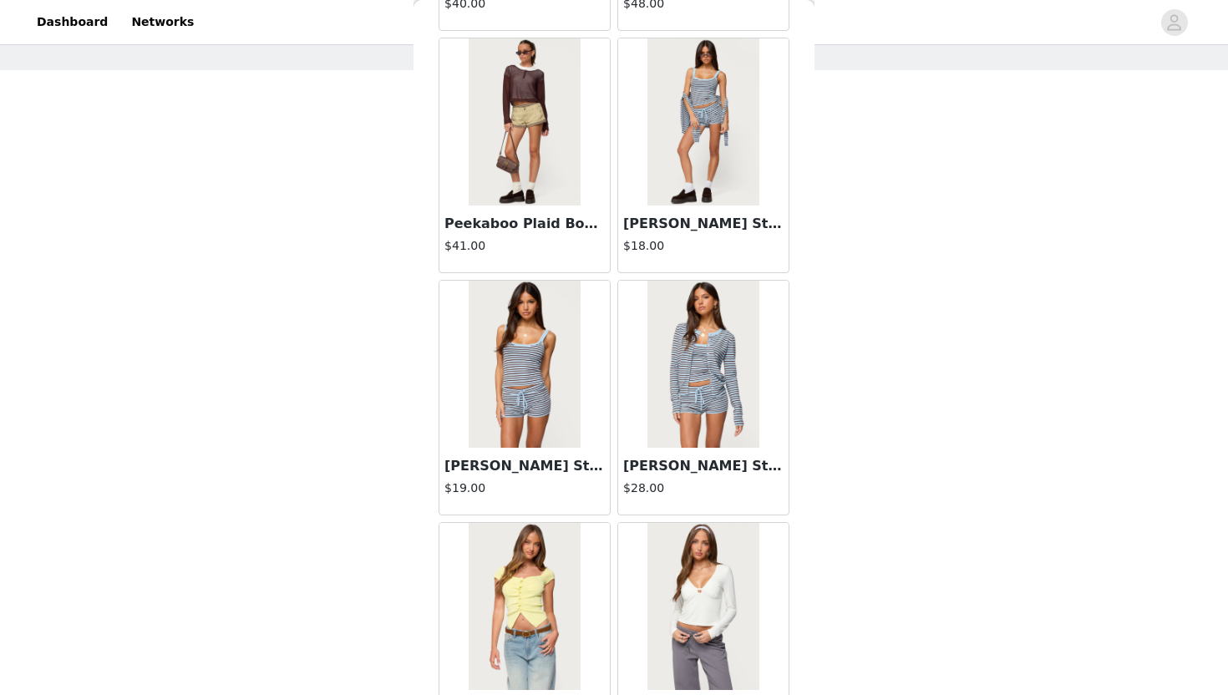
scroll to position [59839, 0]
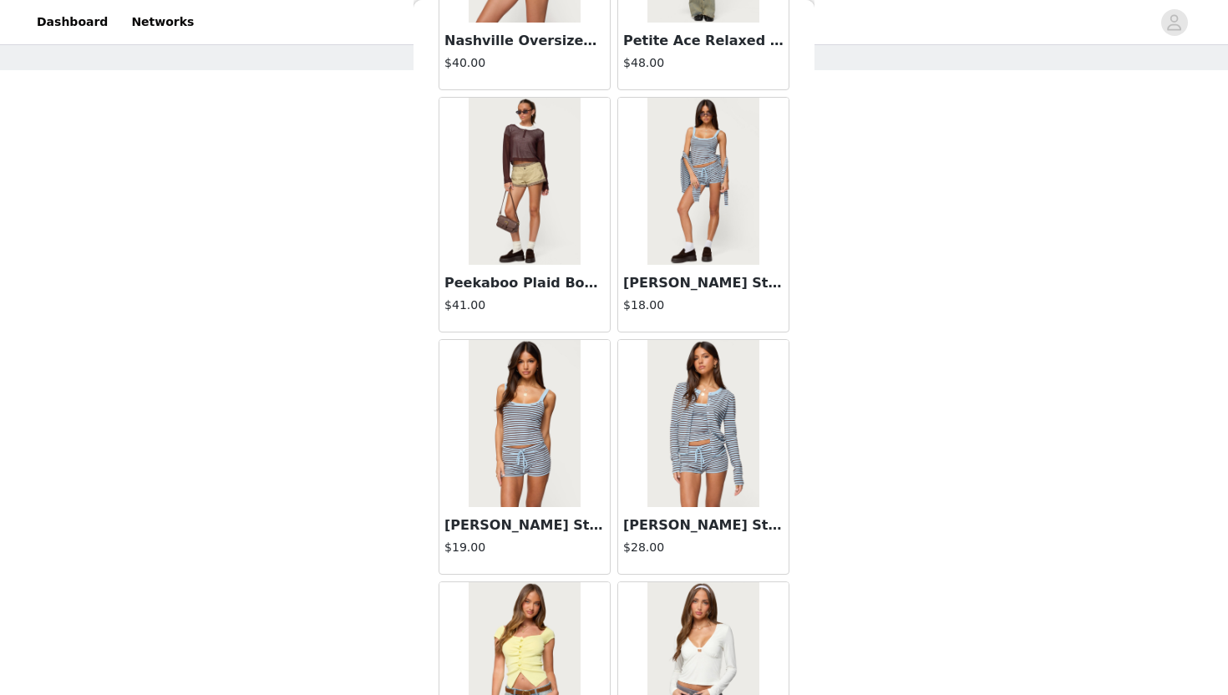
click at [702, 429] on img at bounding box center [703, 423] width 111 height 167
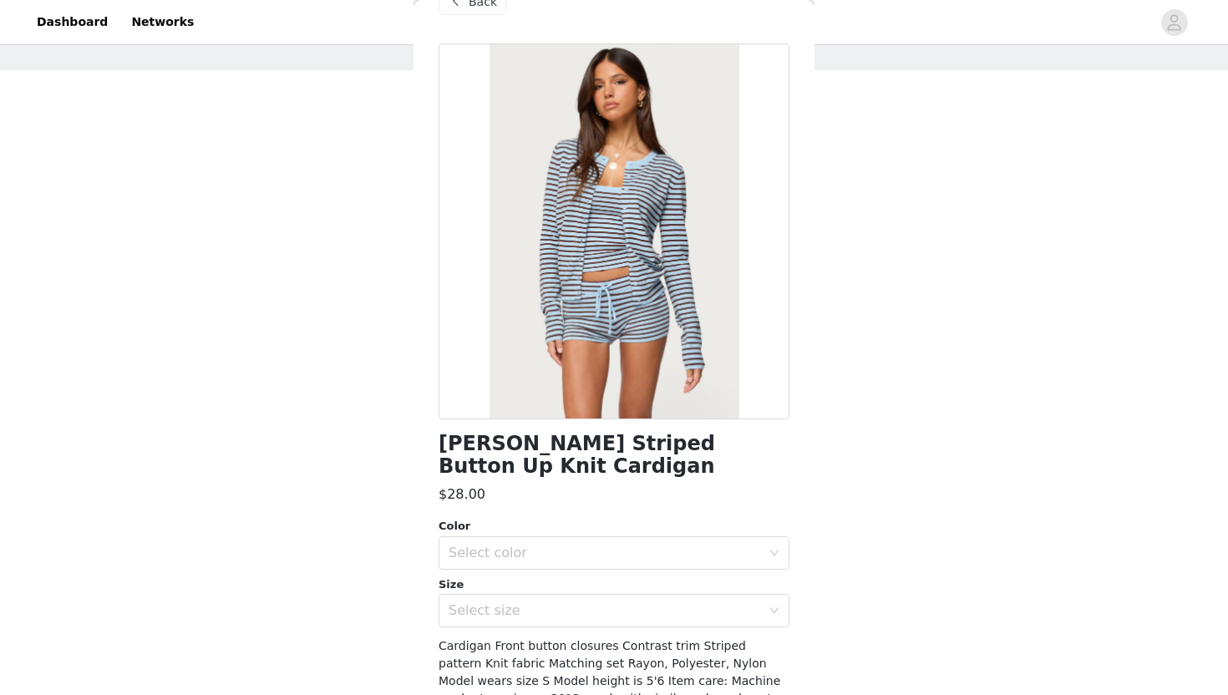
scroll to position [52, 0]
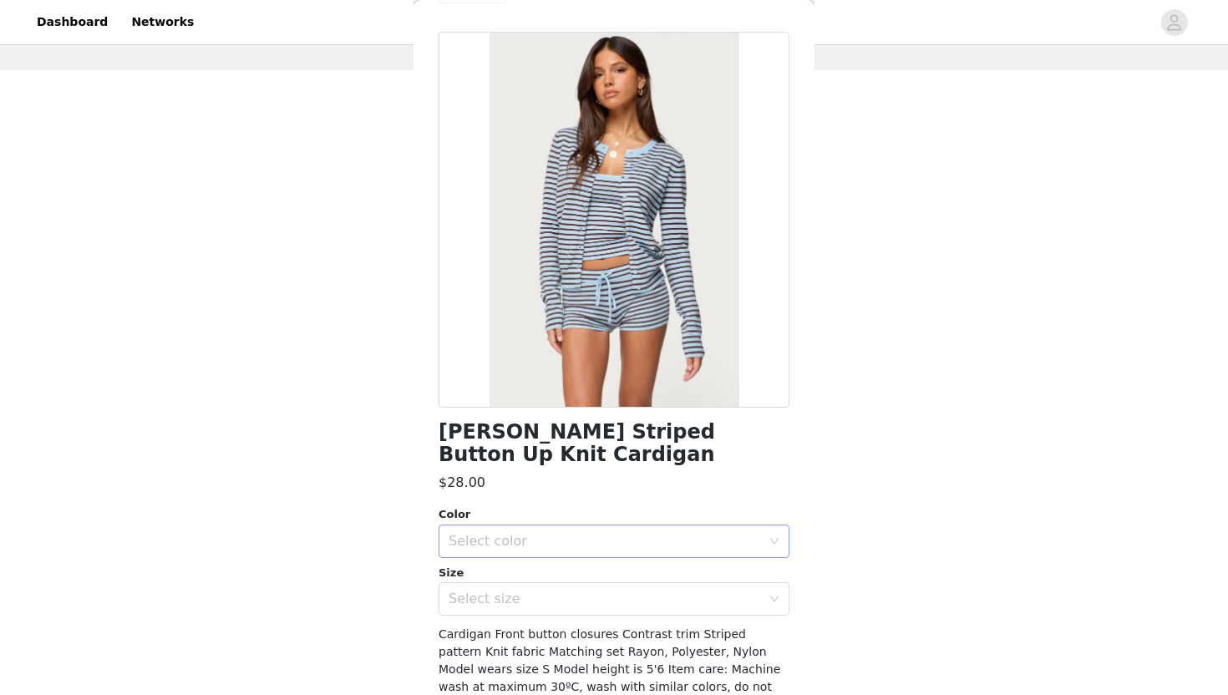
click at [612, 533] on div "Select color" at bounding box center [605, 541] width 313 height 17
click at [612, 556] on li "LIGHT BLUE" at bounding box center [614, 555] width 351 height 27
click at [613, 586] on div "Select size" at bounding box center [609, 599] width 320 height 32
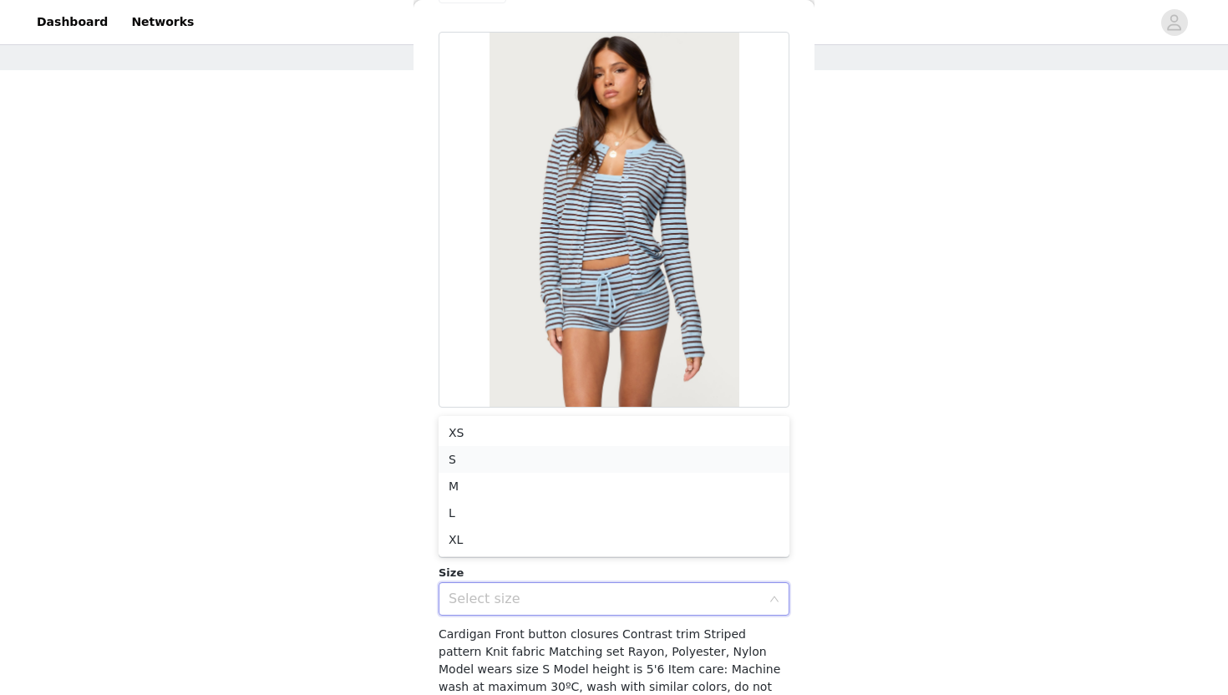
click at [494, 465] on li "S" at bounding box center [614, 459] width 351 height 27
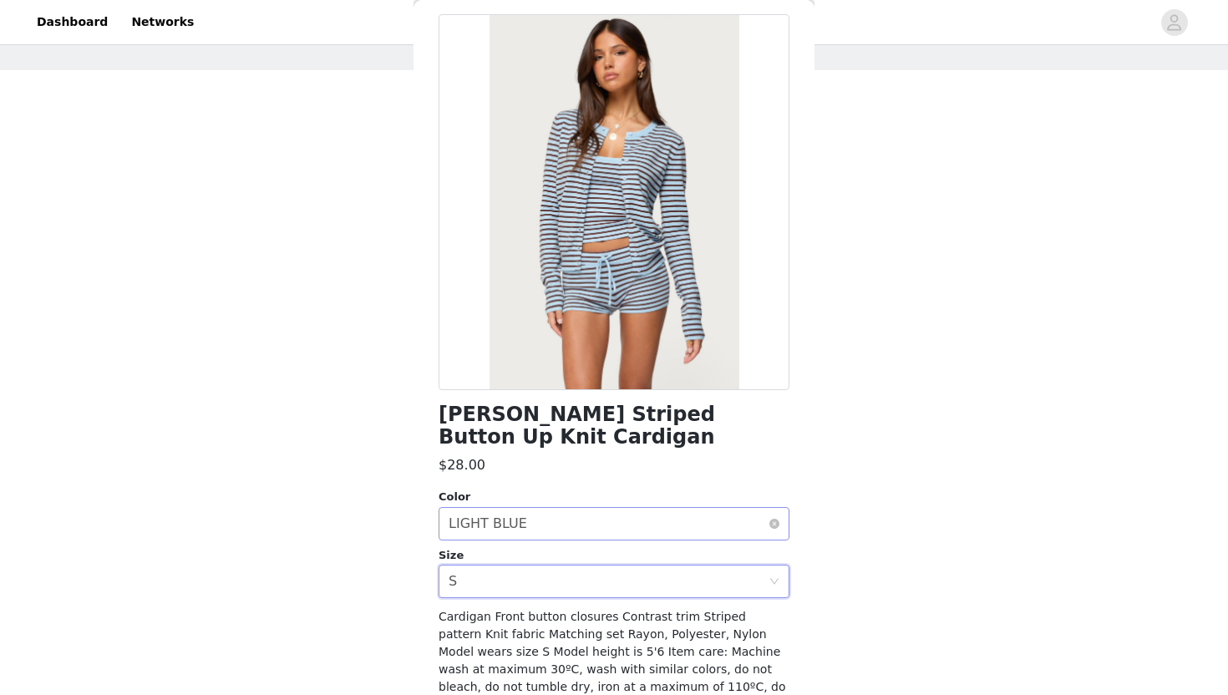
scroll to position [118, 0]
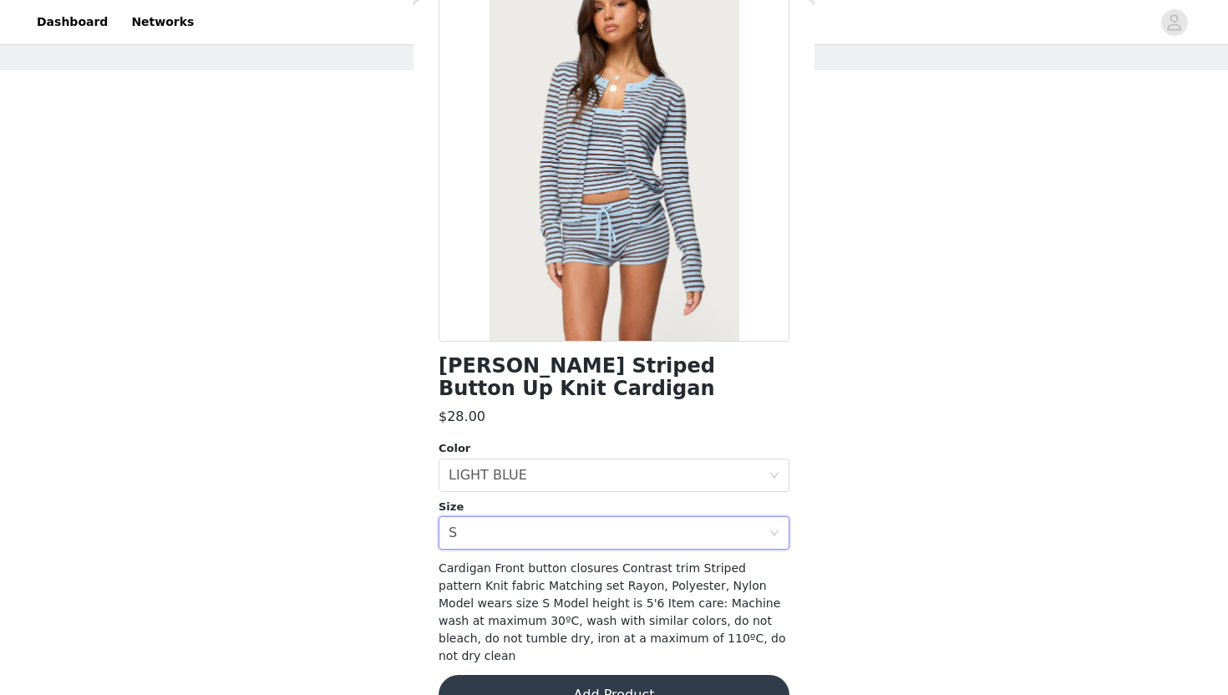
click at [537, 628] on button "Add Product" at bounding box center [614, 695] width 351 height 40
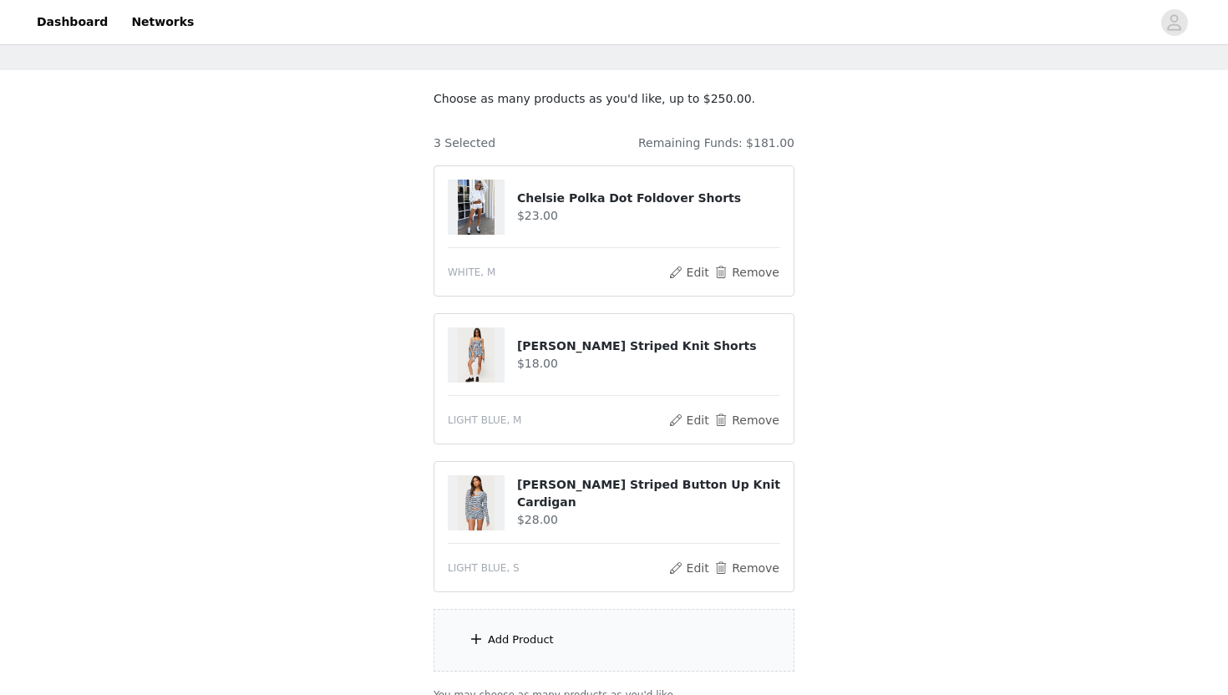
click at [542, 628] on div "Add Product" at bounding box center [614, 640] width 361 height 63
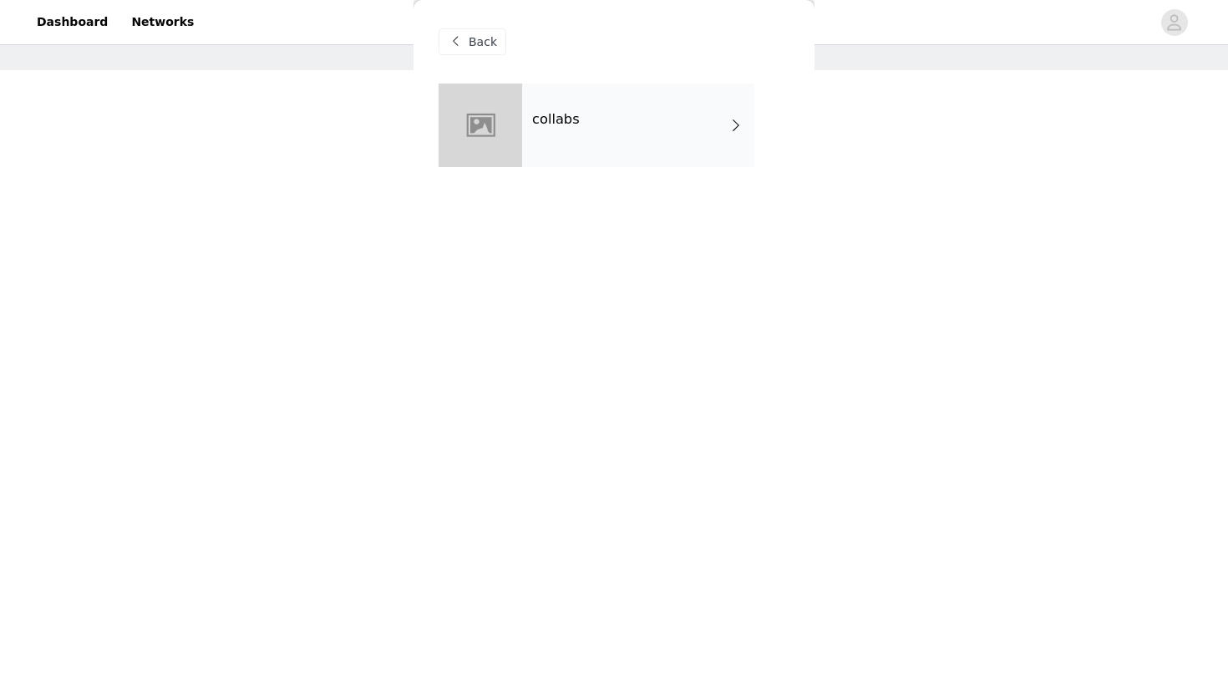
click at [612, 129] on div "collabs" at bounding box center [638, 126] width 232 height 84
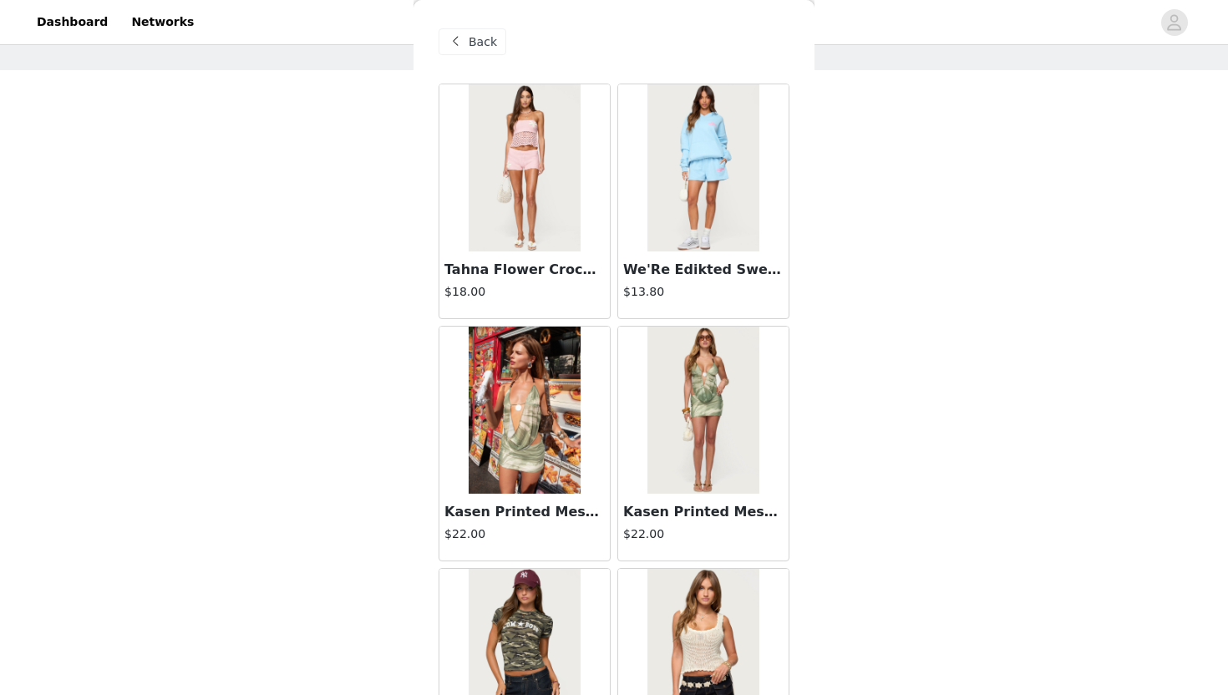
scroll to position [1862, 0]
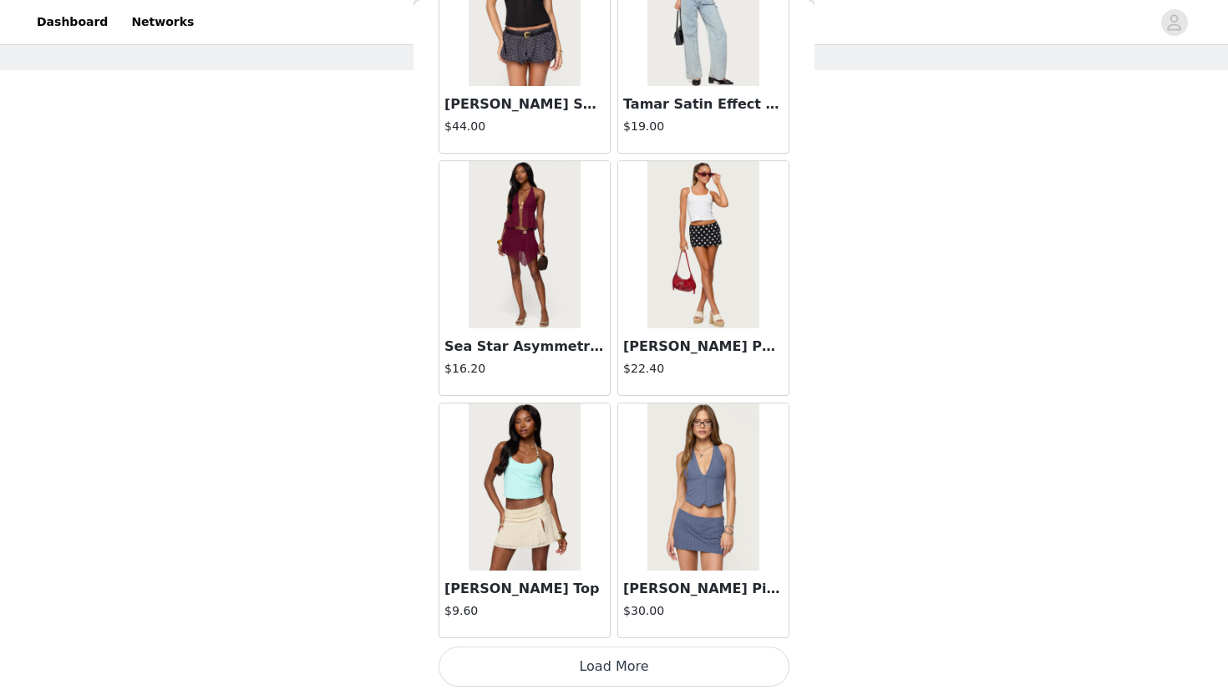
click at [612, 628] on button "Load More" at bounding box center [614, 667] width 351 height 40
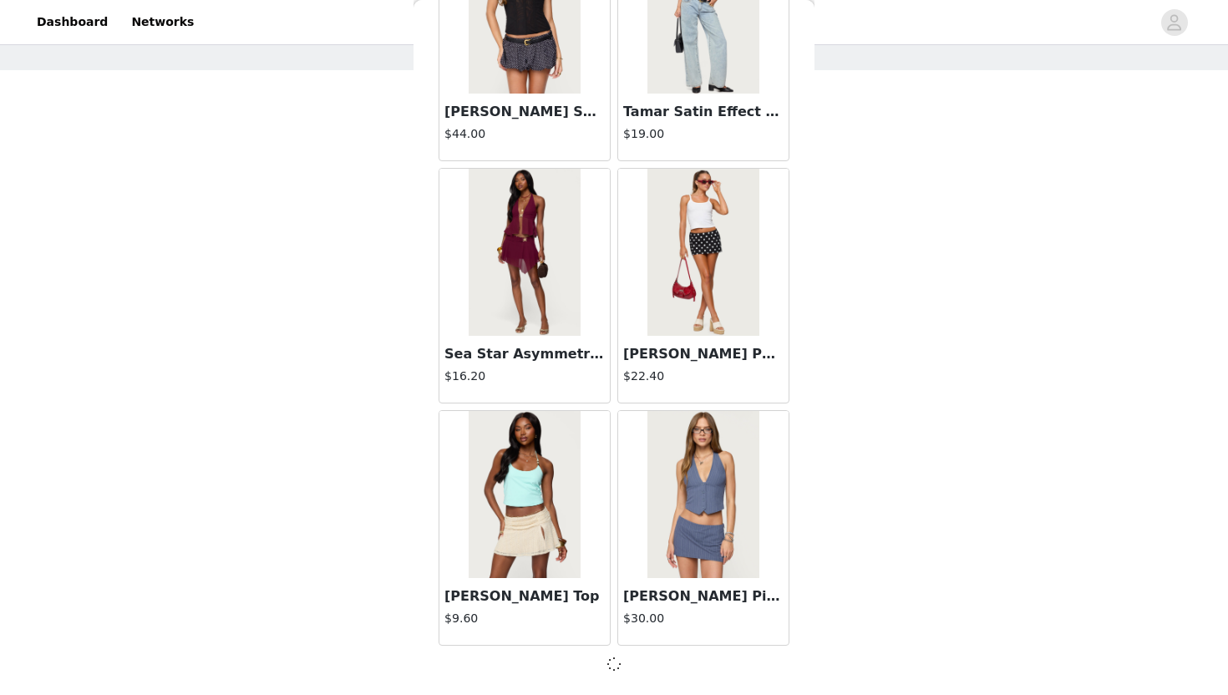
scroll to position [1854, 0]
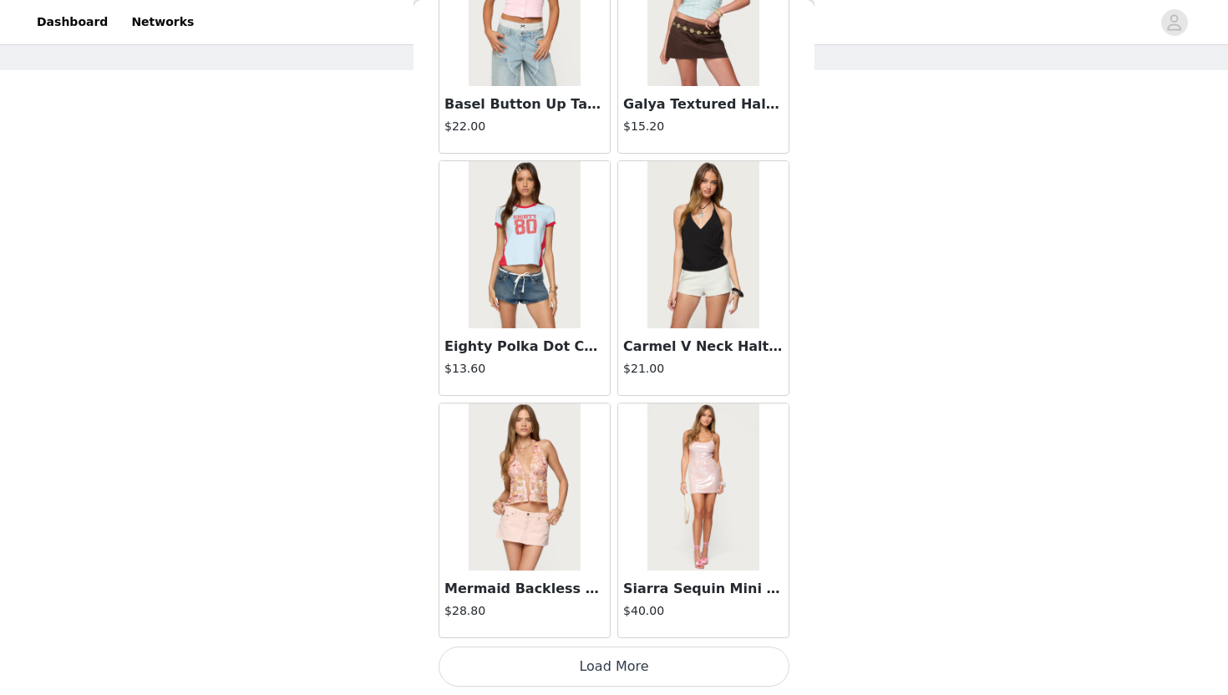
click at [612, 628] on button "Load More" at bounding box center [614, 667] width 351 height 40
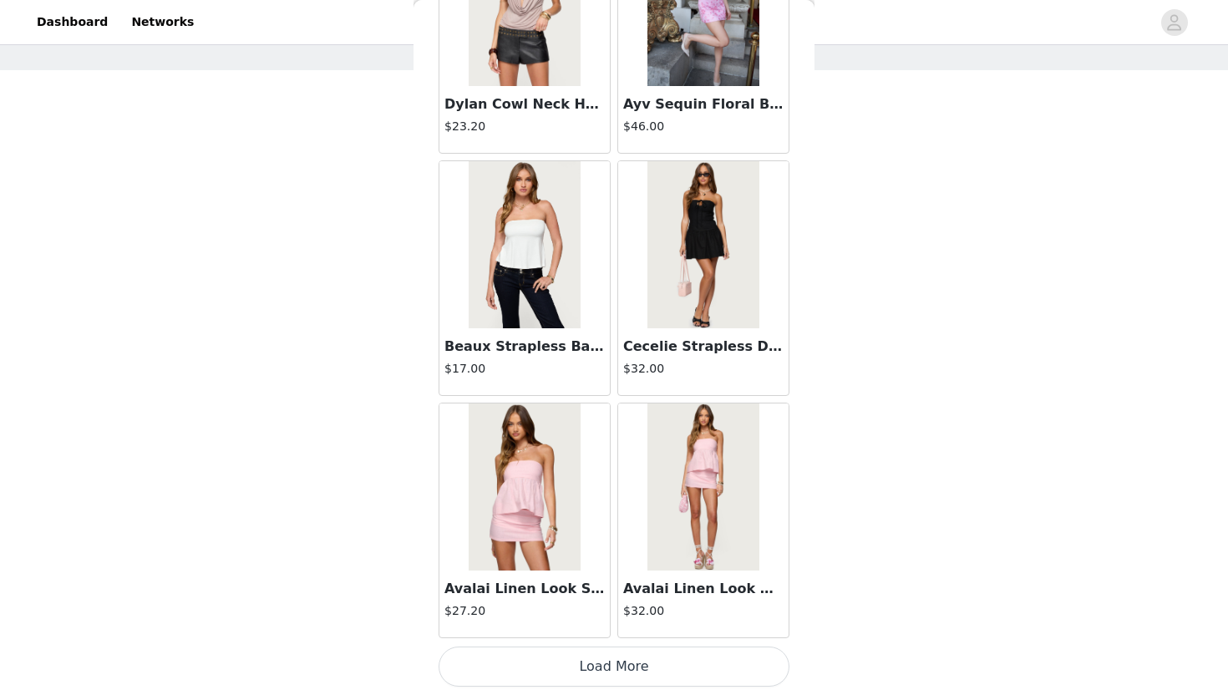
click at [612, 628] on button "Load More" at bounding box center [614, 667] width 351 height 40
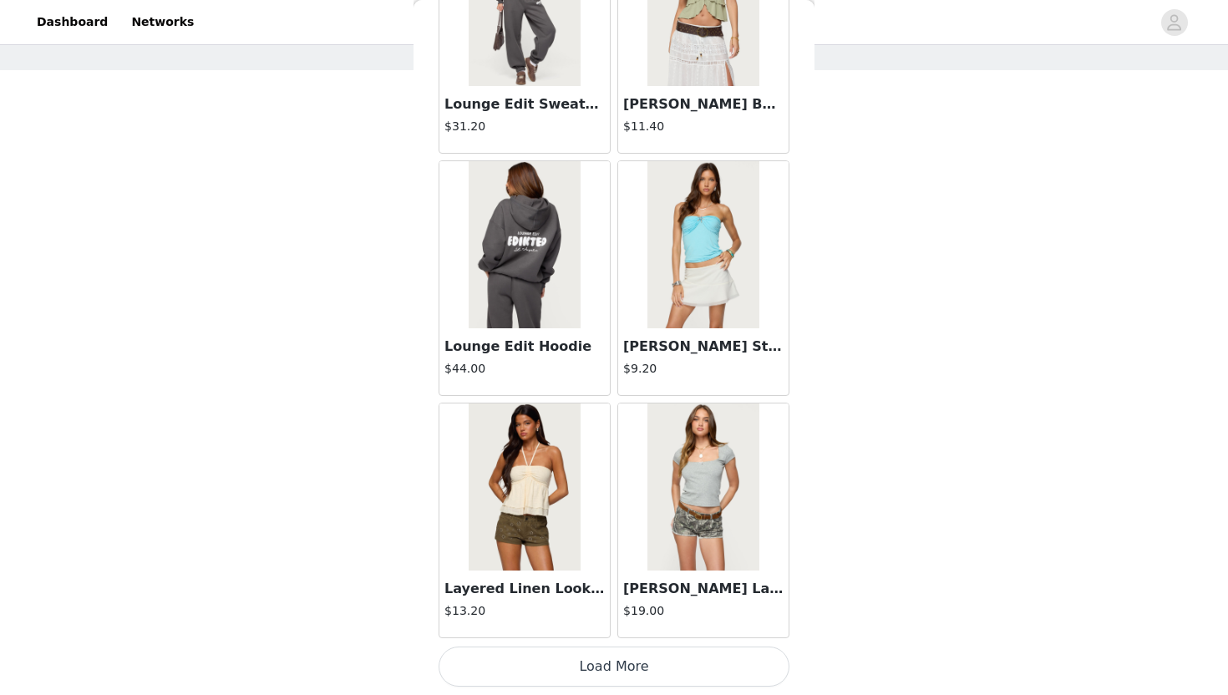
click at [612, 628] on button "Load More" at bounding box center [614, 667] width 351 height 40
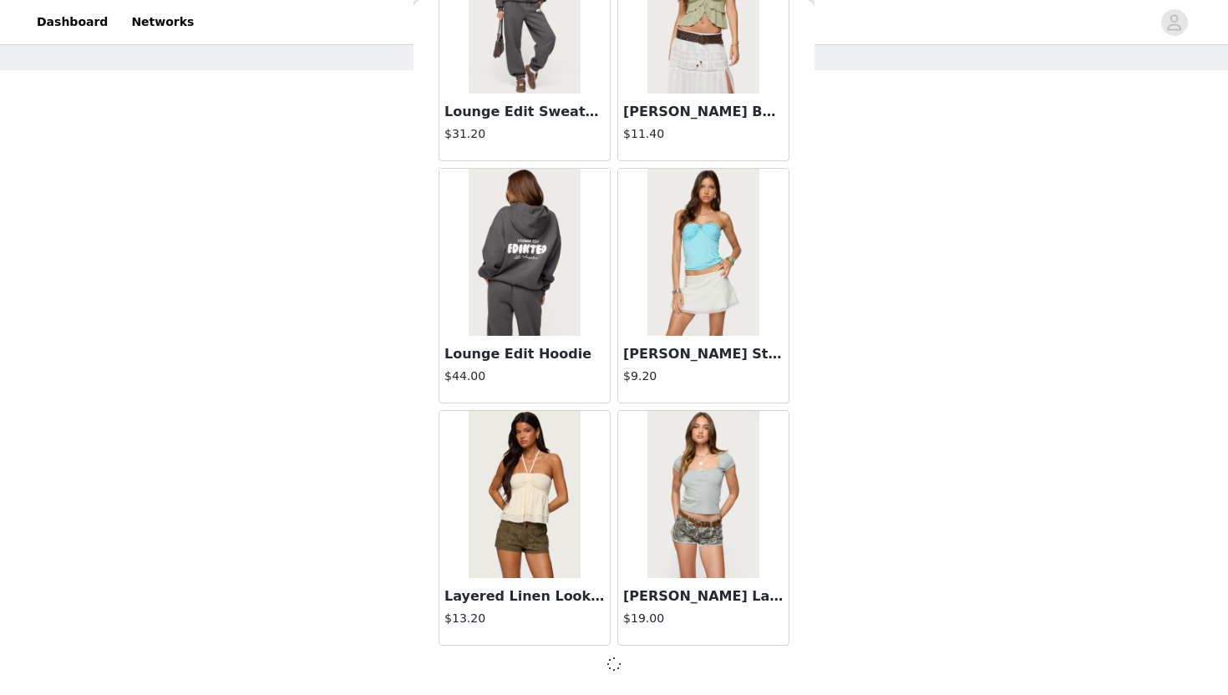
scroll to position [213, 0]
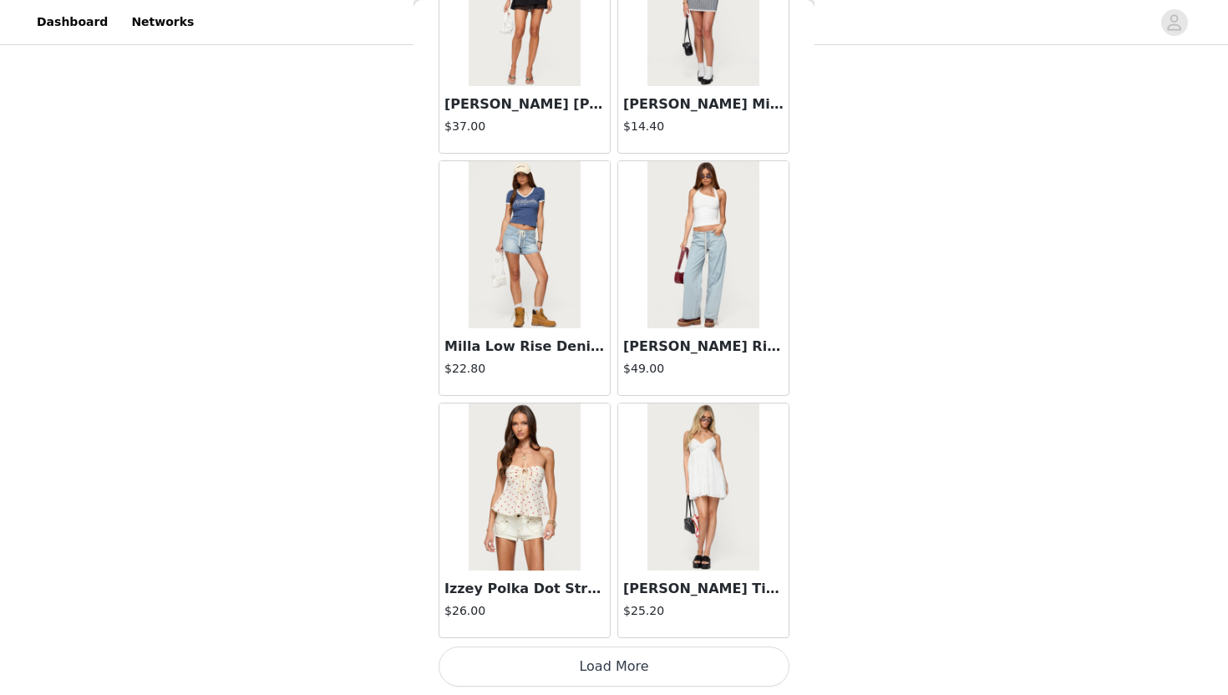
click at [612, 628] on button "Load More" at bounding box center [614, 667] width 351 height 40
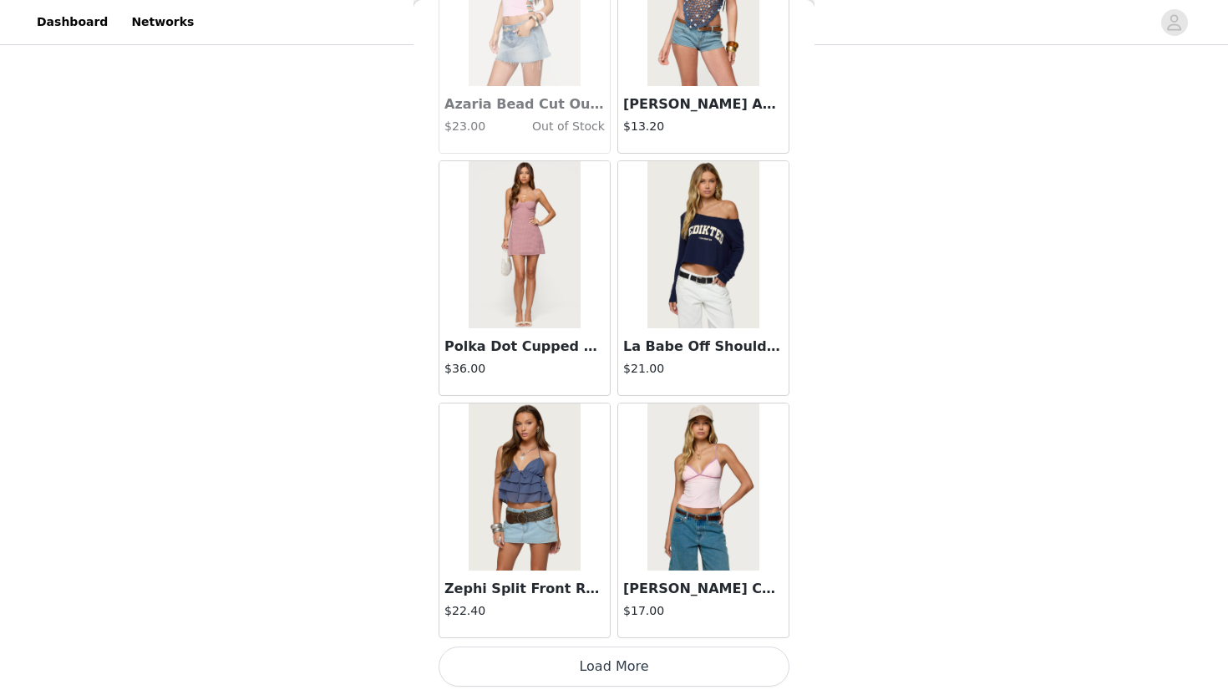
click at [612, 628] on button "Load More" at bounding box center [614, 667] width 351 height 40
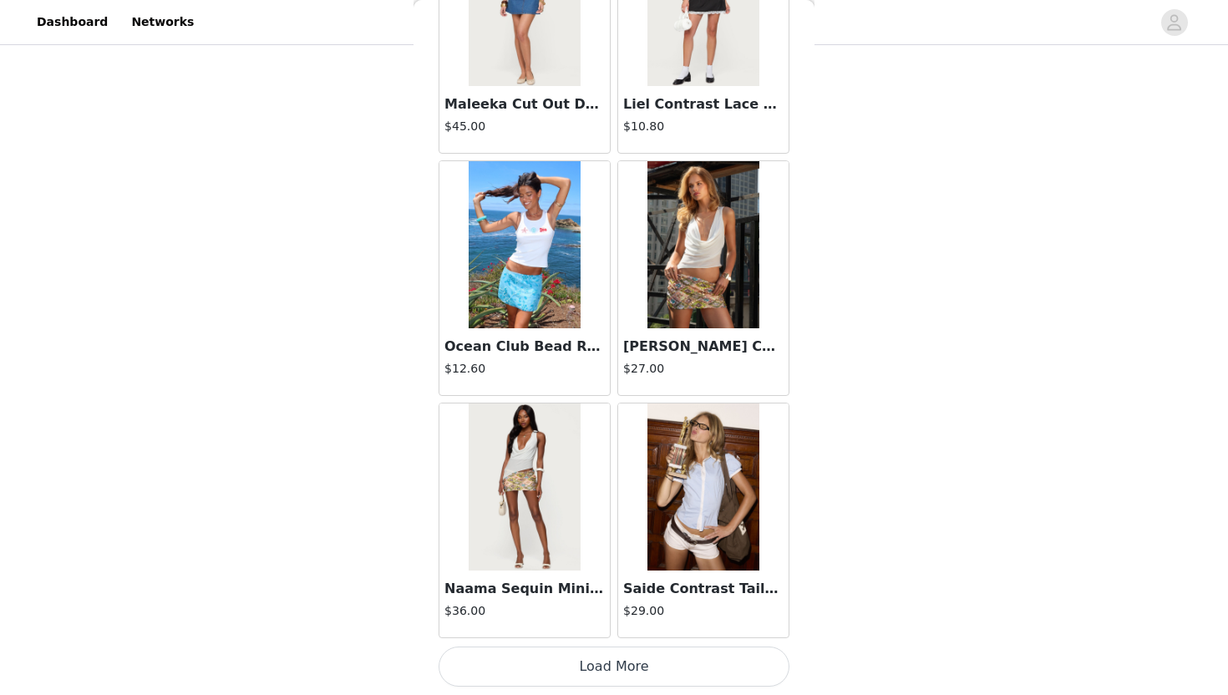
click at [612, 628] on button "Load More" at bounding box center [614, 667] width 351 height 40
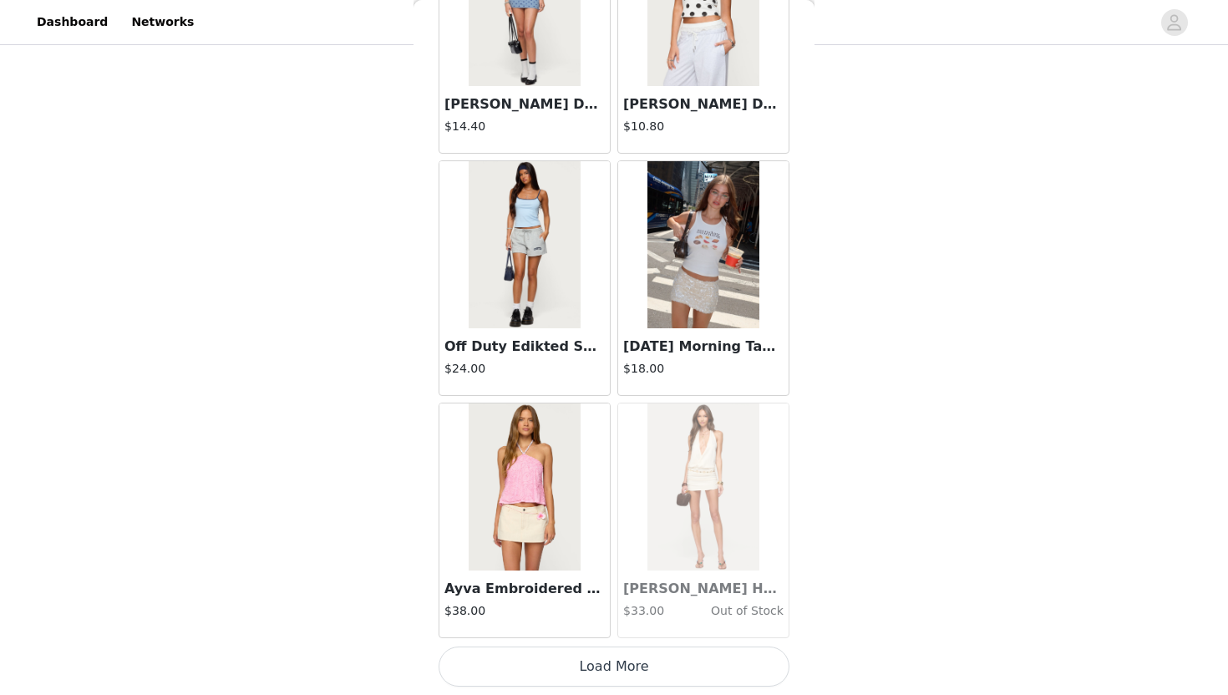
click at [612, 628] on button "Load More" at bounding box center [614, 667] width 351 height 40
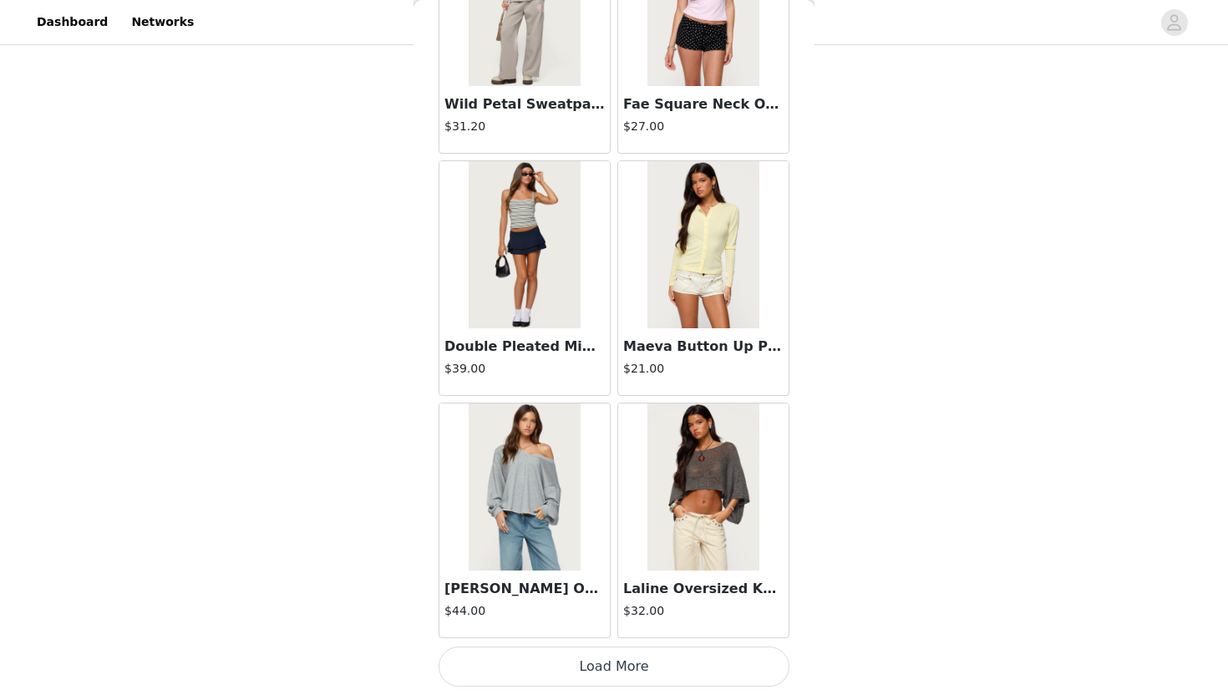
click at [612, 628] on button "Load More" at bounding box center [614, 667] width 351 height 40
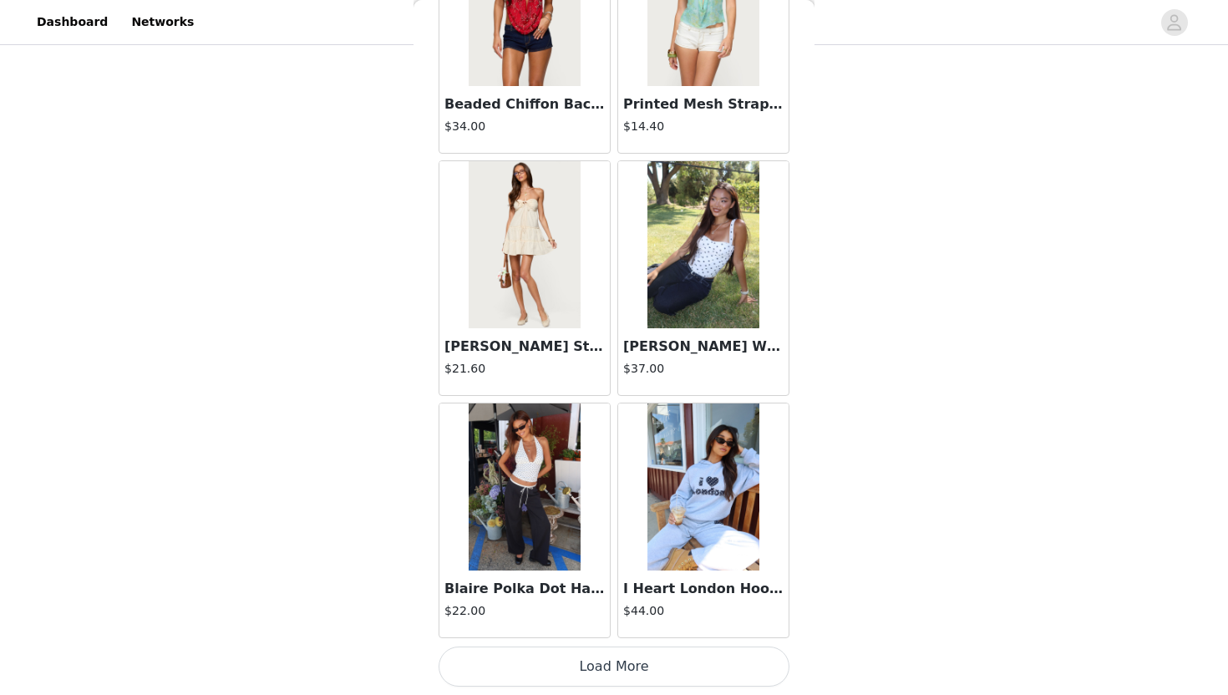
click at [607, 628] on button "Load More" at bounding box center [614, 667] width 351 height 40
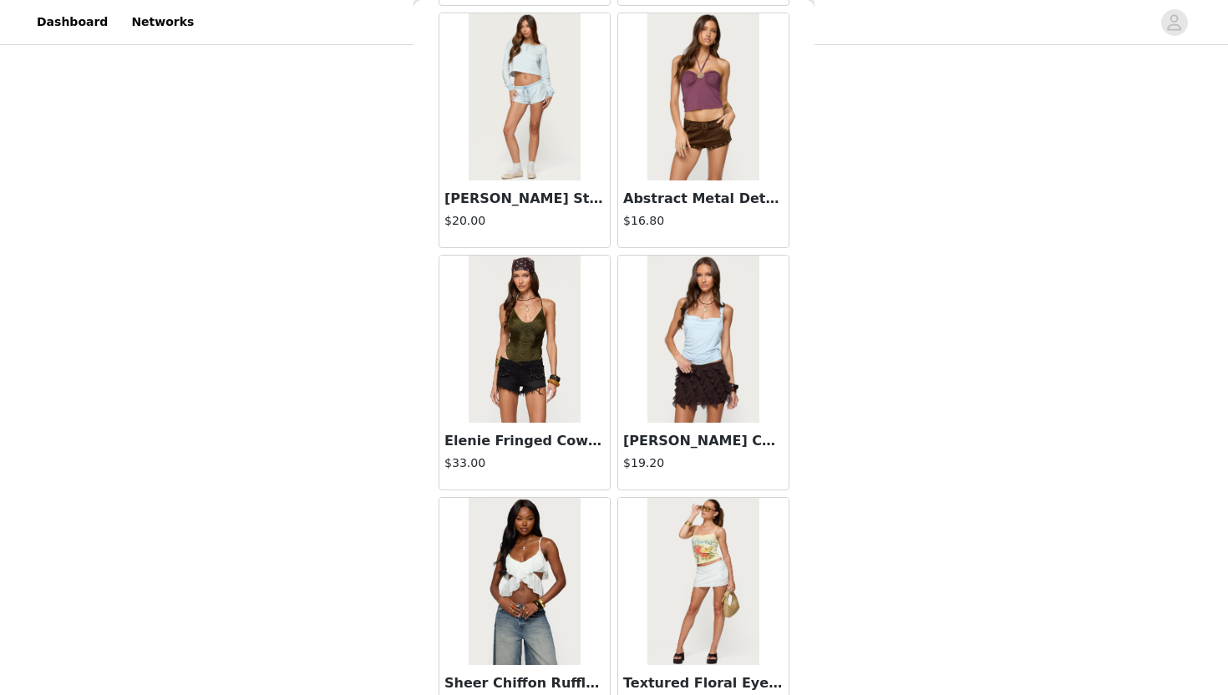
scroll to position [26093, 0]
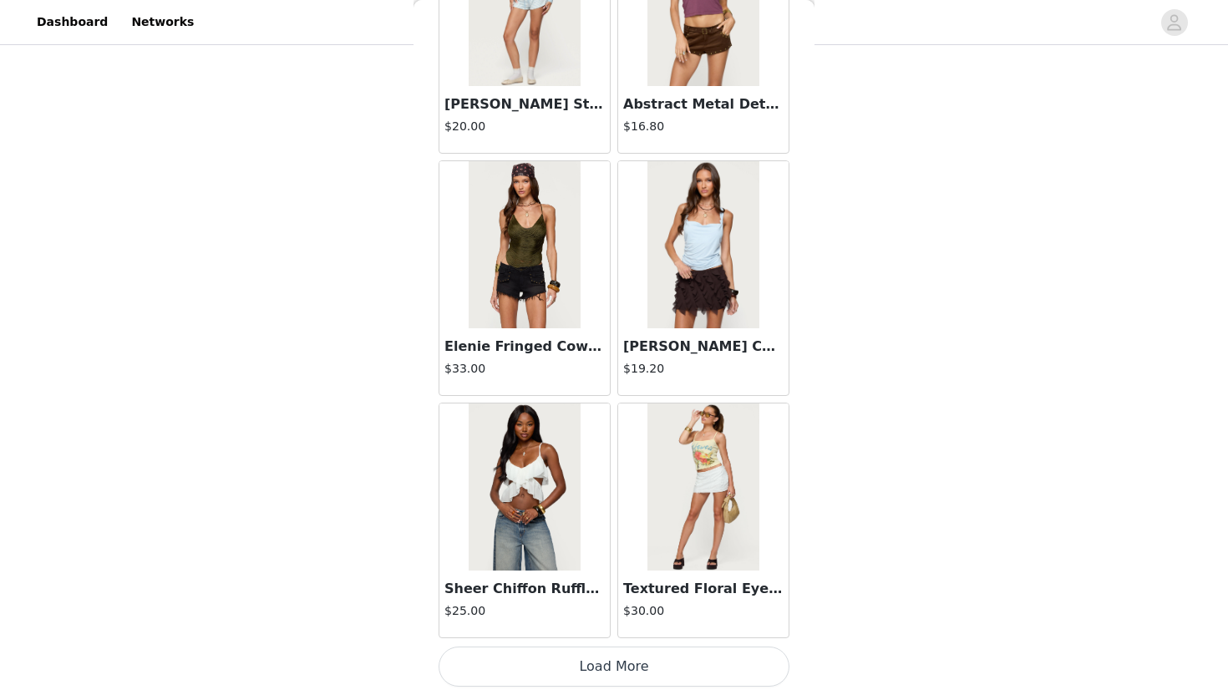
click at [612, 628] on button "Load More" at bounding box center [614, 667] width 351 height 40
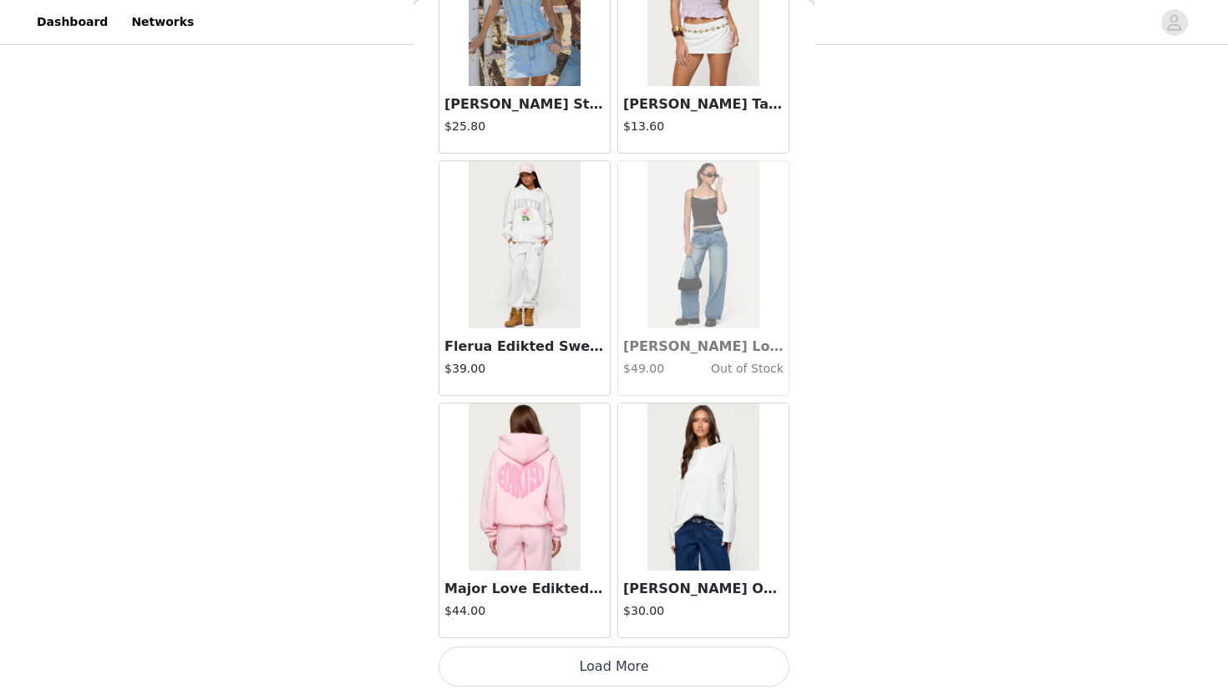
click at [612, 628] on button "Load More" at bounding box center [614, 667] width 351 height 40
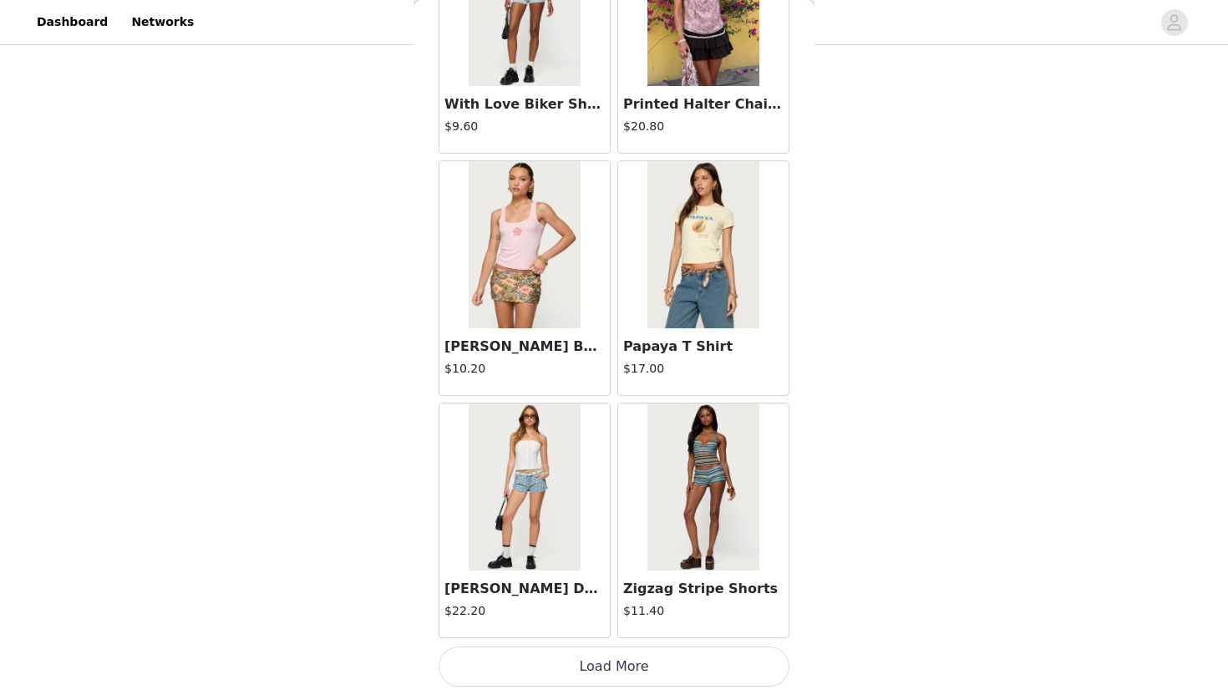
click at [612, 628] on button "Load More" at bounding box center [614, 667] width 351 height 40
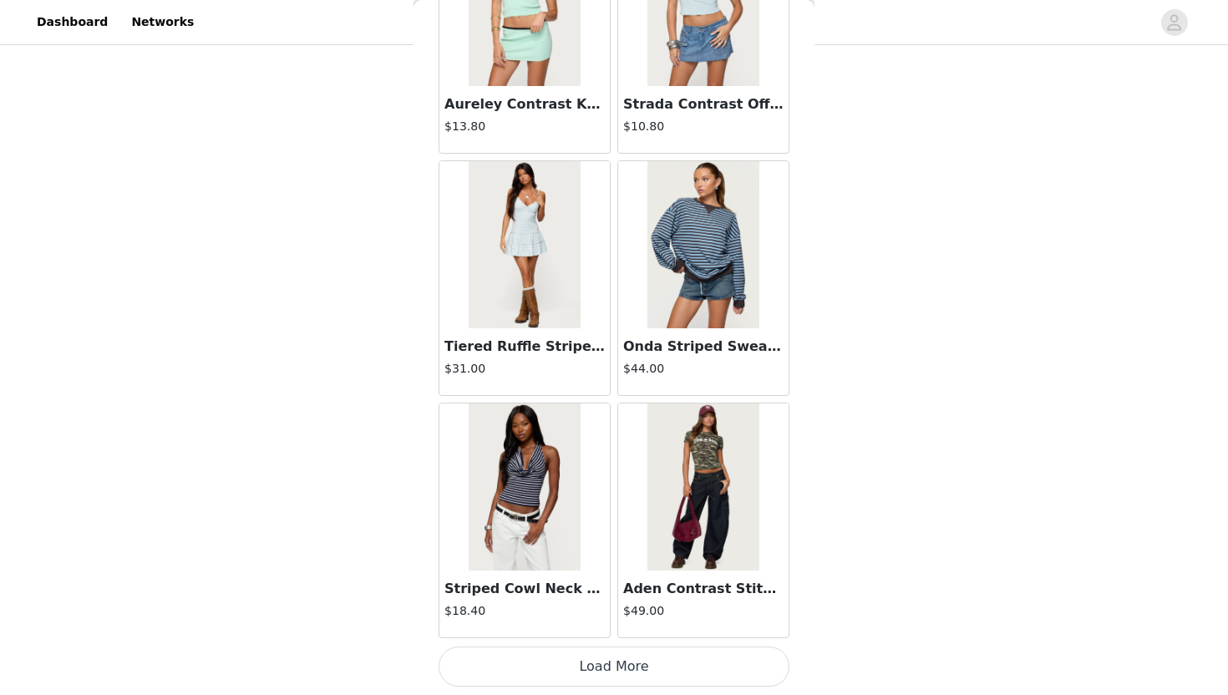
click at [610, 628] on button "Load More" at bounding box center [614, 667] width 351 height 40
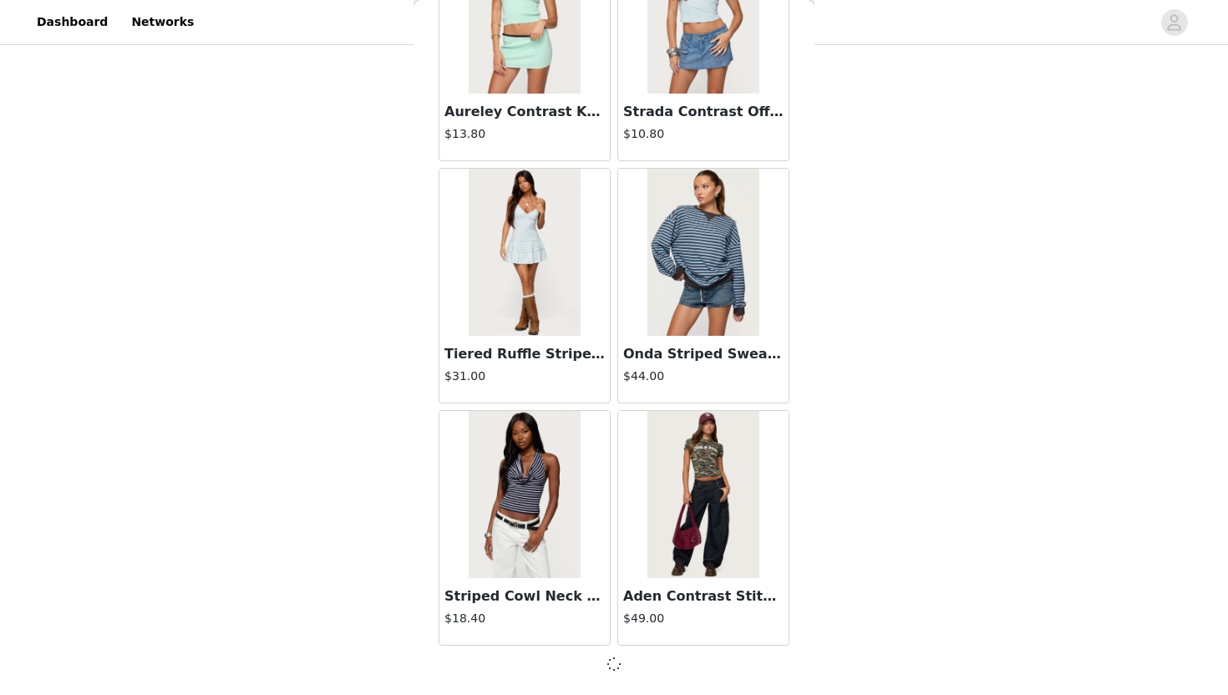
scroll to position [33355, 0]
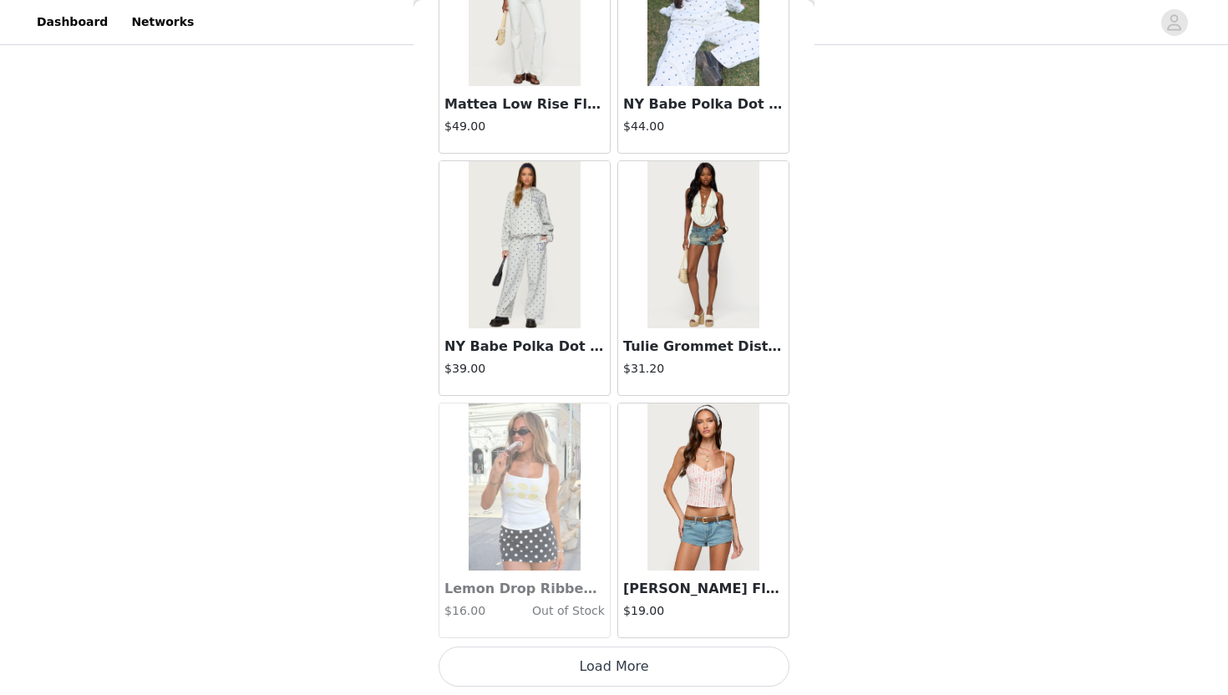
click at [619, 628] on button "Load More" at bounding box center [614, 667] width 351 height 40
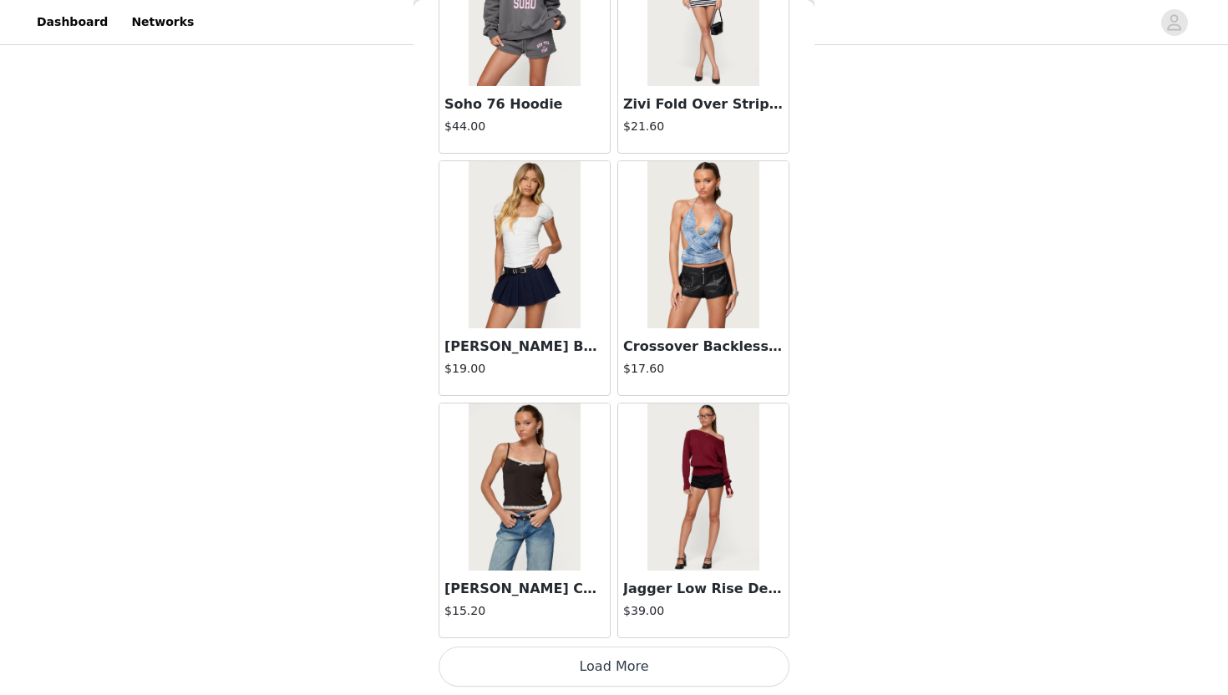
click at [610, 628] on button "Load More" at bounding box center [614, 667] width 351 height 40
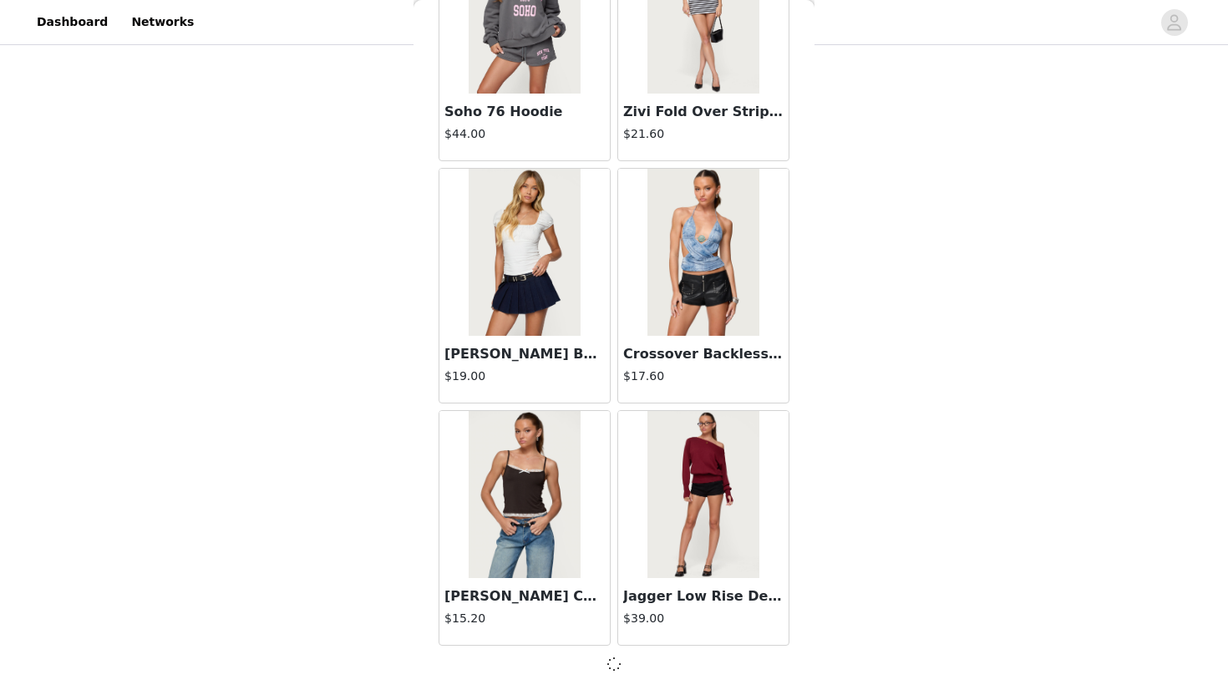
scroll to position [38201, 0]
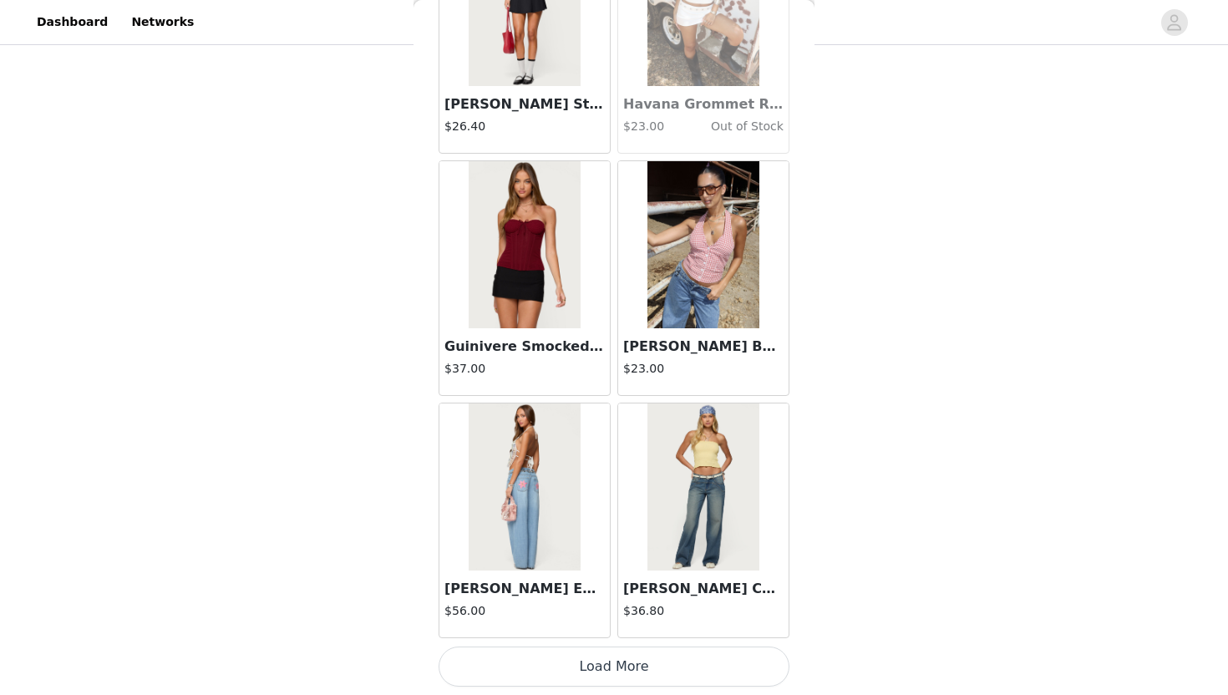
click at [610, 628] on button "Load More" at bounding box center [614, 667] width 351 height 40
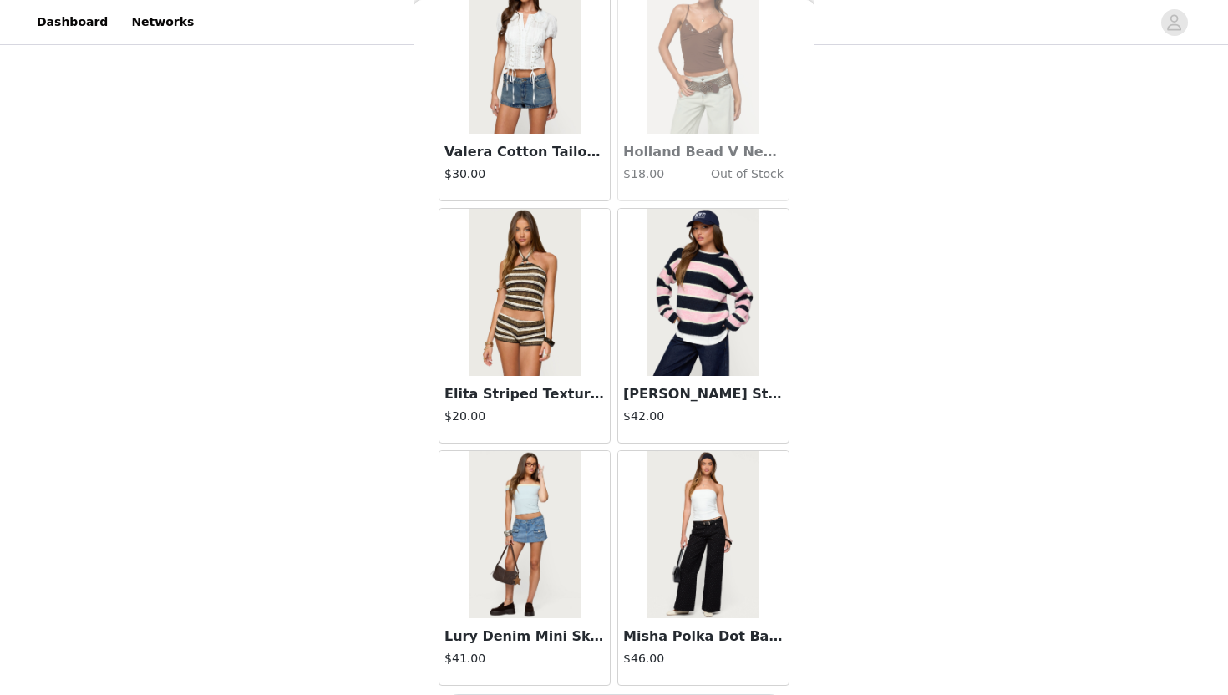
scroll to position [43055, 0]
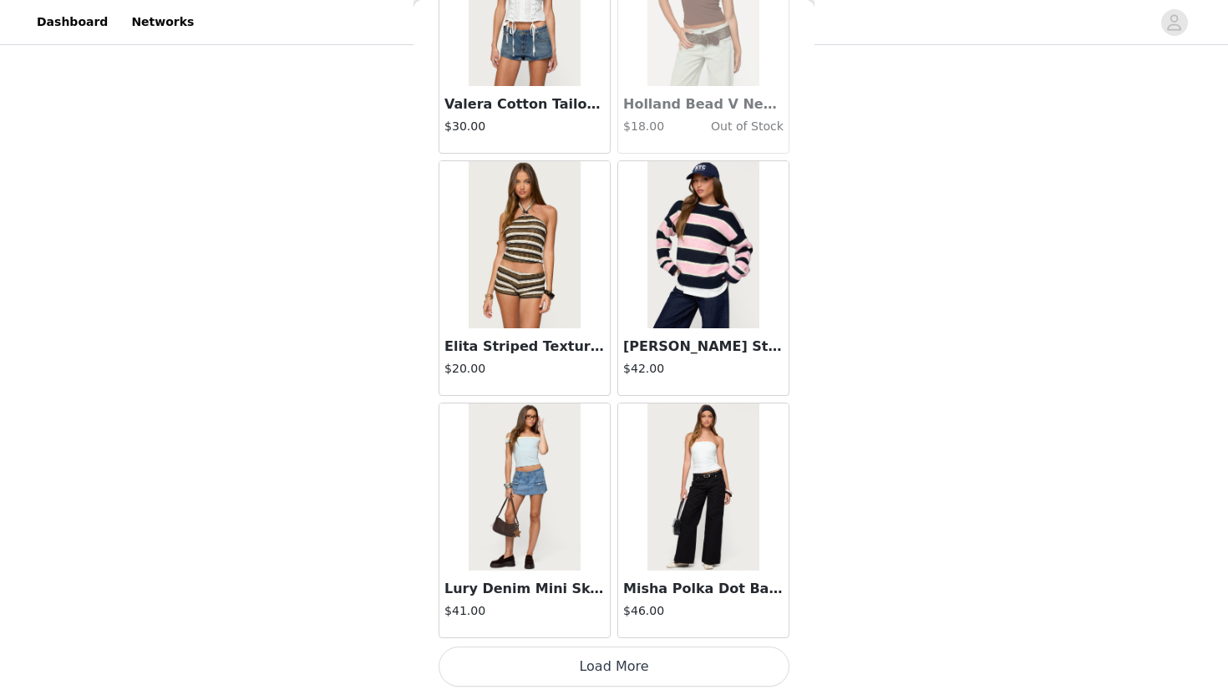
click at [607, 628] on button "Load More" at bounding box center [614, 667] width 351 height 40
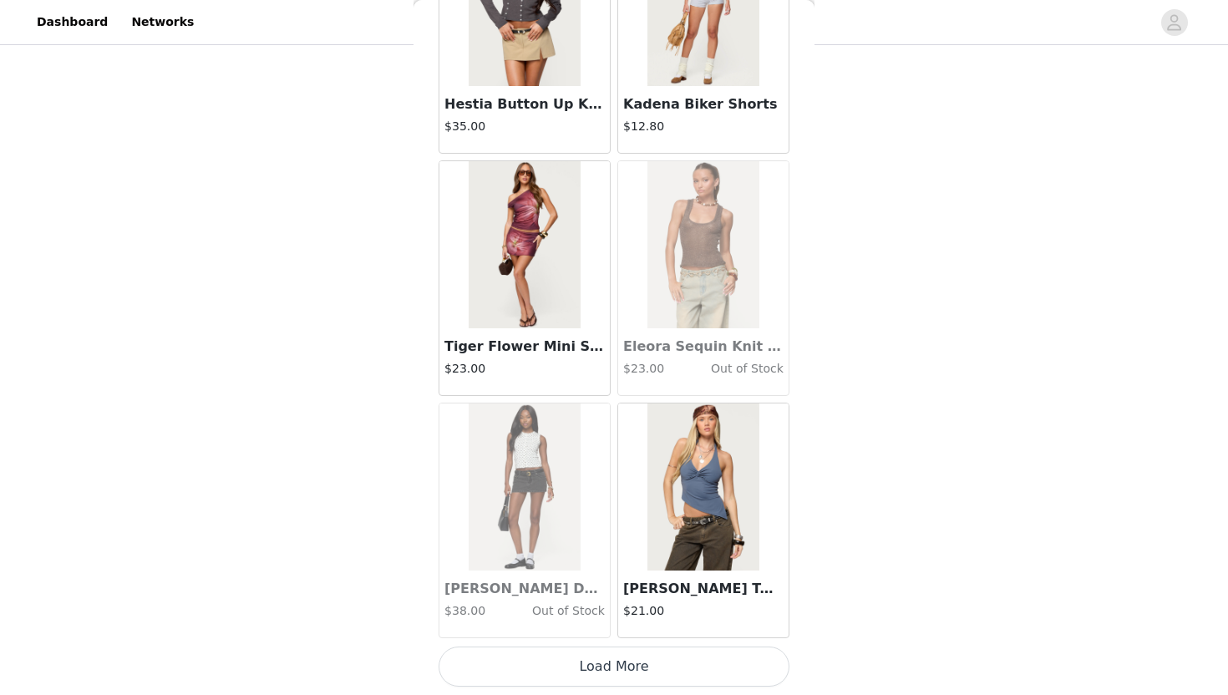
click at [607, 628] on button "Load More" at bounding box center [614, 667] width 351 height 40
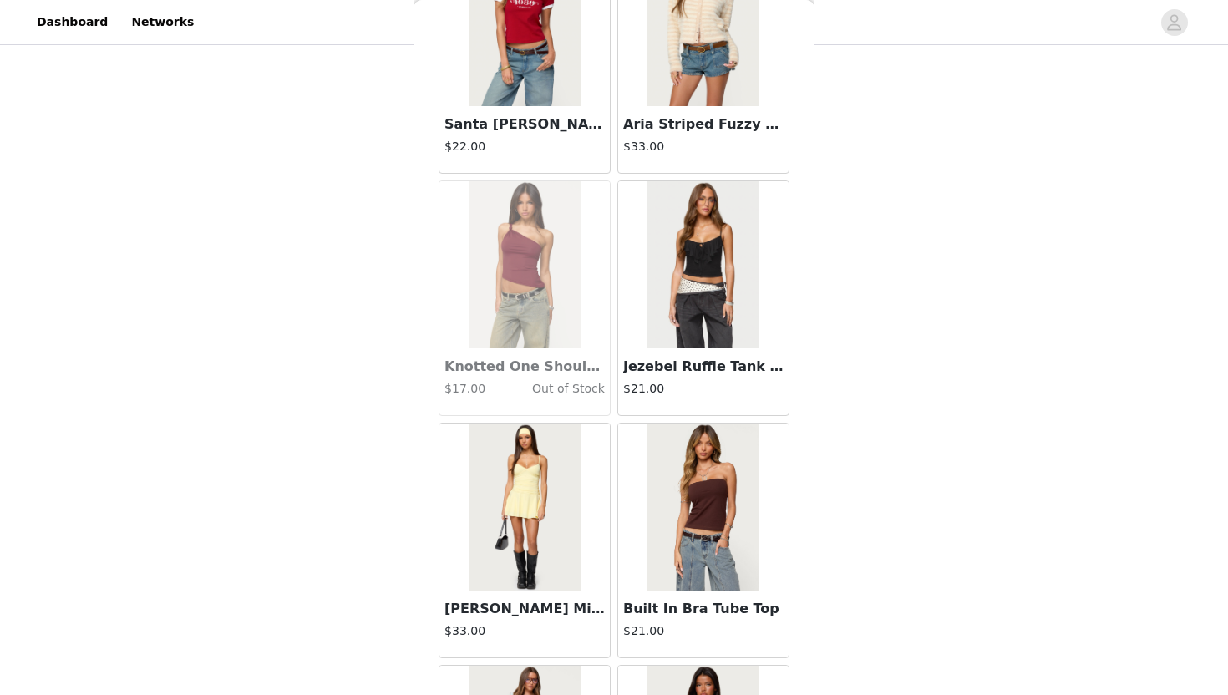
scroll to position [47902, 0]
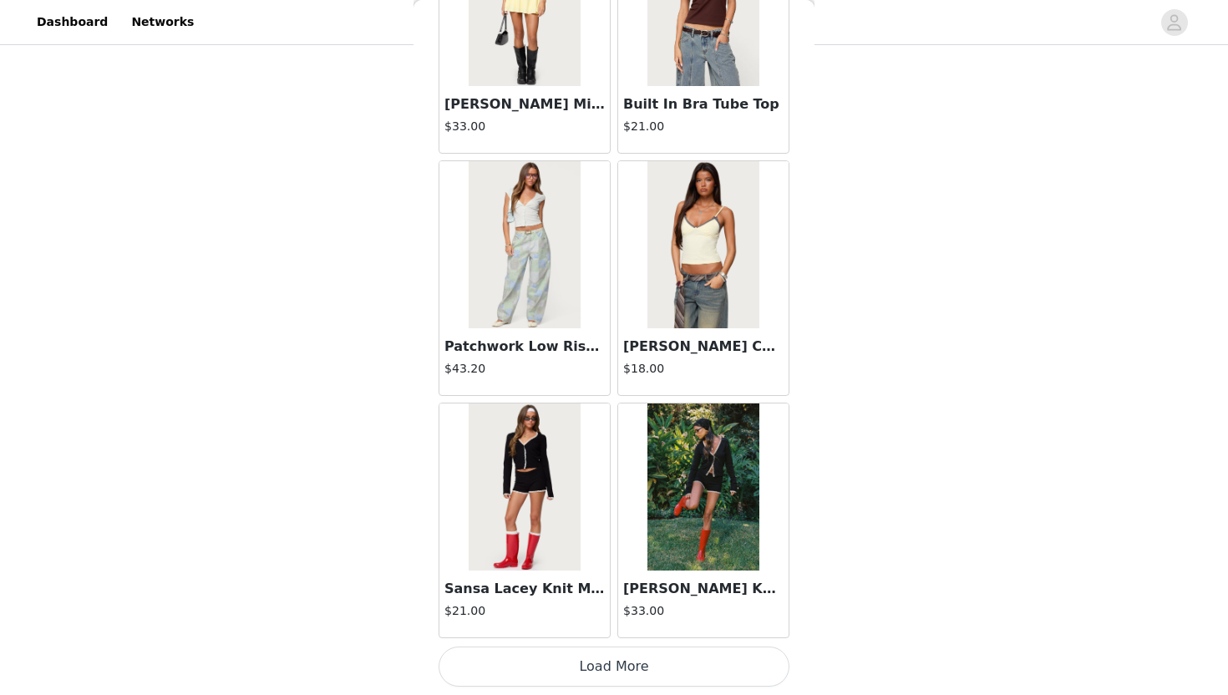
click at [607, 628] on button "Load More" at bounding box center [614, 667] width 351 height 40
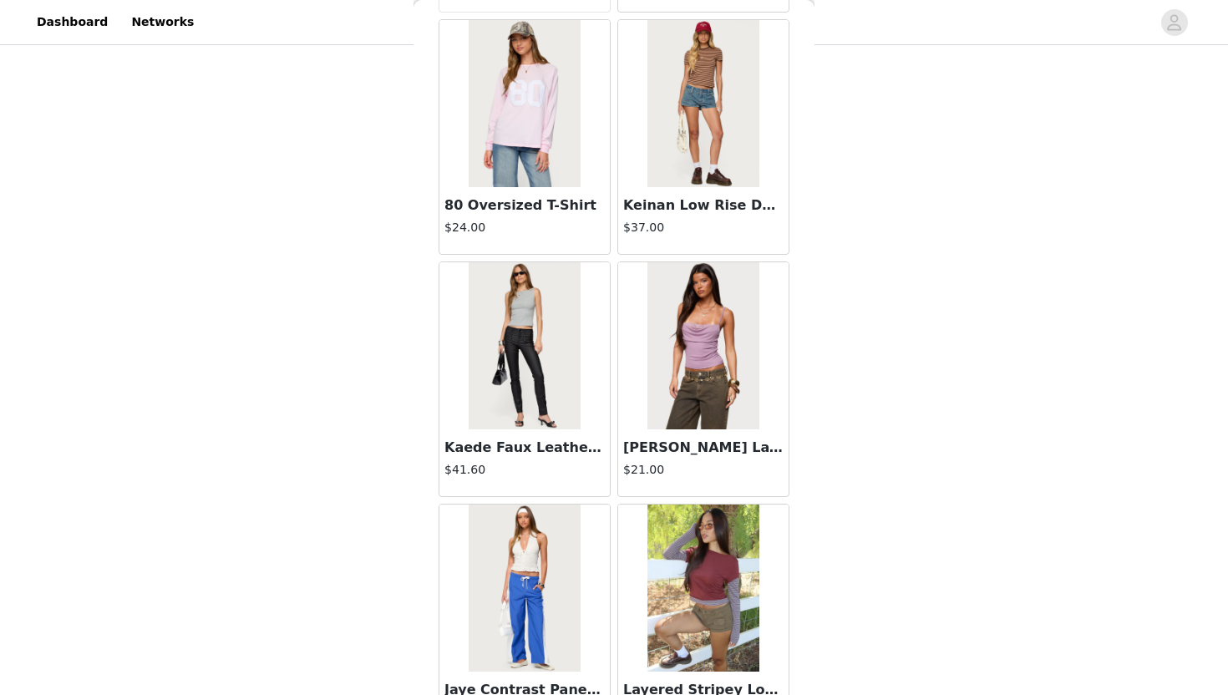
scroll to position [50325, 0]
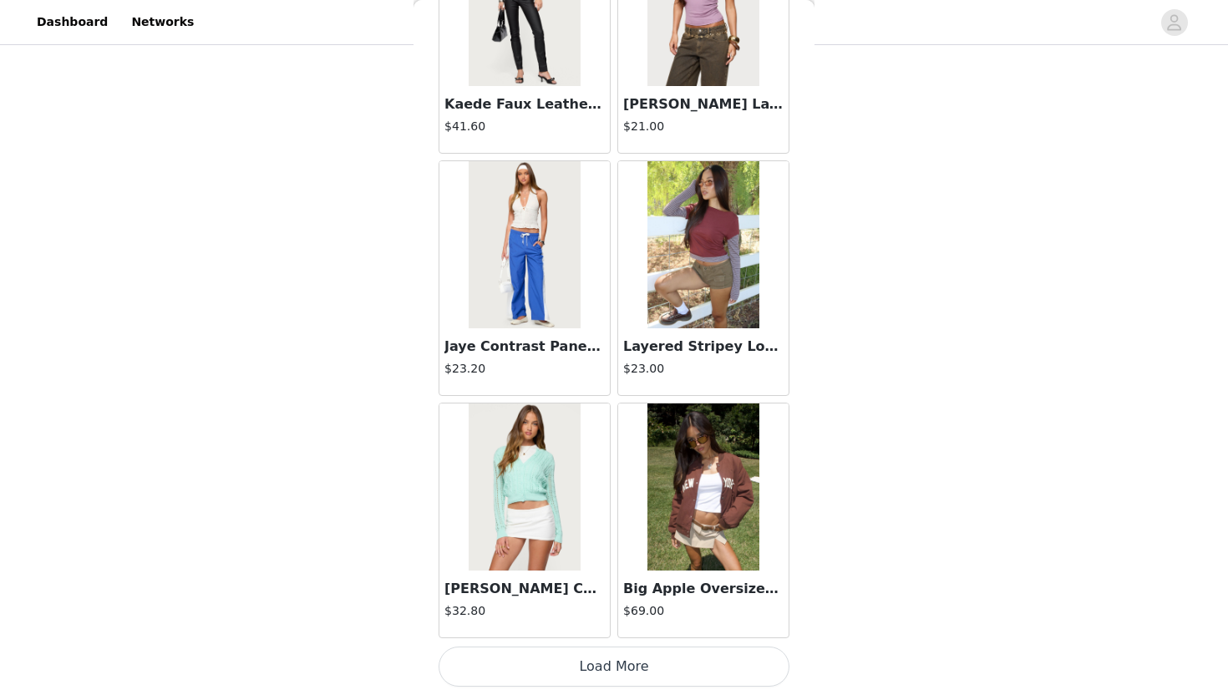
click at [607, 628] on button "Load More" at bounding box center [614, 667] width 351 height 40
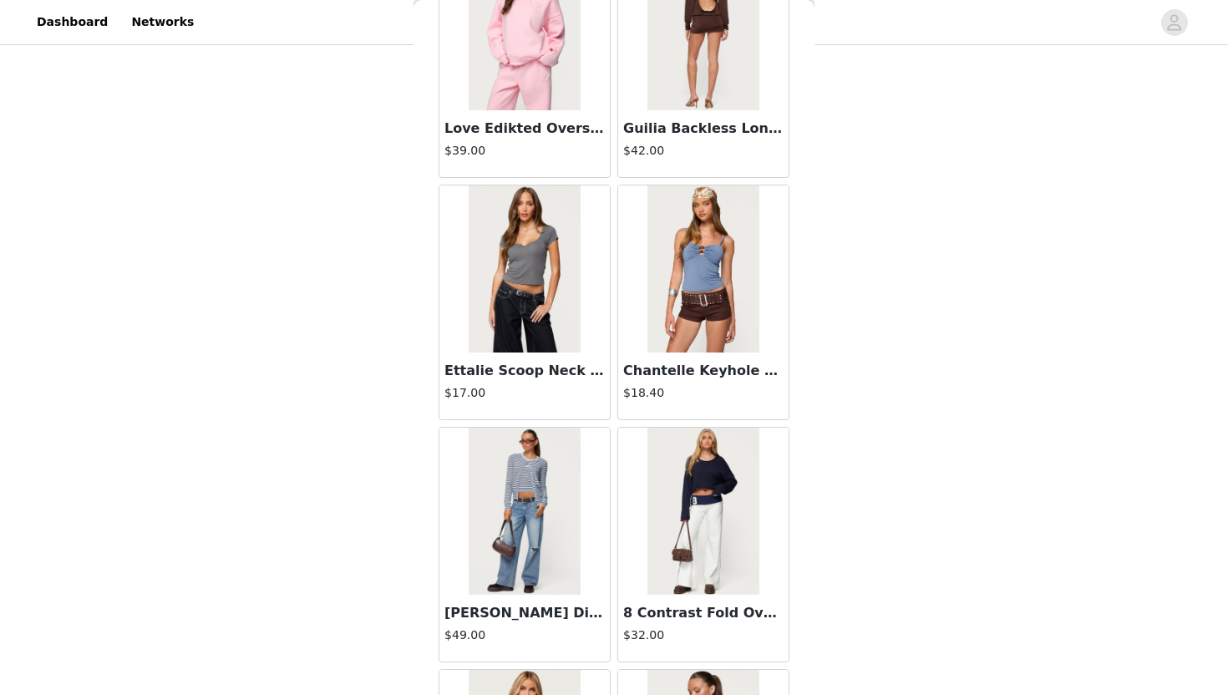
scroll to position [52748, 0]
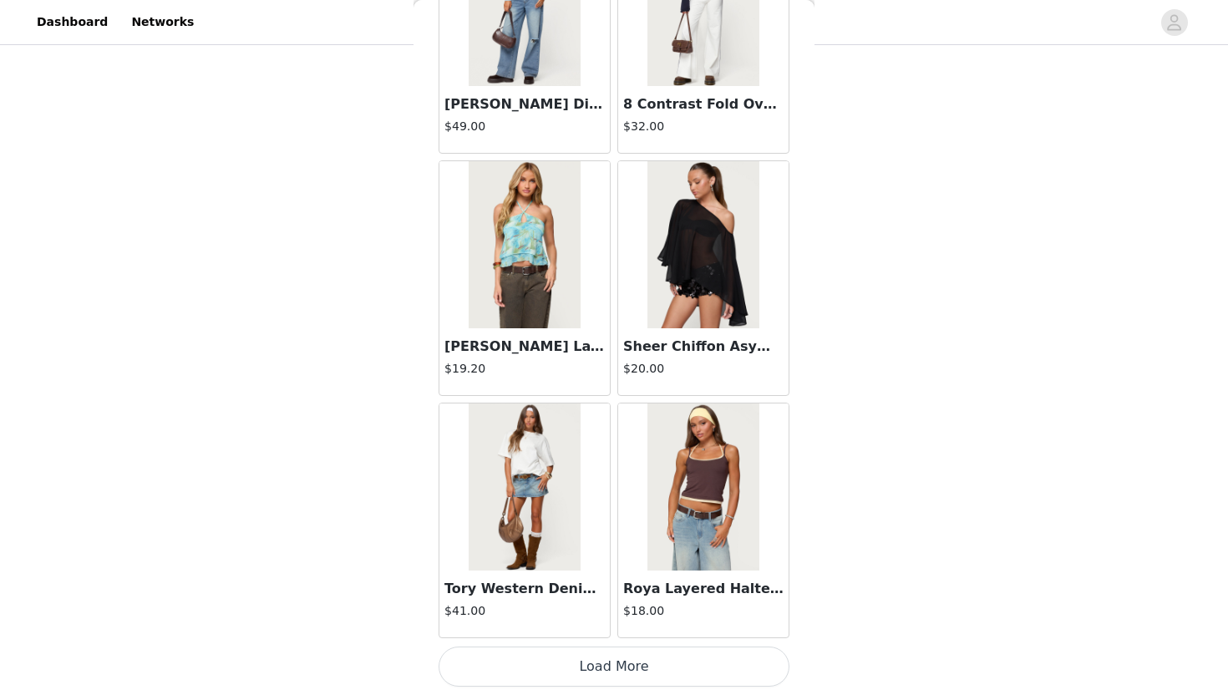
click at [603, 628] on button "Load More" at bounding box center [614, 667] width 351 height 40
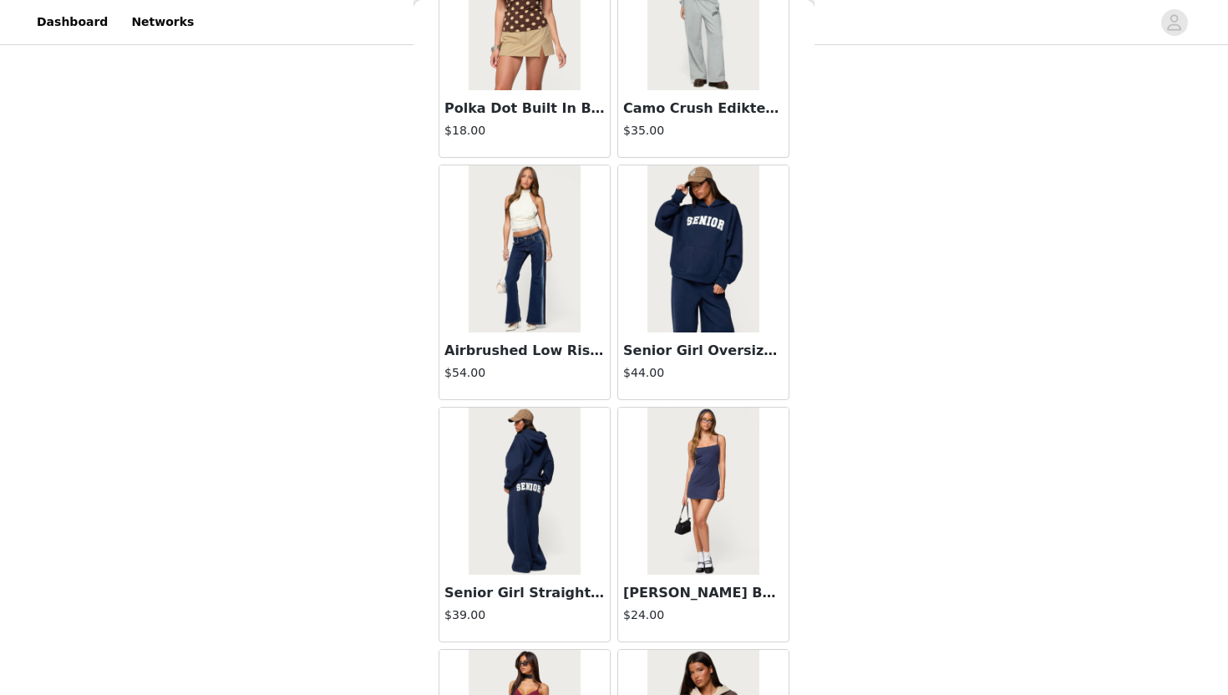
scroll to position [55171, 0]
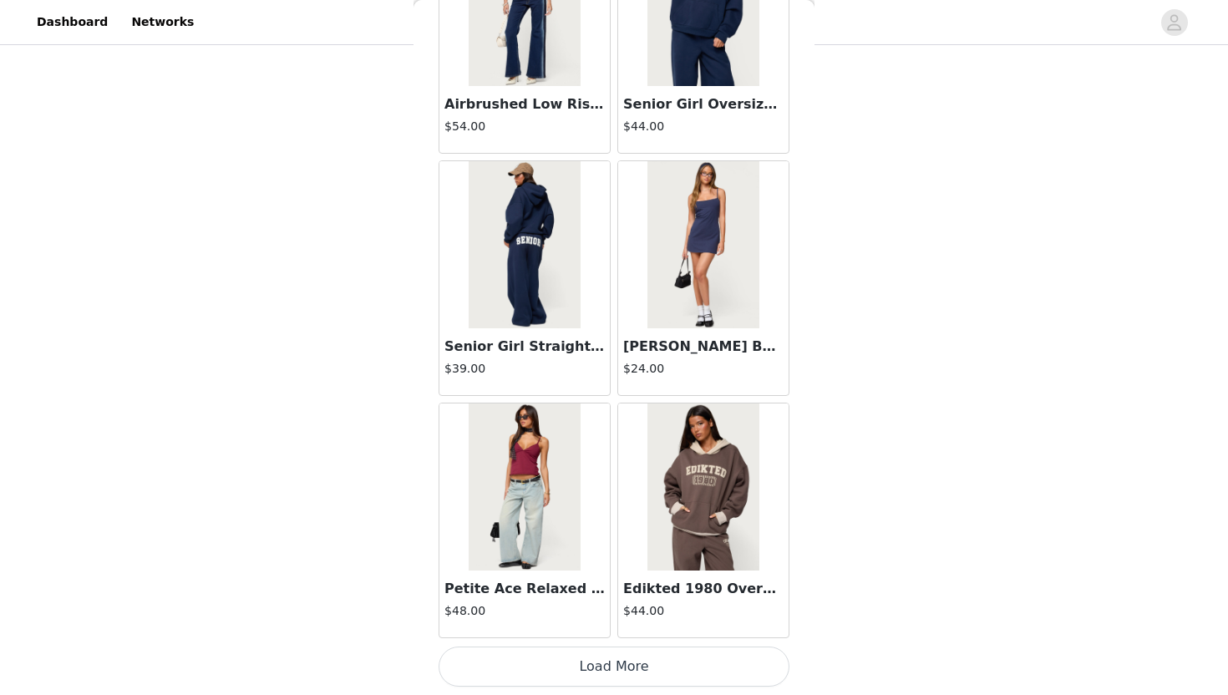
click at [612, 628] on button "Load More" at bounding box center [614, 667] width 351 height 40
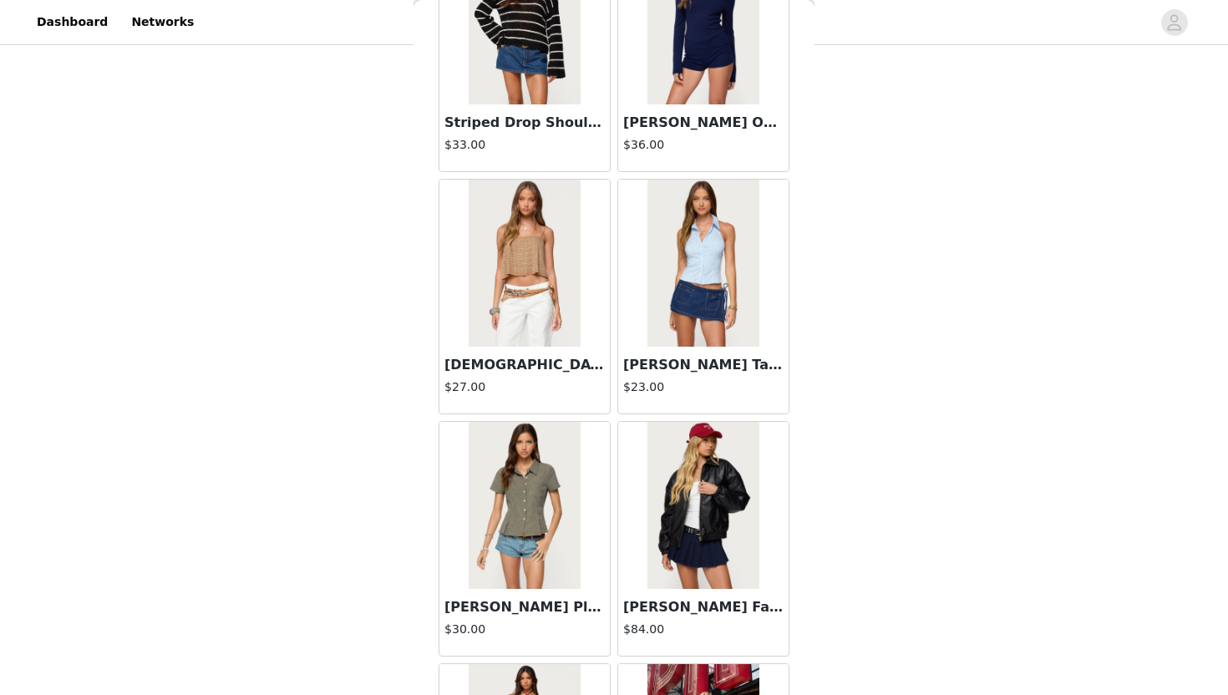
scroll to position [57594, 0]
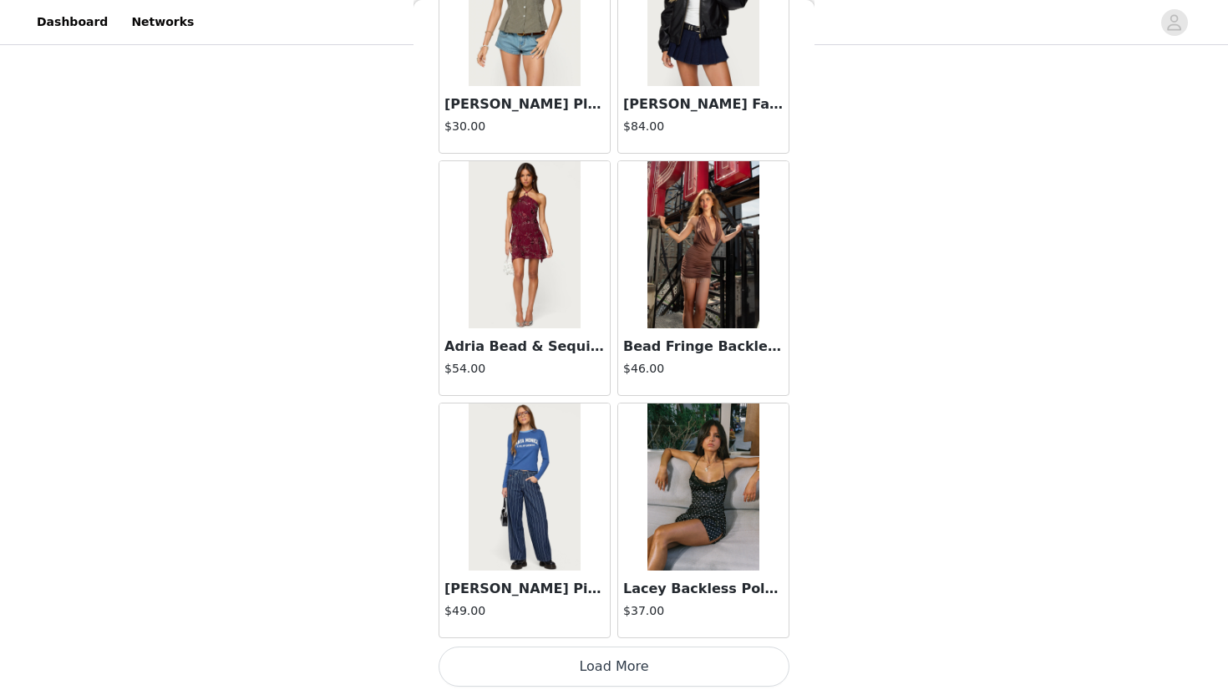
click at [613, 628] on button "Load More" at bounding box center [614, 667] width 351 height 40
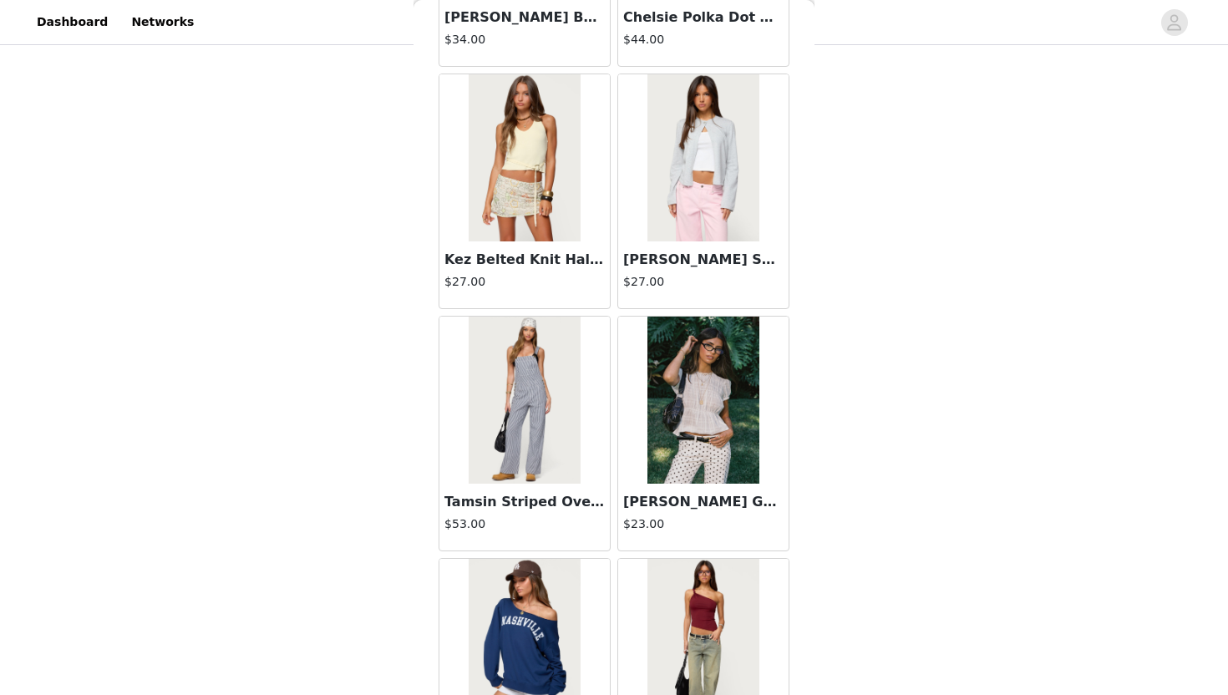
scroll to position [60017, 0]
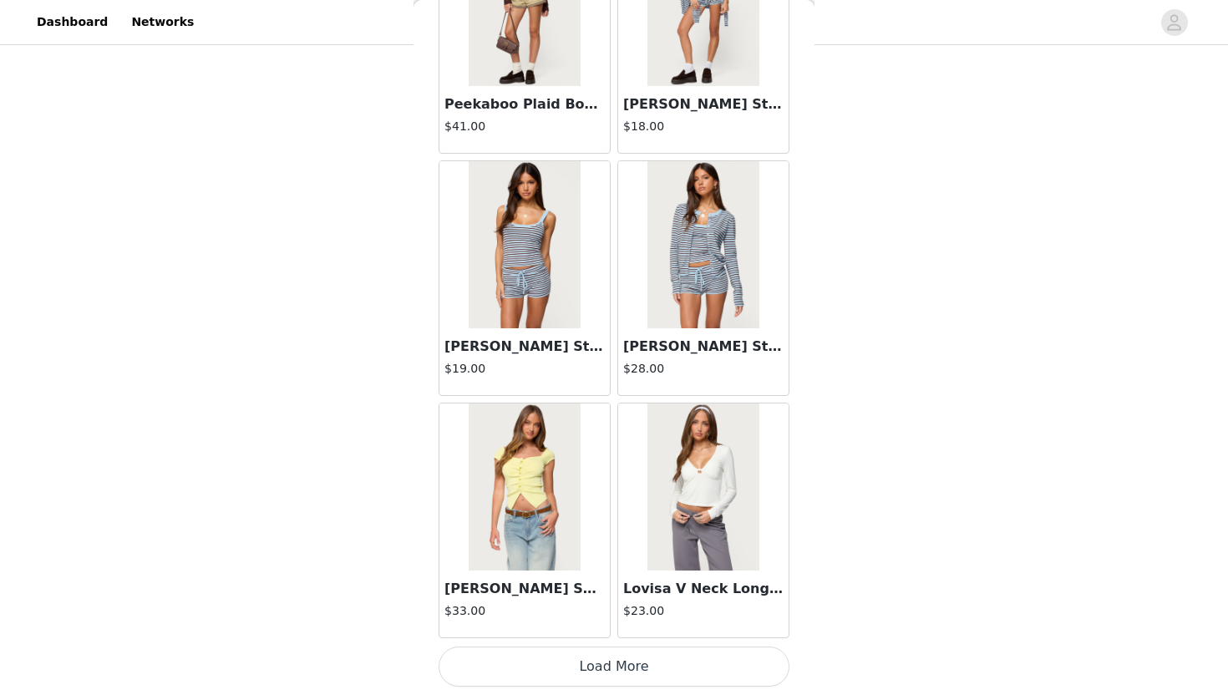
click at [609, 628] on button "Load More" at bounding box center [614, 667] width 351 height 40
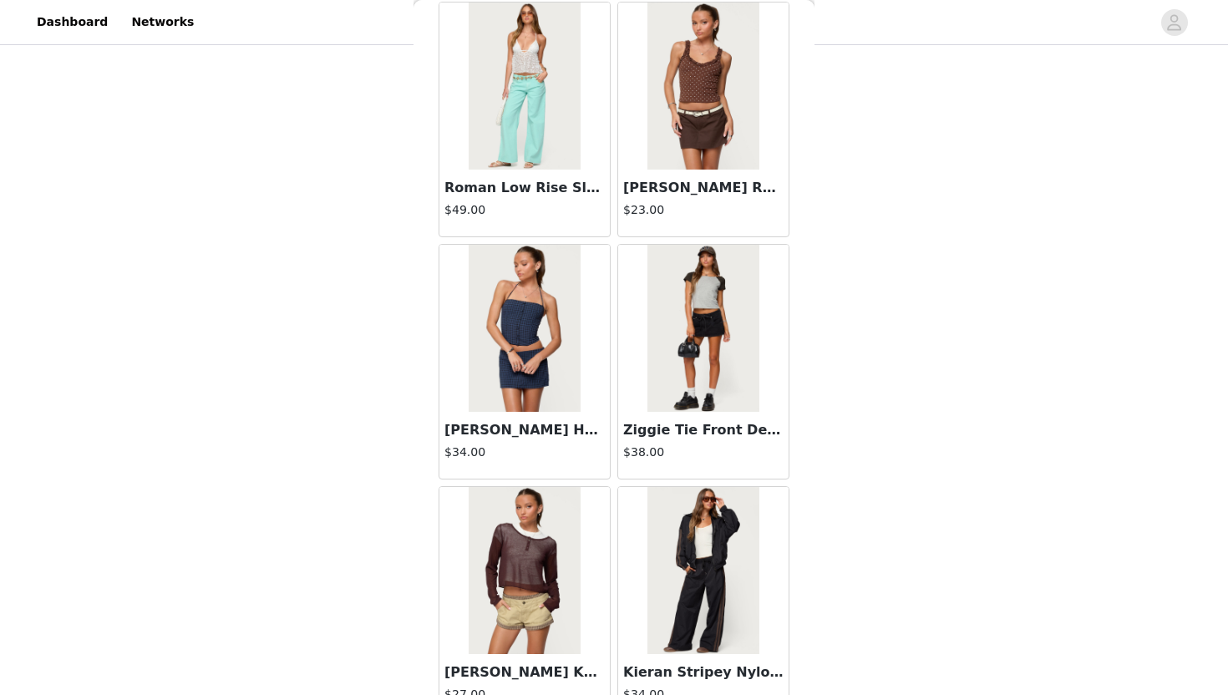
scroll to position [62440, 0]
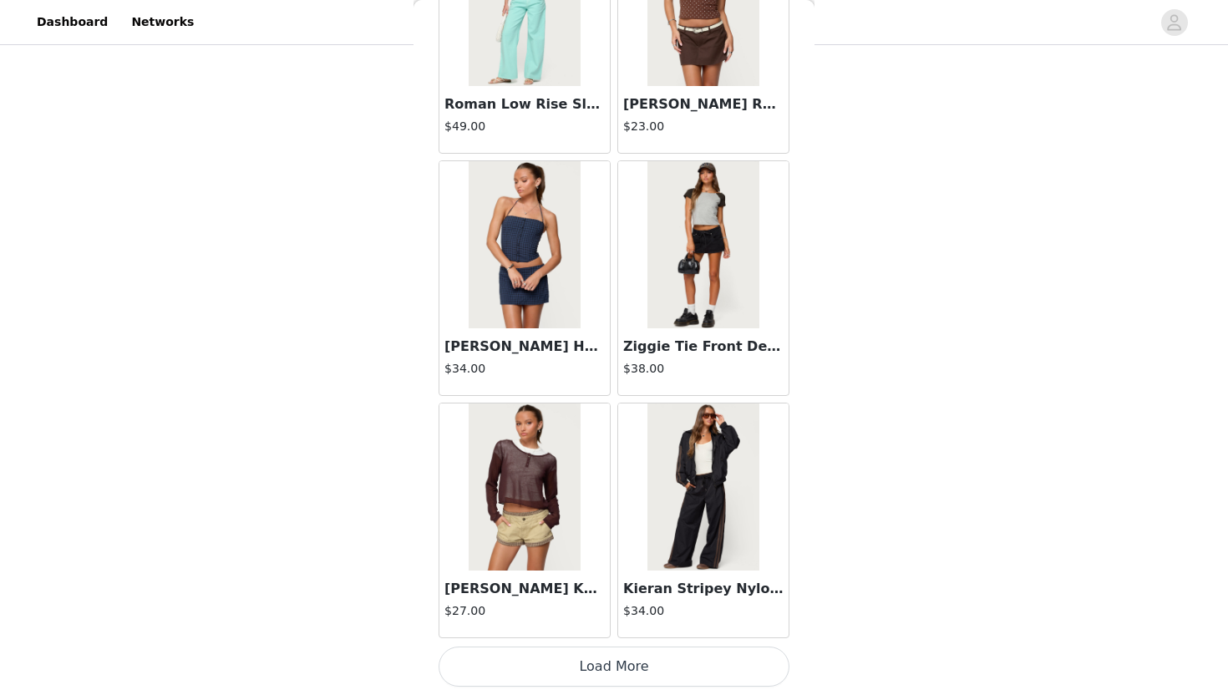
click at [613, 628] on button "Load More" at bounding box center [614, 667] width 351 height 40
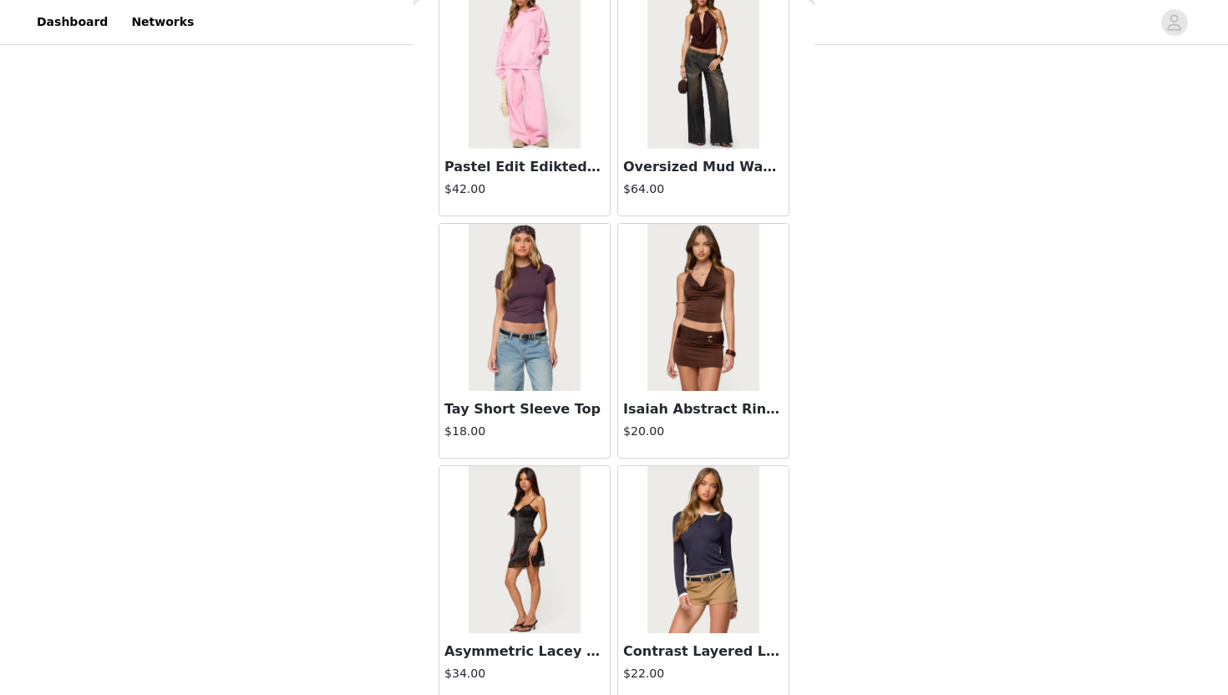
scroll to position [64864, 0]
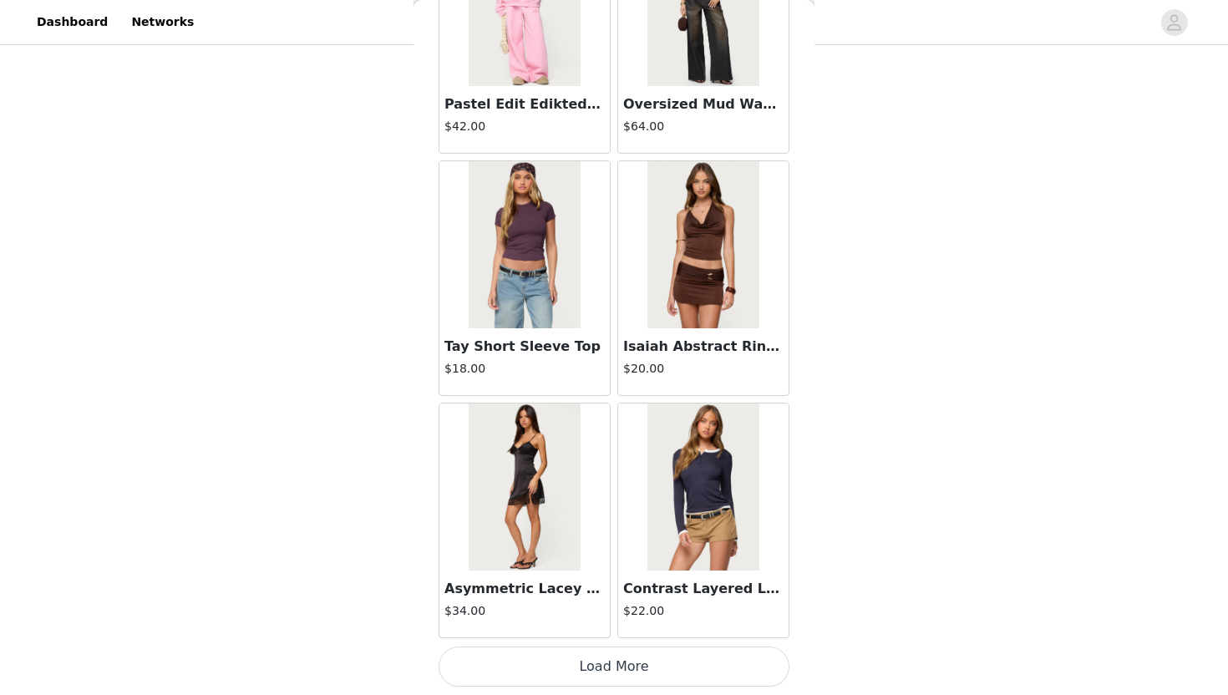
click at [617, 628] on button "Load More" at bounding box center [614, 667] width 351 height 40
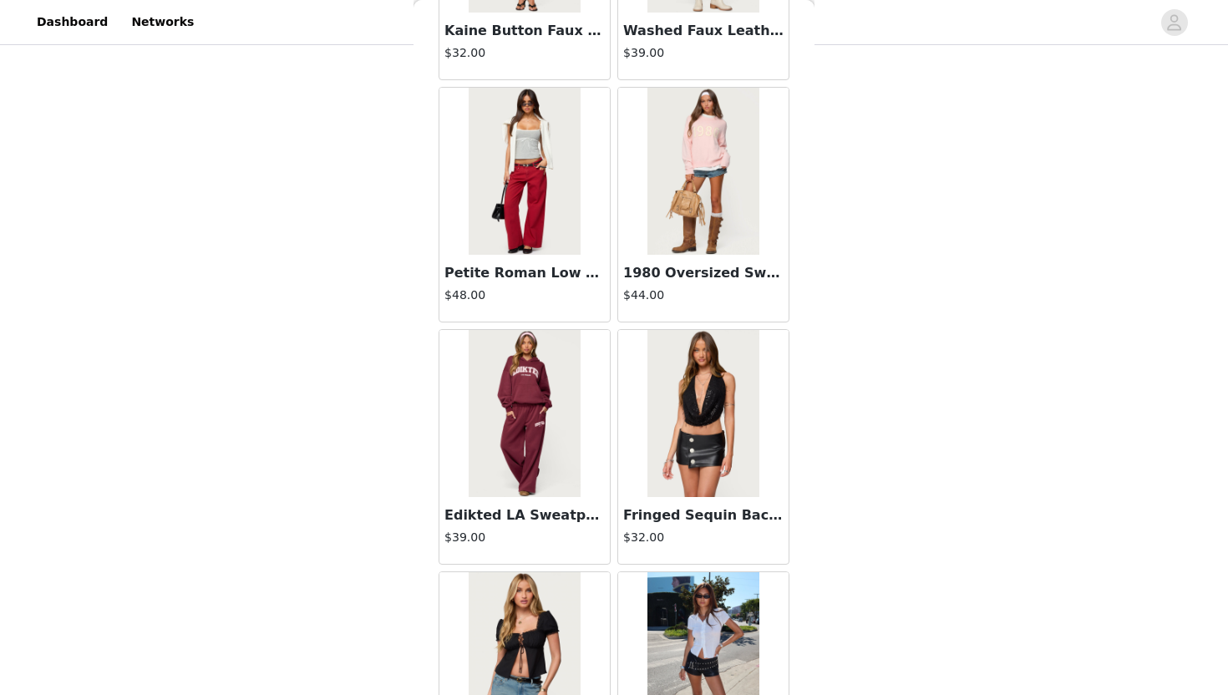
scroll to position [67287, 0]
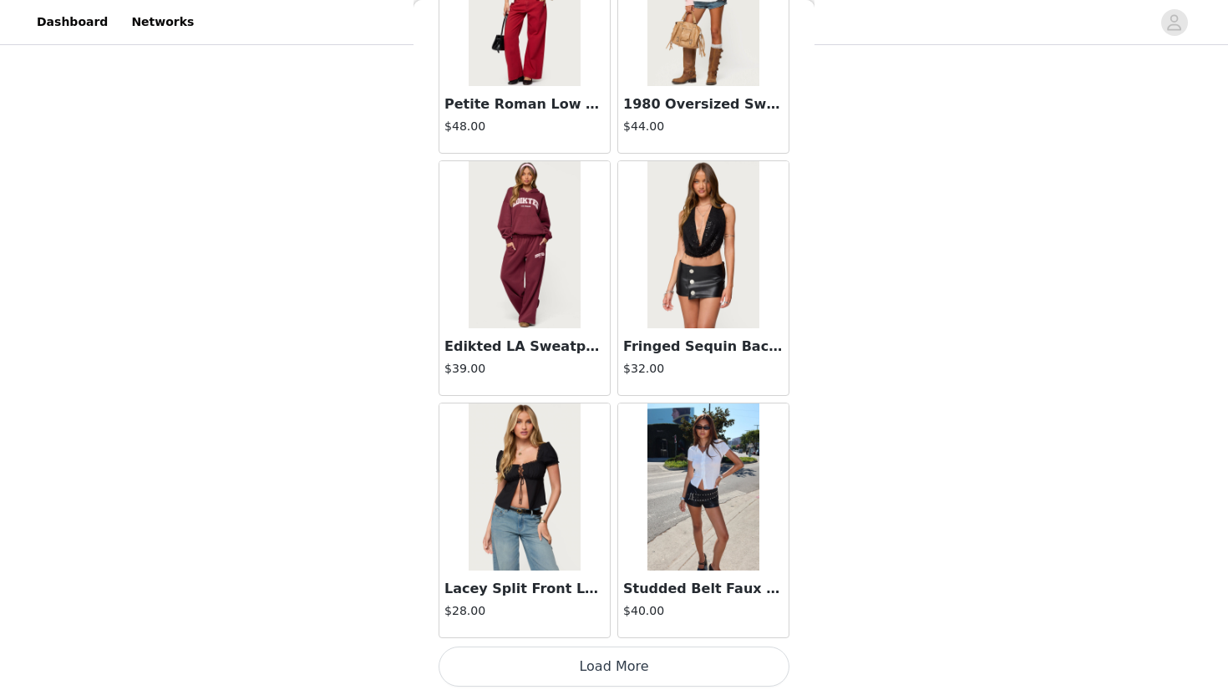
click at [607, 628] on button "Load More" at bounding box center [614, 667] width 351 height 40
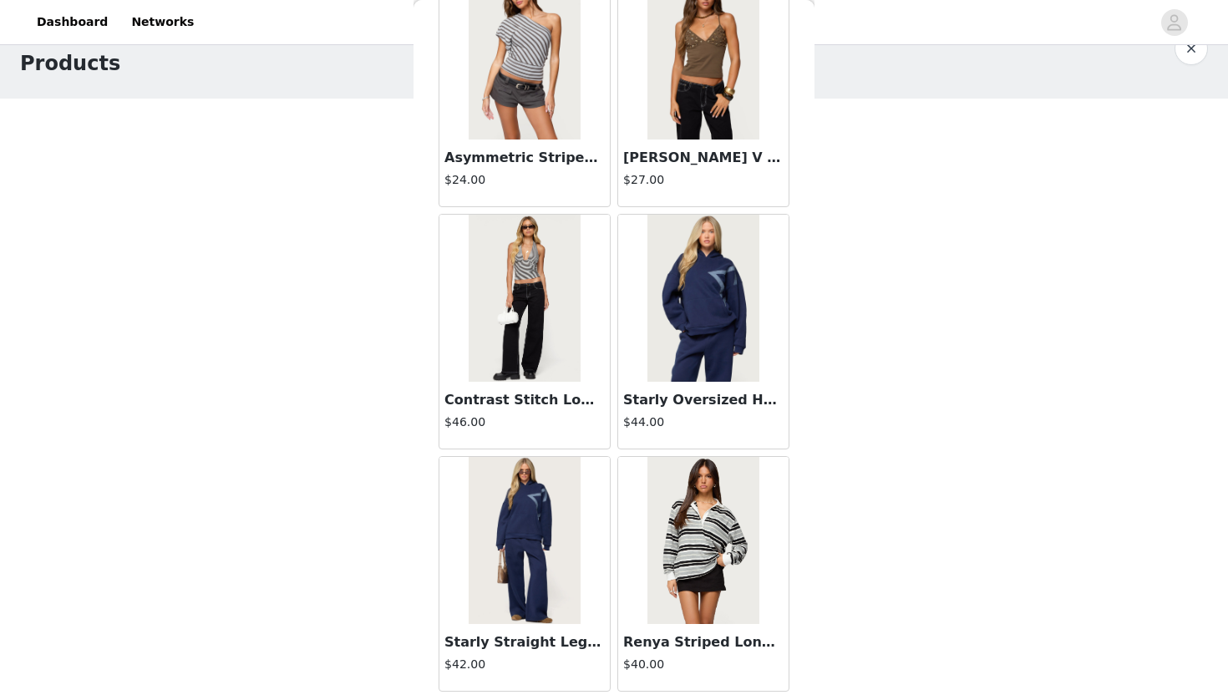
scroll to position [0, 0]
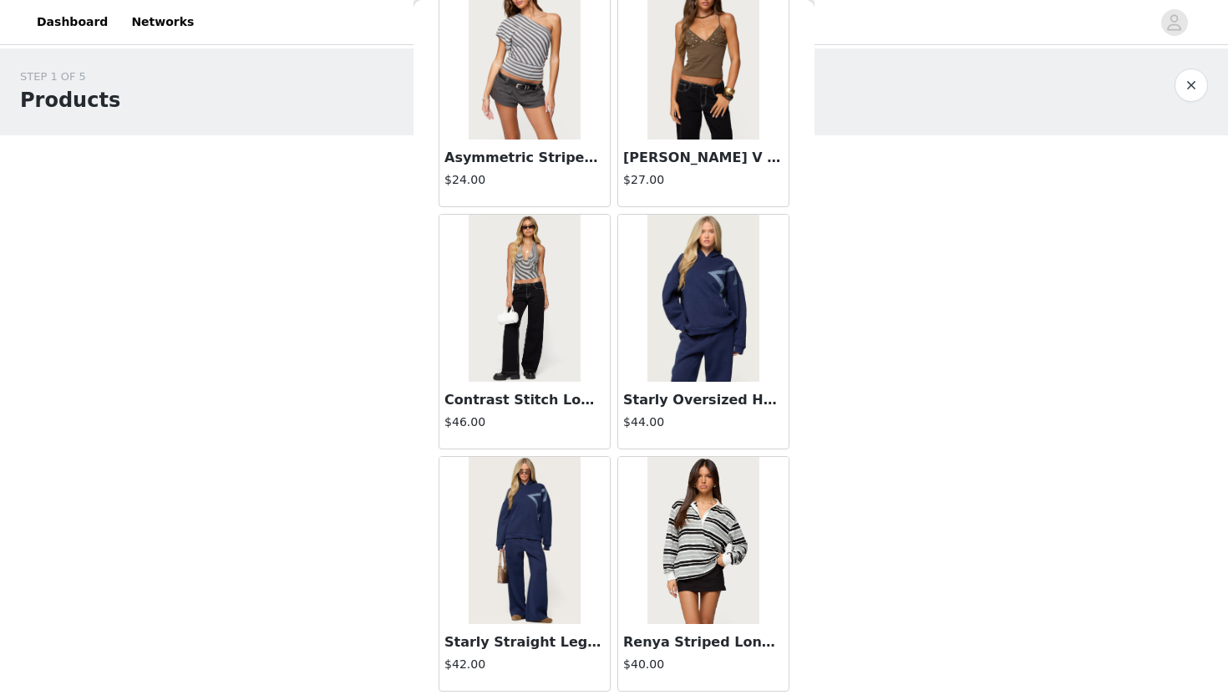
click at [863, 368] on div "STEP 1 OF 5 Products Choose as many products as you'd like, up to $250.00. 3 Se…" at bounding box center [614, 417] width 1228 height 739
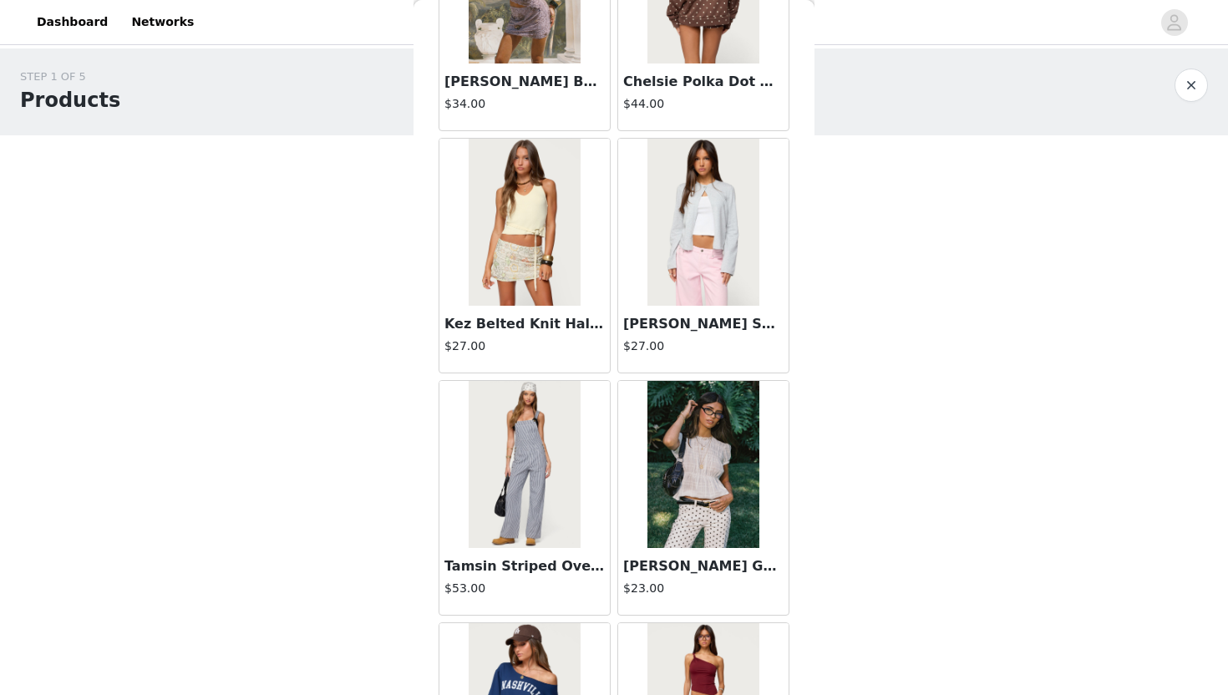
scroll to position [59016, 0]
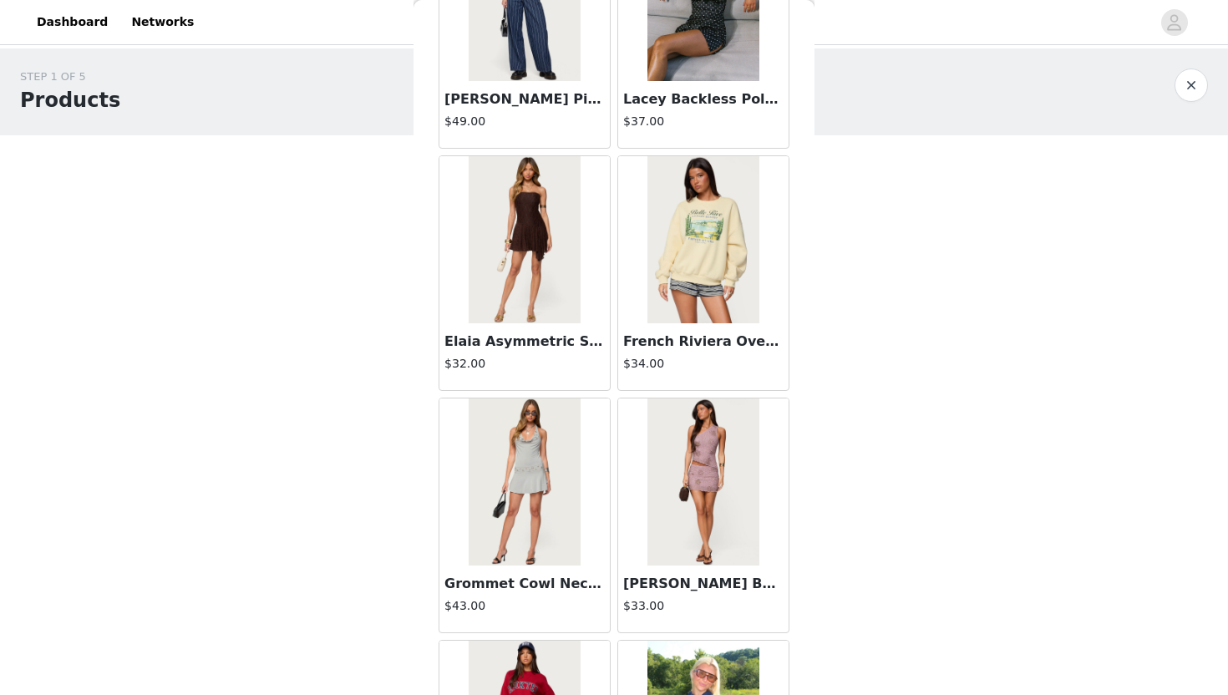
click at [678, 488] on img at bounding box center [703, 482] width 111 height 167
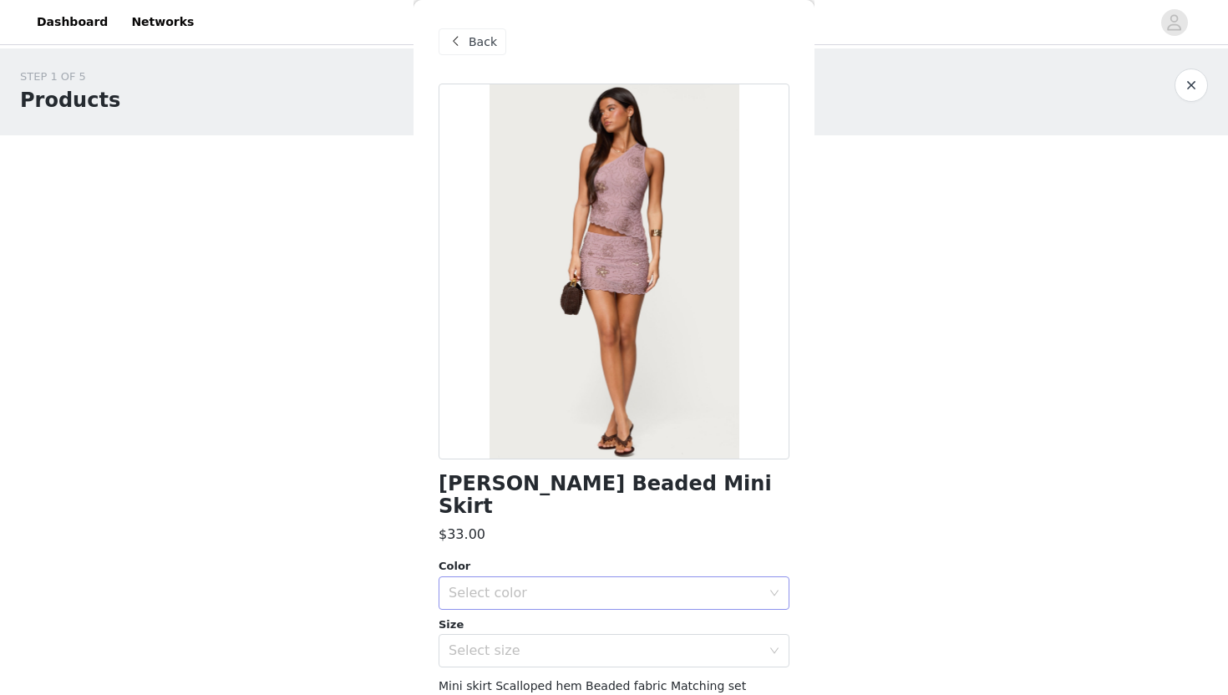
click at [570, 585] on div "Select color" at bounding box center [605, 593] width 313 height 17
click at [532, 608] on li "MAUVE" at bounding box center [614, 607] width 351 height 27
click at [527, 628] on div "Select size" at bounding box center [605, 651] width 313 height 17
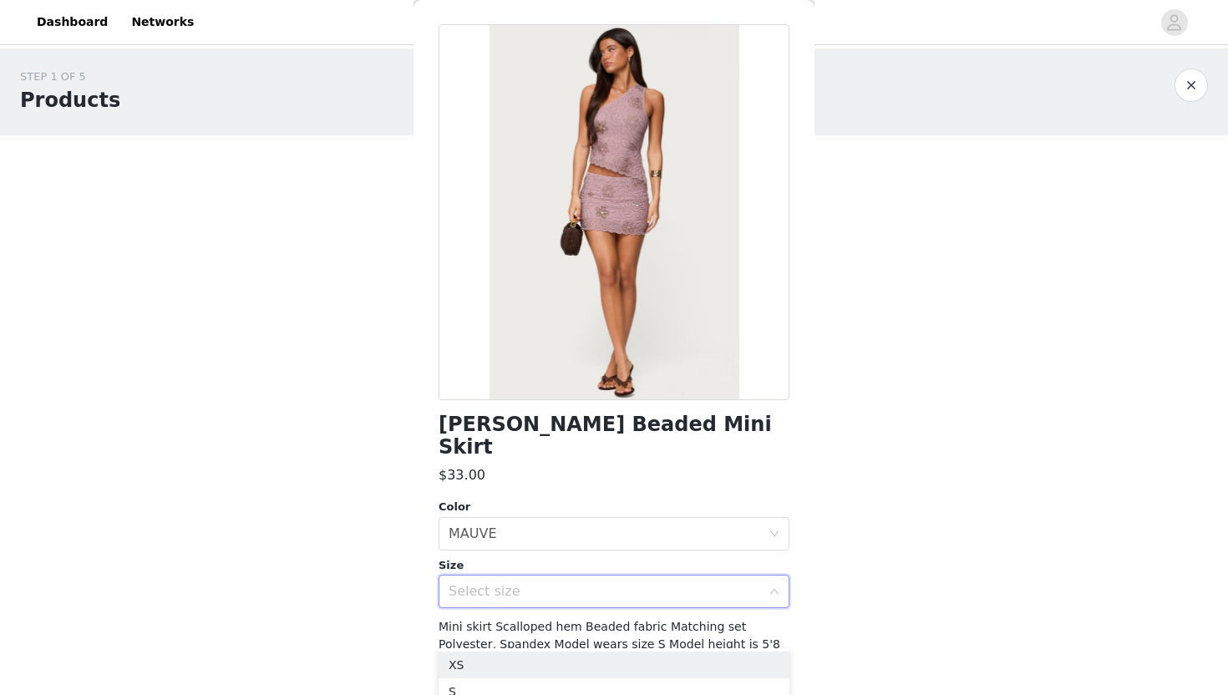
scroll to position [79, 0]
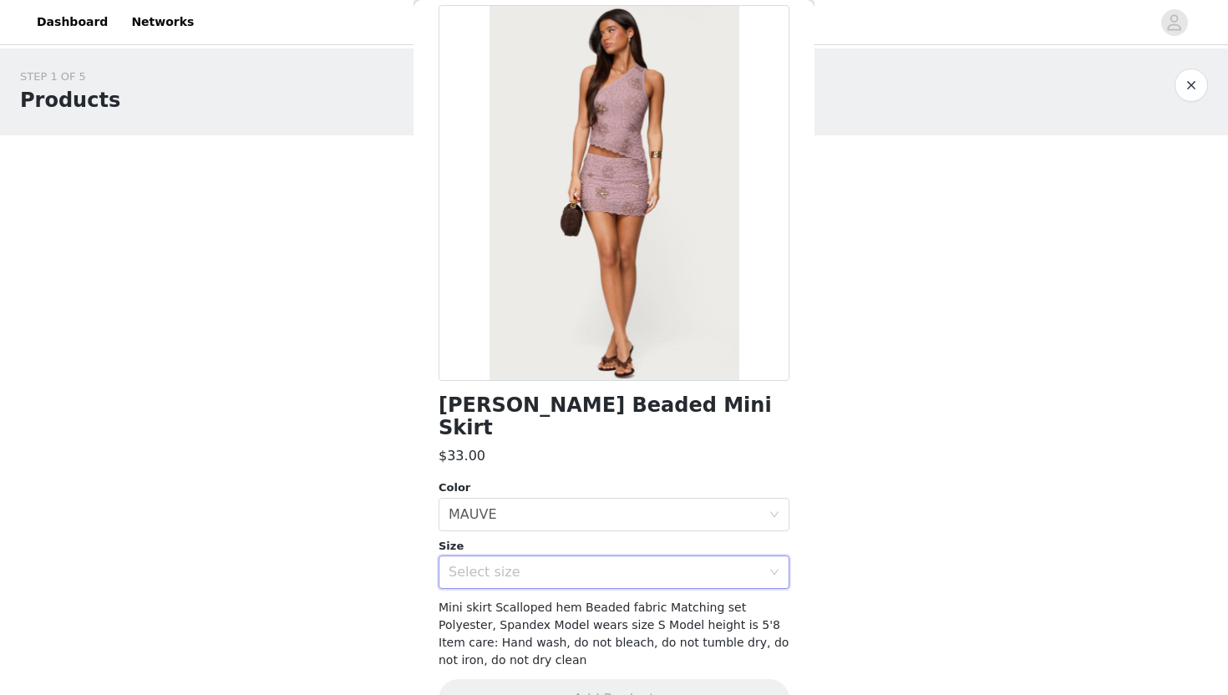
click at [858, 498] on div "STEP 1 OF 5 Products Choose as many products as you'd like, up to $250.00. 3 Se…" at bounding box center [614, 417] width 1228 height 739
click at [765, 556] on div "Select size" at bounding box center [609, 572] width 320 height 32
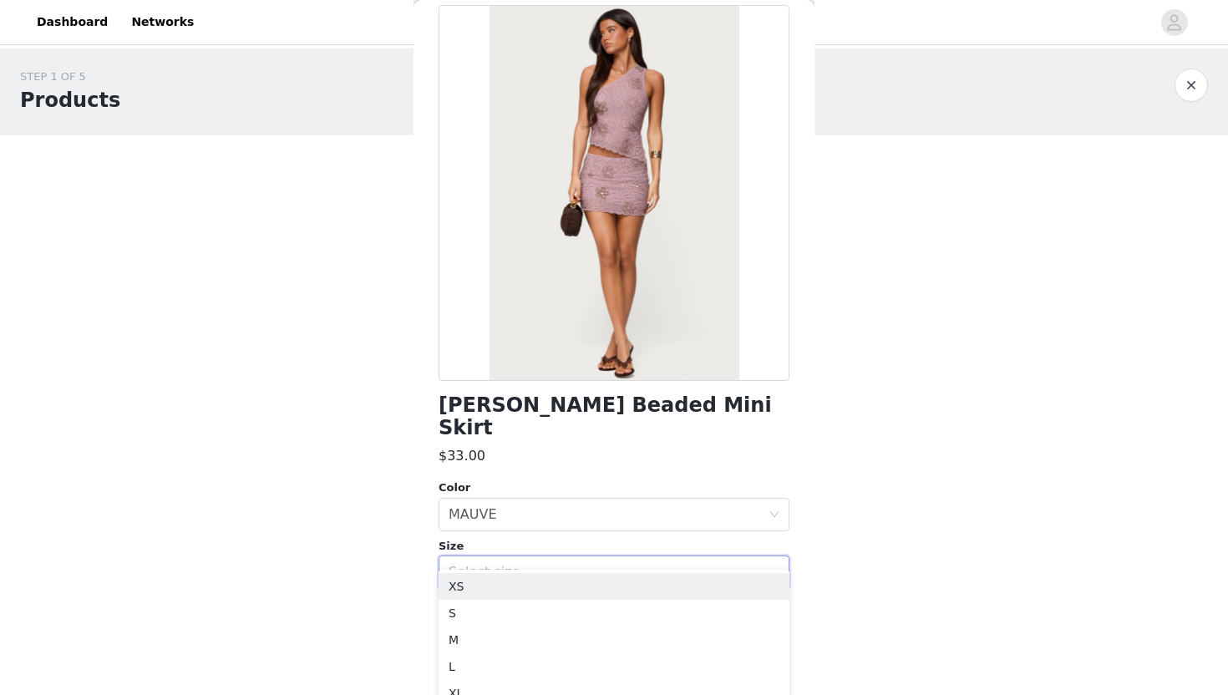
scroll to position [100, 0]
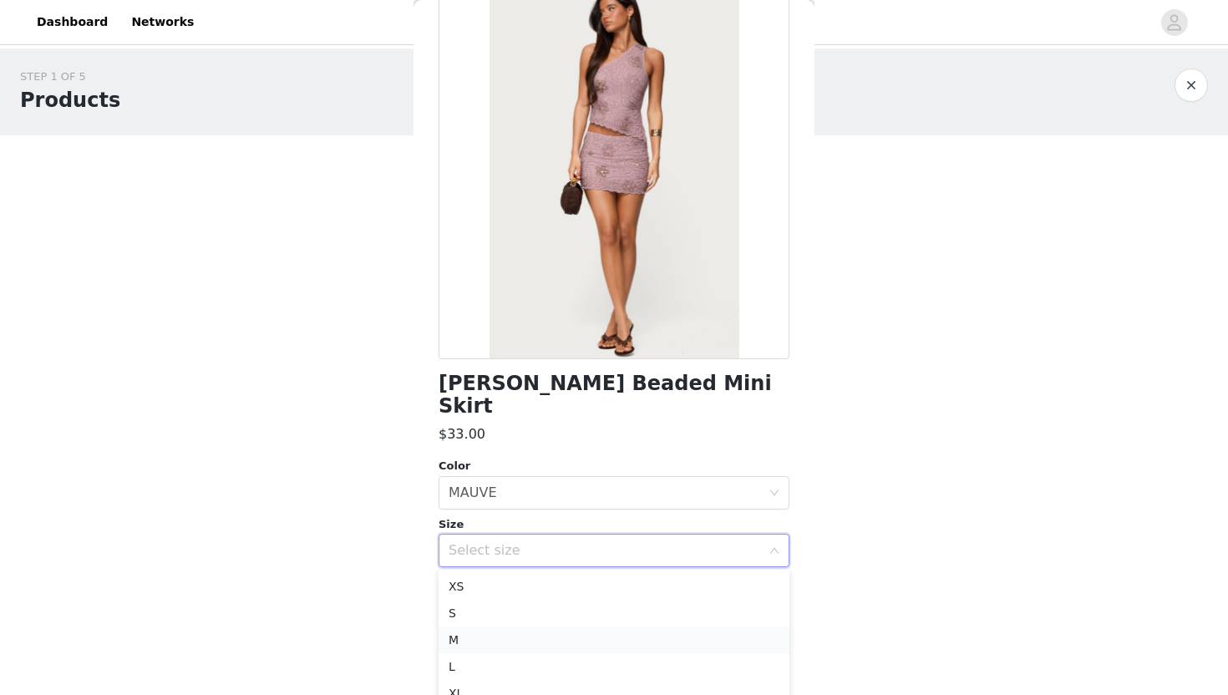
click at [546, 628] on li "M" at bounding box center [614, 640] width 351 height 27
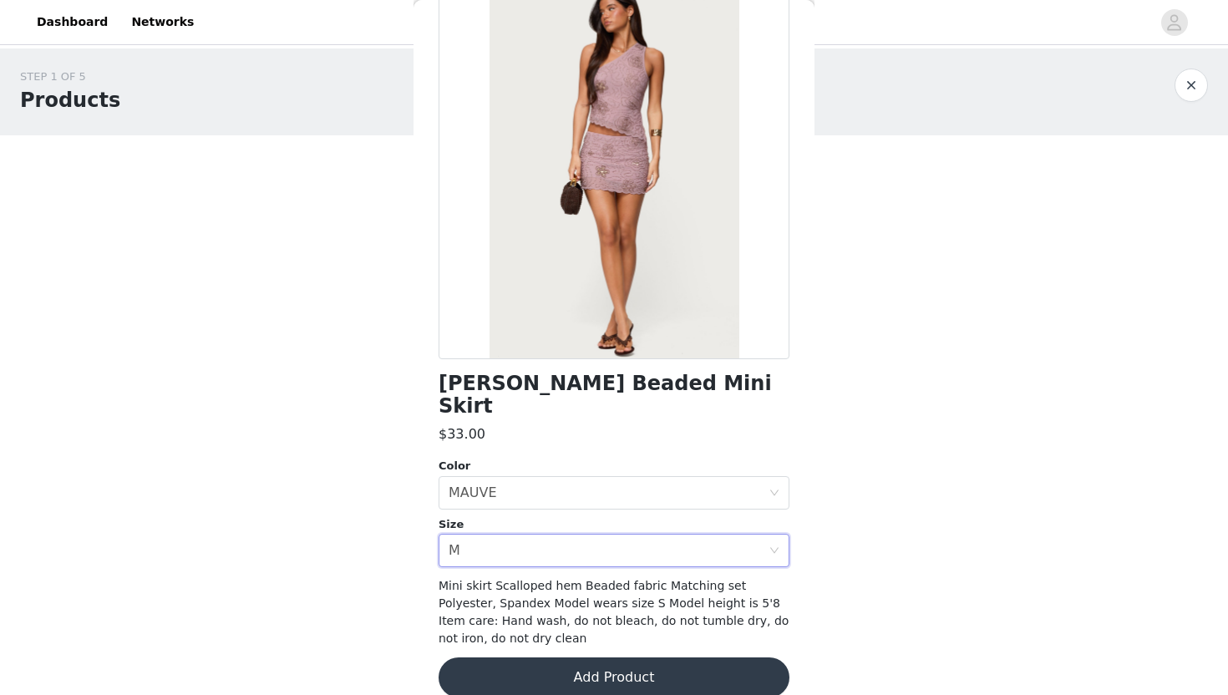
click at [517, 628] on button "Add Product" at bounding box center [614, 678] width 351 height 40
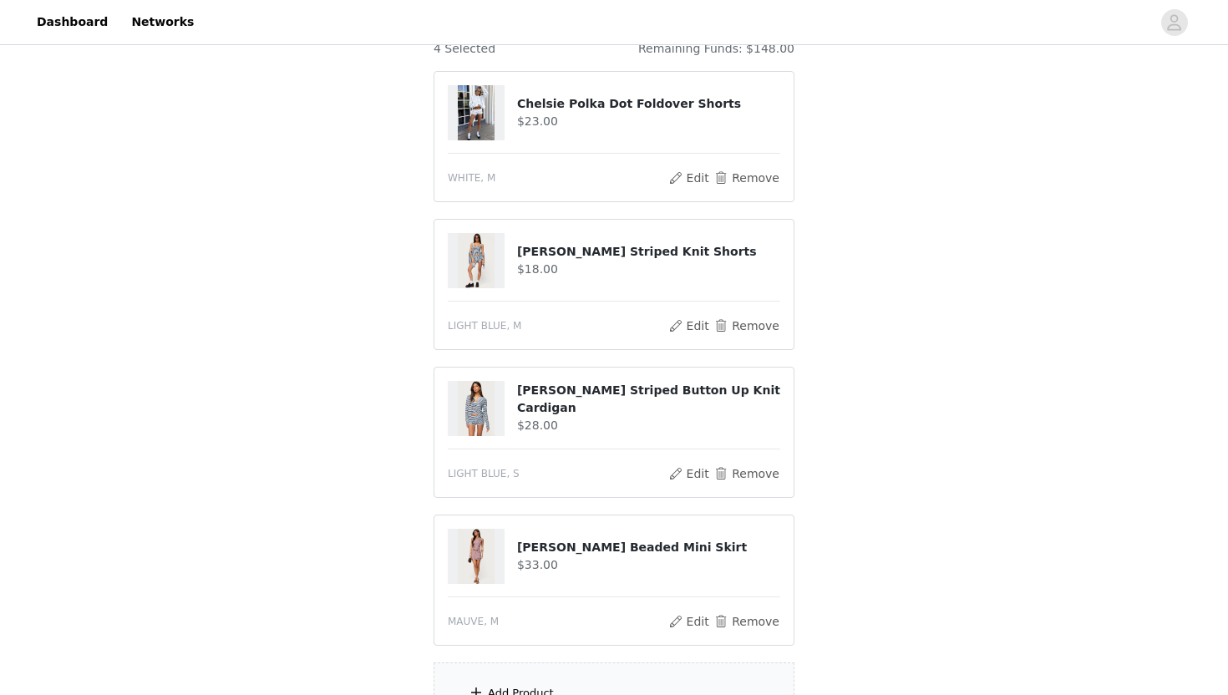
scroll to position [361, 0]
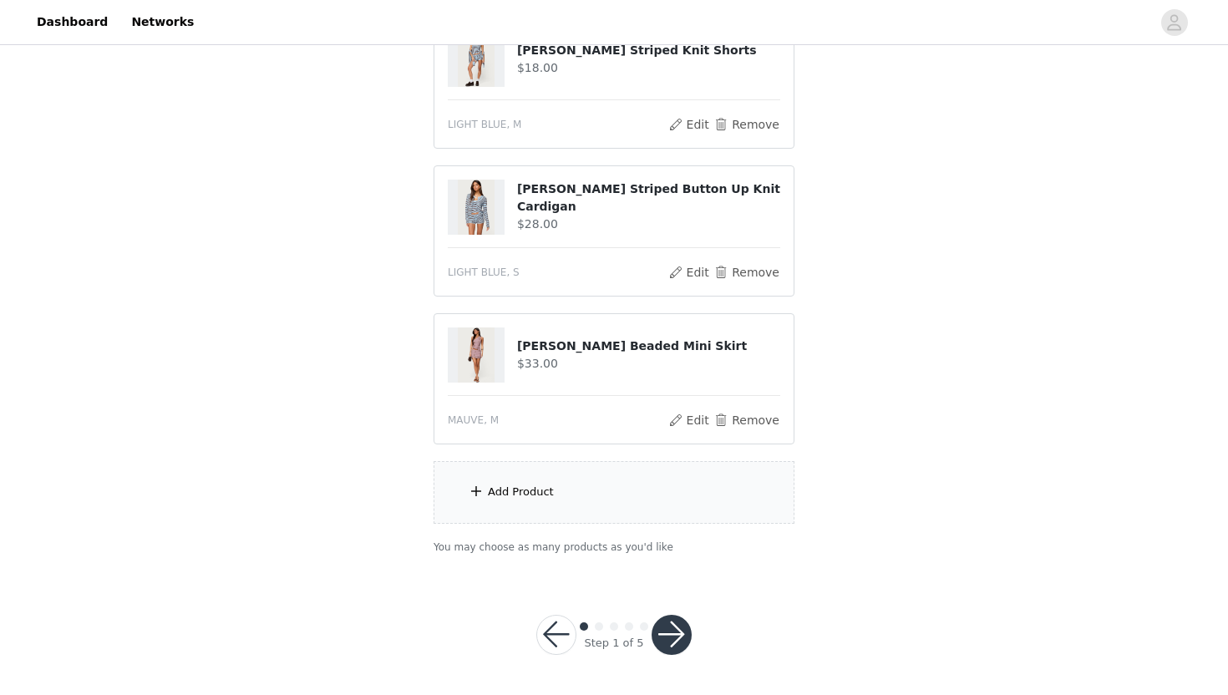
click at [521, 513] on div "Add Product" at bounding box center [614, 492] width 361 height 63
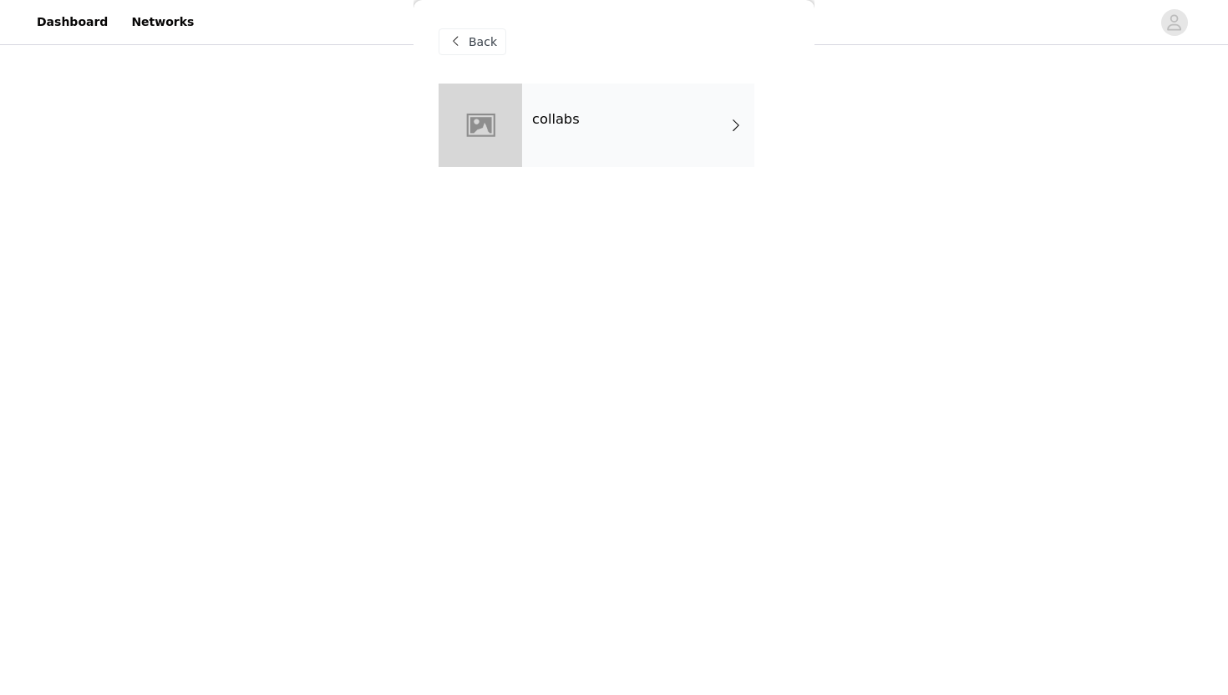
click at [595, 67] on div "Back" at bounding box center [614, 42] width 351 height 84
click at [592, 131] on div "collabs" at bounding box center [638, 126] width 232 height 84
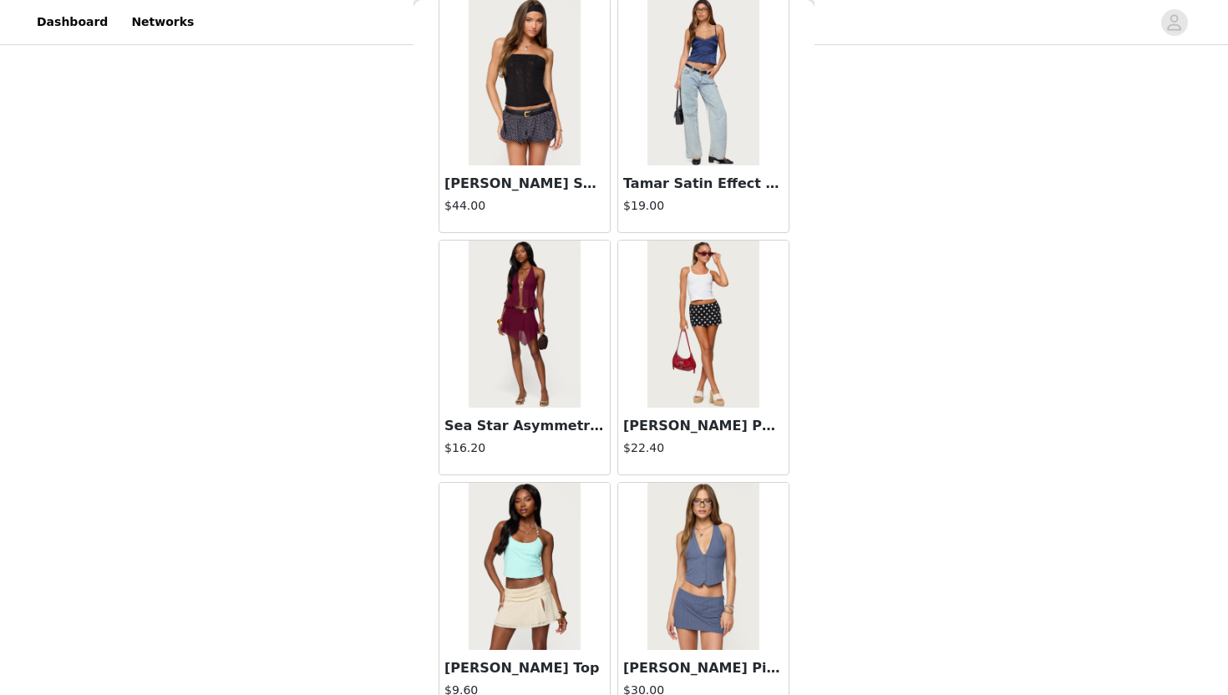
scroll to position [1862, 0]
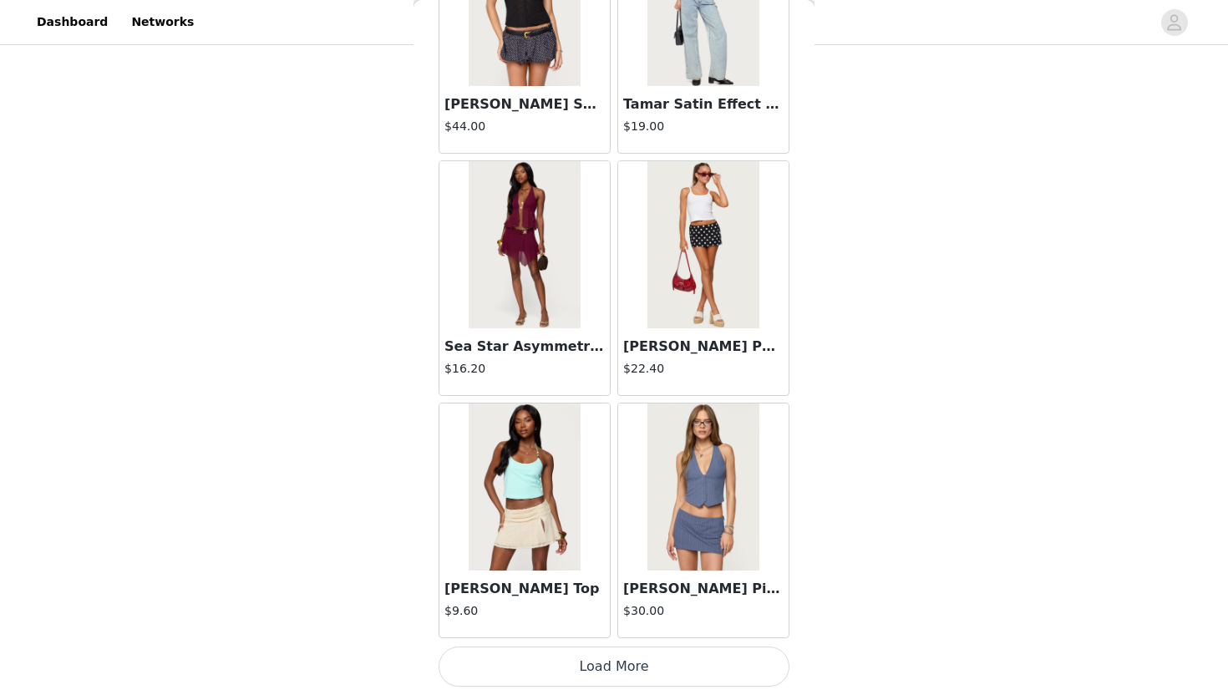
click at [607, 628] on button "Load More" at bounding box center [614, 667] width 351 height 40
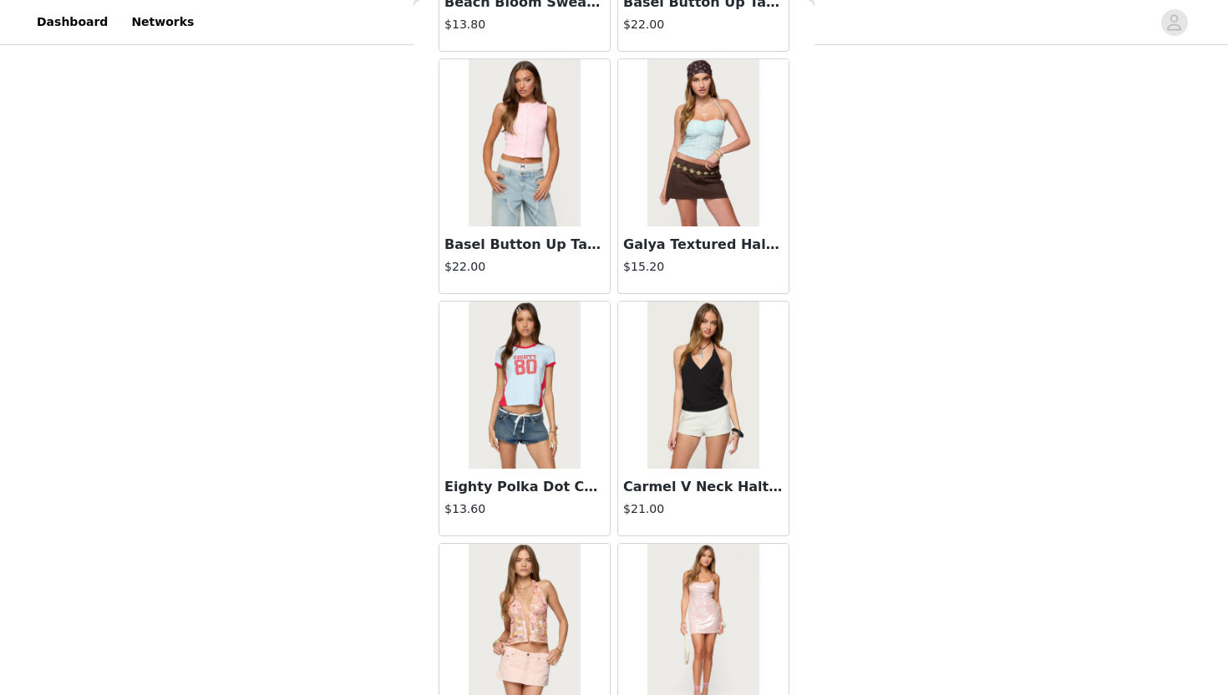
scroll to position [4285, 0]
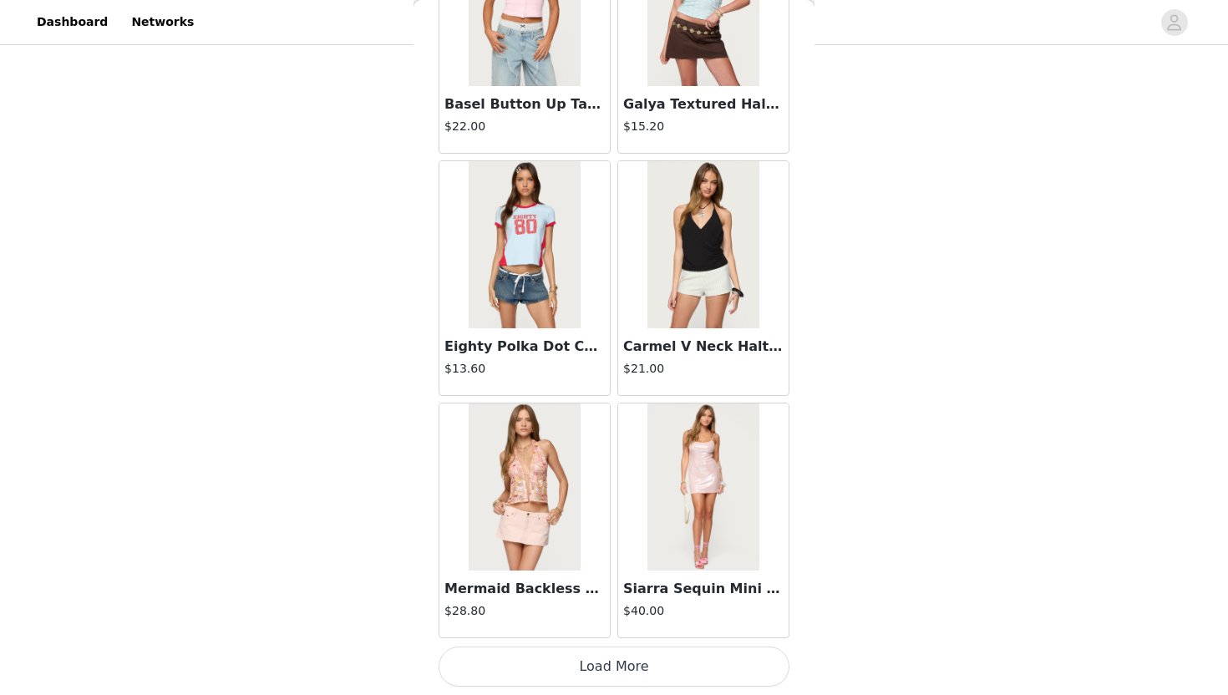
click at [605, 628] on button "Load More" at bounding box center [614, 667] width 351 height 40
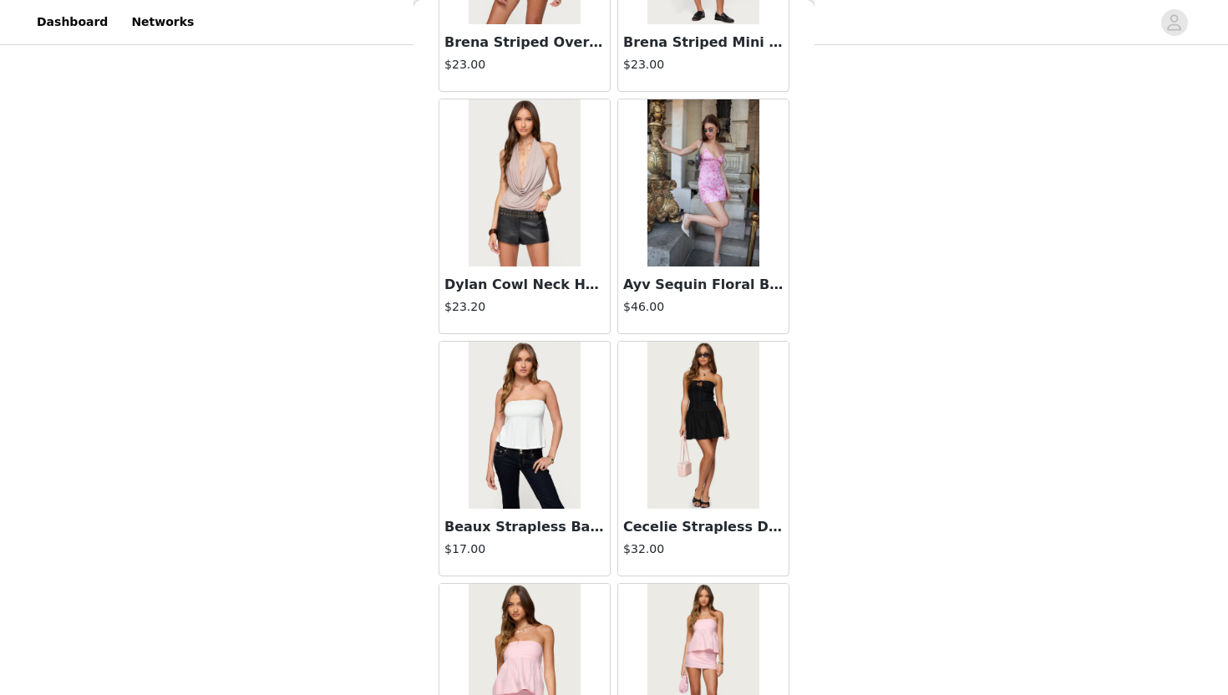
scroll to position [6708, 0]
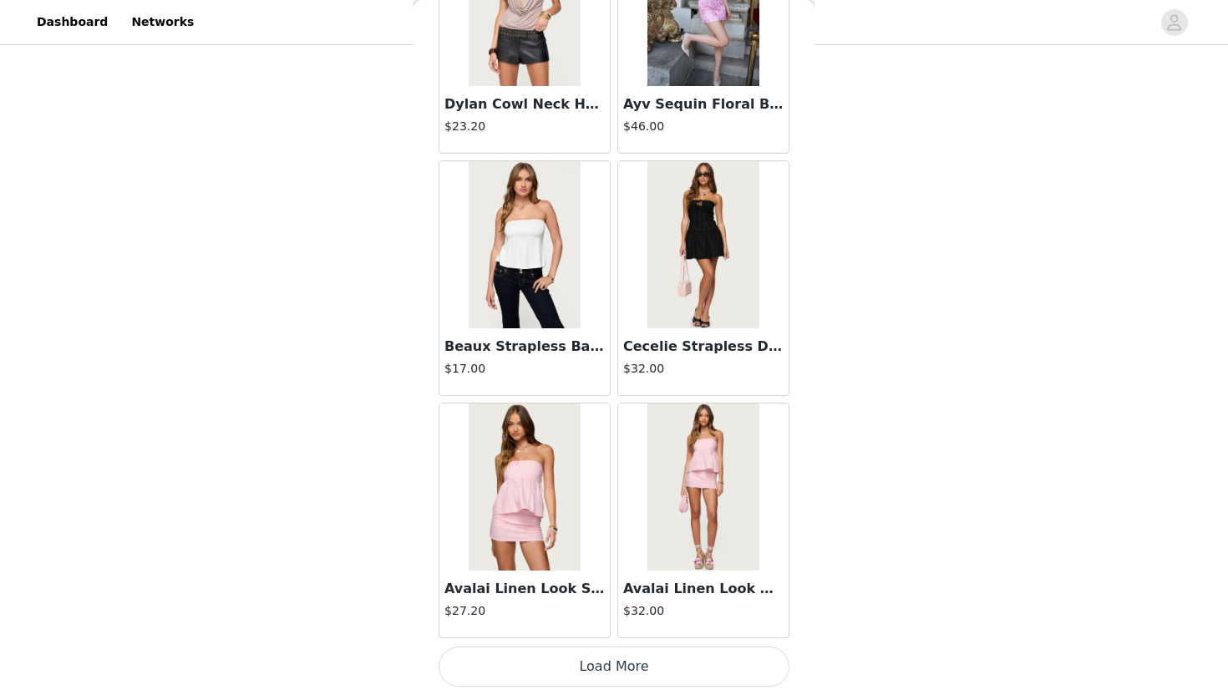
click at [619, 628] on button "Load More" at bounding box center [614, 667] width 351 height 40
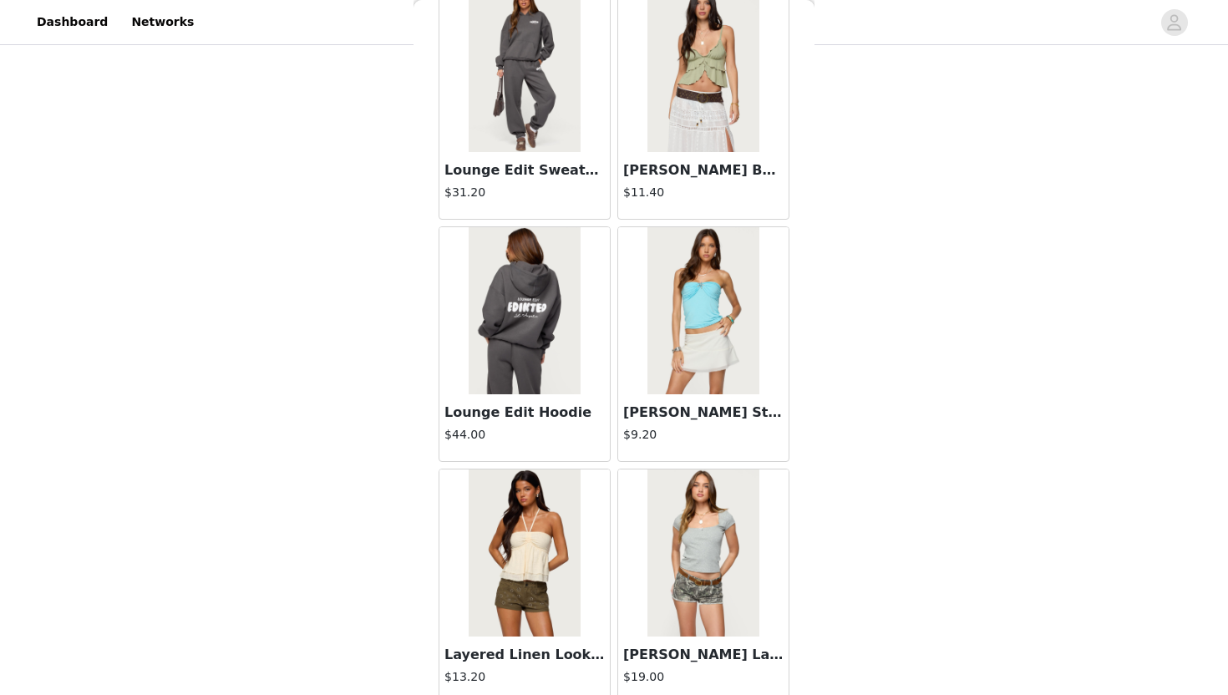
scroll to position [9131, 0]
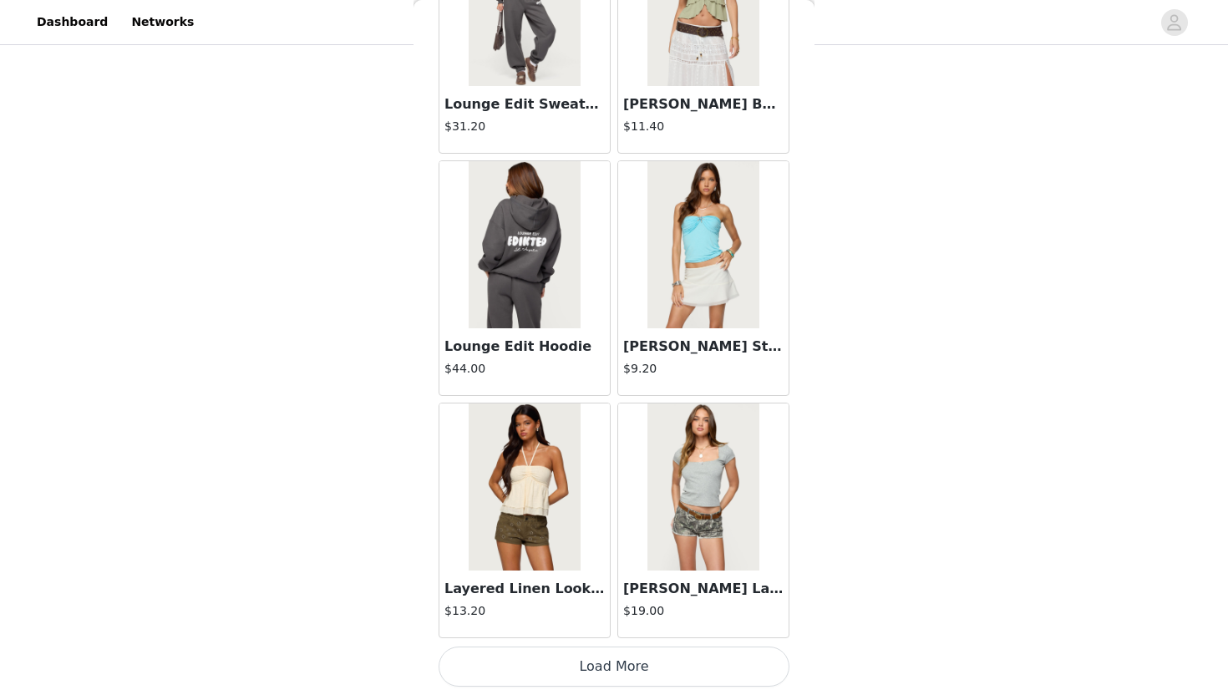
click at [606, 628] on button "Load More" at bounding box center [614, 667] width 351 height 40
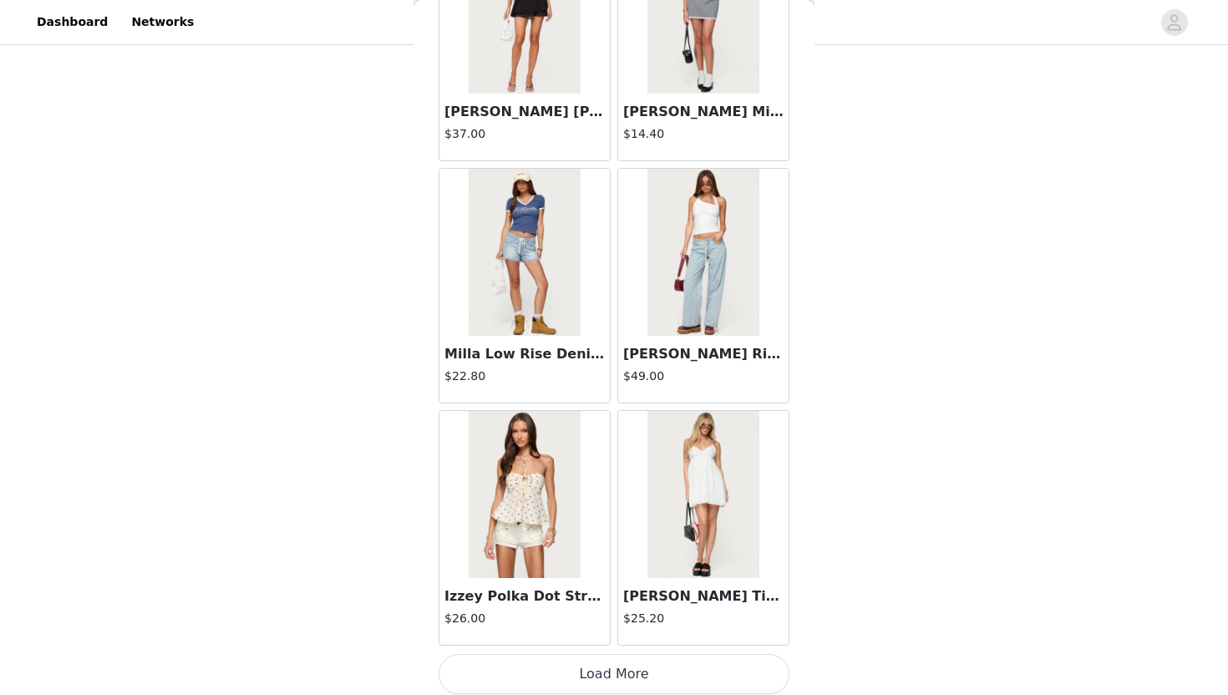
scroll to position [11554, 0]
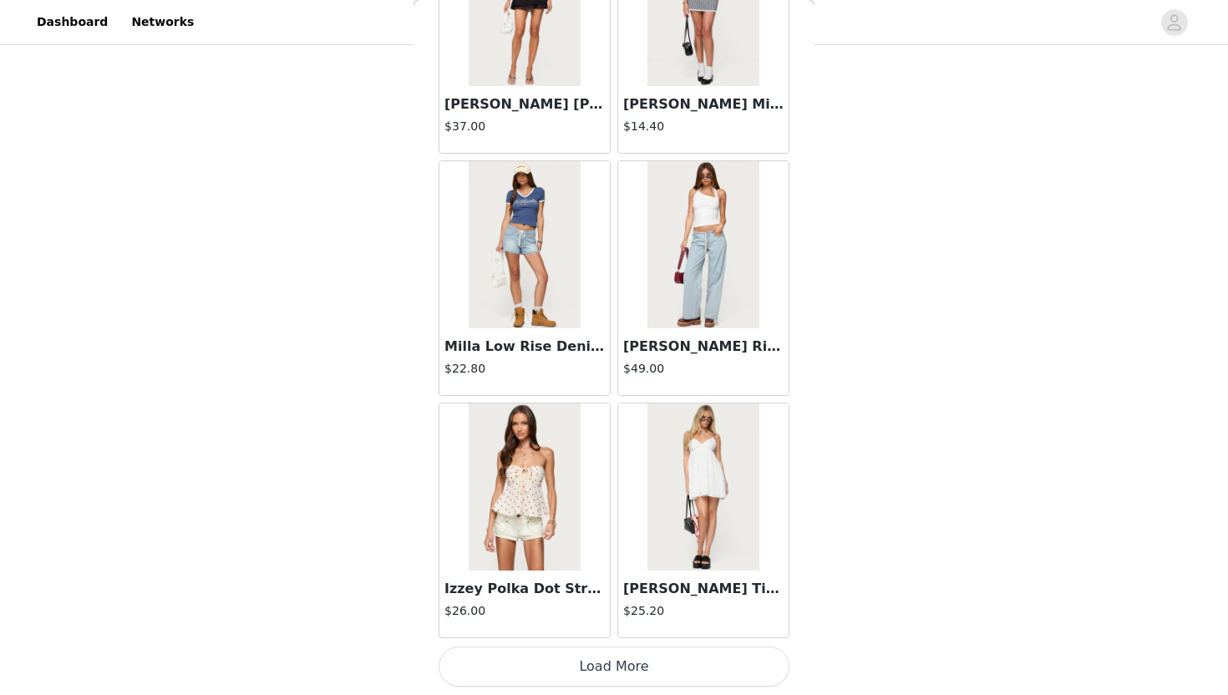
click at [628, 628] on button "Load More" at bounding box center [614, 667] width 351 height 40
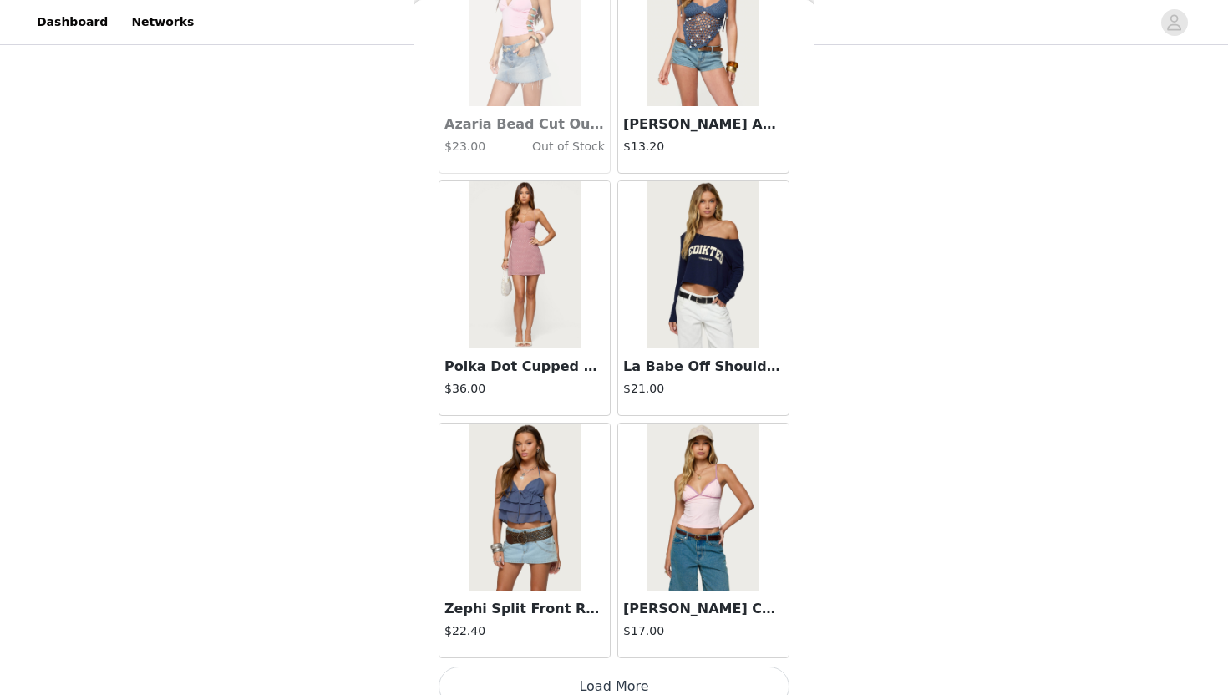
scroll to position [13977, 0]
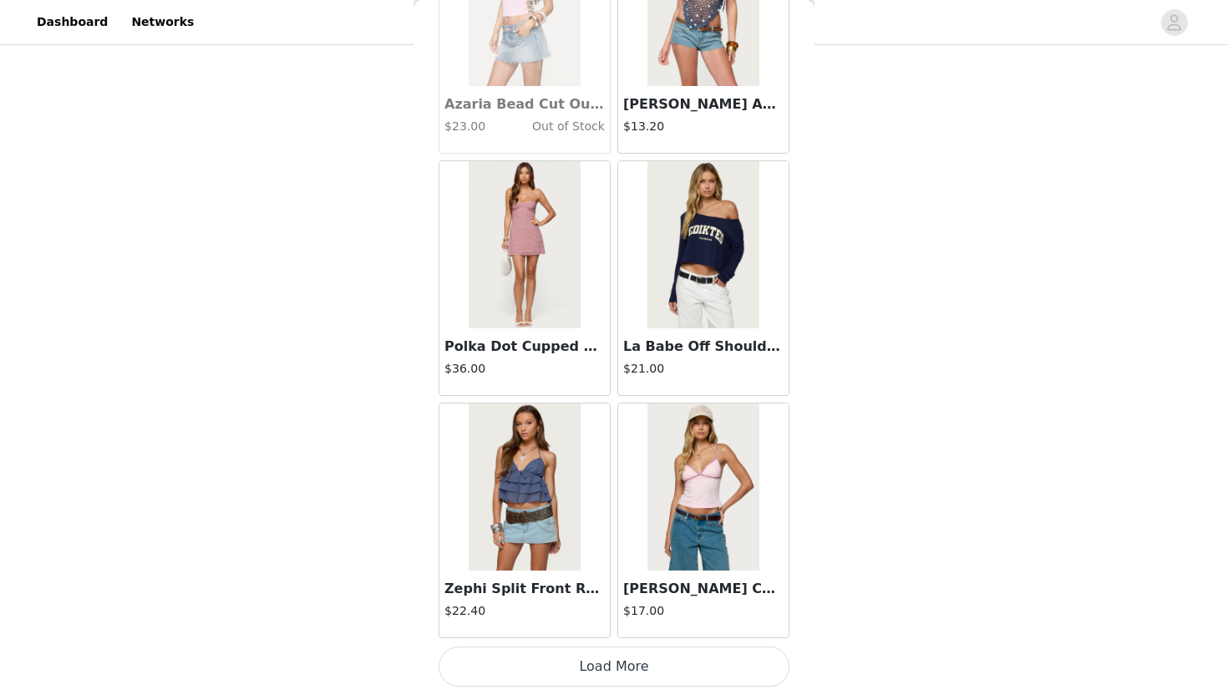
click at [637, 628] on button "Load More" at bounding box center [614, 667] width 351 height 40
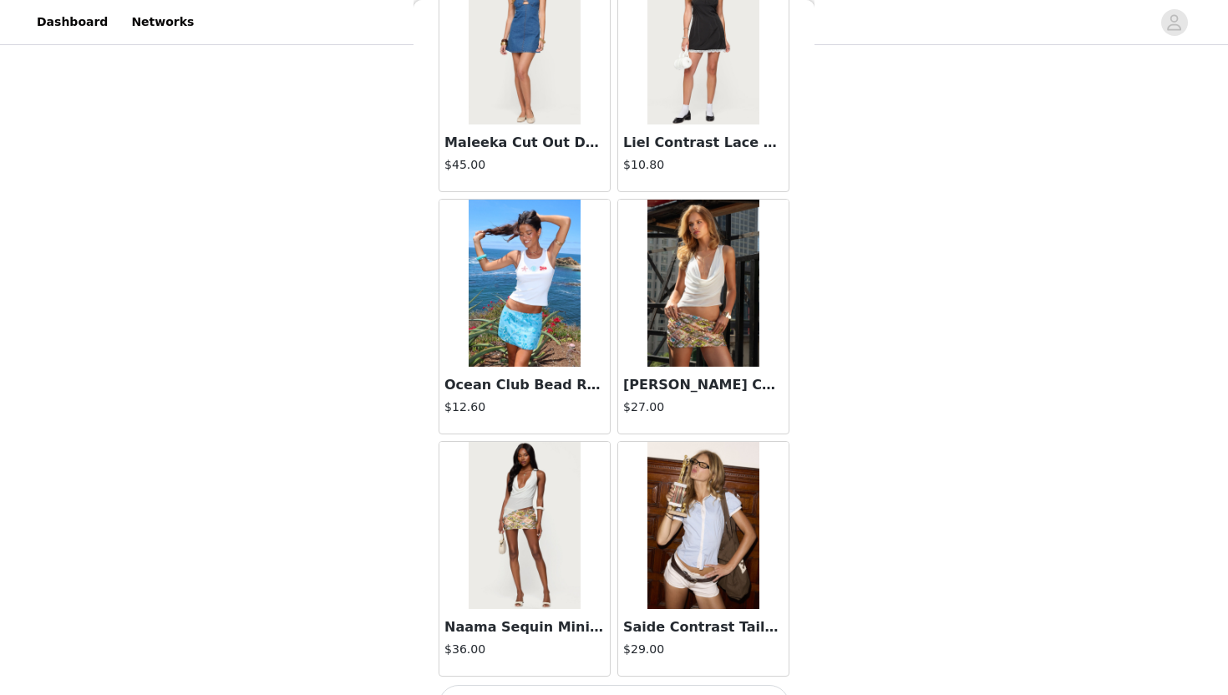
scroll to position [16401, 0]
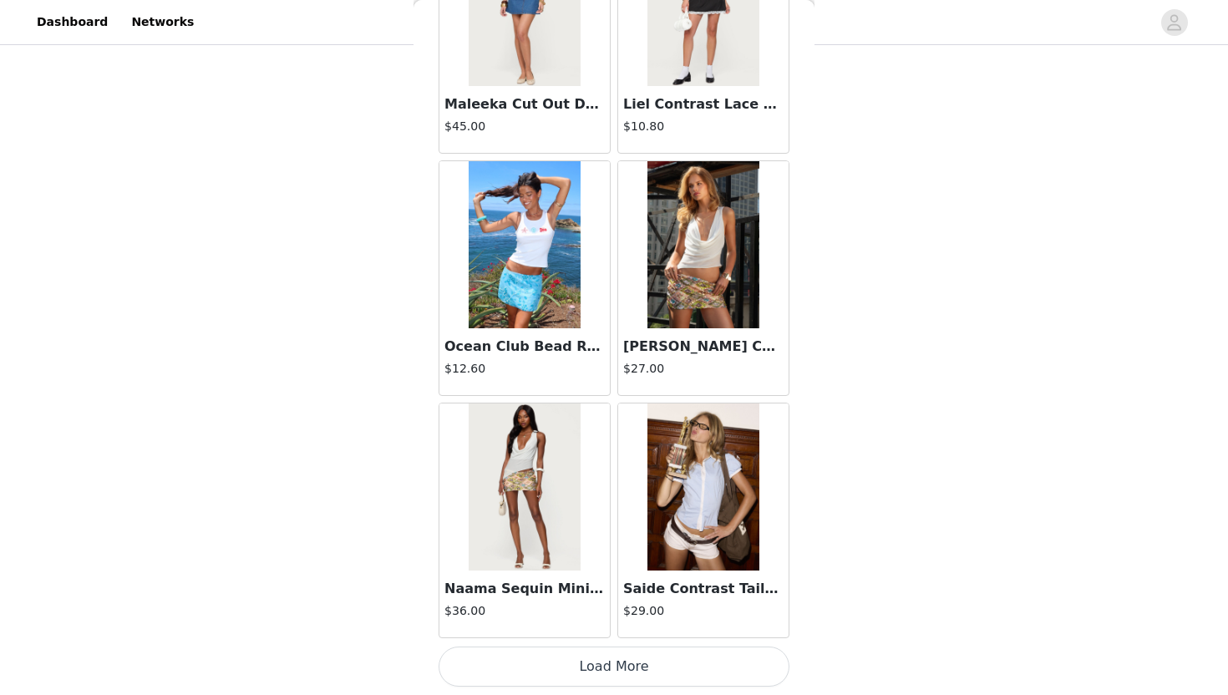
click at [610, 628] on button "Load More" at bounding box center [614, 667] width 351 height 40
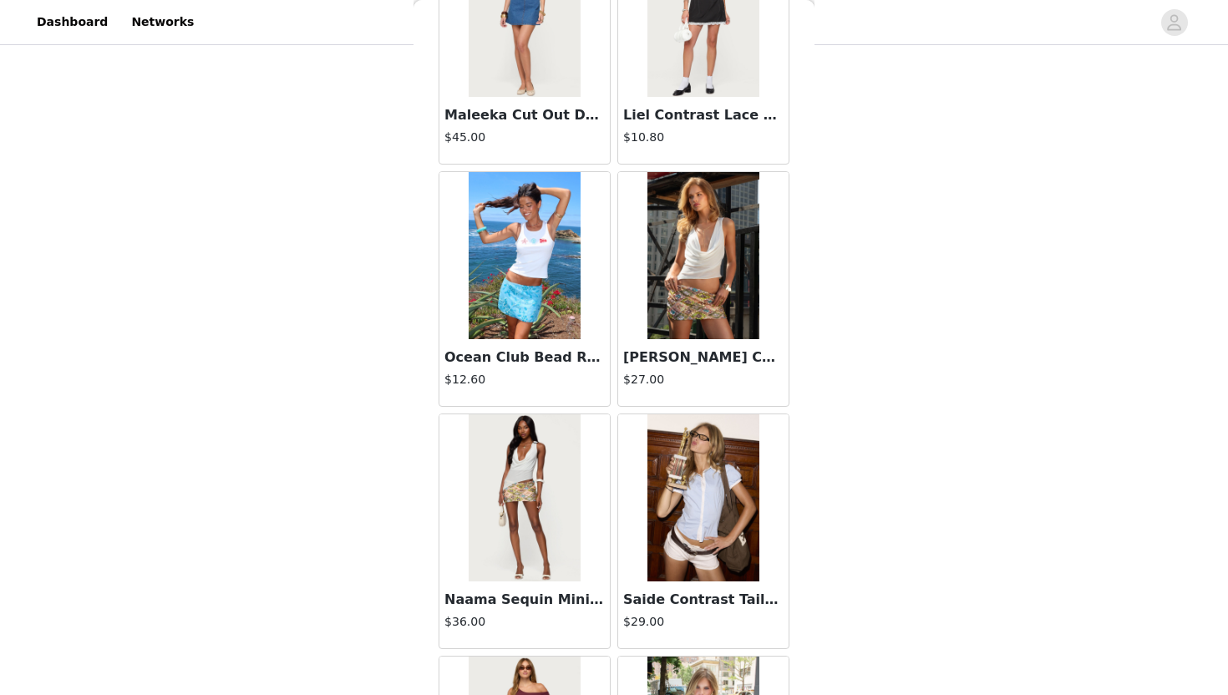
scroll to position [16389, 0]
click at [684, 321] on img at bounding box center [703, 256] width 111 height 167
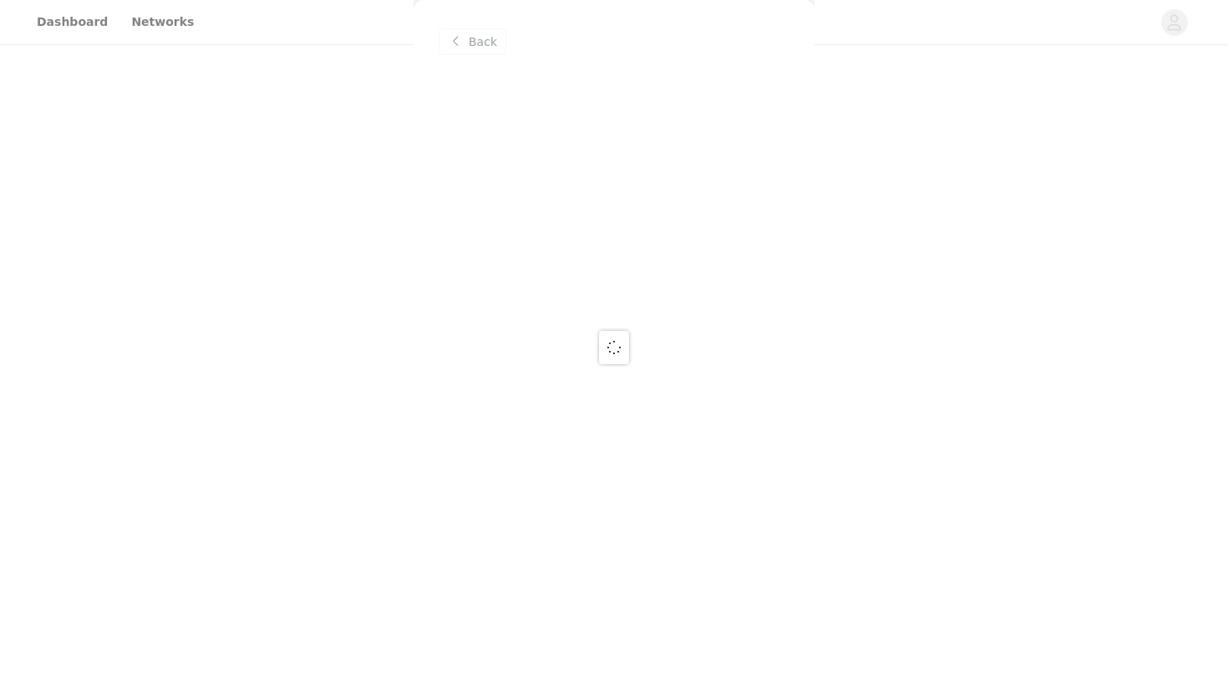
scroll to position [0, 0]
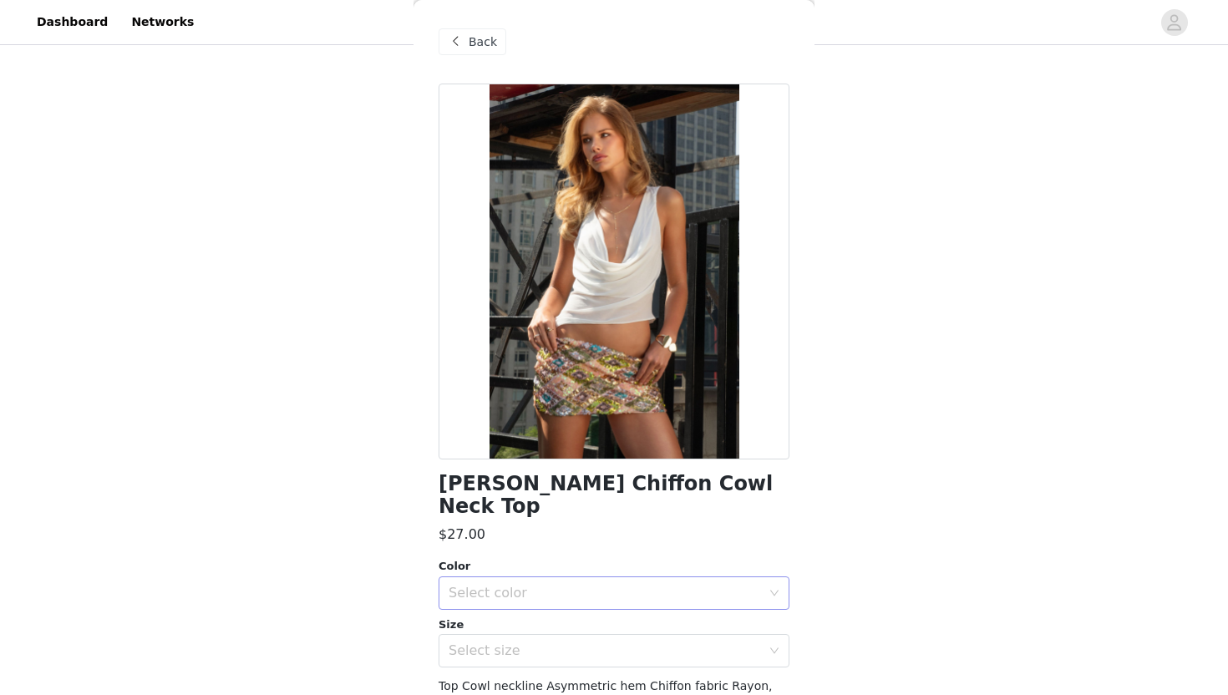
click at [536, 593] on div "Select color" at bounding box center [605, 593] width 313 height 17
click at [527, 628] on li "CREAM" at bounding box center [614, 630] width 351 height 27
click at [526, 628] on div "Select size" at bounding box center [605, 651] width 313 height 17
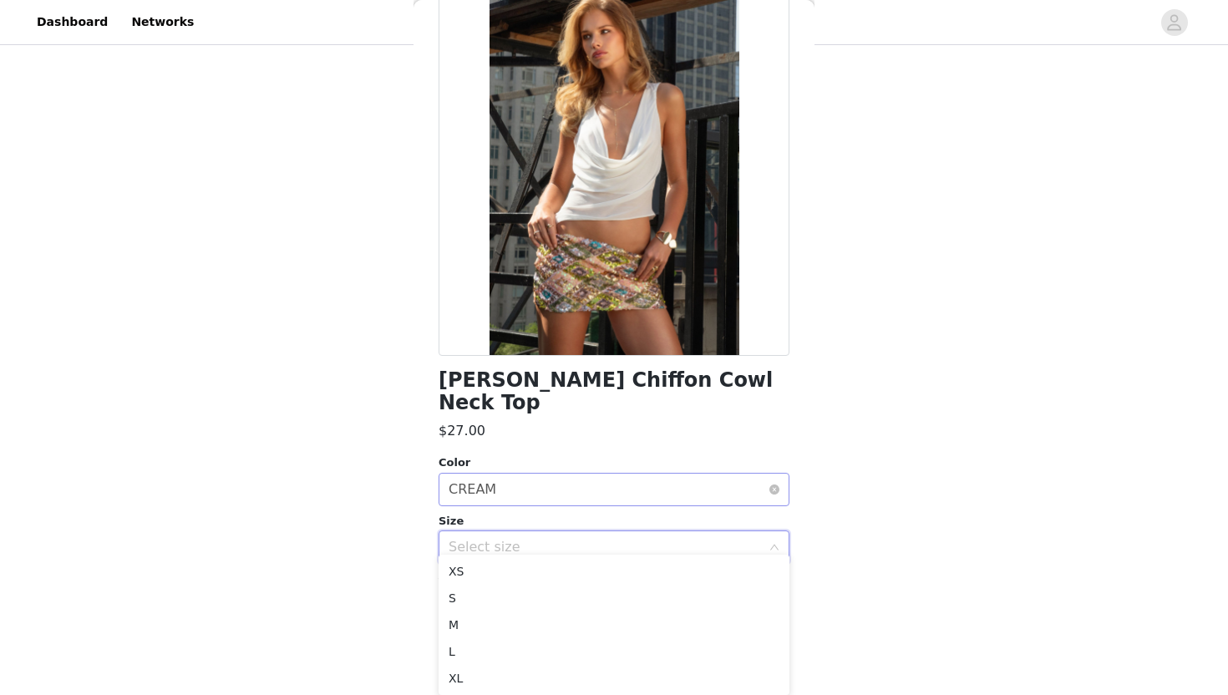
scroll to position [83, 0]
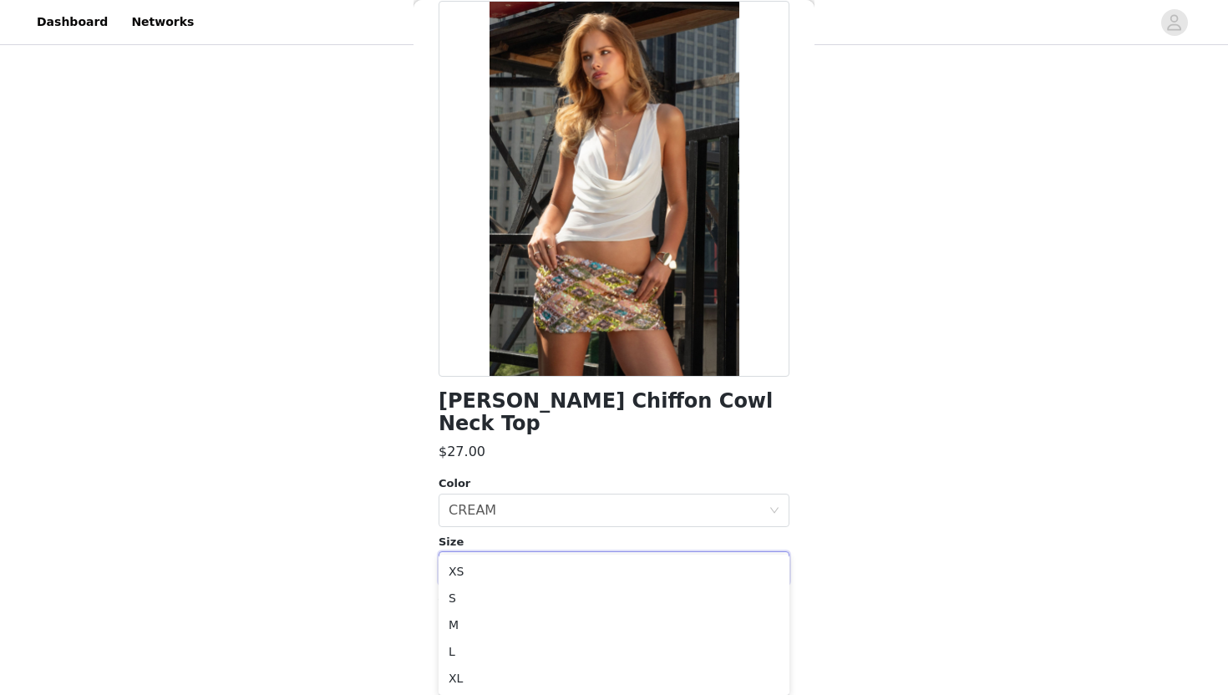
click at [848, 488] on div "STEP 1 OF 5 Products Choose as many products as you'd like, up to $250.00. 4 Se…" at bounding box center [614, 75] width 1228 height 1008
click at [848, 488] on div "STEP 1 OF 5 Products Choose as many products as you'd like, up to $250.00. 4 Se…" at bounding box center [614, 78] width 1228 height 1008
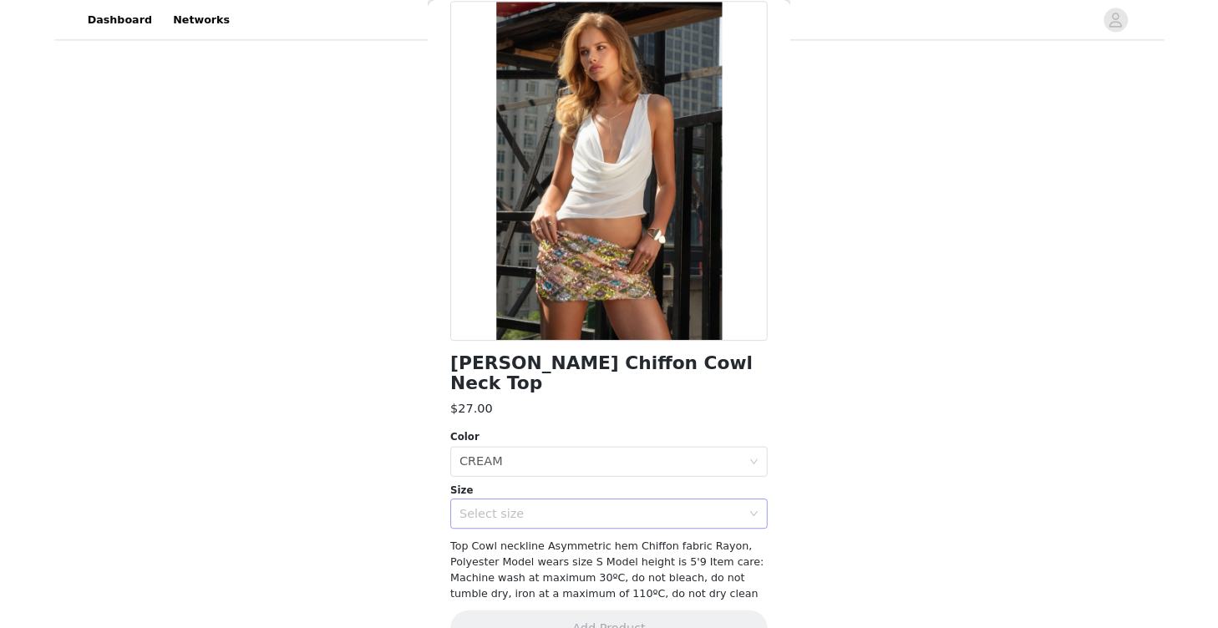
scroll to position [123, 0]
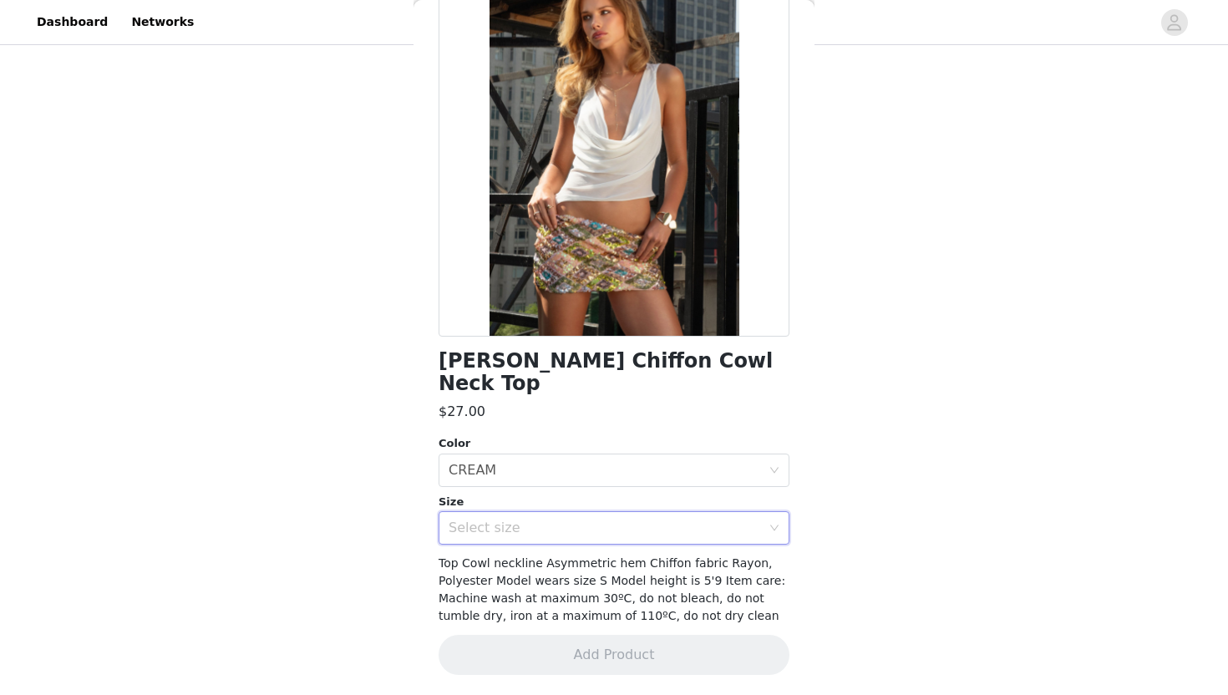
click at [709, 541] on div "Select size" at bounding box center [609, 528] width 320 height 32
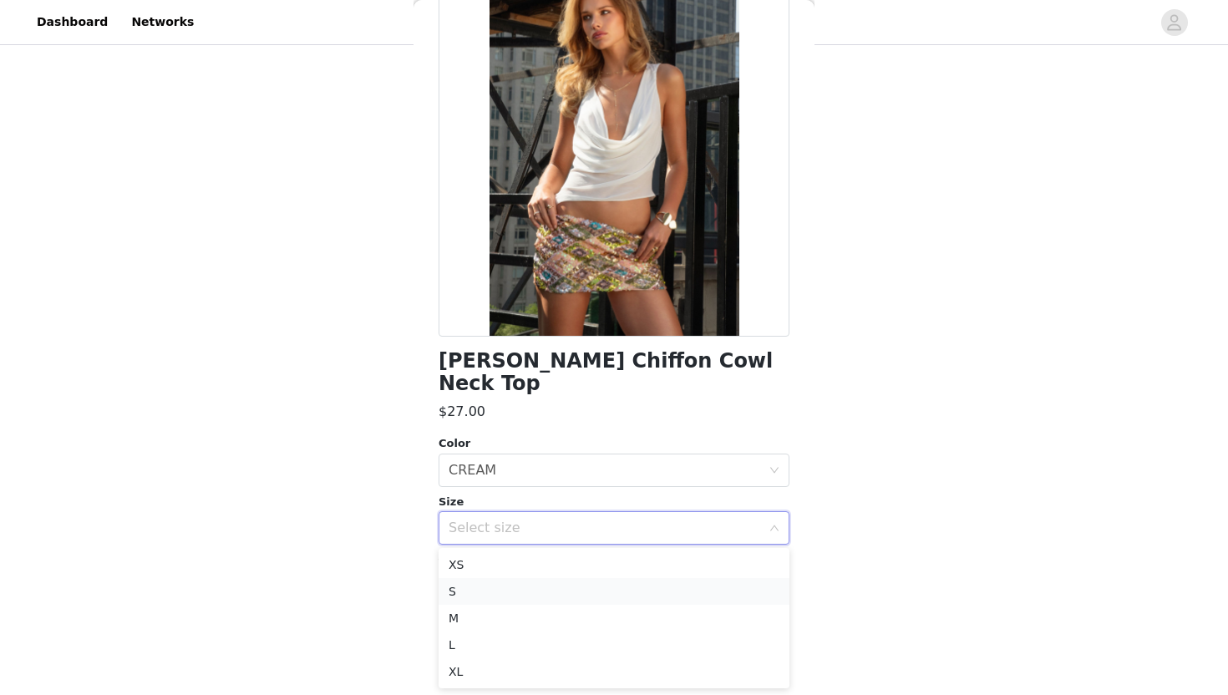
click at [514, 591] on li "S" at bounding box center [614, 591] width 351 height 27
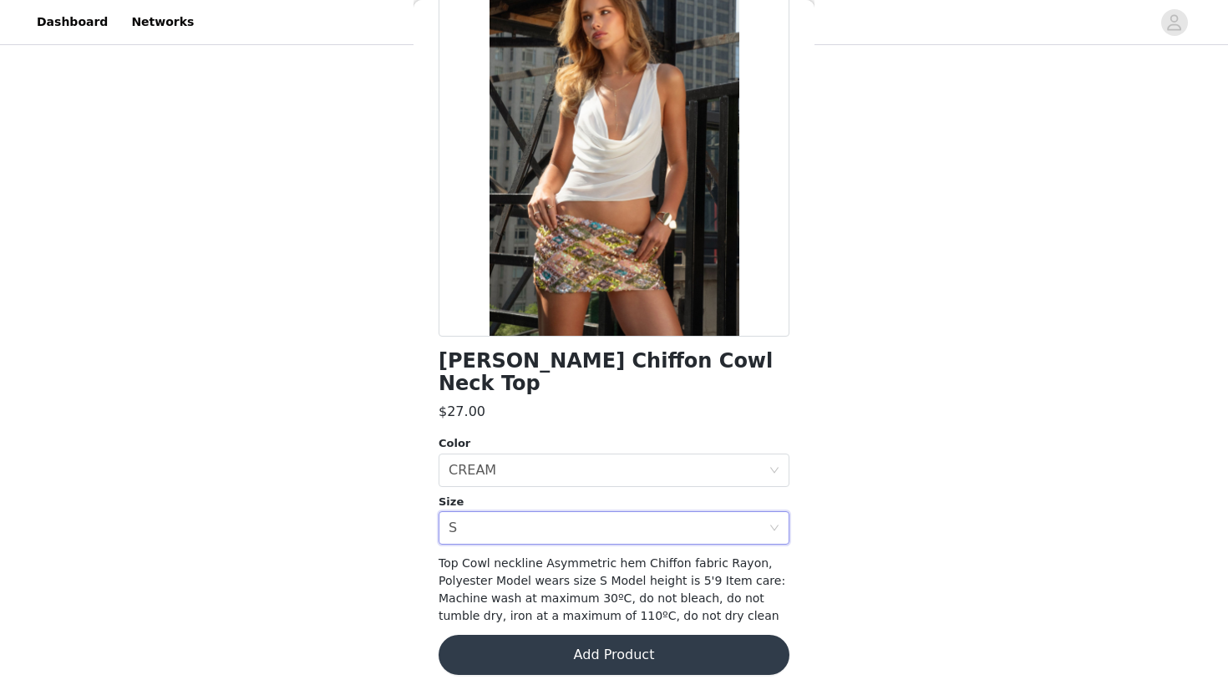
click at [518, 628] on button "Add Product" at bounding box center [614, 655] width 351 height 40
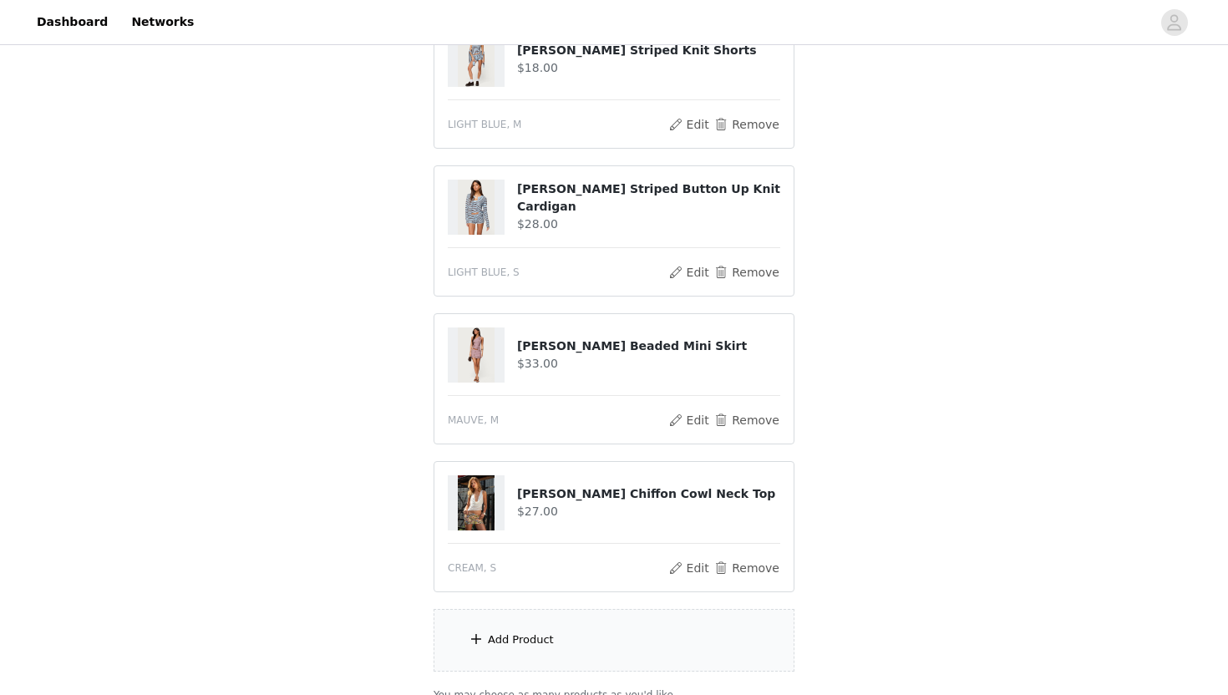
click at [516, 628] on div "Add Product" at bounding box center [614, 640] width 361 height 63
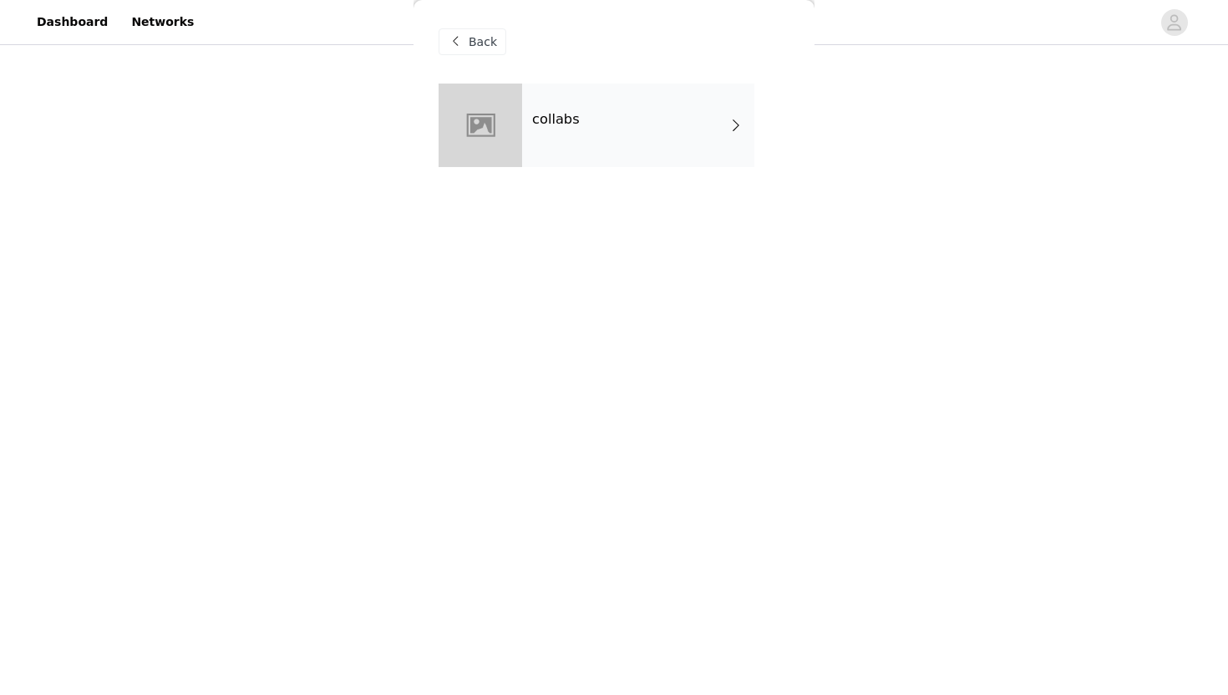
click at [583, 178] on div "collabs" at bounding box center [614, 138] width 351 height 109
